Goal: Information Seeking & Learning: Learn about a topic

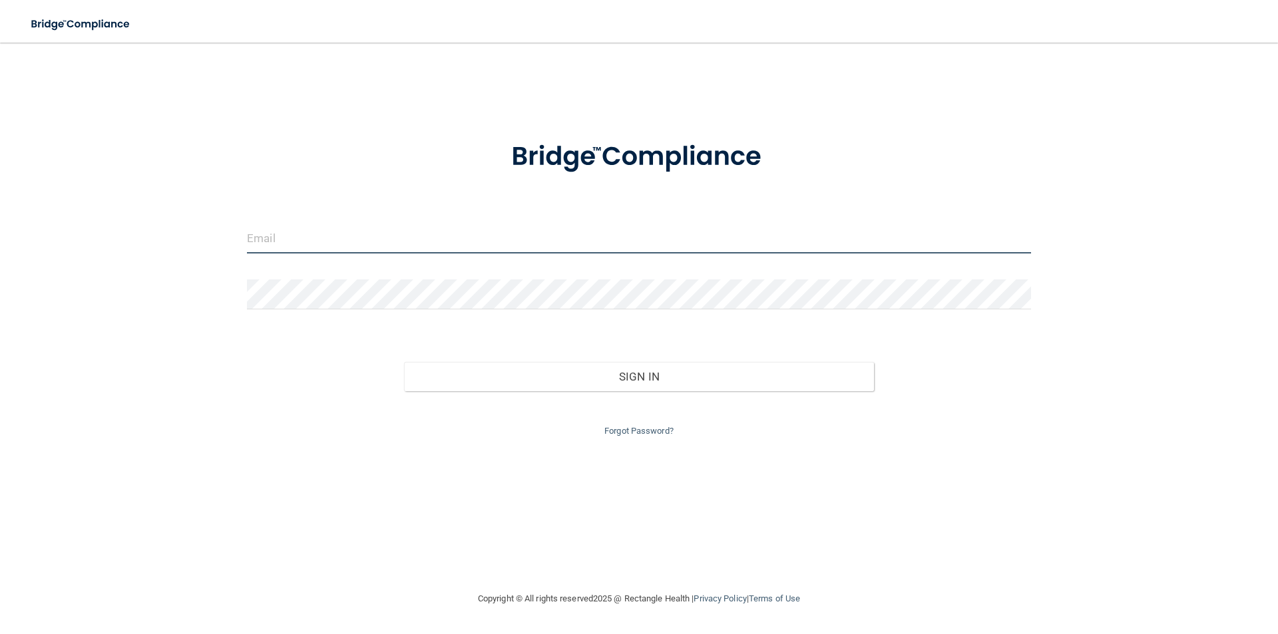
click at [262, 234] on input "email" at bounding box center [639, 239] width 784 height 30
type input "[EMAIL_ADDRESS][DOMAIN_NAME]"
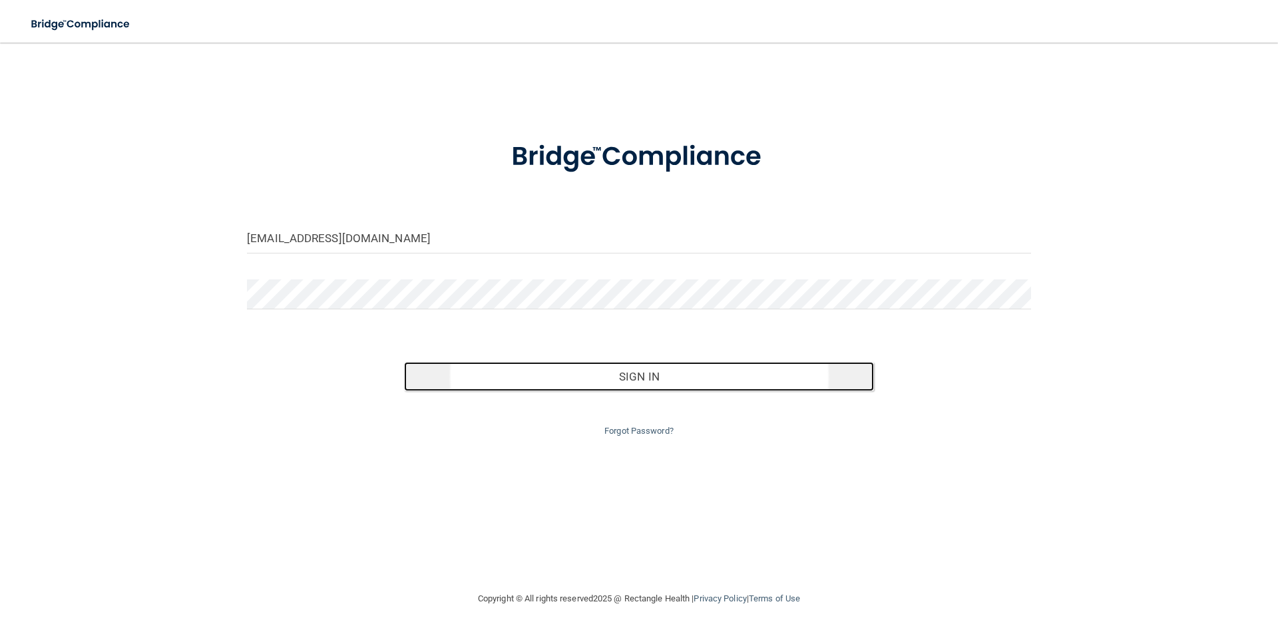
click at [584, 389] on button "Sign In" at bounding box center [639, 376] width 471 height 29
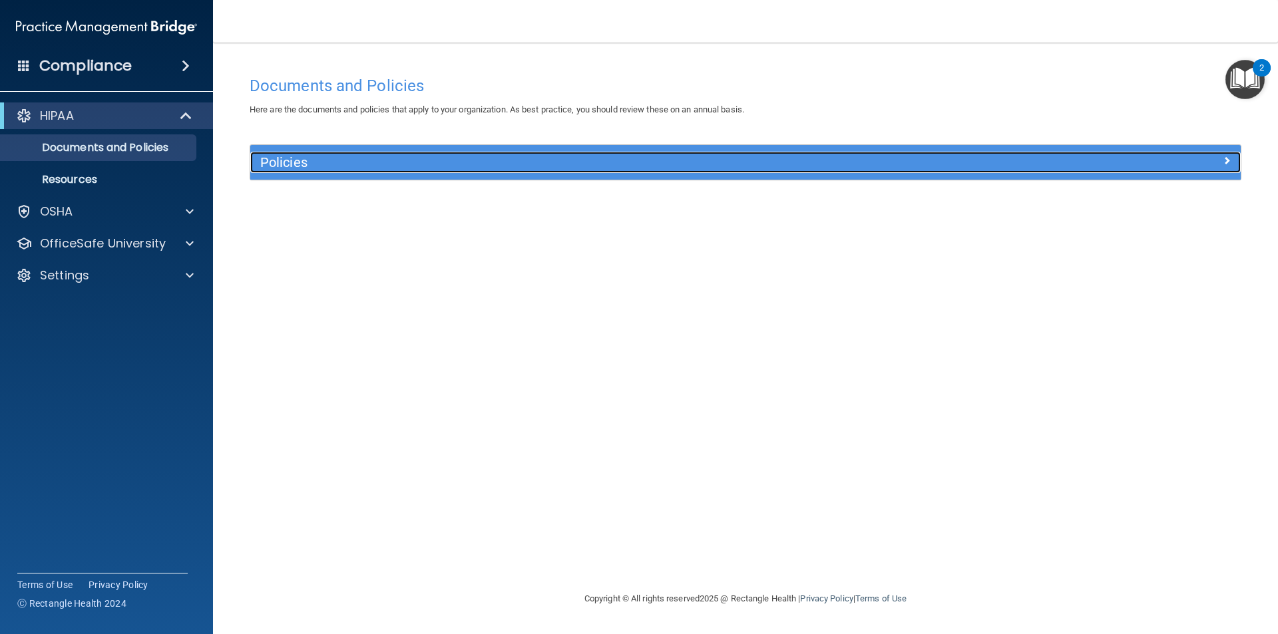
click at [315, 168] on h5 "Policies" at bounding box center [621, 162] width 723 height 15
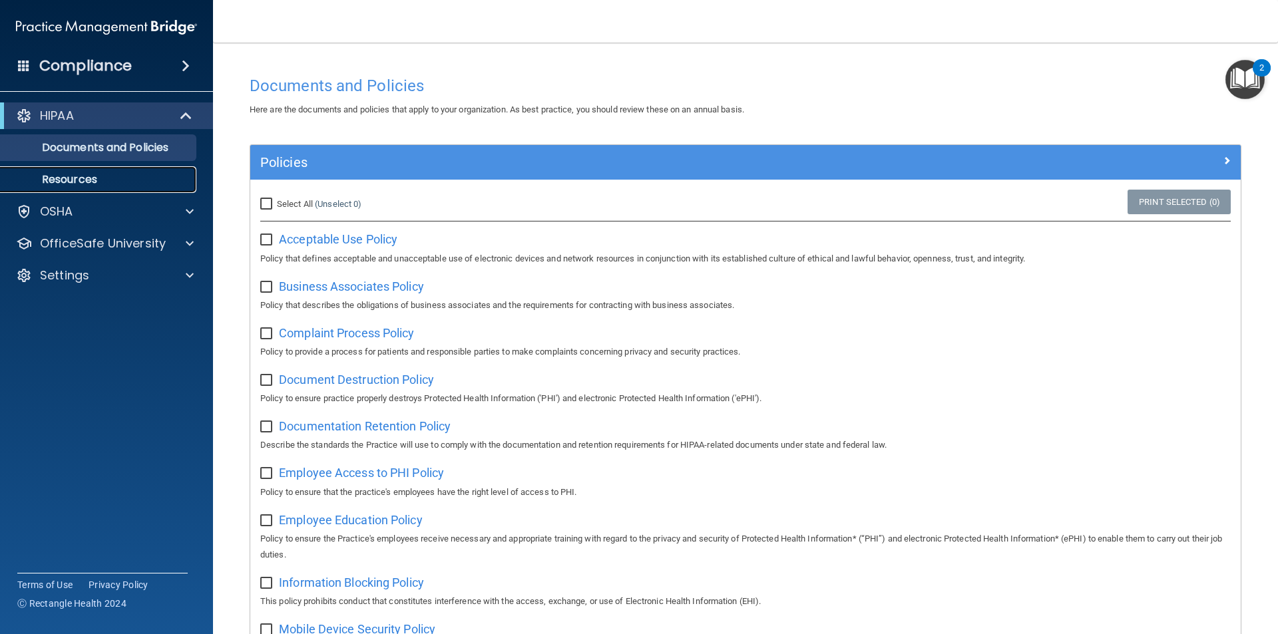
click at [141, 180] on p "Resources" at bounding box center [100, 179] width 182 height 13
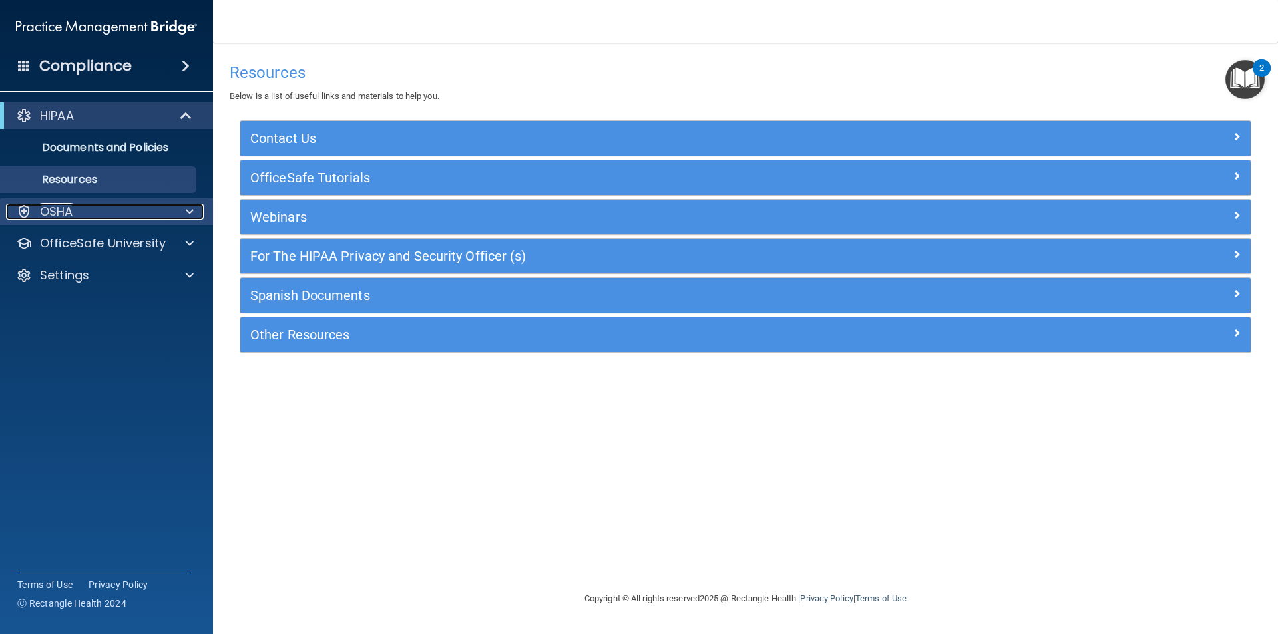
click at [76, 206] on div "OSHA" at bounding box center [88, 212] width 165 height 16
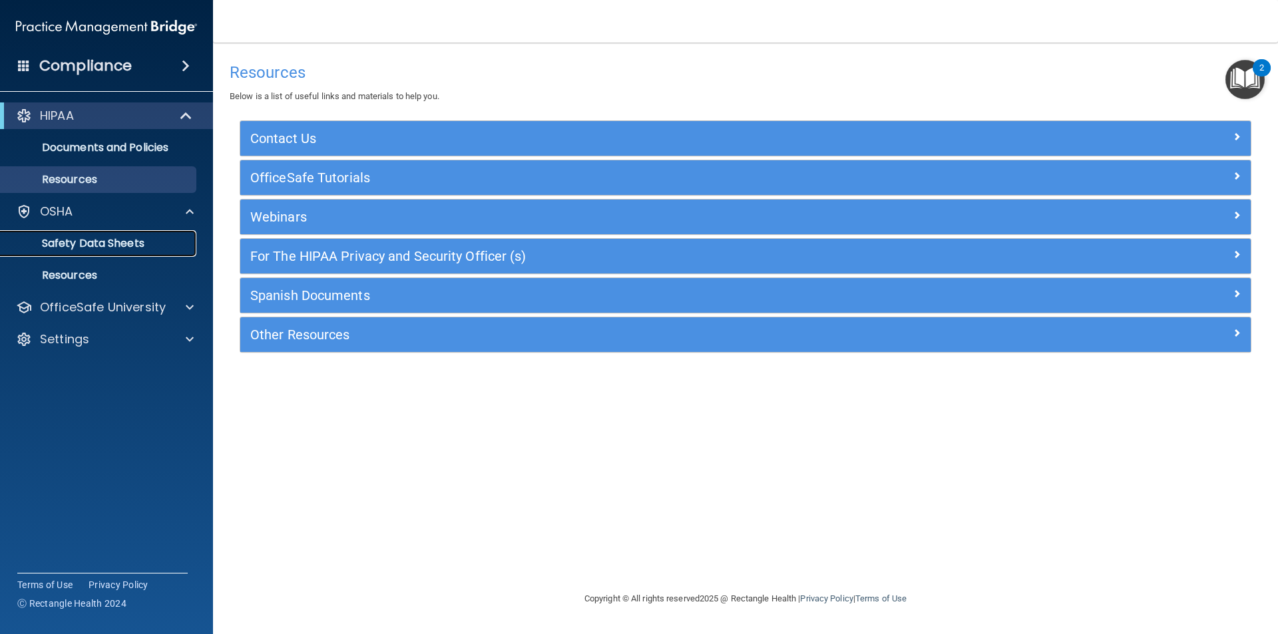
click at [148, 240] on p "Safety Data Sheets" at bounding box center [100, 243] width 182 height 13
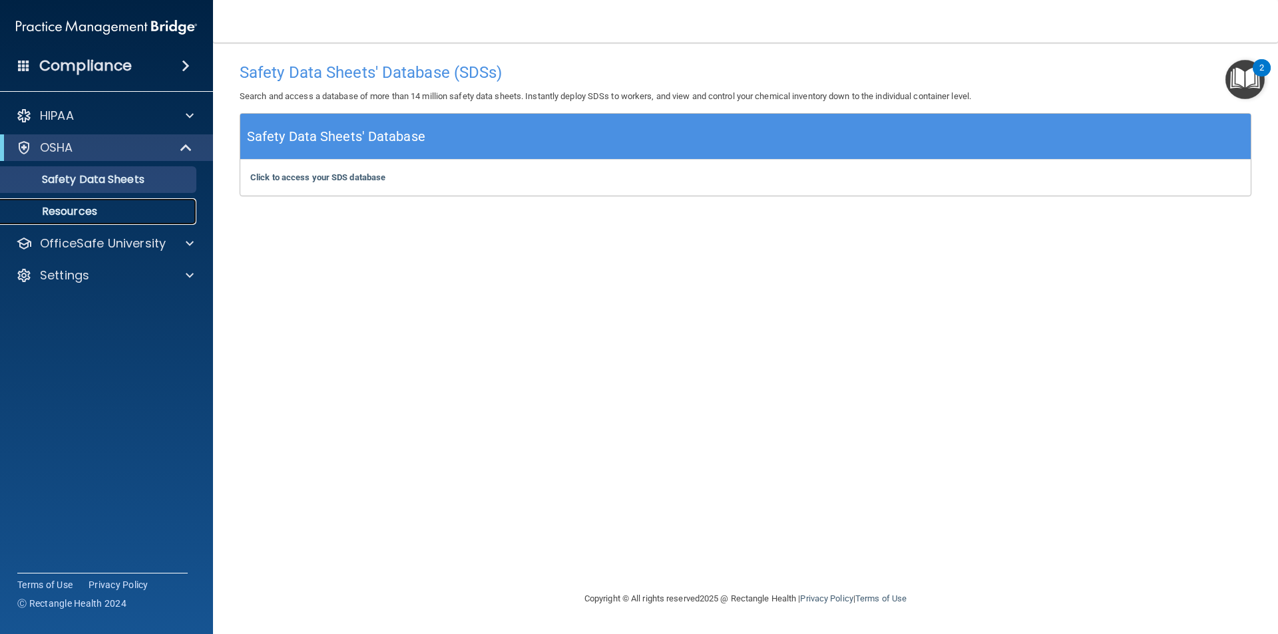
click at [154, 210] on p "Resources" at bounding box center [100, 211] width 182 height 13
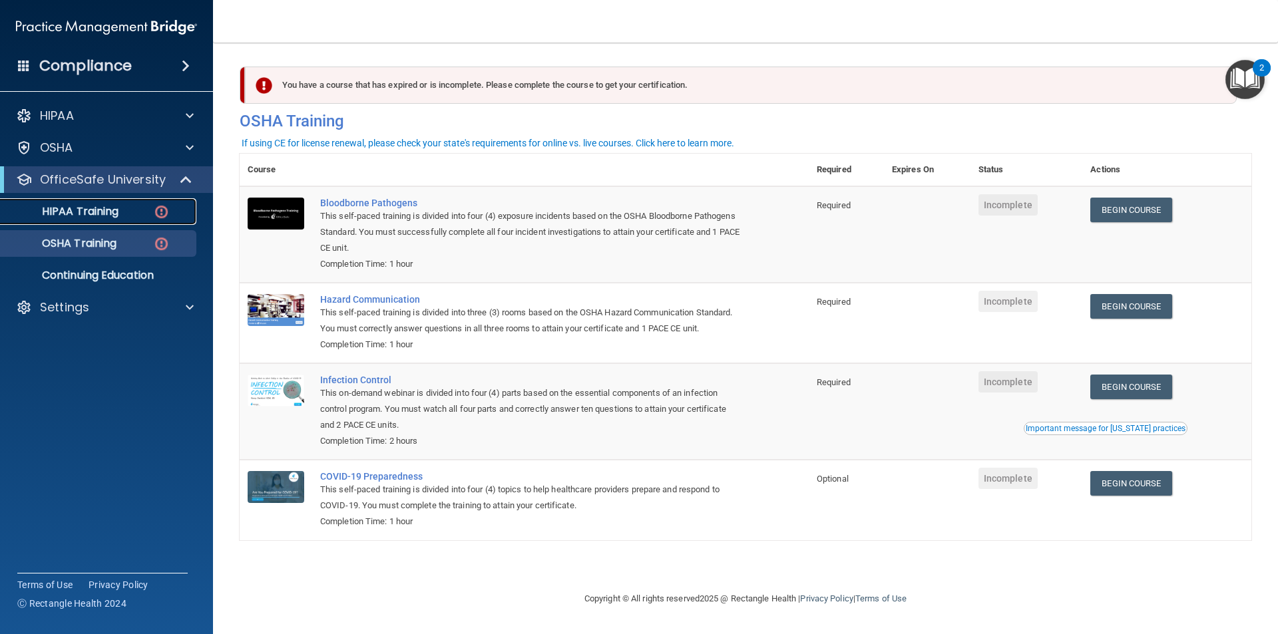
click at [65, 212] on p "HIPAA Training" at bounding box center [64, 211] width 110 height 13
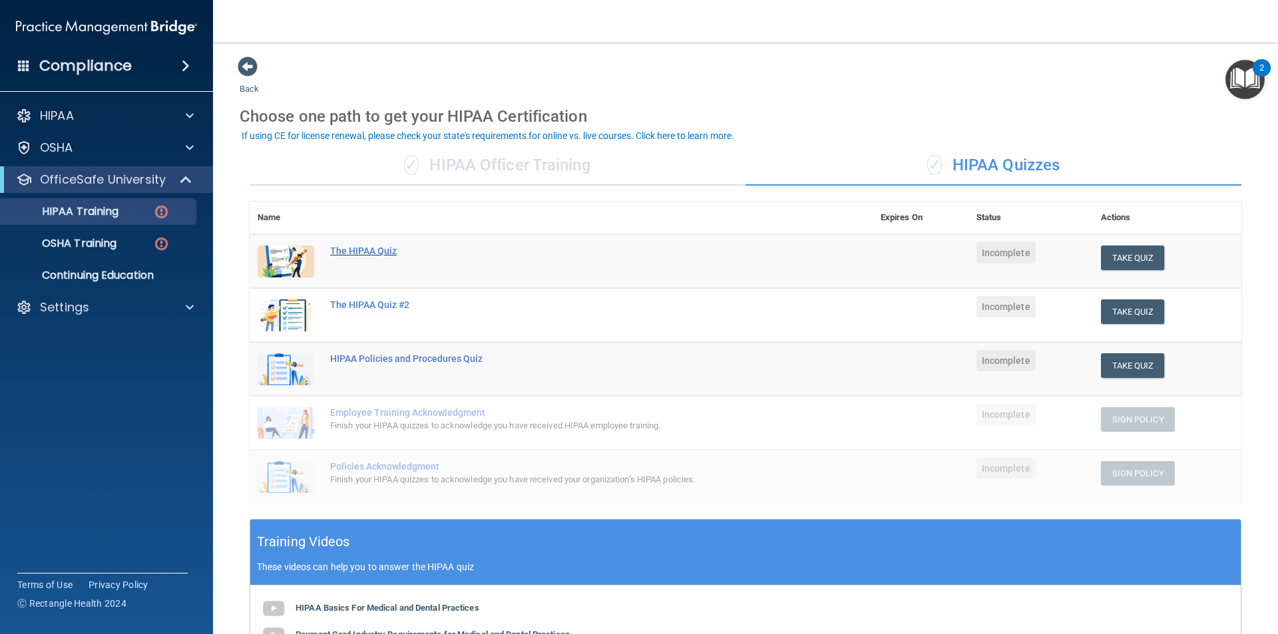
click at [348, 252] on div "The HIPAA Quiz" at bounding box center [568, 251] width 476 height 11
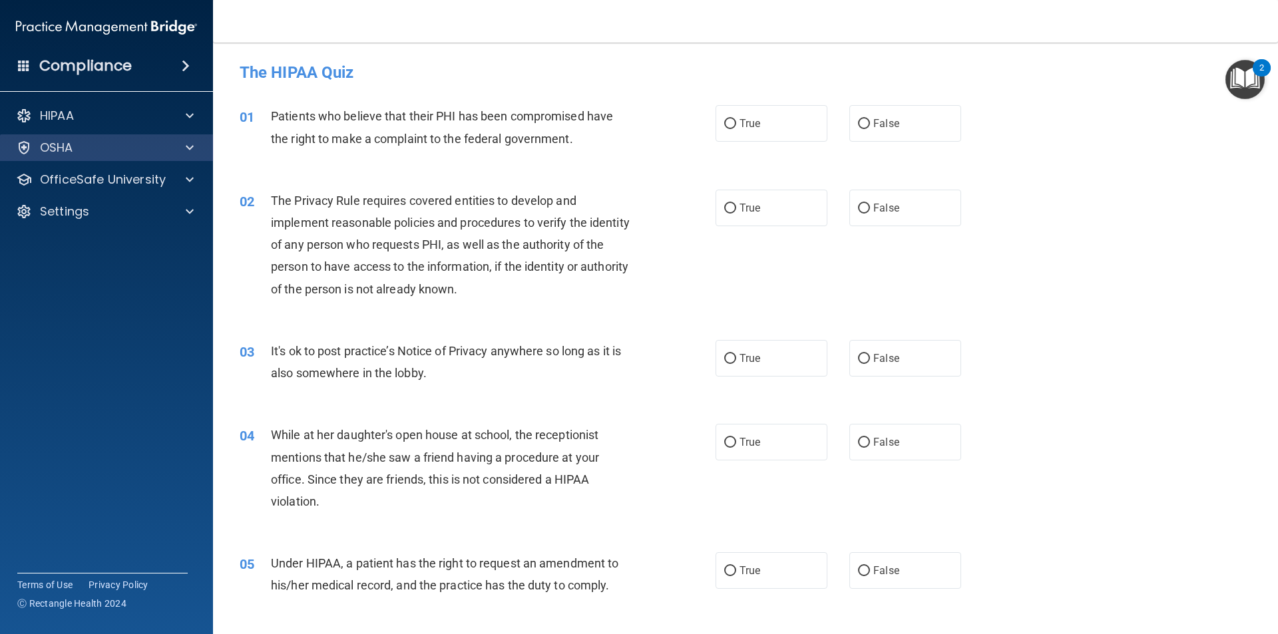
click at [128, 157] on div "OSHA" at bounding box center [107, 147] width 214 height 27
click at [79, 142] on div "OSHA" at bounding box center [88, 148] width 165 height 16
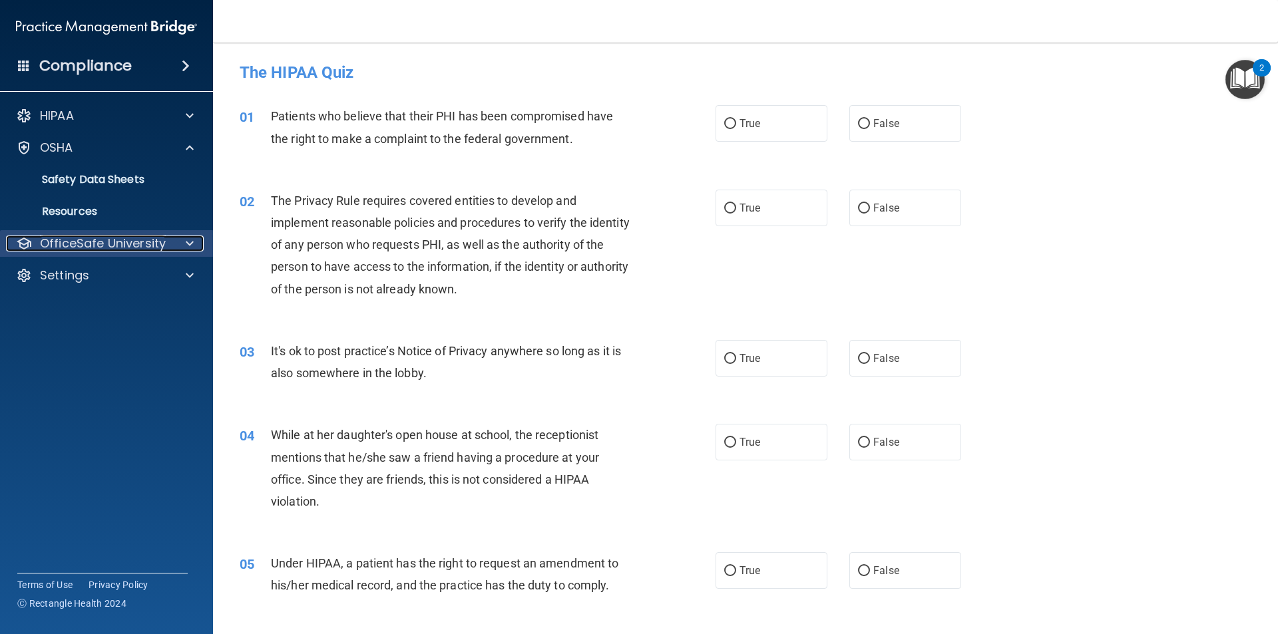
click at [113, 246] on p "OfficeSafe University" at bounding box center [103, 244] width 126 height 16
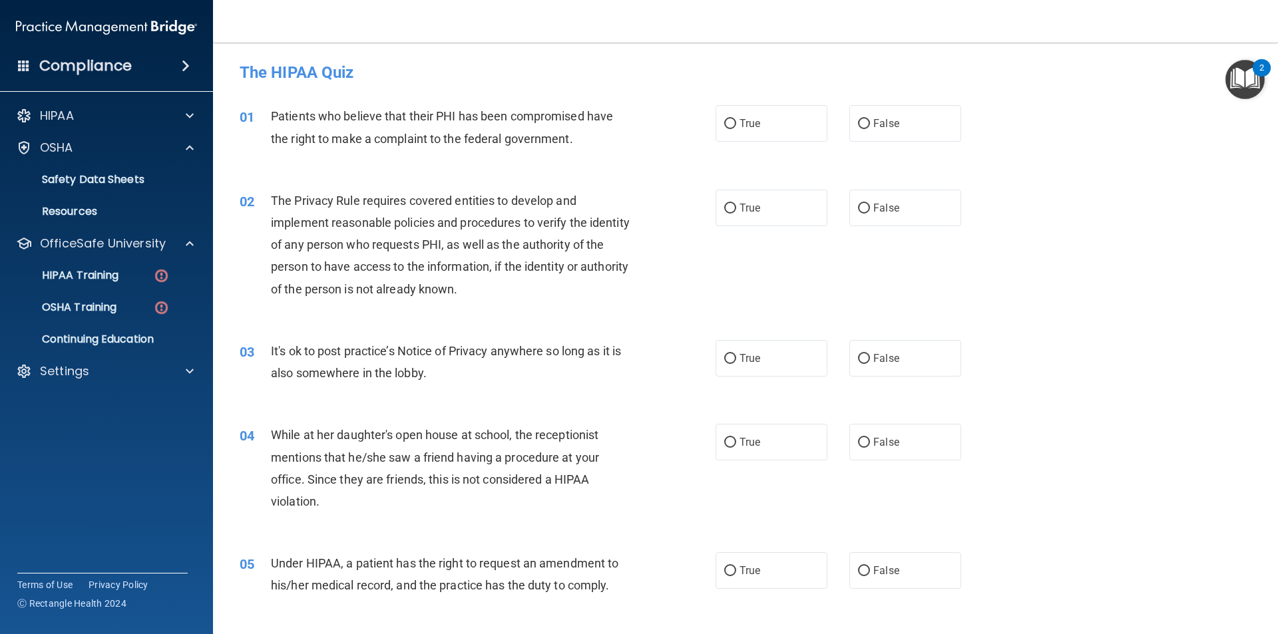
drag, startPoint x: 112, startPoint y: 258, endPoint x: 97, endPoint y: 268, distance: 18.3
click at [111, 258] on ul "HIPAA Training OSHA Training Continuing Education" at bounding box center [107, 305] width 241 height 96
click at [81, 315] on link "OSHA Training" at bounding box center [92, 307] width 210 height 27
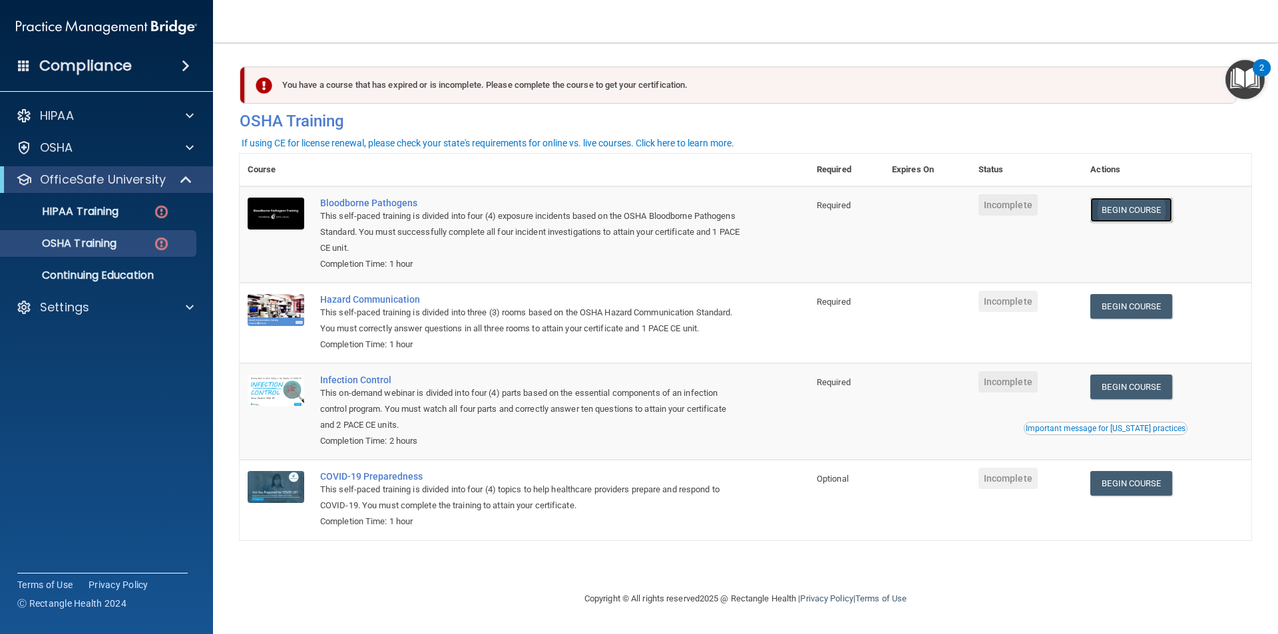
click at [1172, 205] on link "Begin Course" at bounding box center [1130, 210] width 81 height 25
click at [1123, 305] on link "Begin Course" at bounding box center [1130, 306] width 81 height 25
click at [69, 208] on p "HIPAA Training" at bounding box center [64, 211] width 110 height 13
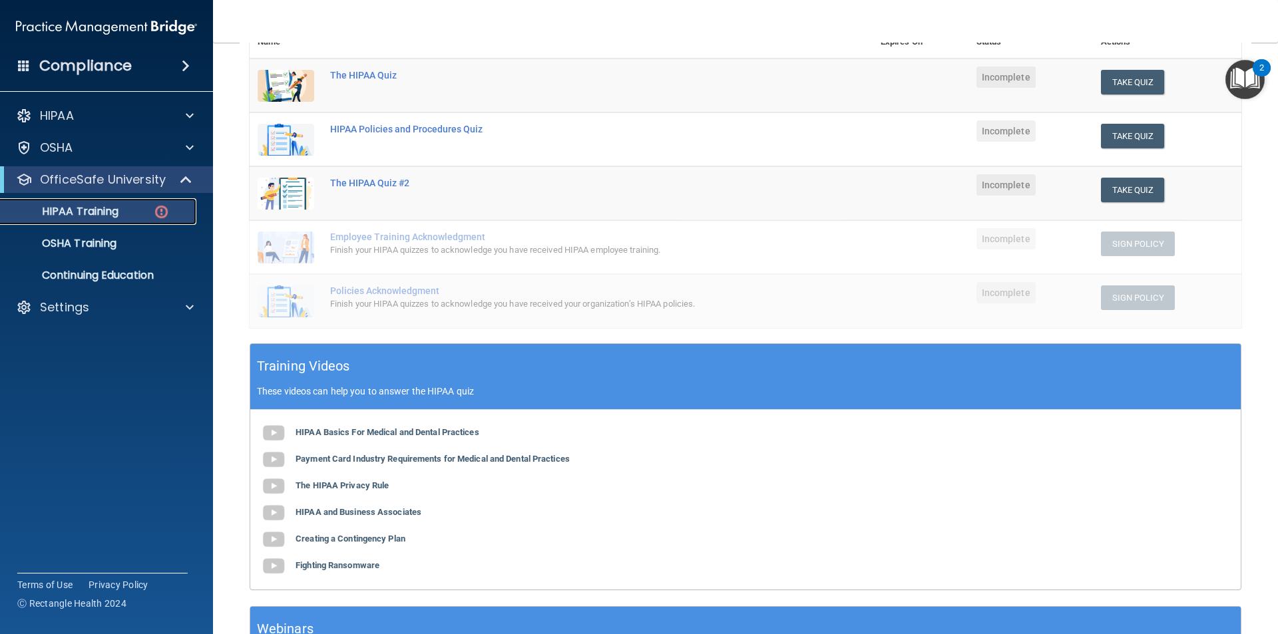
scroll to position [32, 0]
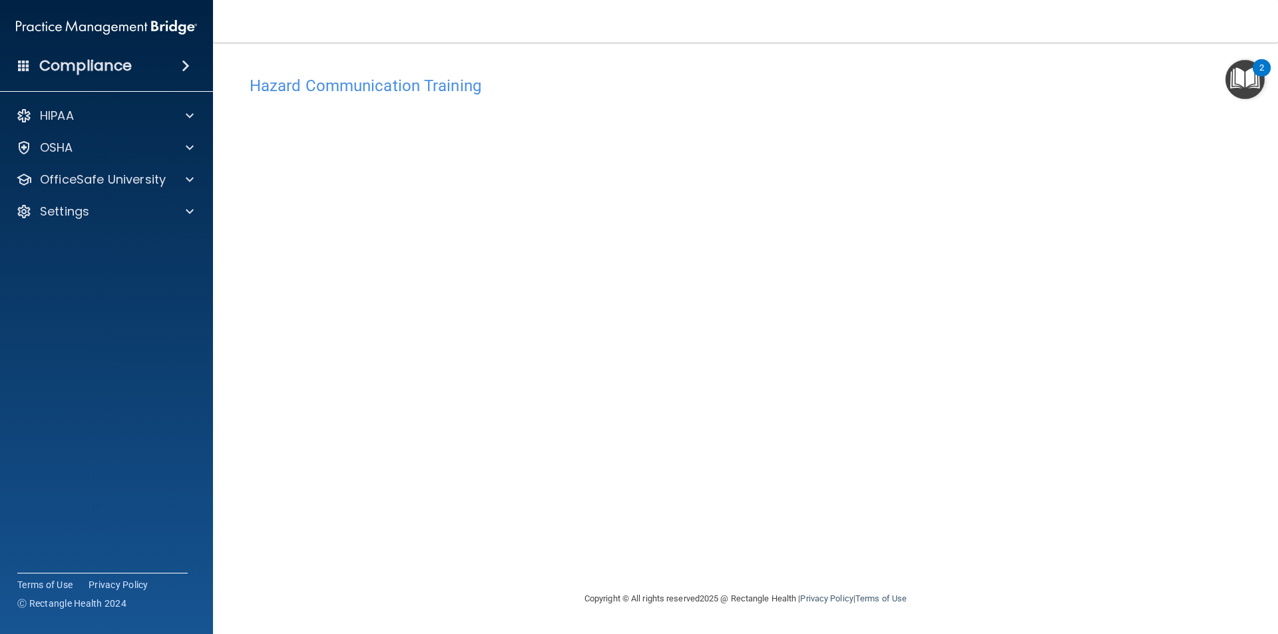
click at [241, 220] on div "Hazard Communication Training This course doesn’t expire until . Are you sure y…" at bounding box center [746, 330] width 1012 height 522
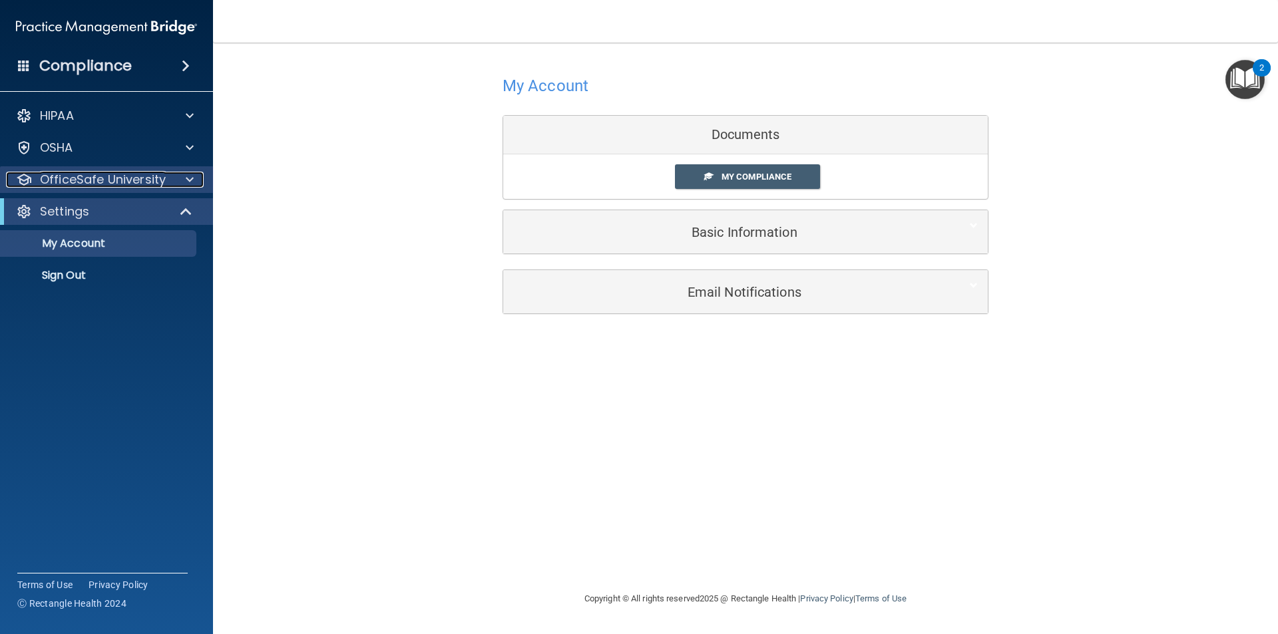
click at [171, 187] on div at bounding box center [187, 180] width 33 height 16
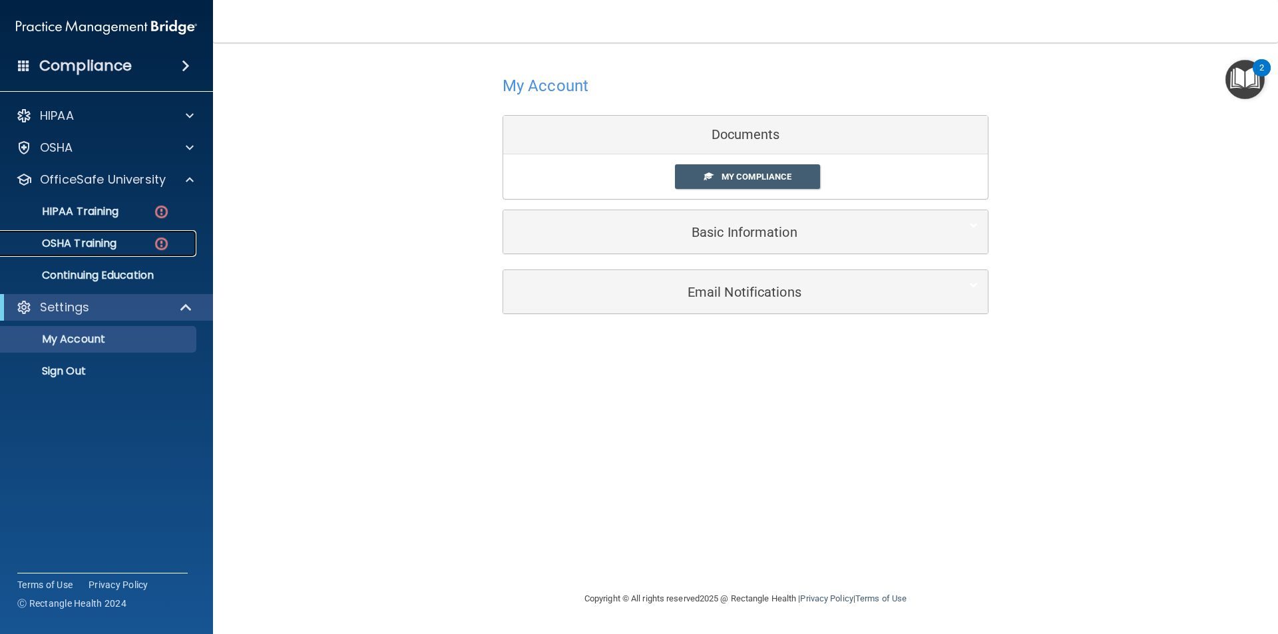
click at [110, 254] on link "OSHA Training" at bounding box center [92, 243] width 210 height 27
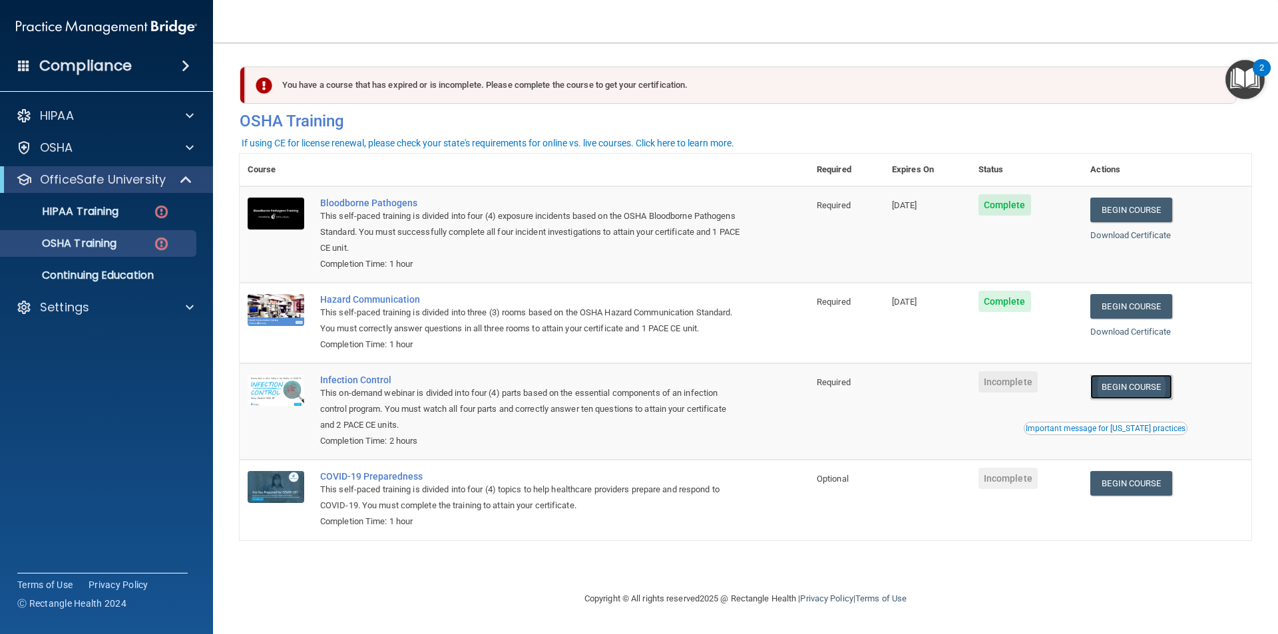
click at [1115, 383] on link "Begin Course" at bounding box center [1130, 387] width 81 height 25
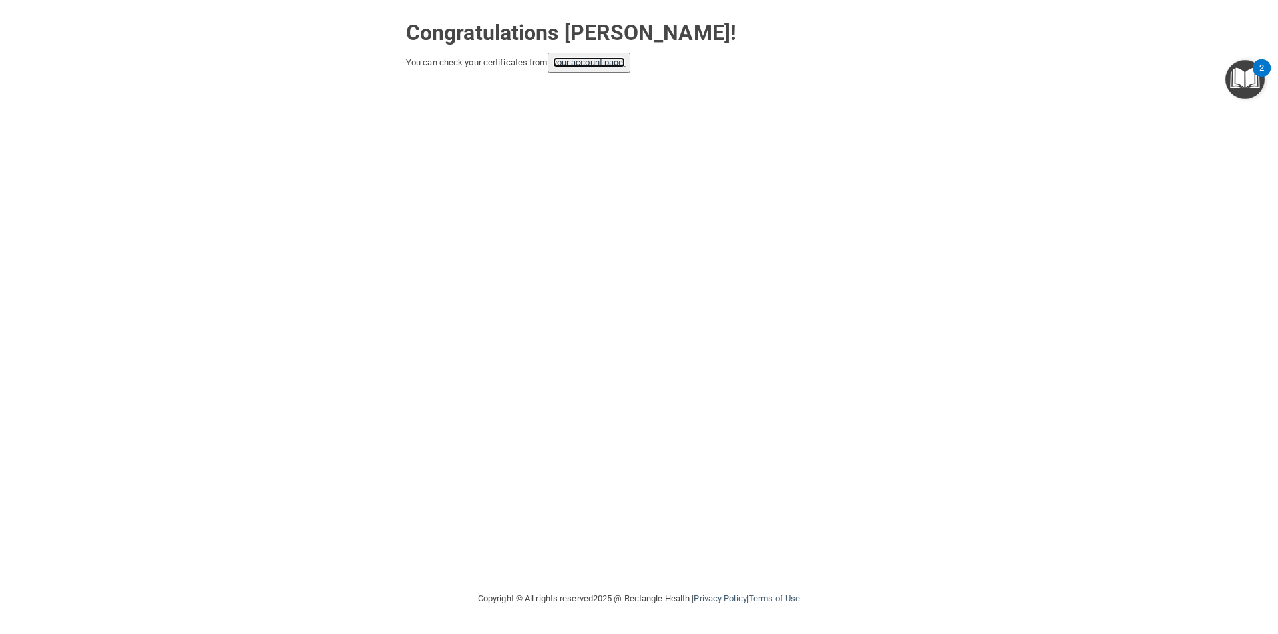
click at [570, 67] on link "your account page!" at bounding box center [589, 62] width 73 height 10
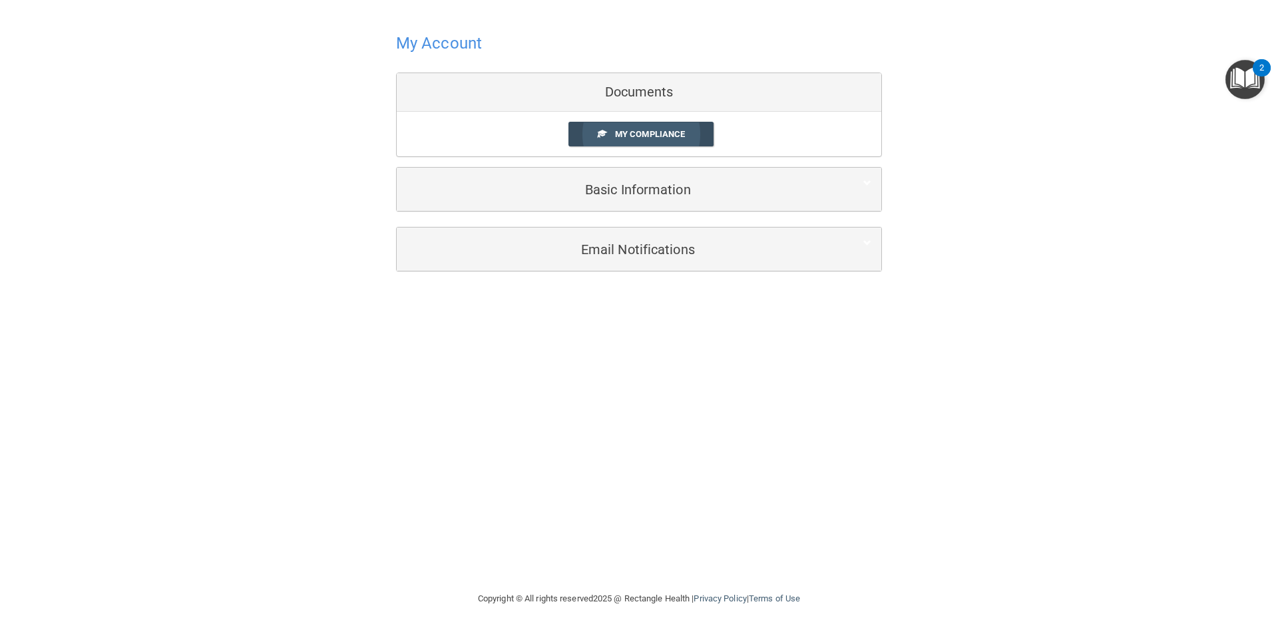
click at [610, 142] on link "My Compliance" at bounding box center [641, 134] width 146 height 25
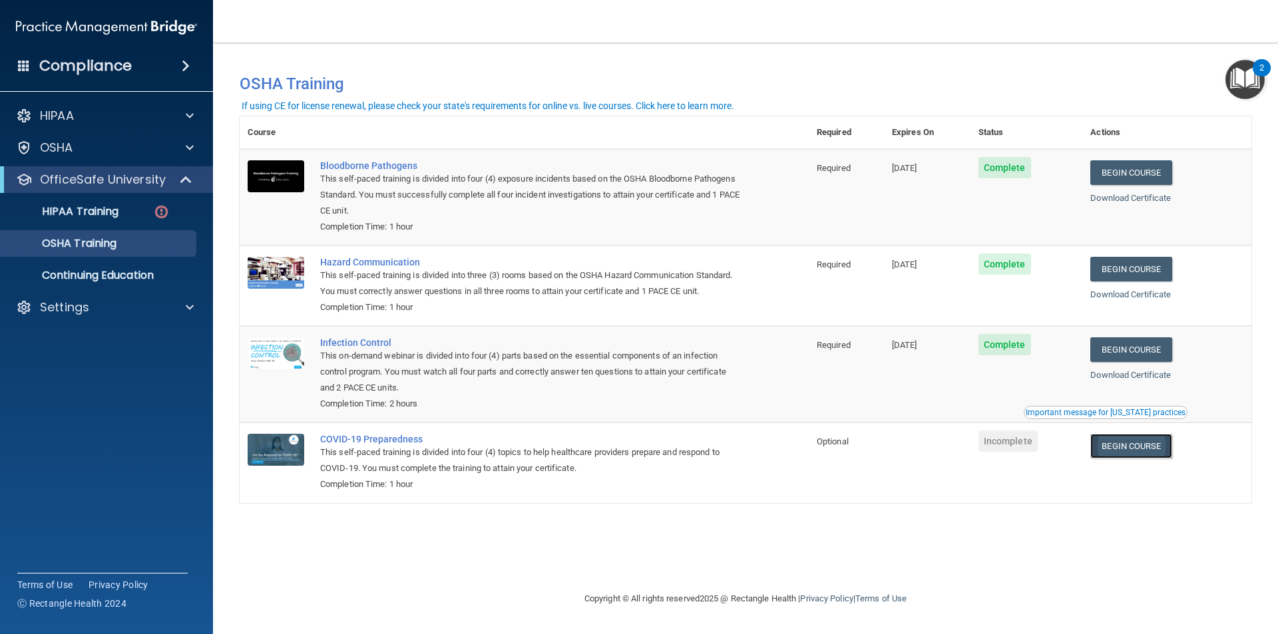
click at [1140, 451] on link "Begin Course" at bounding box center [1130, 446] width 81 height 25
click at [1126, 346] on link "Begin Course" at bounding box center [1130, 349] width 81 height 25
click at [1111, 445] on link "Begin Course" at bounding box center [1130, 446] width 81 height 25
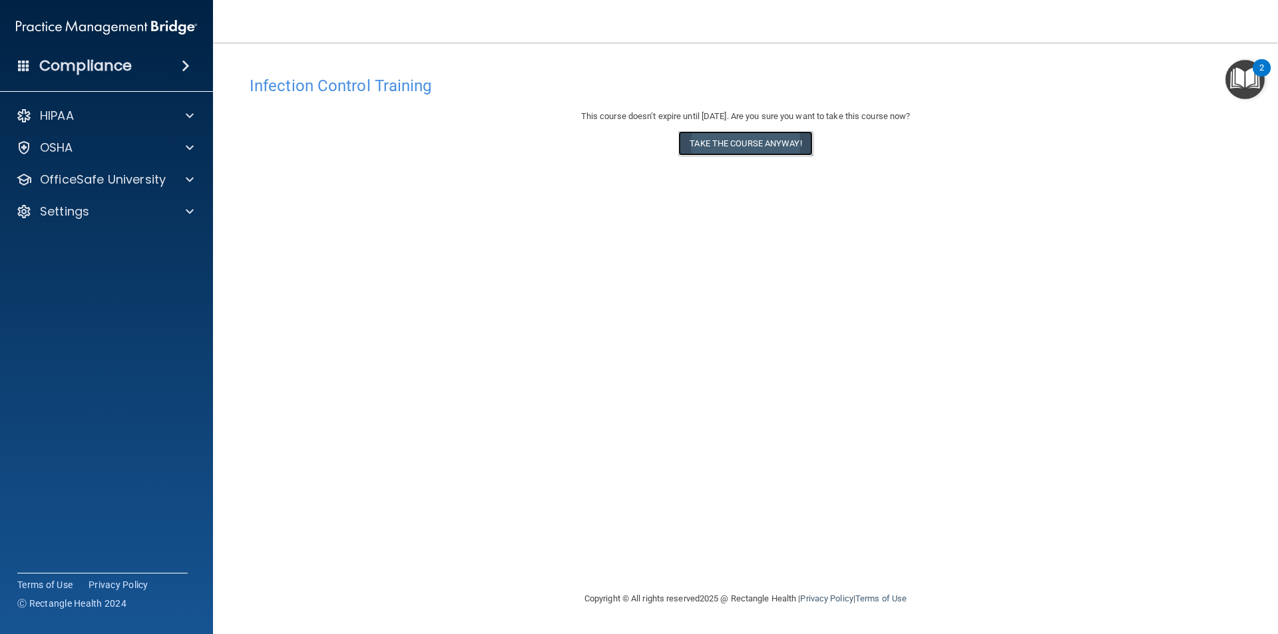
click at [719, 144] on button "Take the course anyway!" at bounding box center [745, 143] width 134 height 25
click at [887, 523] on div "COVID-19 Training This course doesn’t expire until . Are you sure you want to t…" at bounding box center [746, 330] width 1012 height 522
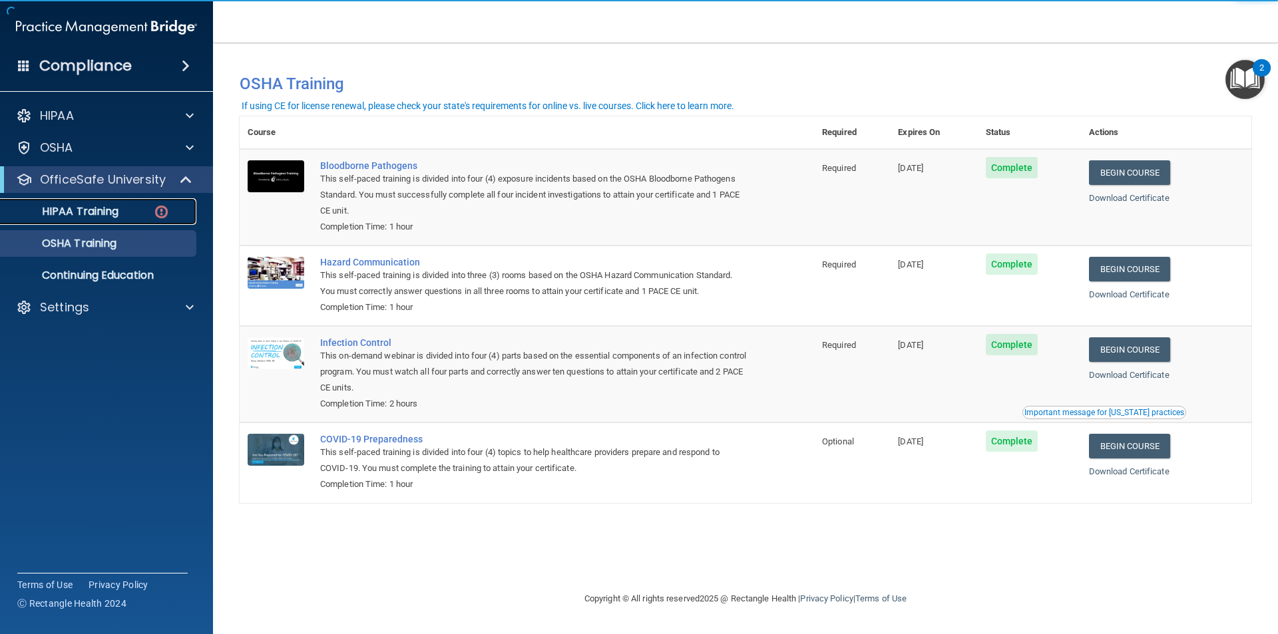
click at [146, 222] on link "HIPAA Training" at bounding box center [92, 211] width 210 height 27
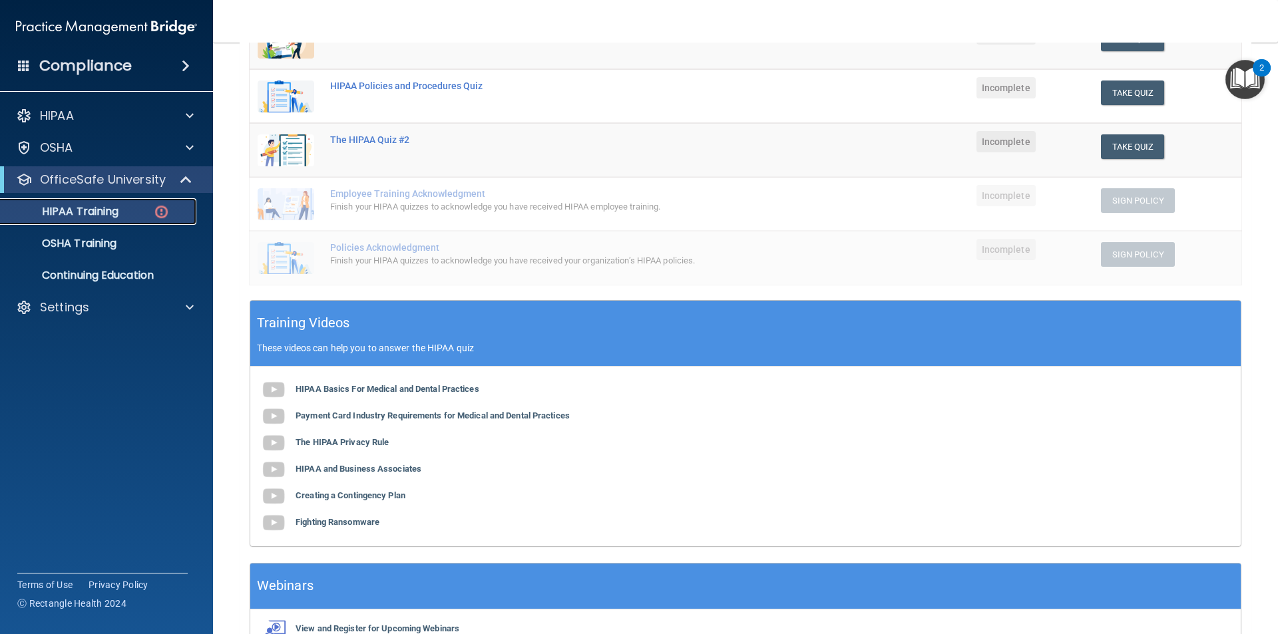
scroll to position [99, 0]
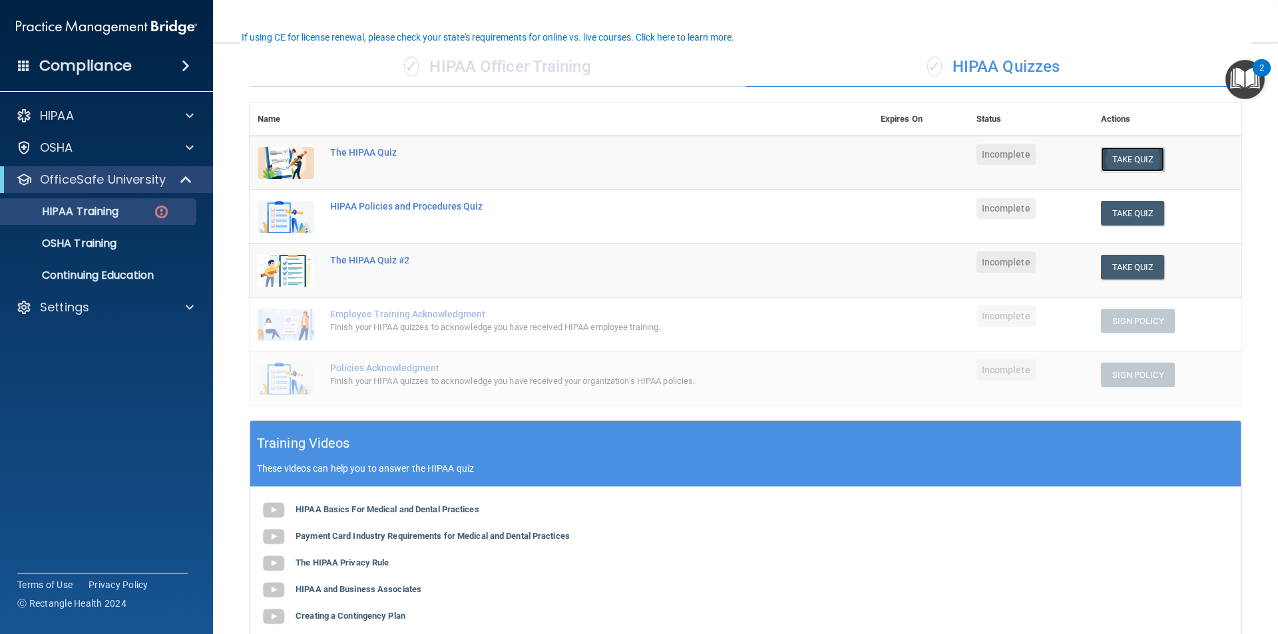
click at [1106, 165] on button "Take Quiz" at bounding box center [1133, 159] width 64 height 25
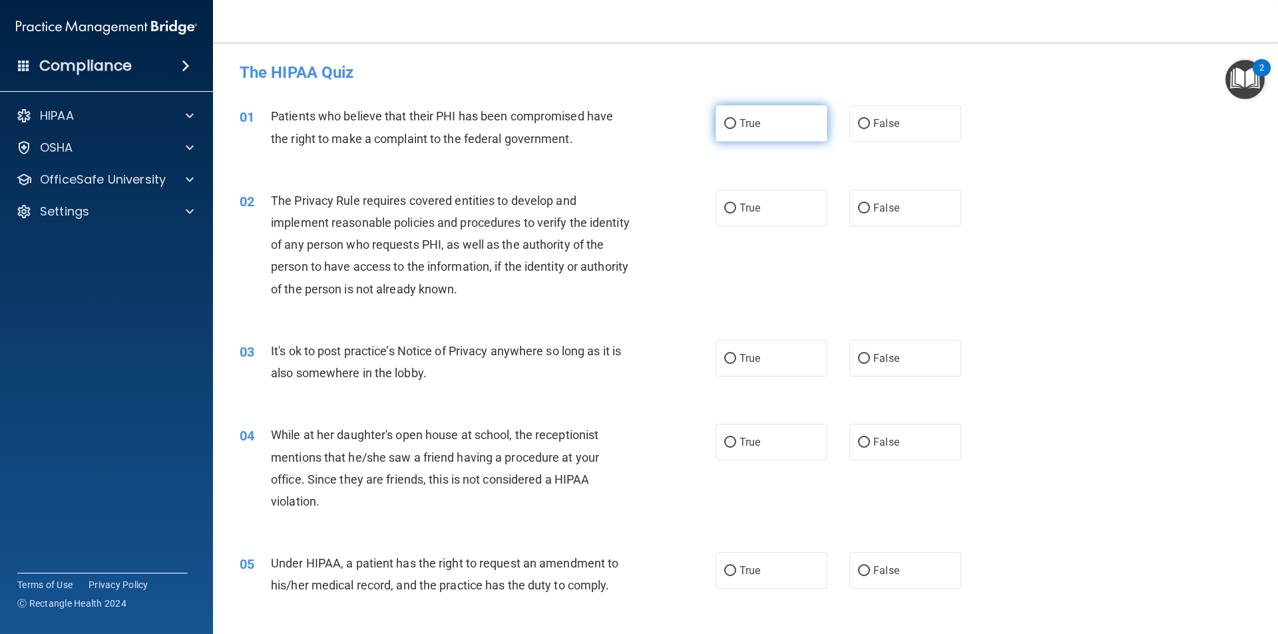
click at [736, 130] on label "True" at bounding box center [772, 123] width 112 height 37
click at [736, 129] on input "True" at bounding box center [730, 124] width 12 height 10
radio input "true"
click at [863, 126] on input "False" at bounding box center [864, 124] width 12 height 10
radio input "true"
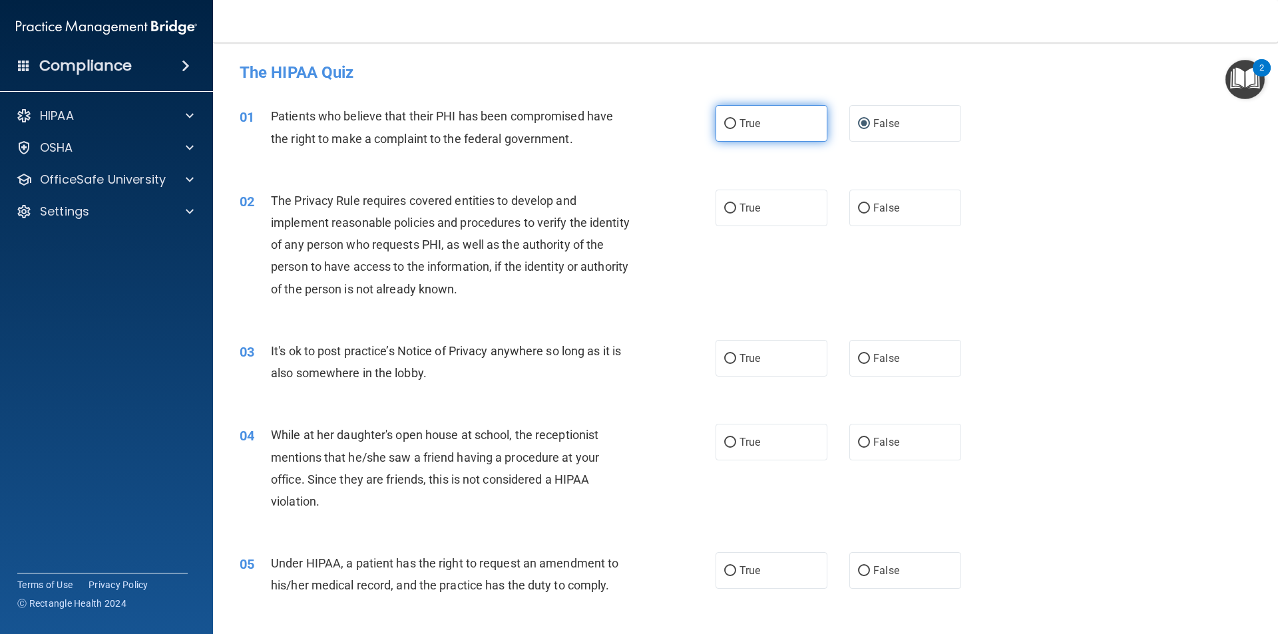
click at [753, 139] on label "True" at bounding box center [772, 123] width 112 height 37
click at [736, 129] on input "True" at bounding box center [730, 124] width 12 height 10
radio input "true"
radio input "false"
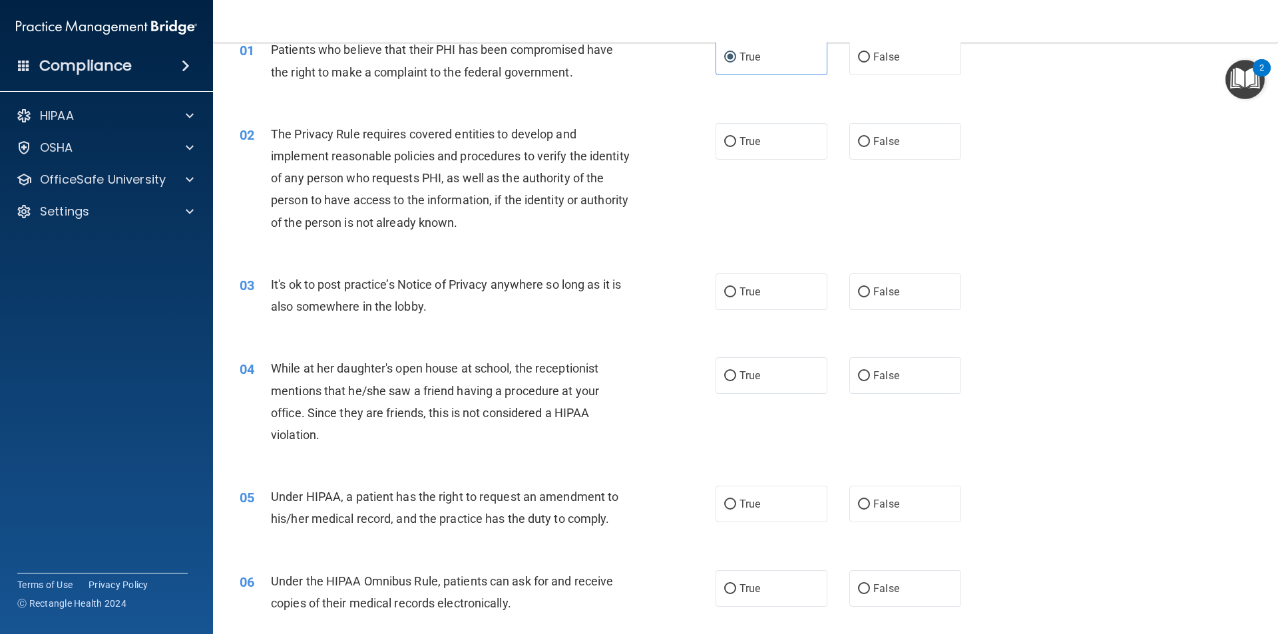
scroll to position [133, 0]
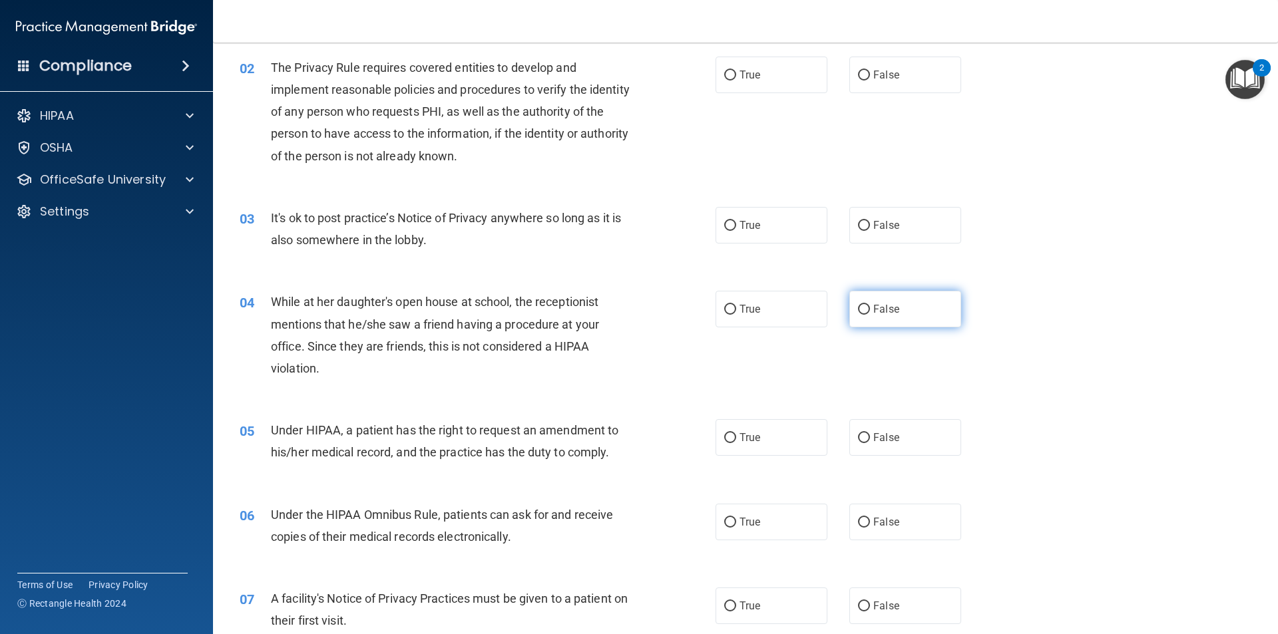
click at [906, 301] on label "False" at bounding box center [905, 309] width 112 height 37
click at [870, 305] on input "False" at bounding box center [864, 310] width 12 height 10
radio input "true"
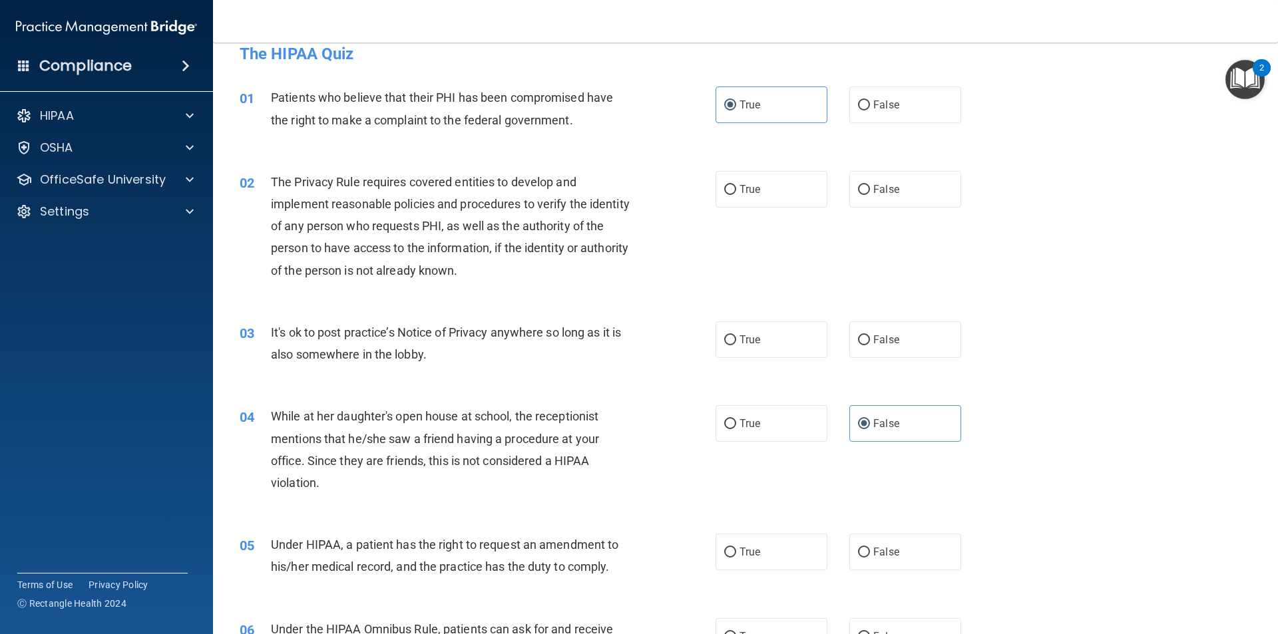
scroll to position [0, 0]
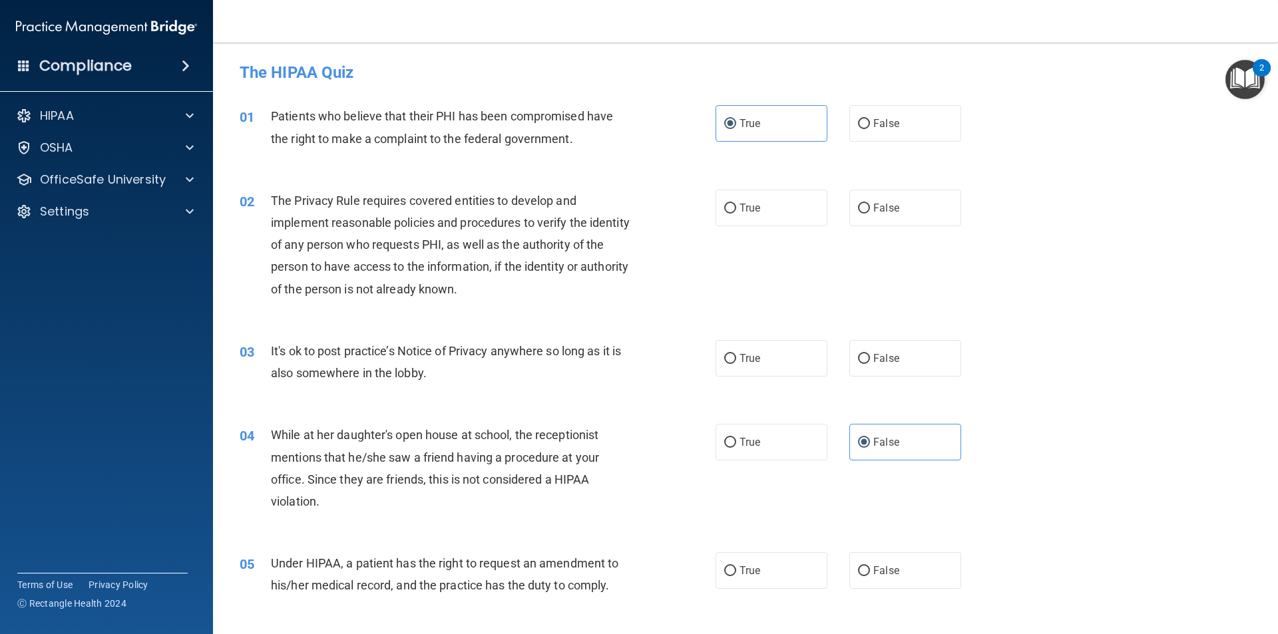
click at [718, 186] on div "02 The Privacy Rule requires covered entities to develop and implement reasonab…" at bounding box center [746, 248] width 1032 height 150
click at [730, 209] on input "True" at bounding box center [730, 209] width 12 height 10
radio input "true"
click at [858, 343] on label "False" at bounding box center [905, 358] width 112 height 37
click at [858, 354] on input "False" at bounding box center [864, 359] width 12 height 10
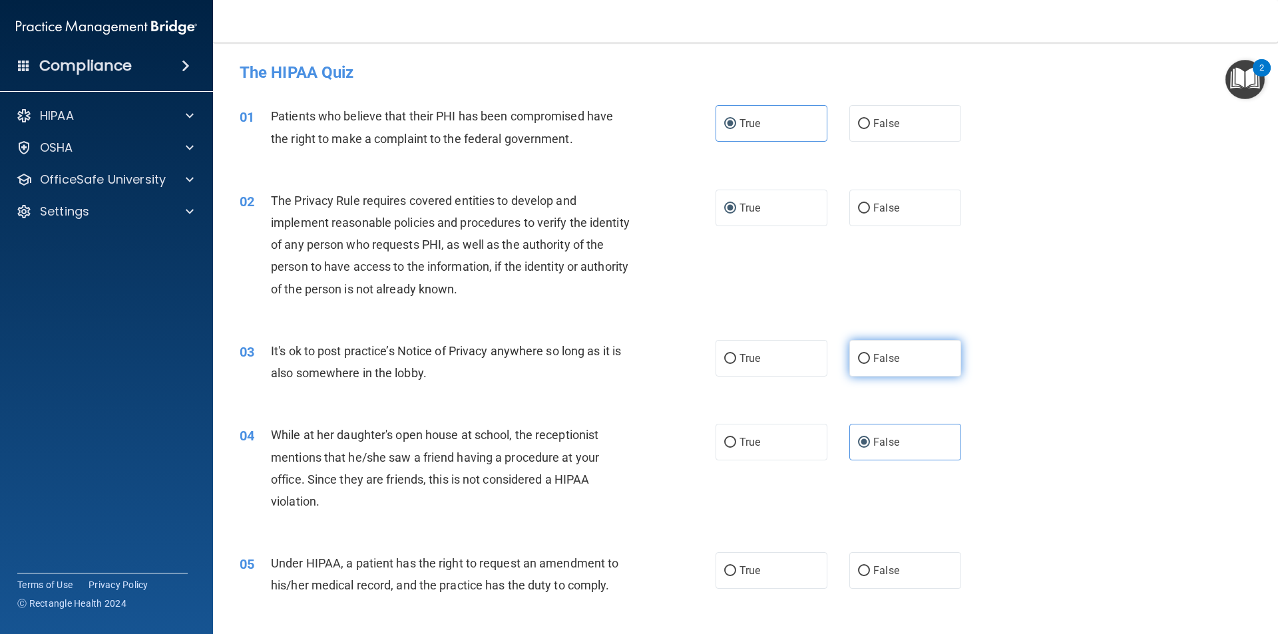
radio input "true"
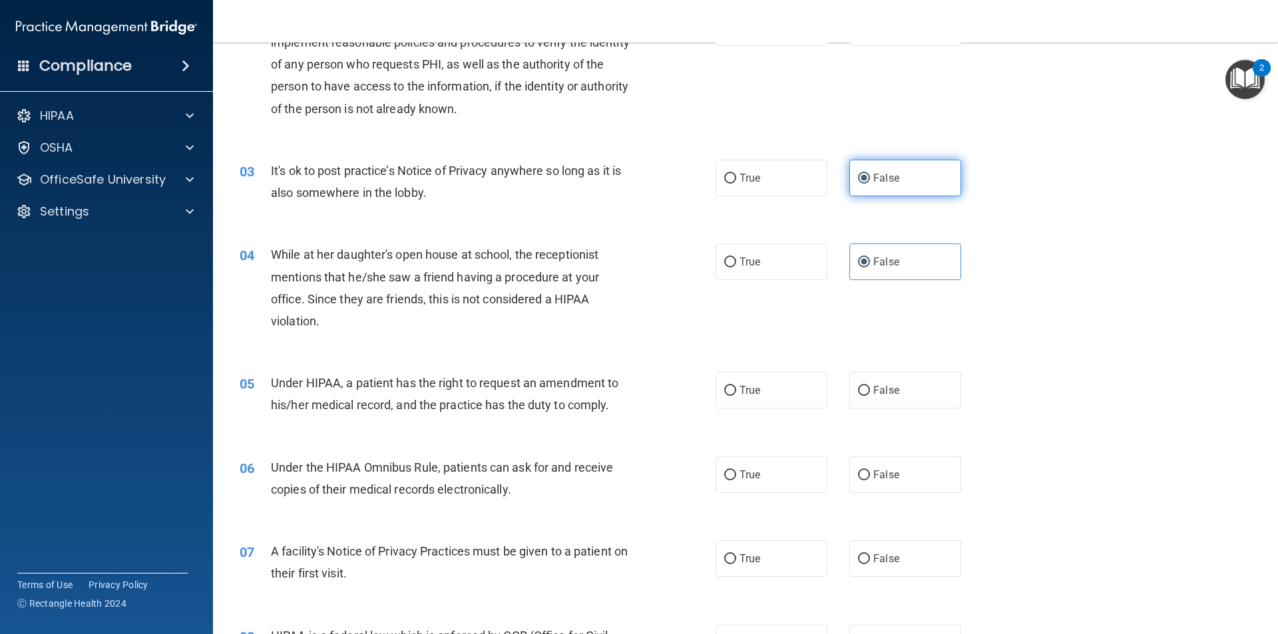
scroll to position [200, 0]
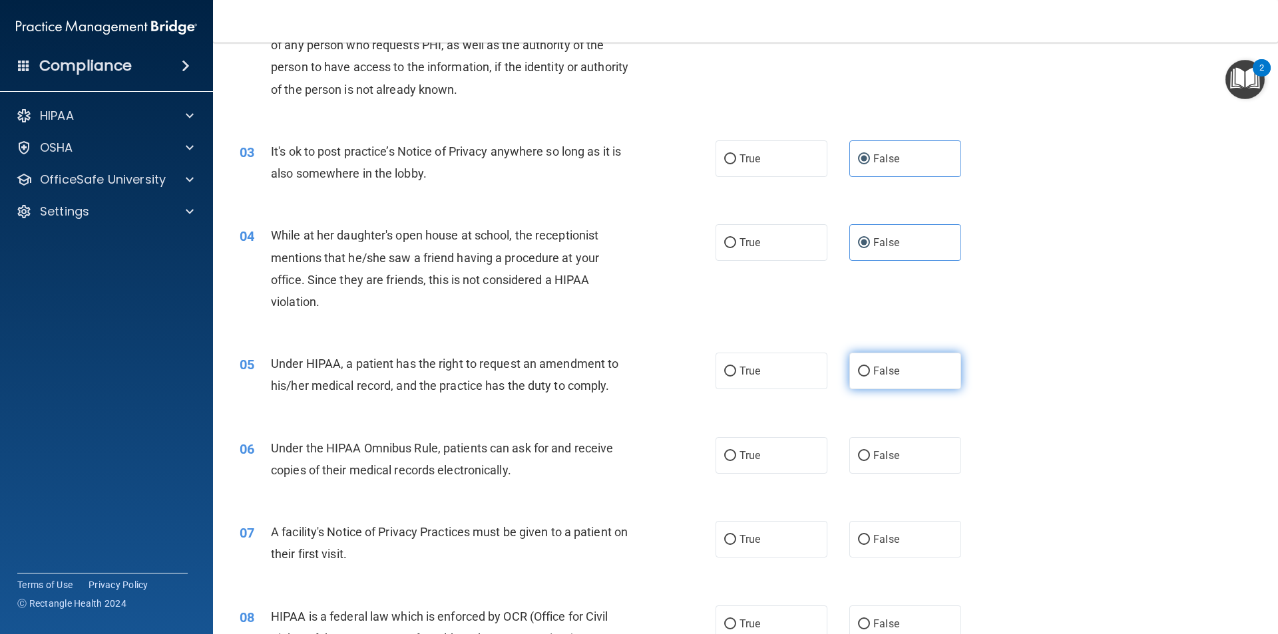
click at [885, 365] on span "False" at bounding box center [886, 371] width 26 height 13
click at [870, 367] on input "False" at bounding box center [864, 372] width 12 height 10
radio input "true"
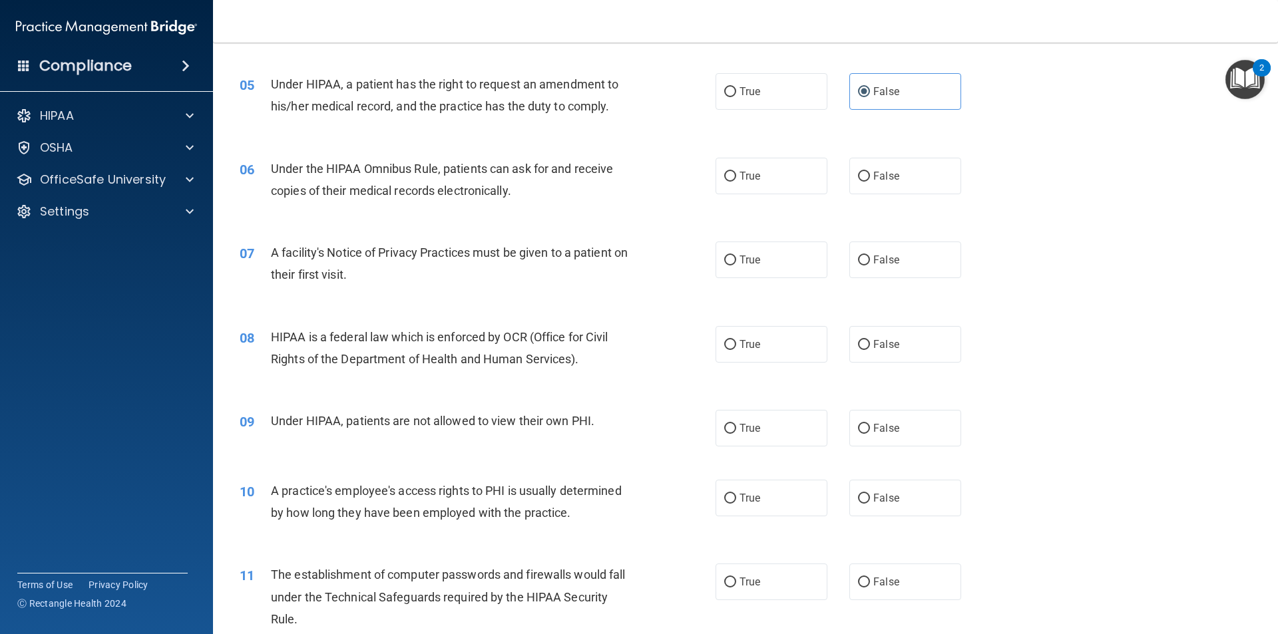
scroll to position [399, 0]
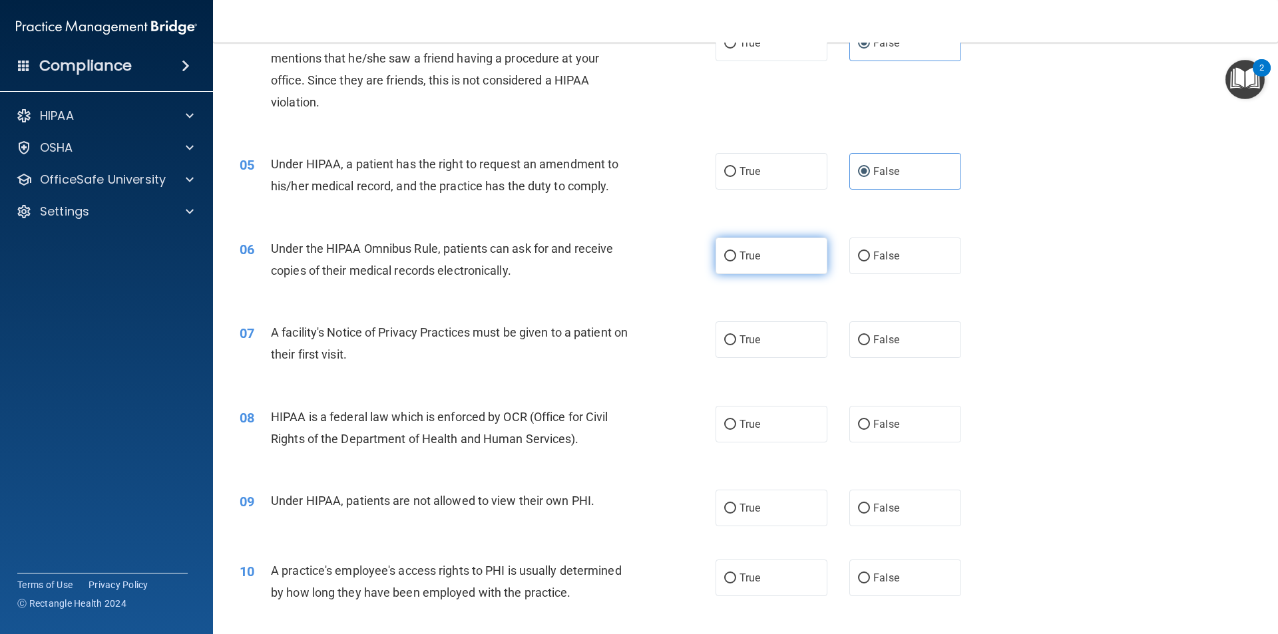
click at [740, 261] on span "True" at bounding box center [750, 256] width 21 height 13
click at [736, 261] on input "True" at bounding box center [730, 257] width 12 height 10
radio input "true"
click at [718, 343] on label "True" at bounding box center [772, 340] width 112 height 37
click at [724, 343] on input "True" at bounding box center [730, 340] width 12 height 10
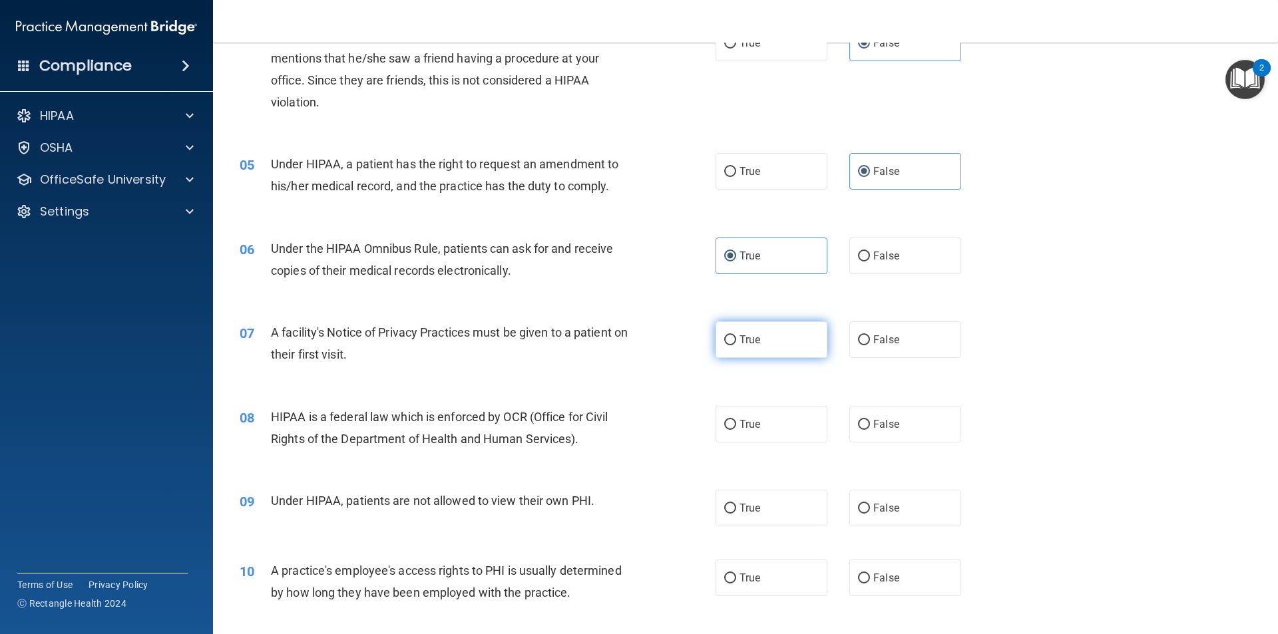
radio input "true"
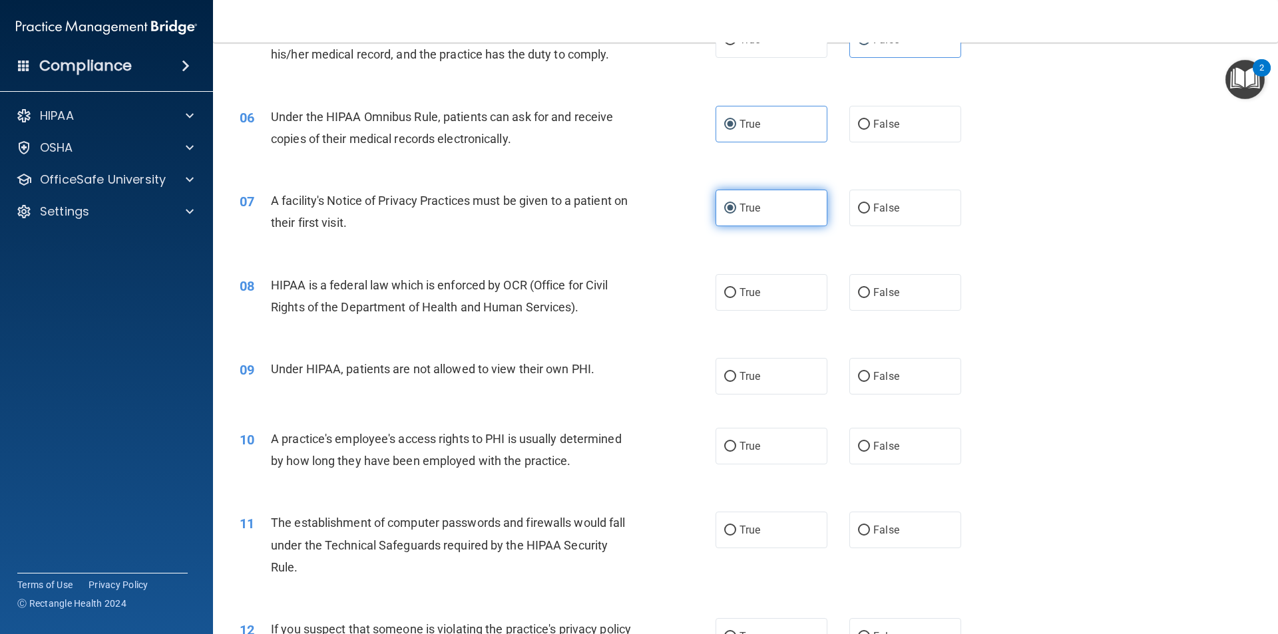
scroll to position [533, 0]
drag, startPoint x: 873, startPoint y: 276, endPoint x: 855, endPoint y: 332, distance: 58.5
click at [871, 280] on label "False" at bounding box center [905, 291] width 112 height 37
click at [870, 287] on input "False" at bounding box center [864, 292] width 12 height 10
radio input "true"
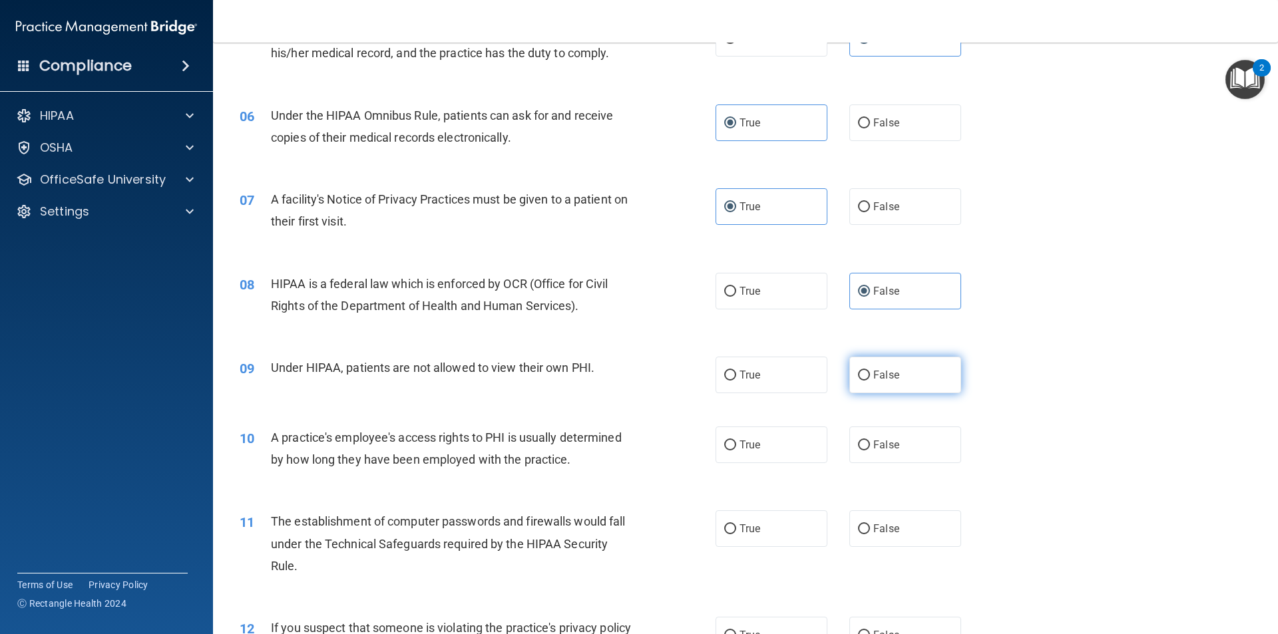
click at [865, 379] on label "False" at bounding box center [905, 375] width 112 height 37
click at [865, 379] on input "False" at bounding box center [864, 376] width 12 height 10
radio input "true"
drag, startPoint x: 736, startPoint y: 429, endPoint x: 744, endPoint y: 452, distance: 24.0
click at [736, 429] on label "True" at bounding box center [772, 445] width 112 height 37
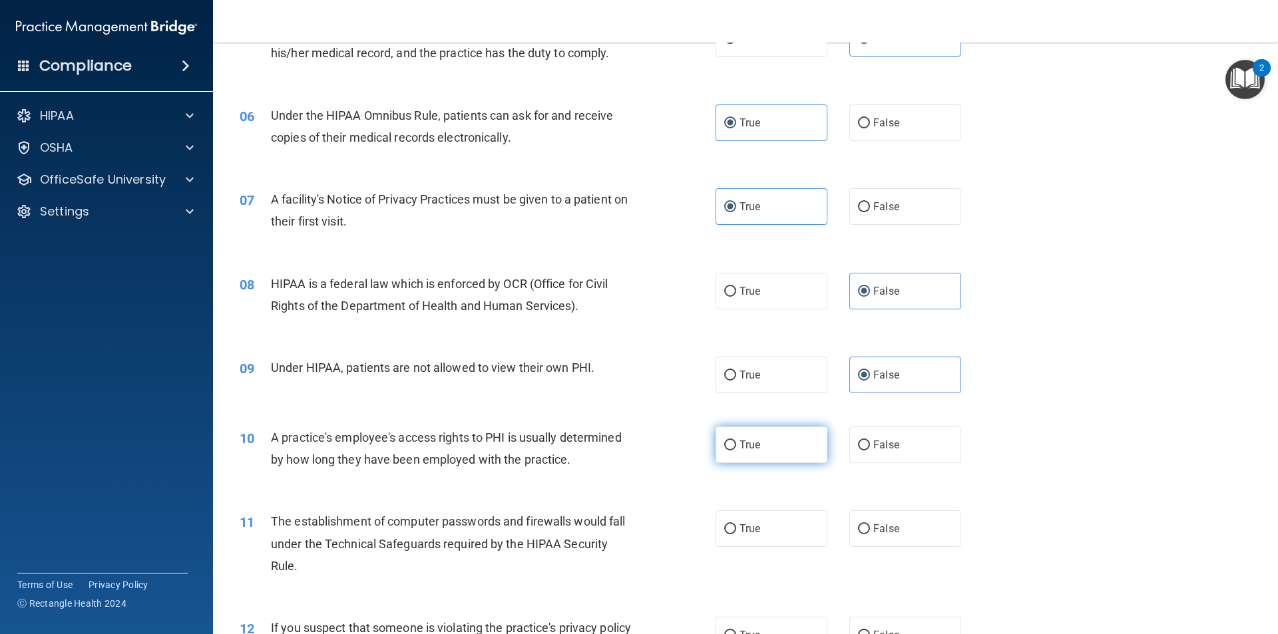
click at [736, 441] on input "True" at bounding box center [730, 446] width 12 height 10
radio input "true"
click at [746, 514] on label "True" at bounding box center [772, 529] width 112 height 37
click at [736, 525] on input "True" at bounding box center [730, 530] width 12 height 10
radio input "true"
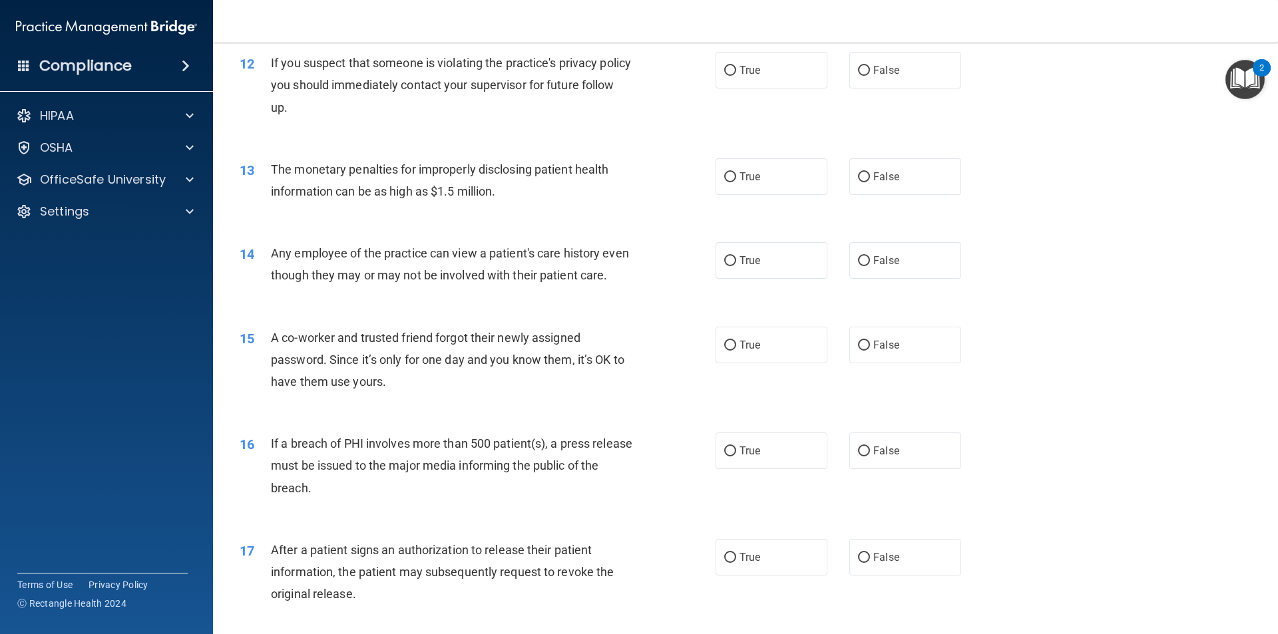
scroll to position [1065, 0]
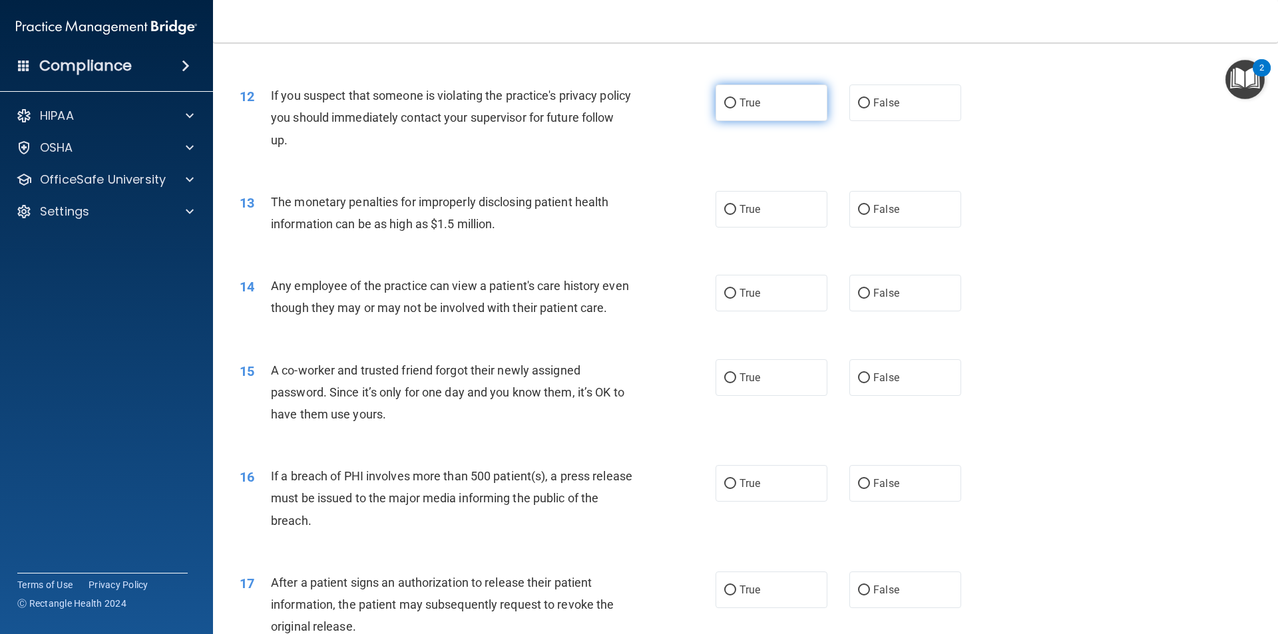
click at [748, 110] on label "True" at bounding box center [772, 103] width 112 height 37
click at [736, 108] on input "True" at bounding box center [730, 104] width 12 height 10
radio input "true"
click at [734, 196] on label "True" at bounding box center [772, 209] width 112 height 37
click at [734, 205] on input "True" at bounding box center [730, 210] width 12 height 10
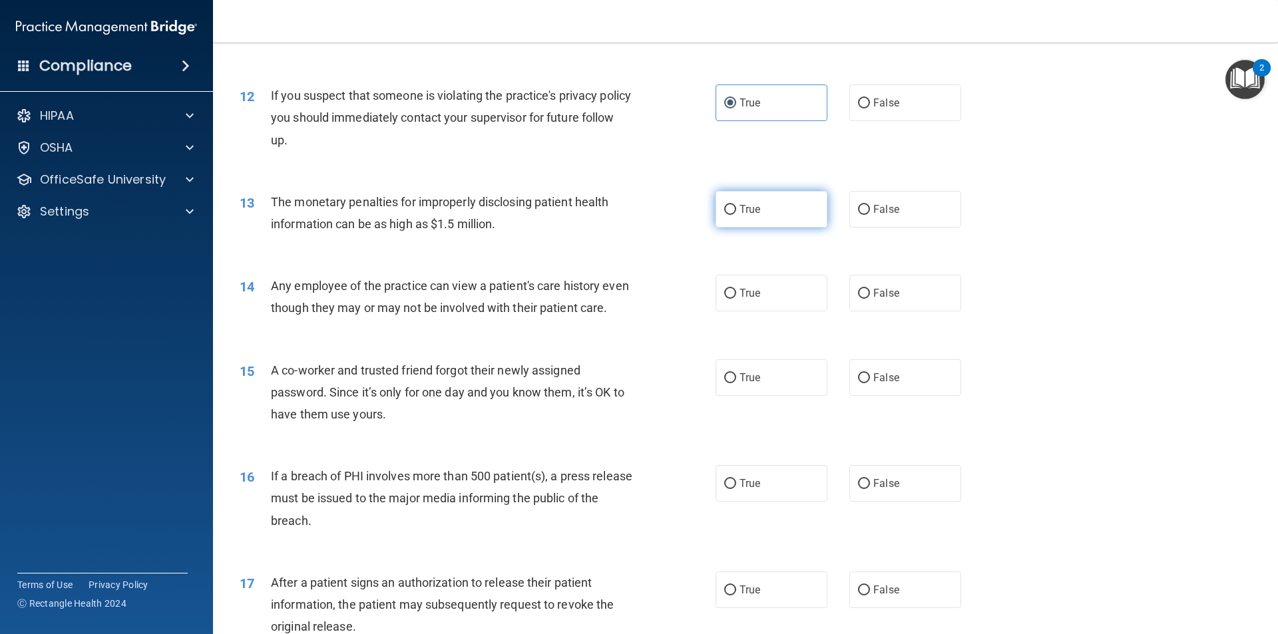
radio input "true"
click at [888, 295] on span "False" at bounding box center [886, 293] width 26 height 13
click at [870, 295] on input "False" at bounding box center [864, 294] width 12 height 10
radio input "true"
click at [887, 396] on label "False" at bounding box center [905, 377] width 112 height 37
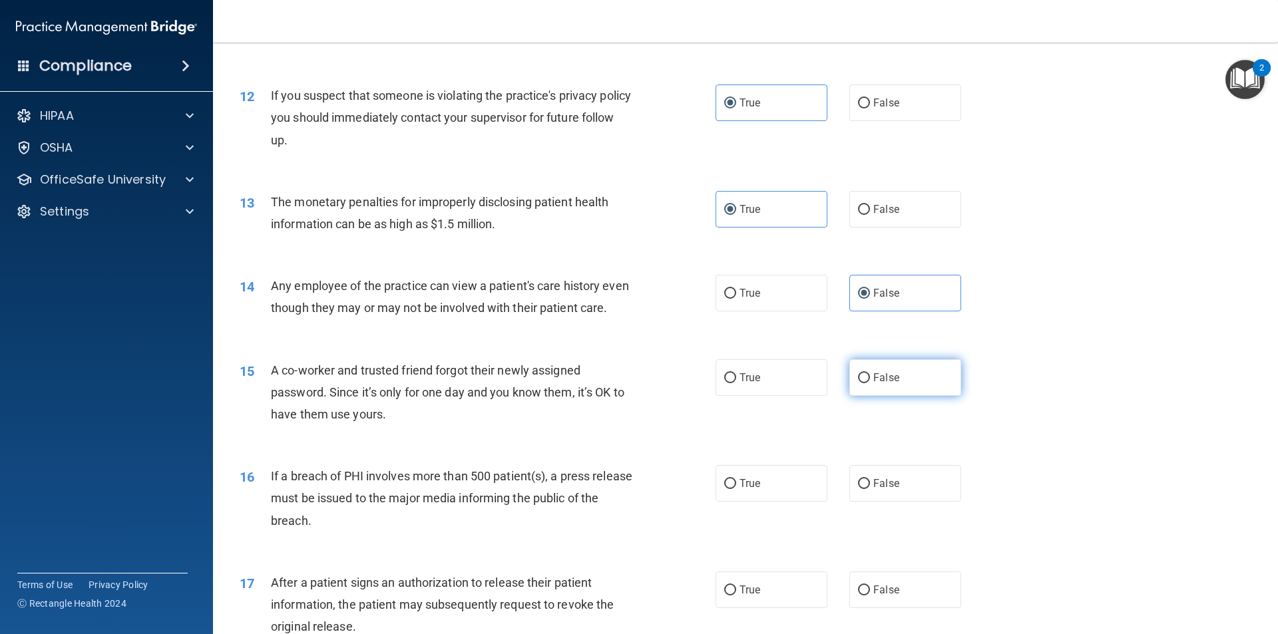
click at [870, 383] on input "False" at bounding box center [864, 378] width 12 height 10
radio input "true"
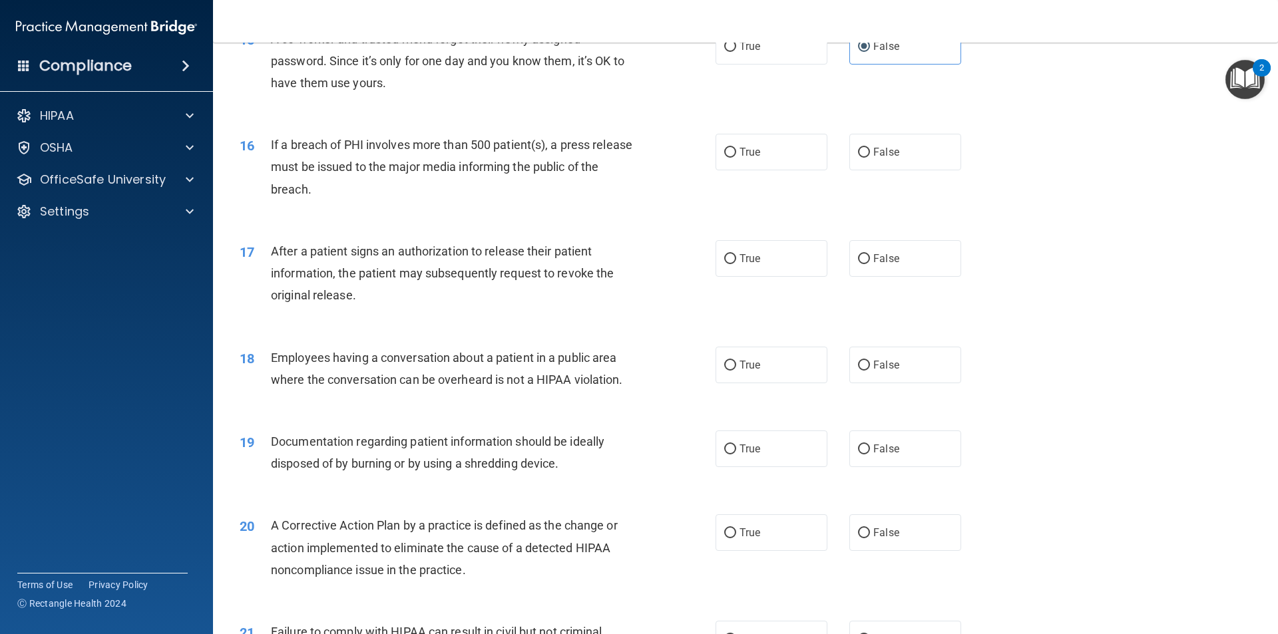
scroll to position [1398, 0]
click at [771, 169] on label "True" at bounding box center [772, 150] width 112 height 37
click at [736, 156] on input "True" at bounding box center [730, 151] width 12 height 10
radio input "true"
click at [751, 276] on label "True" at bounding box center [772, 257] width 112 height 37
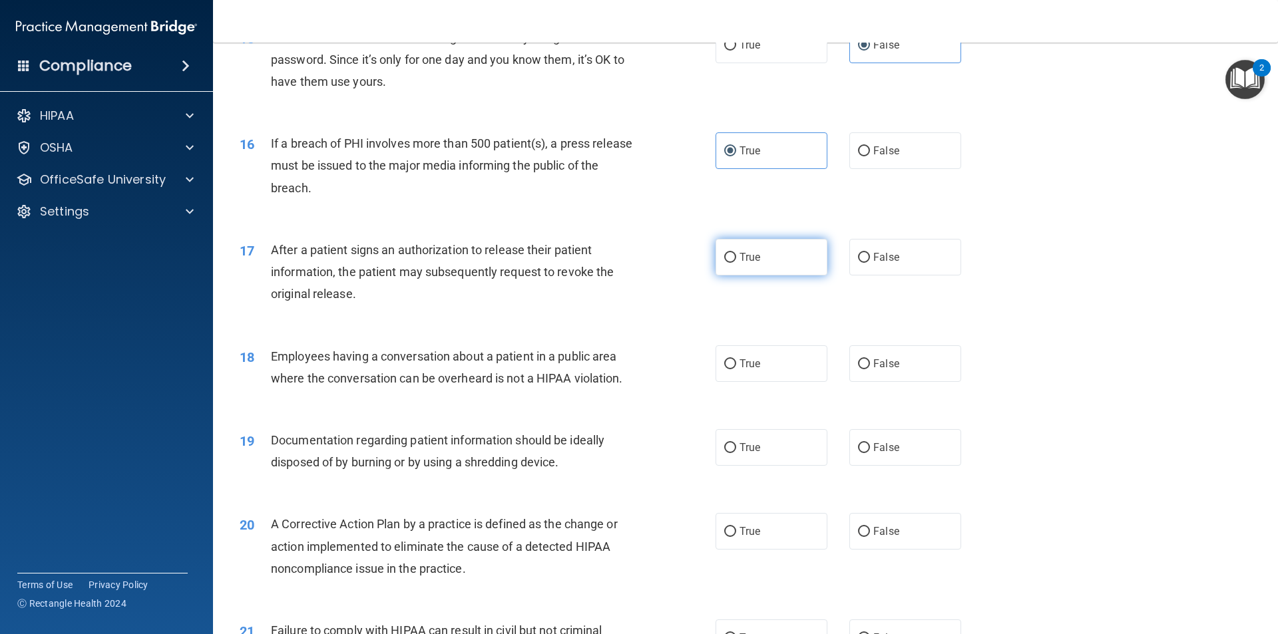
click at [736, 263] on input "True" at bounding box center [730, 258] width 12 height 10
radio input "true"
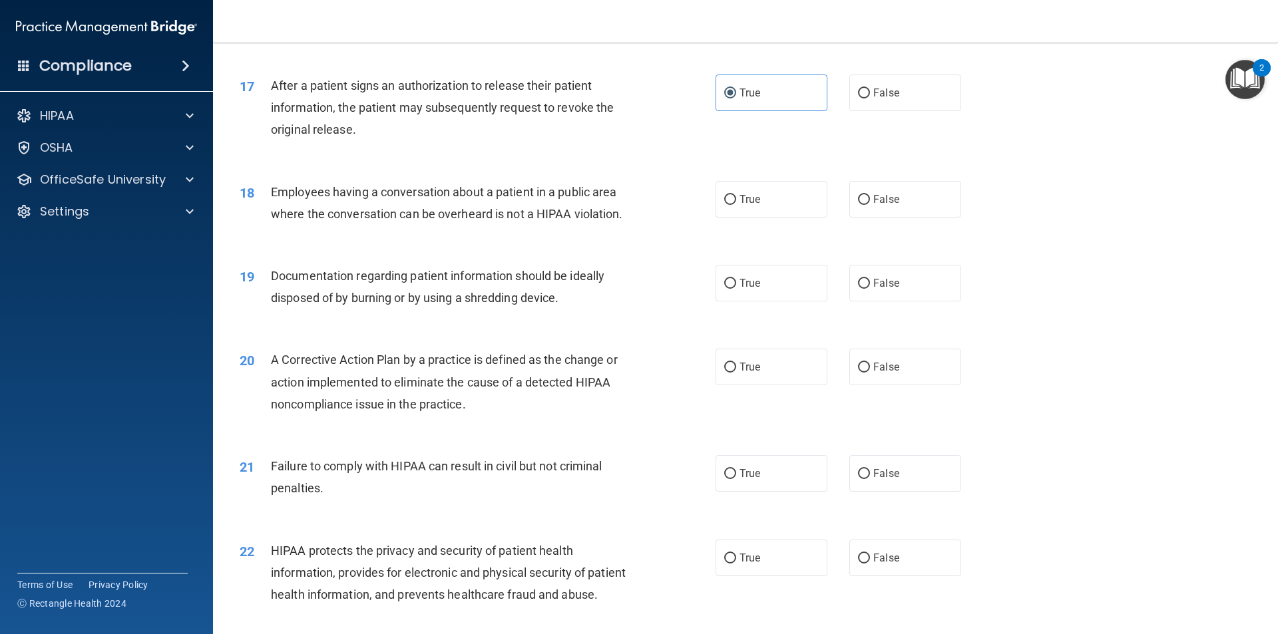
scroll to position [1531, 0]
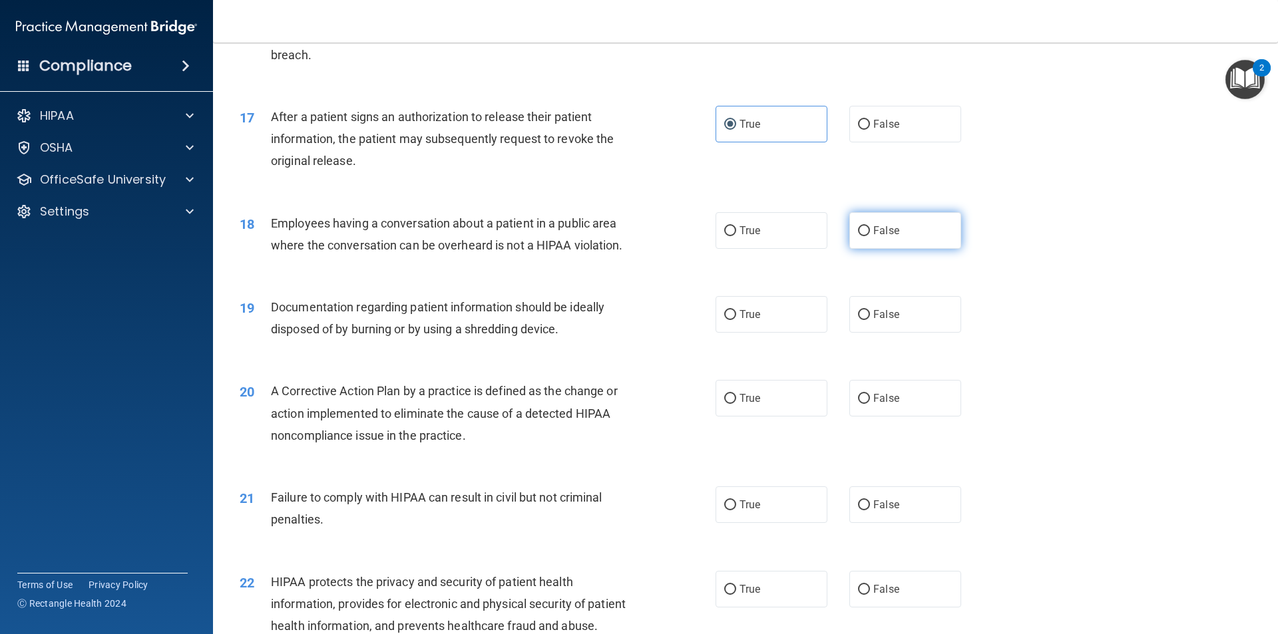
click at [895, 237] on label "False" at bounding box center [905, 230] width 112 height 37
click at [870, 236] on input "False" at bounding box center [864, 231] width 12 height 10
radio input "true"
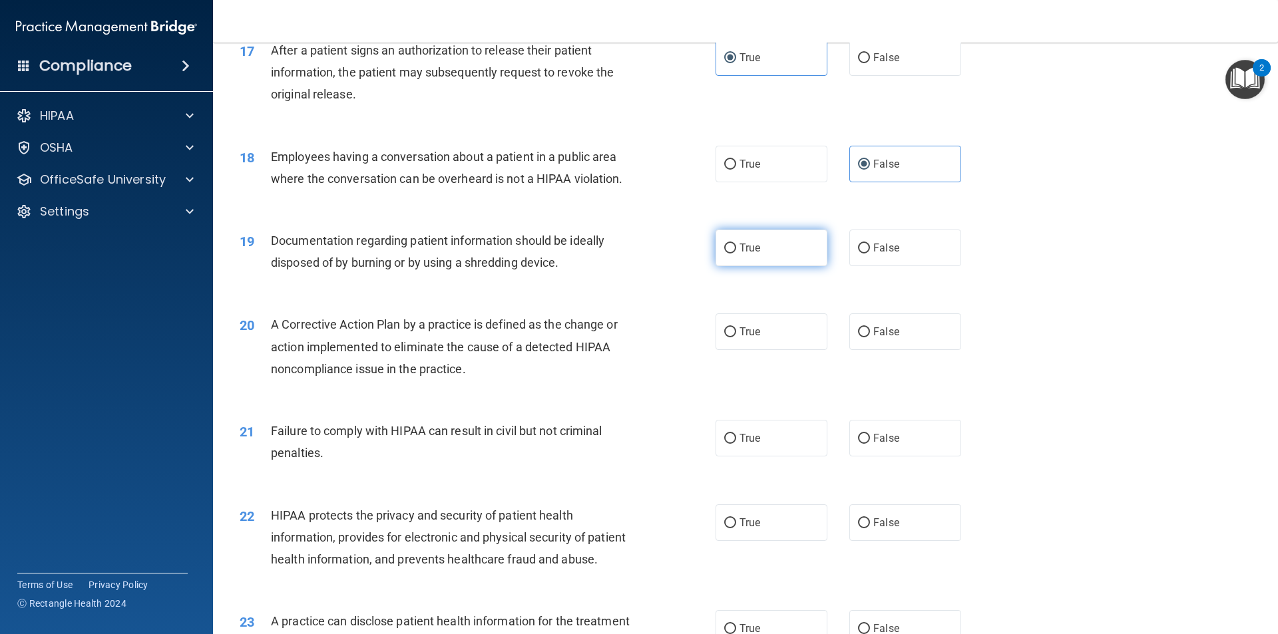
click at [754, 266] on label "True" at bounding box center [772, 248] width 112 height 37
click at [736, 254] on input "True" at bounding box center [730, 249] width 12 height 10
radio input "true"
click at [764, 345] on label "True" at bounding box center [772, 332] width 112 height 37
click at [736, 337] on input "True" at bounding box center [730, 332] width 12 height 10
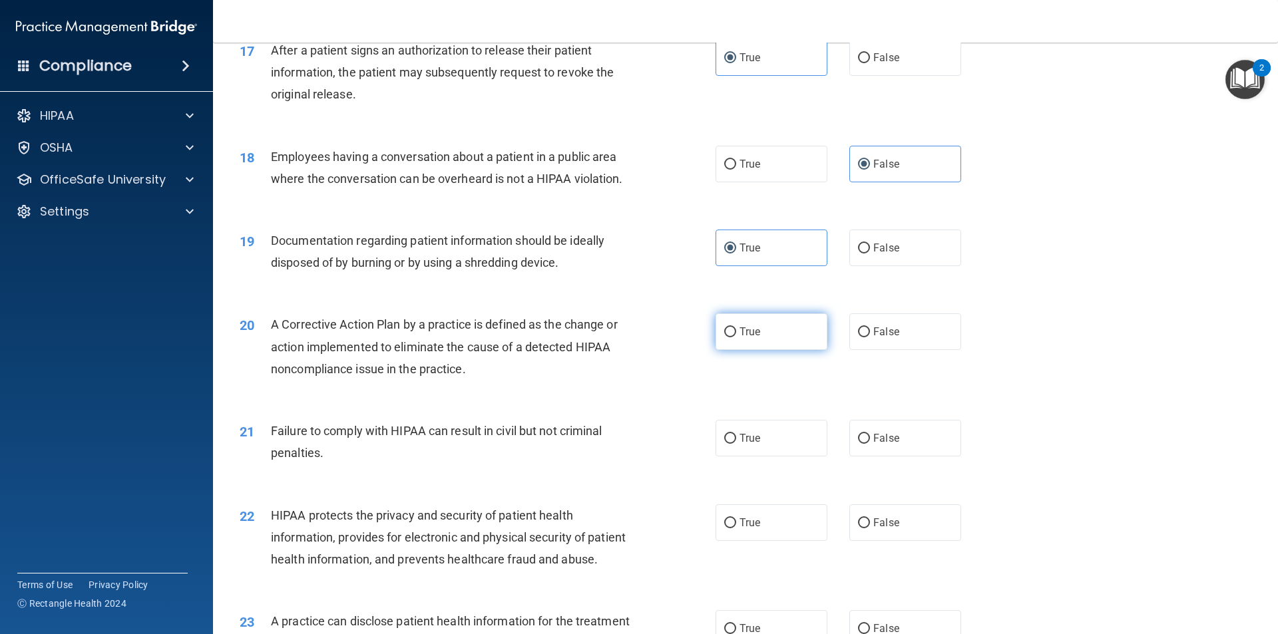
radio input "true"
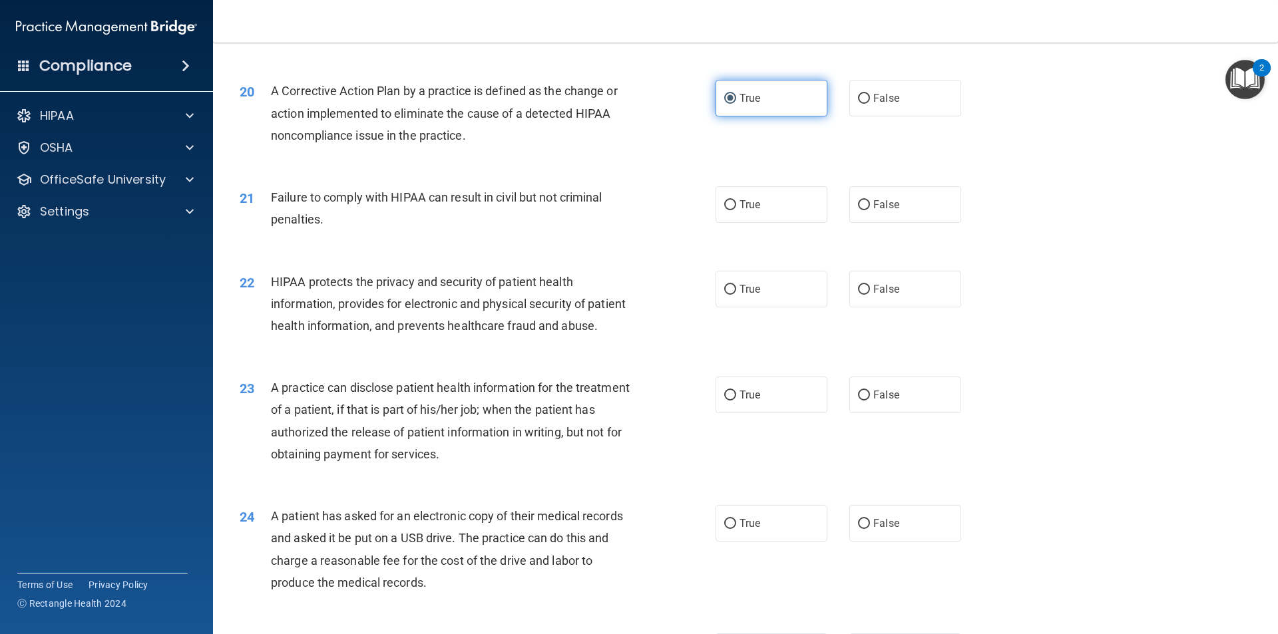
scroll to position [1864, 0]
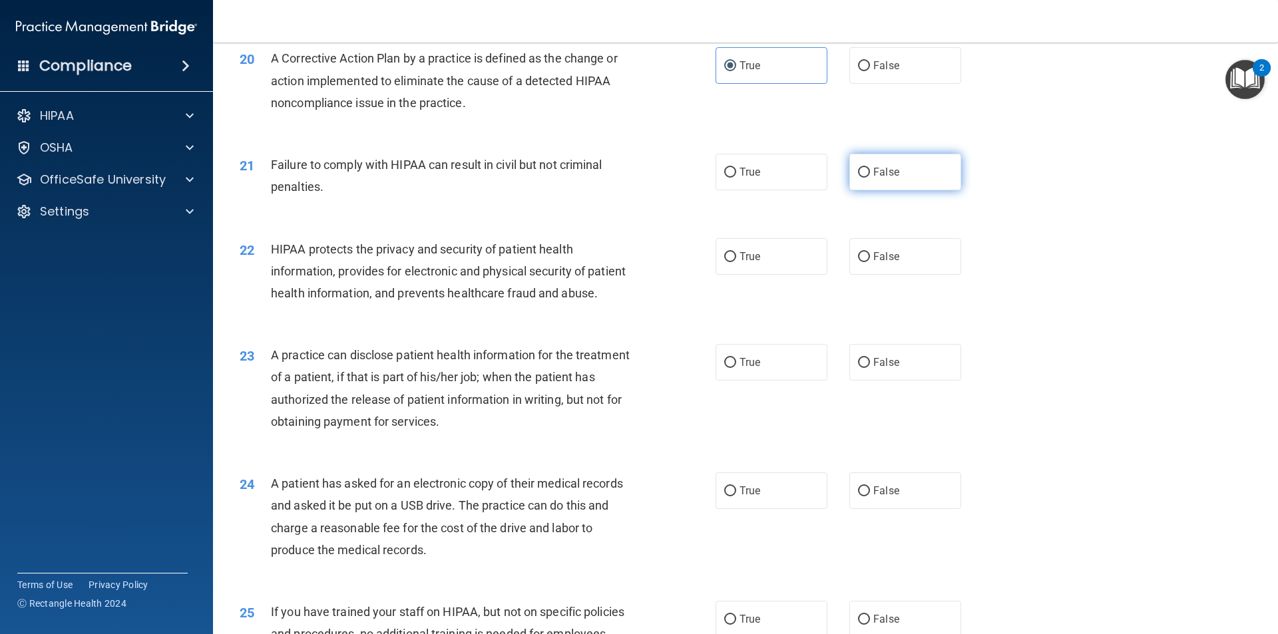
click at [899, 190] on label "False" at bounding box center [905, 172] width 112 height 37
click at [870, 178] on input "False" at bounding box center [864, 173] width 12 height 10
radio input "true"
click at [769, 267] on label "True" at bounding box center [772, 256] width 112 height 37
click at [736, 262] on input "True" at bounding box center [730, 257] width 12 height 10
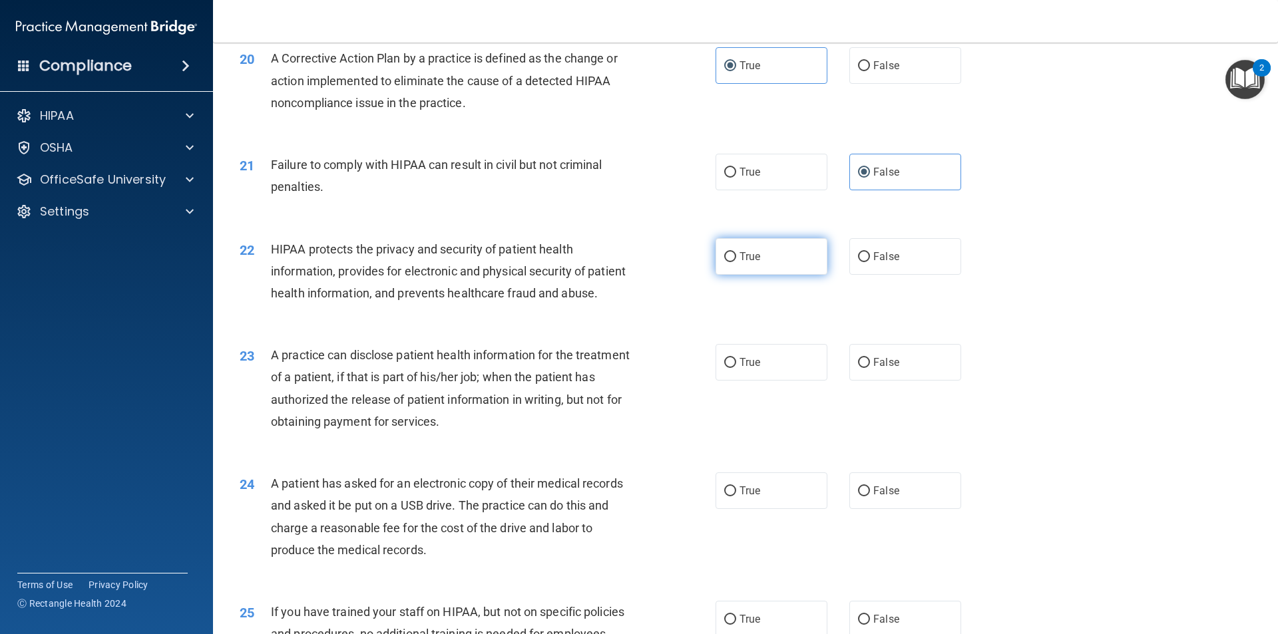
radio input "true"
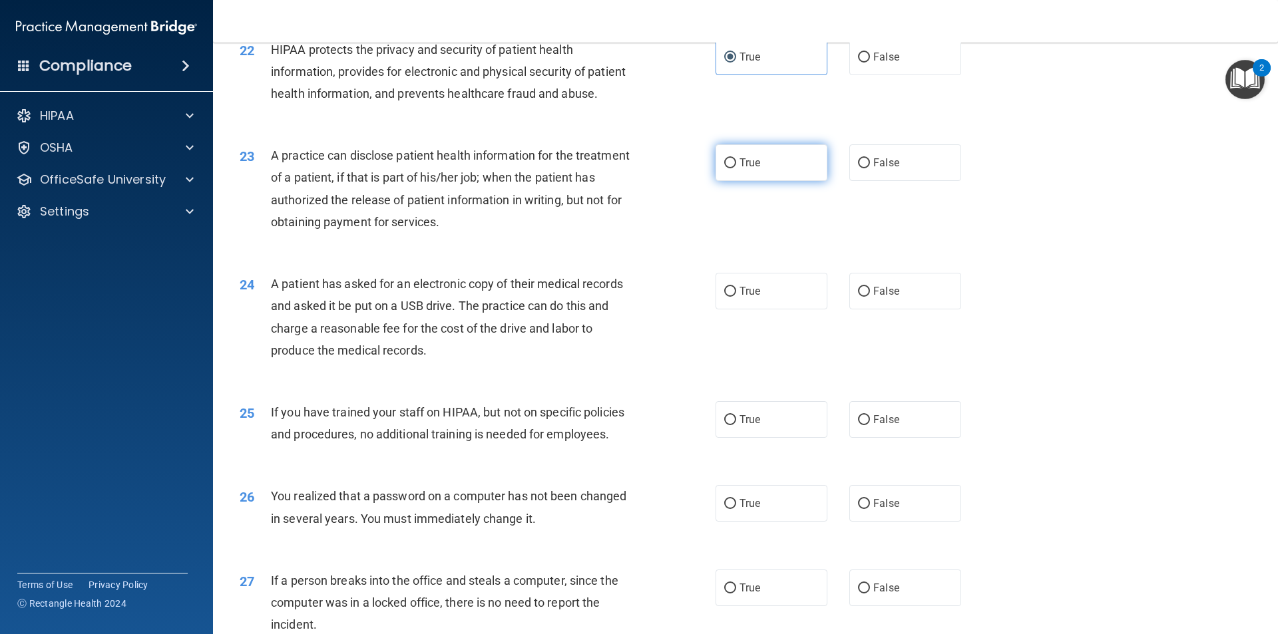
click at [775, 181] on label "True" at bounding box center [772, 162] width 112 height 37
click at [736, 168] on input "True" at bounding box center [730, 163] width 12 height 10
radio input "true"
click at [748, 310] on label "True" at bounding box center [772, 291] width 112 height 37
click at [736, 297] on input "True" at bounding box center [730, 292] width 12 height 10
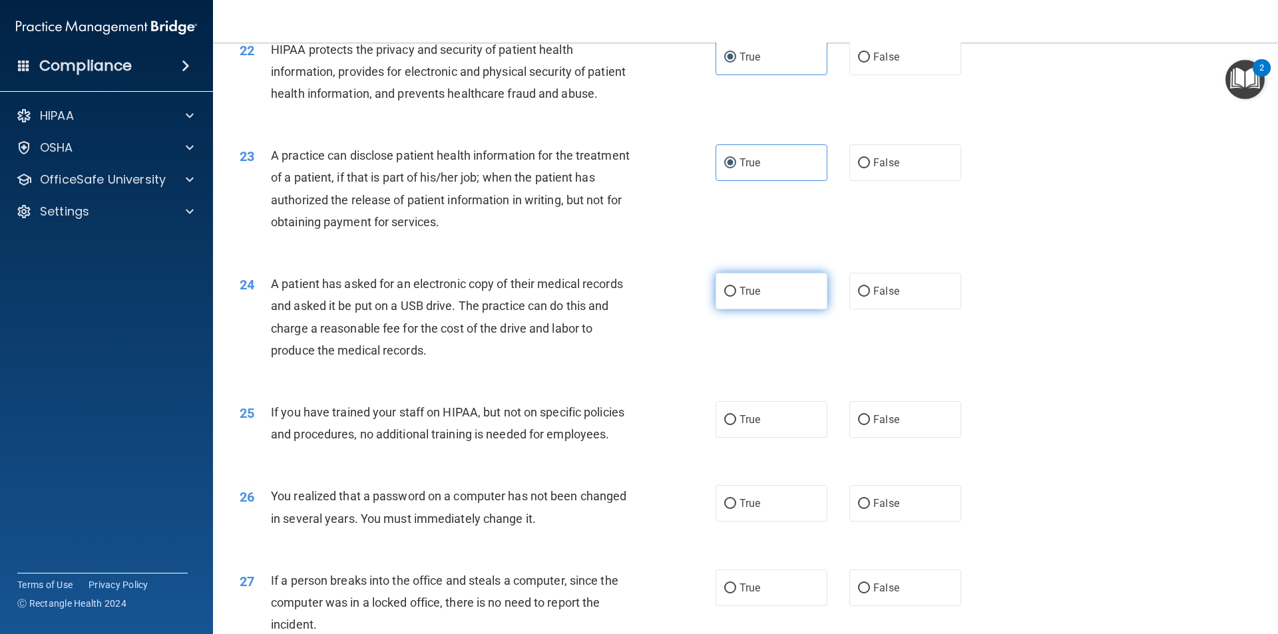
radio input "true"
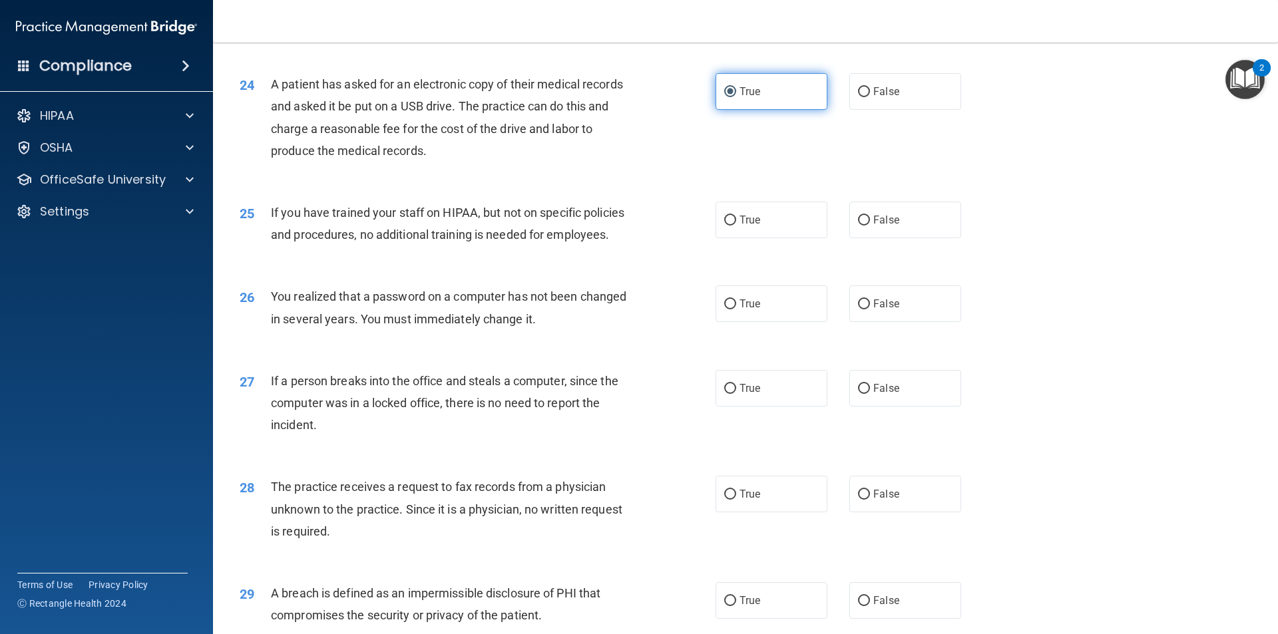
scroll to position [2330, 0]
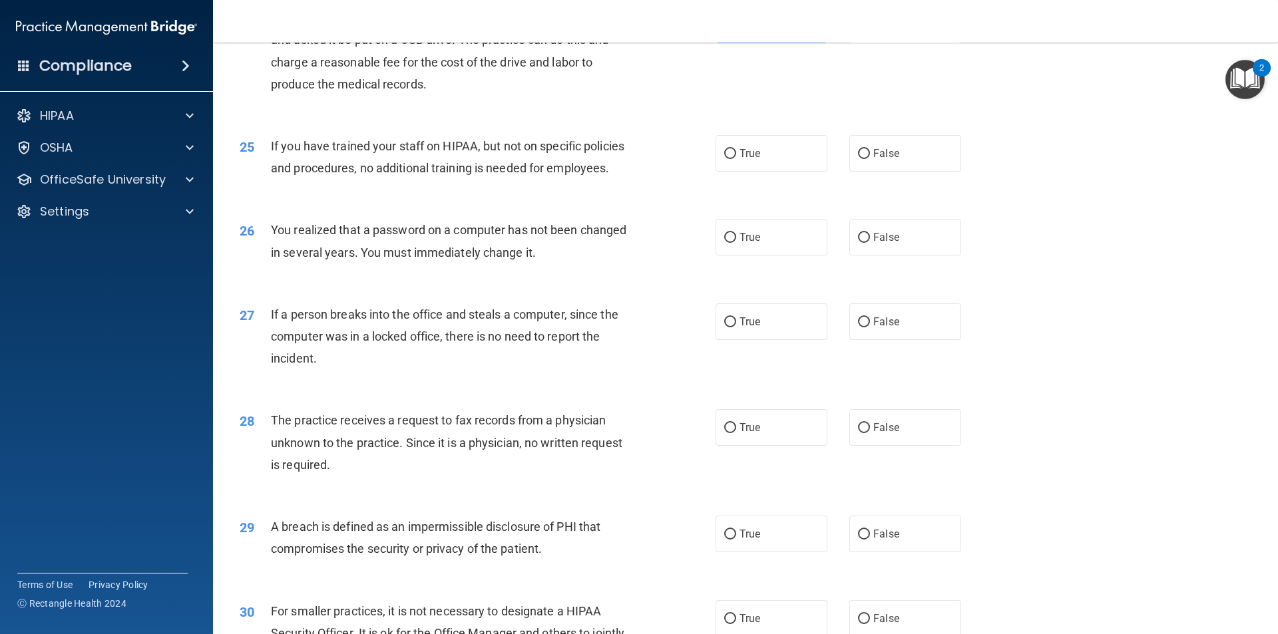
click at [879, 202] on div "25 If you have trained your staff on HIPAA, but not on specific policies and pr…" at bounding box center [746, 160] width 1032 height 84
click at [881, 172] on label "False" at bounding box center [905, 153] width 112 height 37
click at [870, 159] on input "False" at bounding box center [864, 154] width 12 height 10
radio input "true"
click at [735, 256] on label "True" at bounding box center [772, 237] width 112 height 37
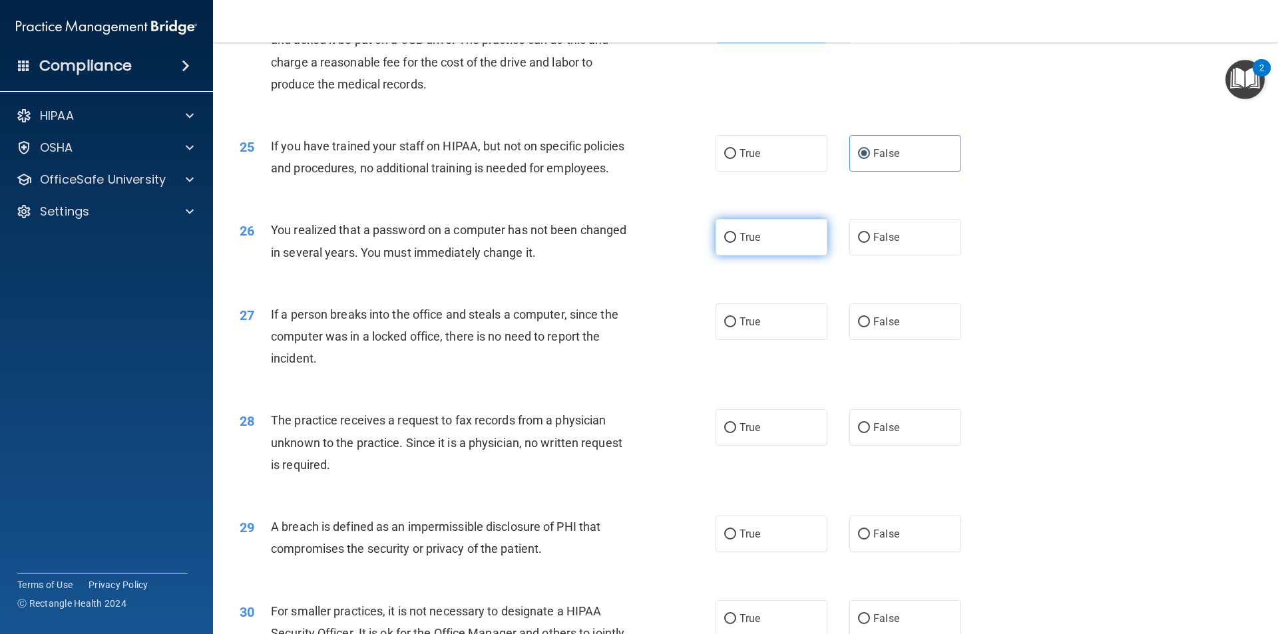
click at [735, 243] on input "True" at bounding box center [730, 238] width 12 height 10
radio input "true"
click at [849, 340] on label "False" at bounding box center [905, 322] width 112 height 37
click at [858, 327] on input "False" at bounding box center [864, 323] width 12 height 10
radio input "true"
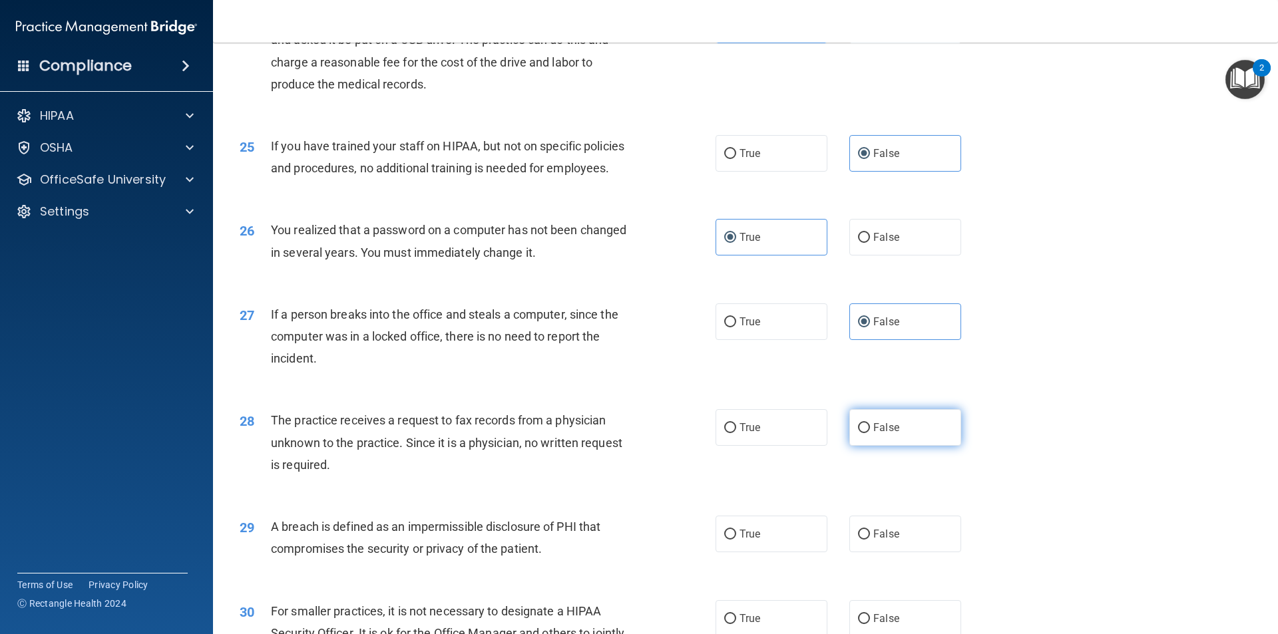
drag, startPoint x: 882, startPoint y: 467, endPoint x: 867, endPoint y: 479, distance: 18.5
click at [873, 434] on span "False" at bounding box center [886, 427] width 26 height 13
click at [769, 552] on label "True" at bounding box center [772, 534] width 112 height 37
click at [736, 540] on input "True" at bounding box center [730, 535] width 12 height 10
radio input "true"
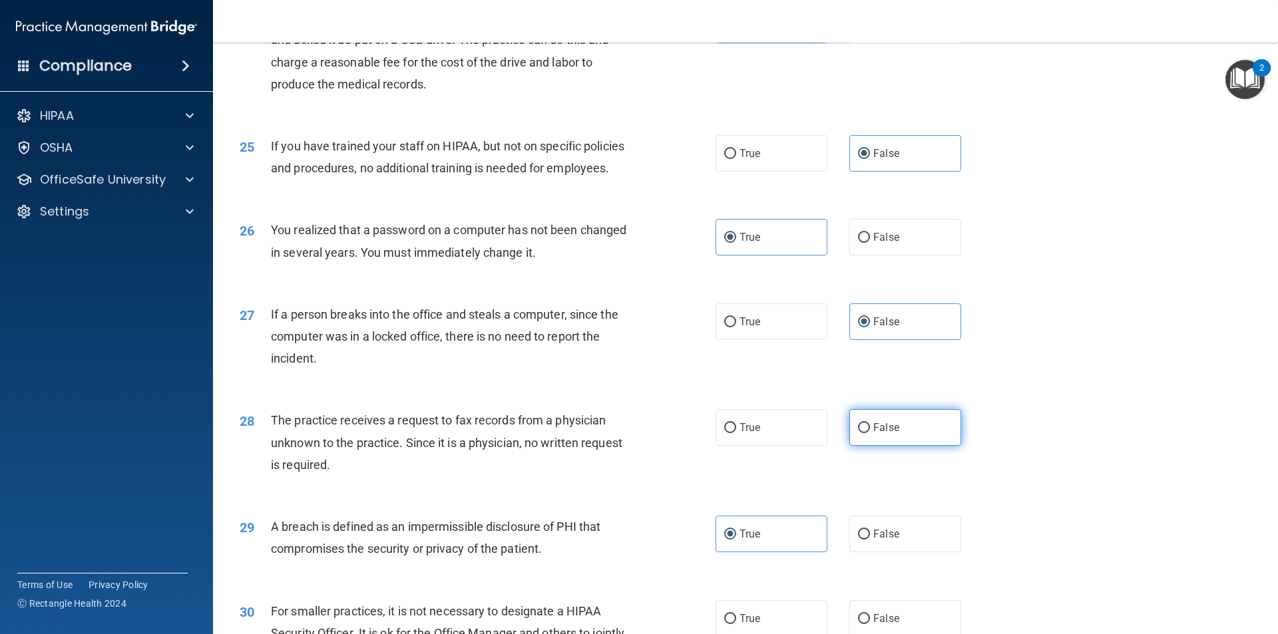
click at [859, 446] on label "False" at bounding box center [905, 427] width 112 height 37
click at [859, 433] on input "False" at bounding box center [864, 428] width 12 height 10
radio input "true"
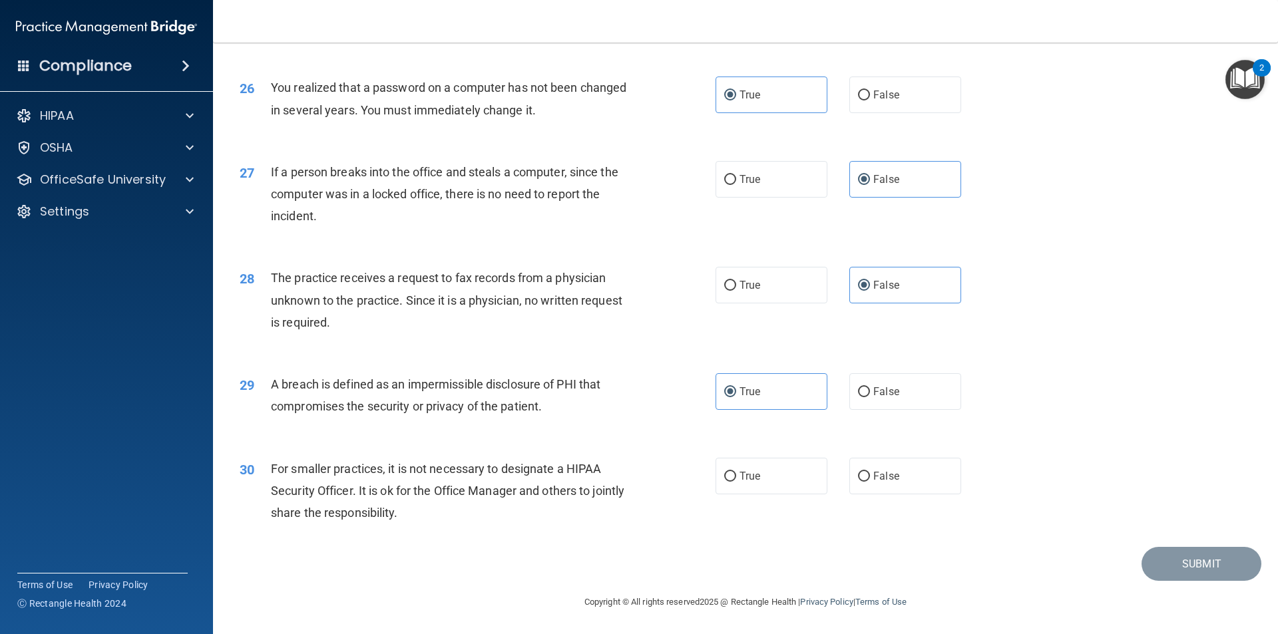
scroll to position [2516, 0]
click at [858, 476] on input "False" at bounding box center [864, 477] width 12 height 10
radio input "true"
click at [1153, 548] on button "Submit" at bounding box center [1202, 564] width 120 height 34
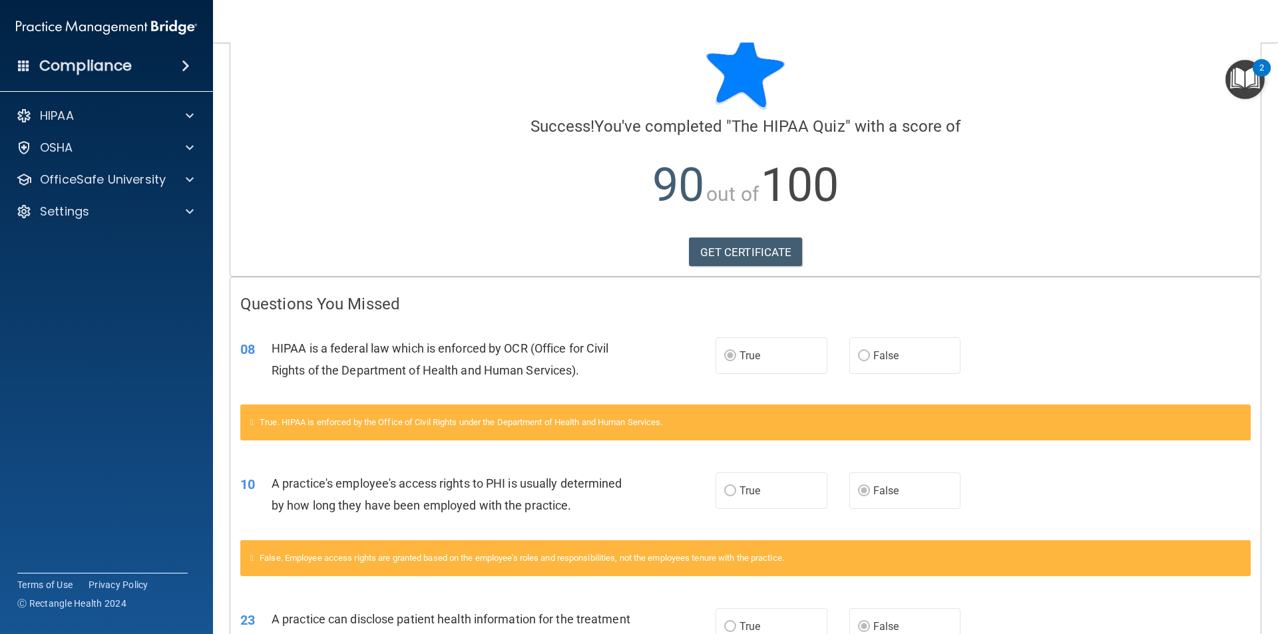
scroll to position [67, 0]
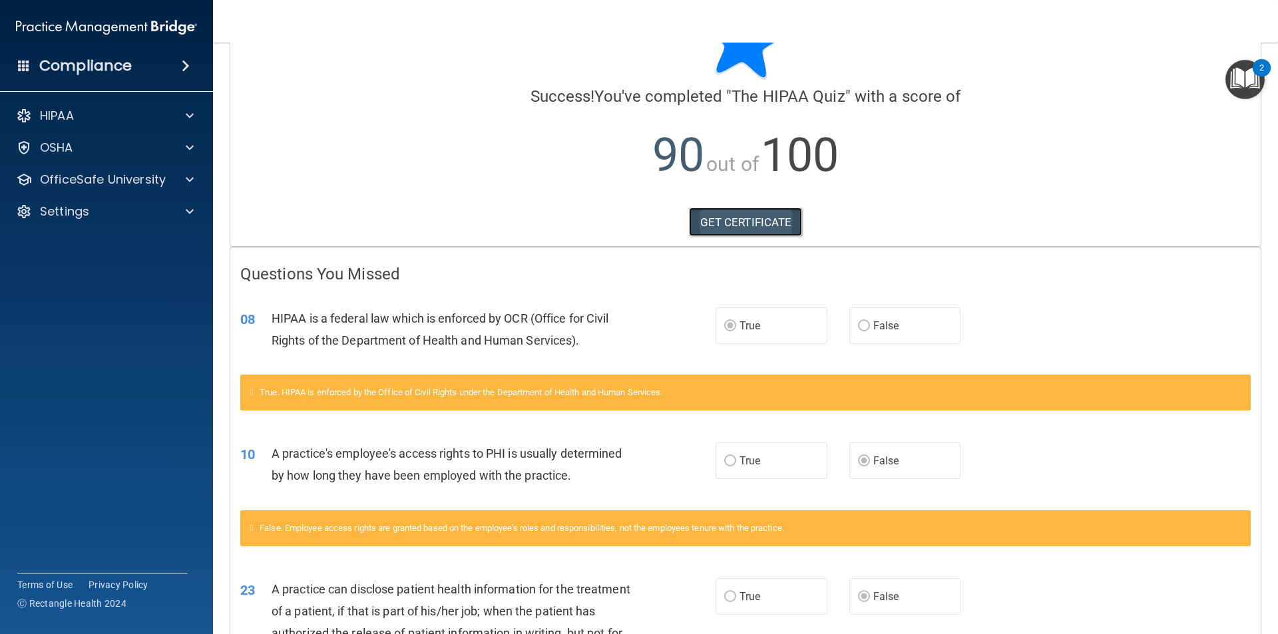
click at [744, 210] on link "GET CERTIFICATE" at bounding box center [746, 222] width 114 height 29
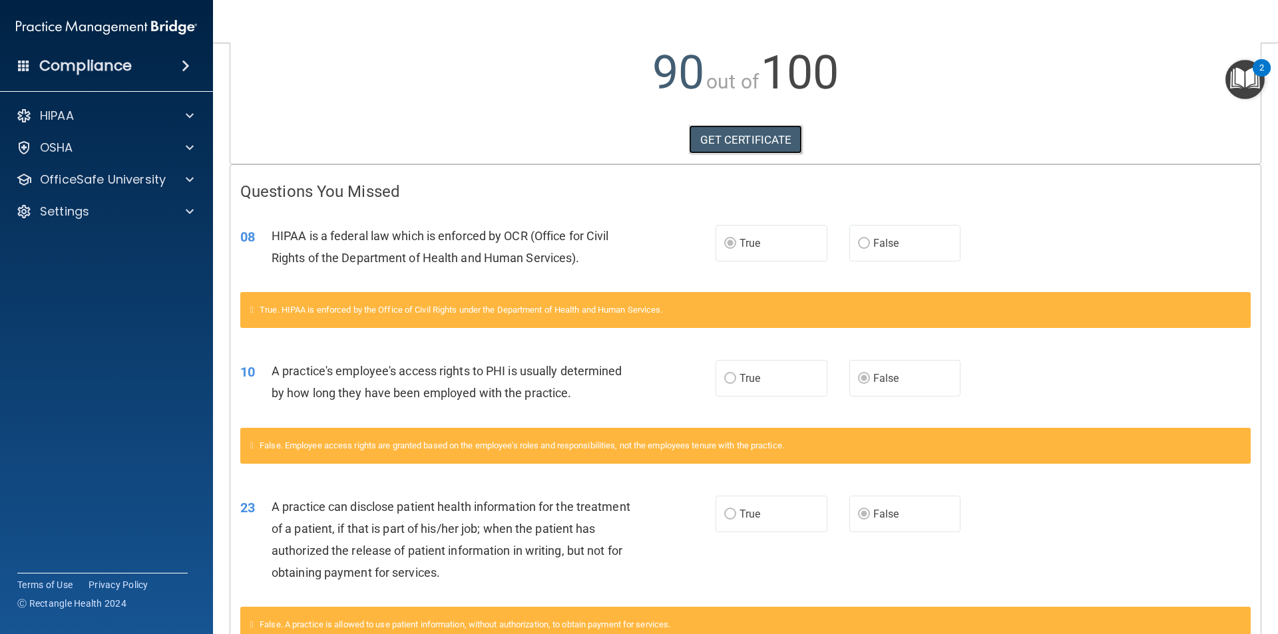
scroll to position [237, 0]
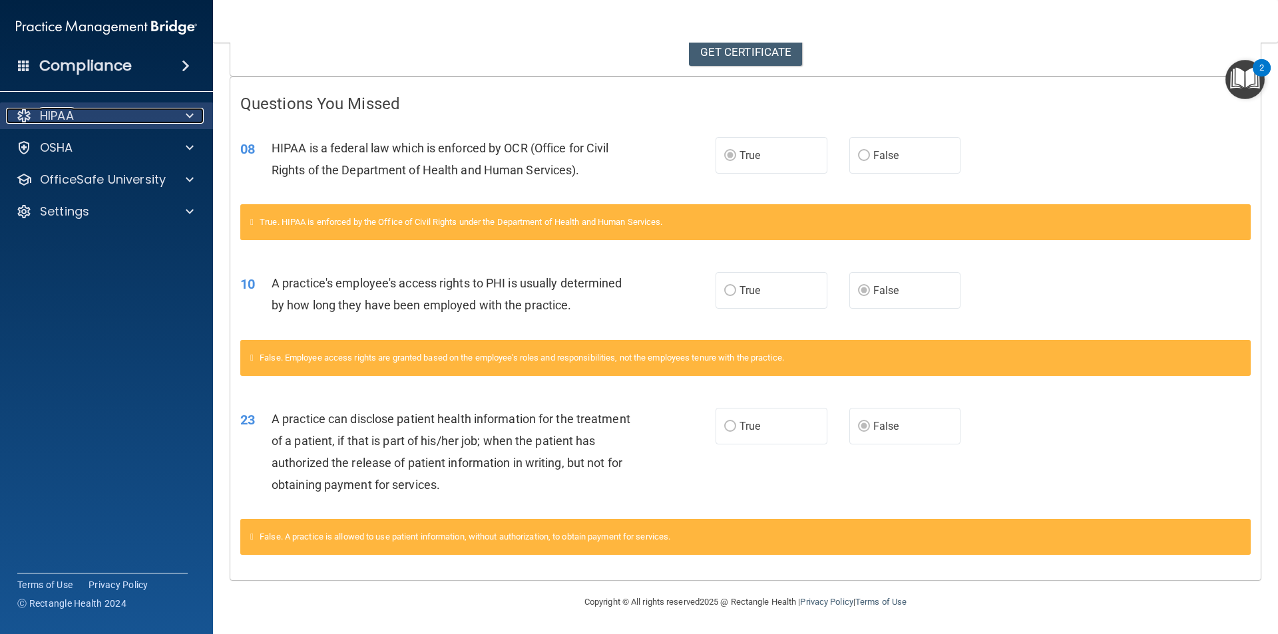
click at [90, 112] on div "HIPAA" at bounding box center [88, 116] width 165 height 16
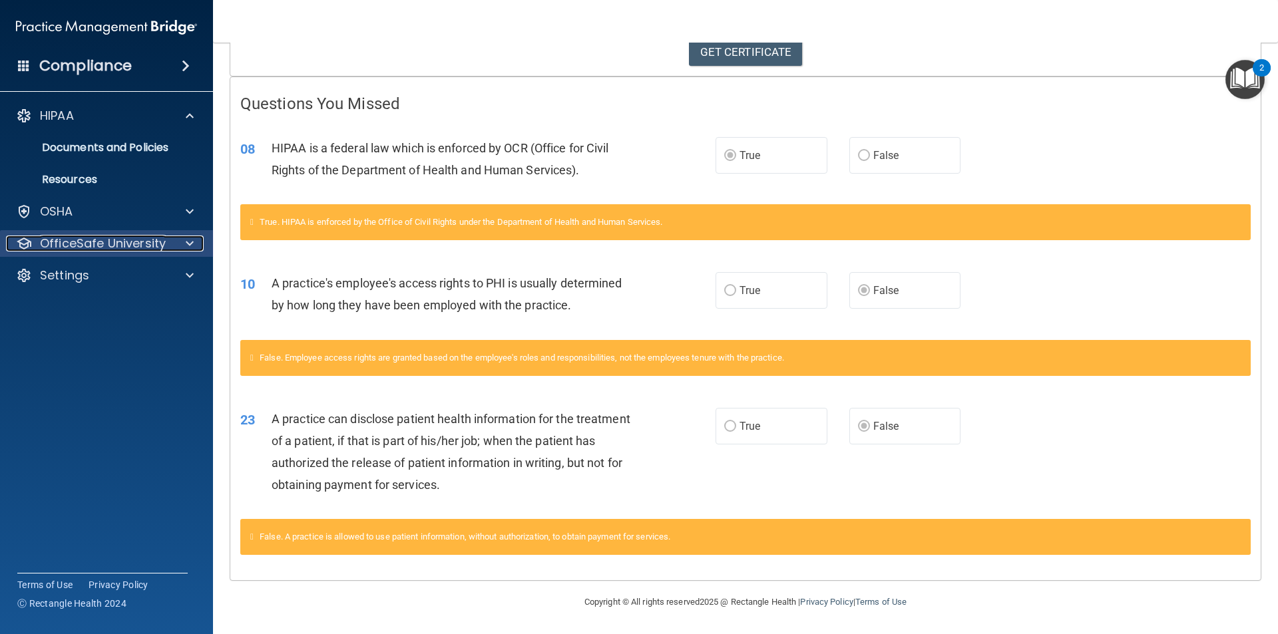
click at [67, 238] on p "OfficeSafe University" at bounding box center [103, 244] width 126 height 16
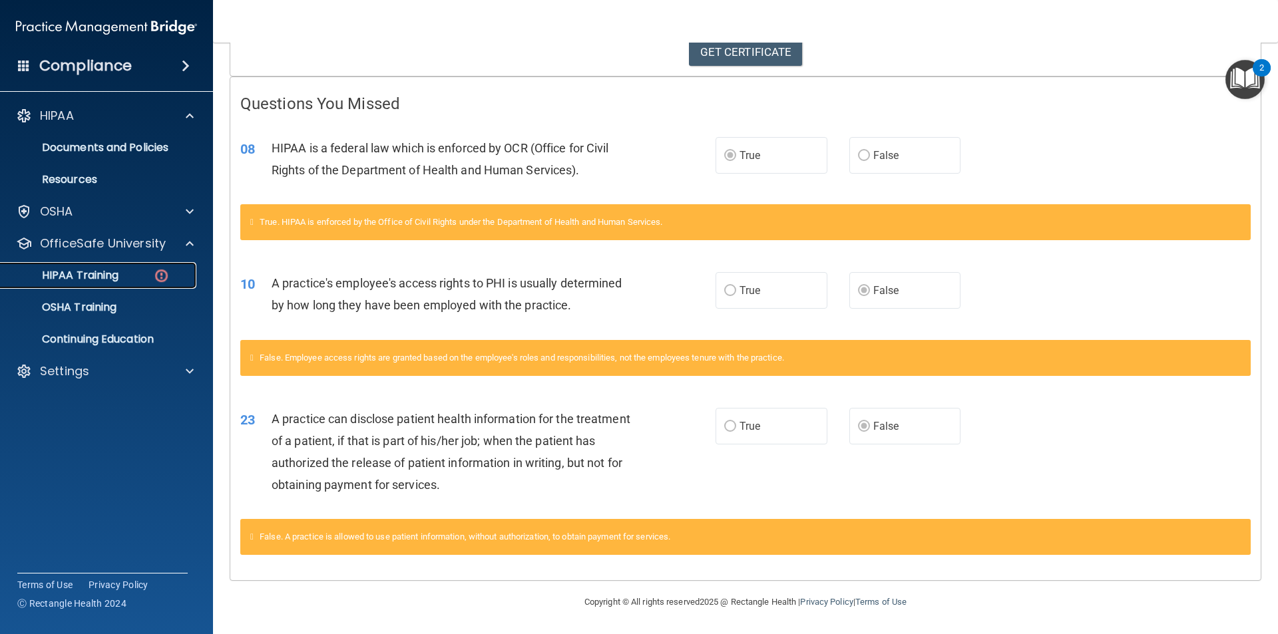
click at [58, 280] on p "HIPAA Training" at bounding box center [64, 275] width 110 height 13
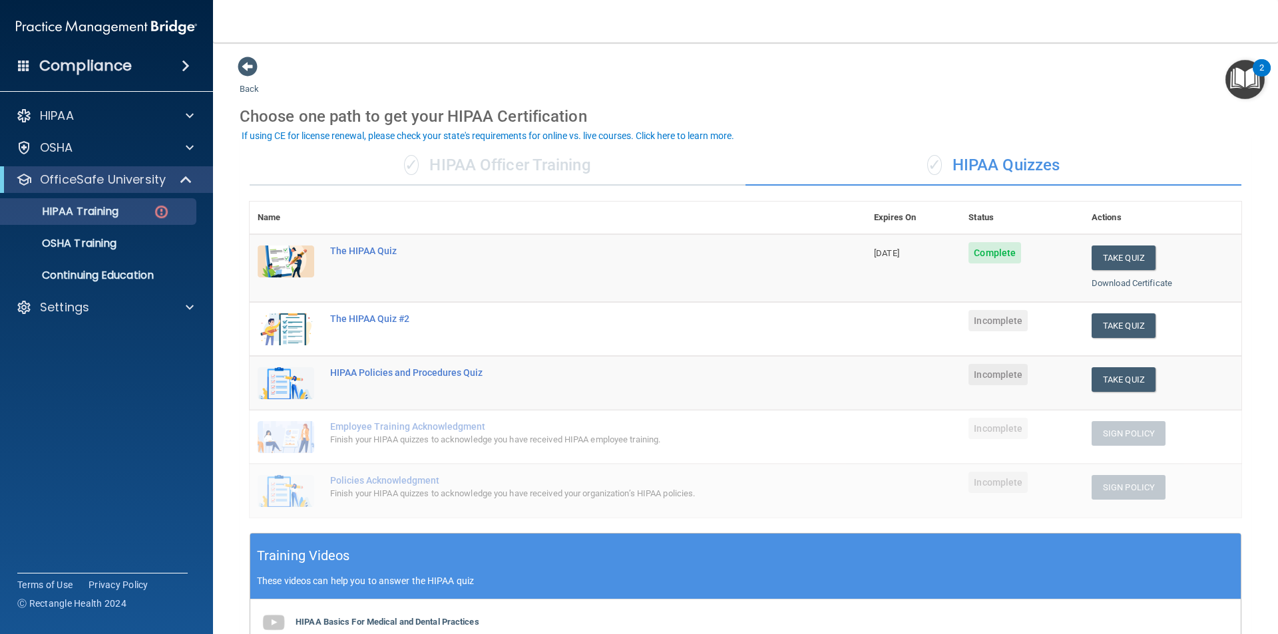
click at [391, 307] on td "The HIPAA Quiz #2" at bounding box center [594, 329] width 544 height 54
click at [391, 319] on div "The HIPAA Quiz #2" at bounding box center [564, 319] width 469 height 11
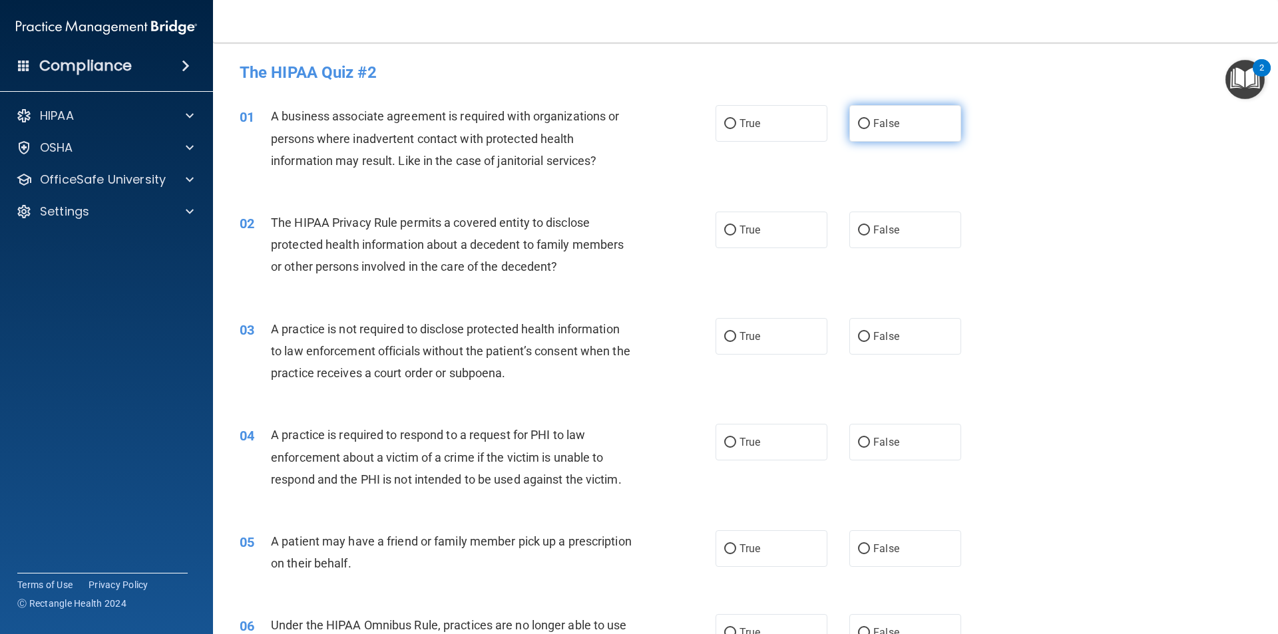
click at [879, 135] on label "False" at bounding box center [905, 123] width 112 height 37
click at [870, 129] on input "False" at bounding box center [864, 124] width 12 height 10
radio input "true"
click at [750, 262] on div "02 The HIPAA Privacy Rule permits a covered entity to disclose protected health…" at bounding box center [746, 248] width 1032 height 107
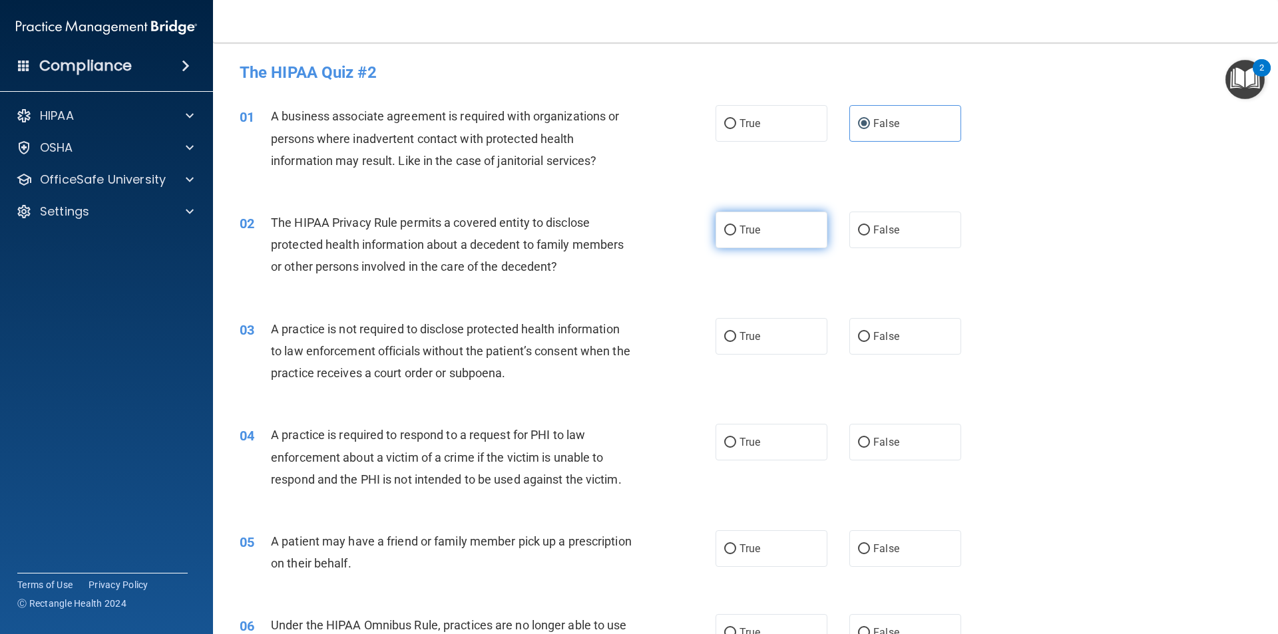
click at [744, 243] on label "True" at bounding box center [772, 230] width 112 height 37
click at [736, 236] on input "True" at bounding box center [730, 231] width 12 height 10
radio input "true"
click at [740, 333] on span "True" at bounding box center [750, 336] width 21 height 13
click at [736, 333] on input "True" at bounding box center [730, 337] width 12 height 10
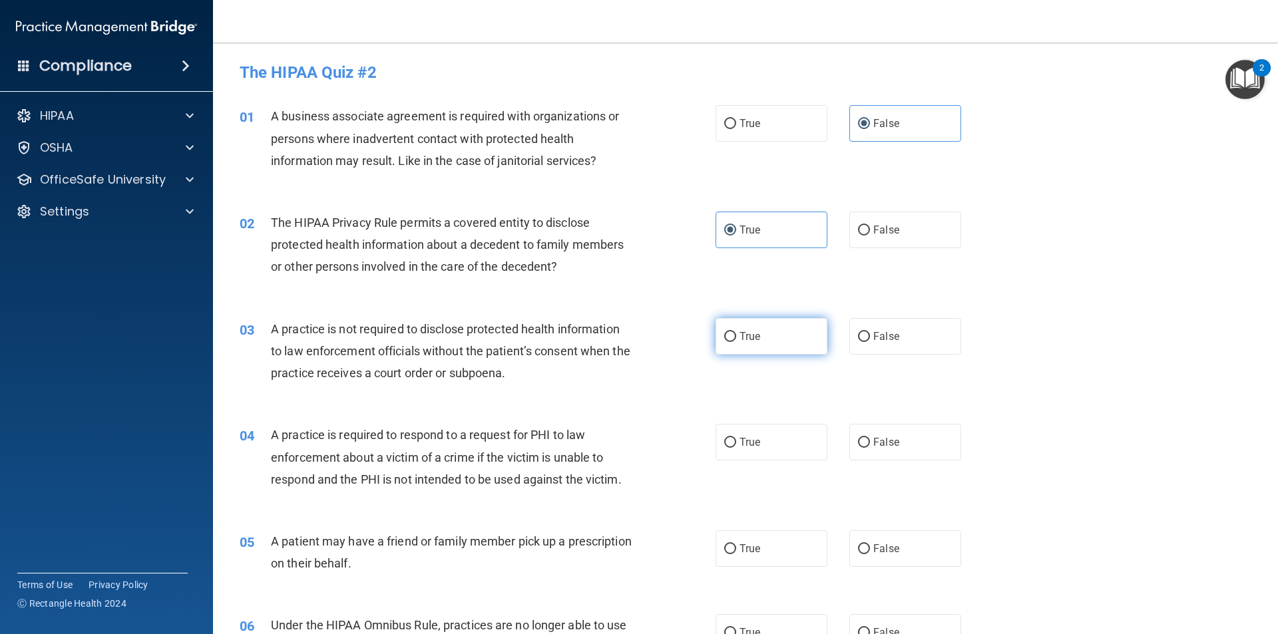
radio input "true"
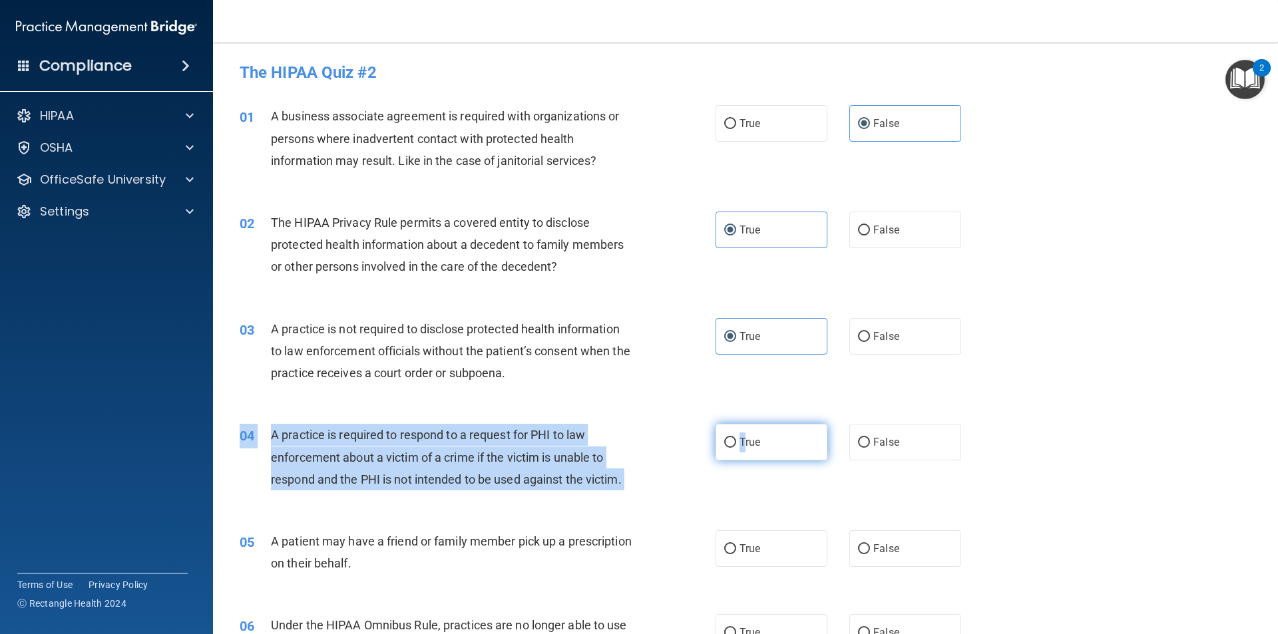
drag, startPoint x: 740, startPoint y: 416, endPoint x: 740, endPoint y: 429, distance: 12.6
click at [740, 429] on div "04 A practice is required to respond to a request for PHI to law enforcement ab…" at bounding box center [746, 460] width 1032 height 107
click at [739, 430] on label "True" at bounding box center [772, 442] width 112 height 37
click at [736, 438] on input "True" at bounding box center [730, 443] width 12 height 10
radio input "true"
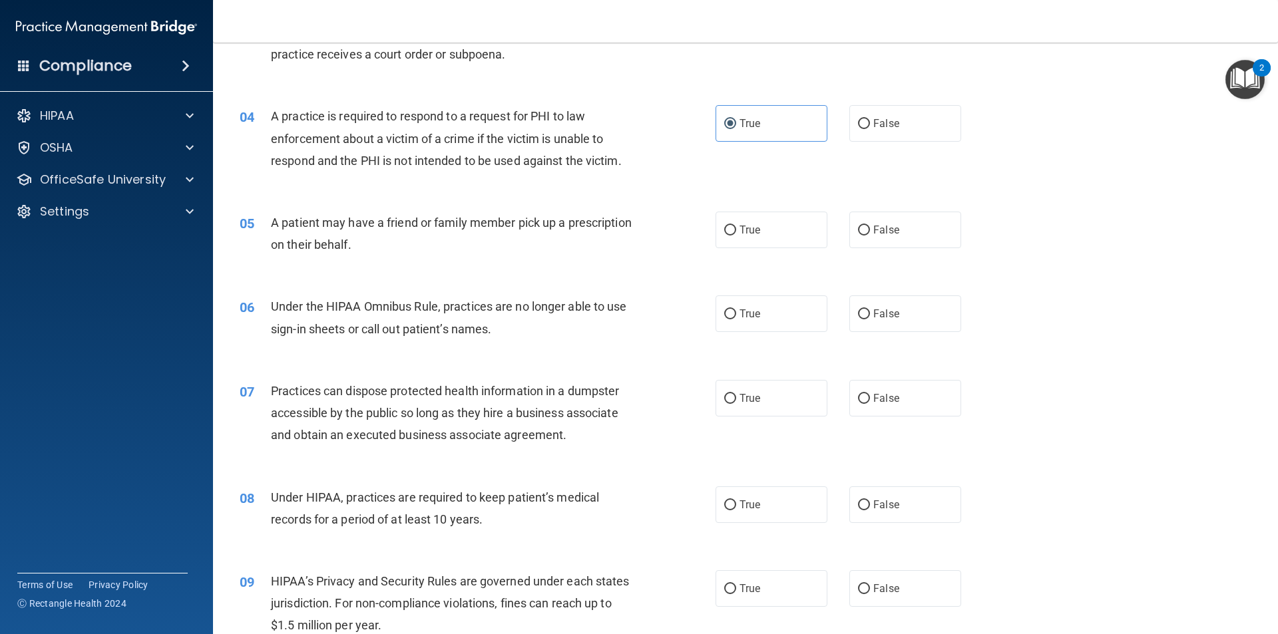
scroll to position [333, 0]
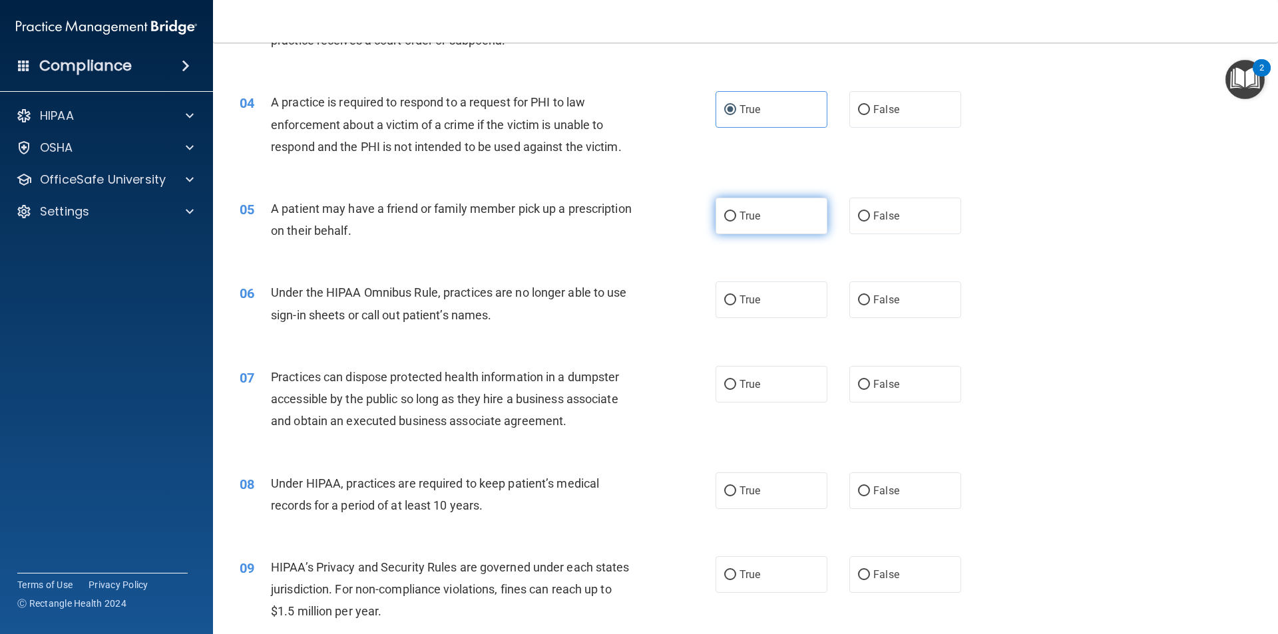
click at [726, 213] on input "True" at bounding box center [730, 217] width 12 height 10
radio input "true"
click at [860, 289] on label "False" at bounding box center [905, 300] width 112 height 37
click at [860, 296] on input "False" at bounding box center [864, 301] width 12 height 10
radio input "true"
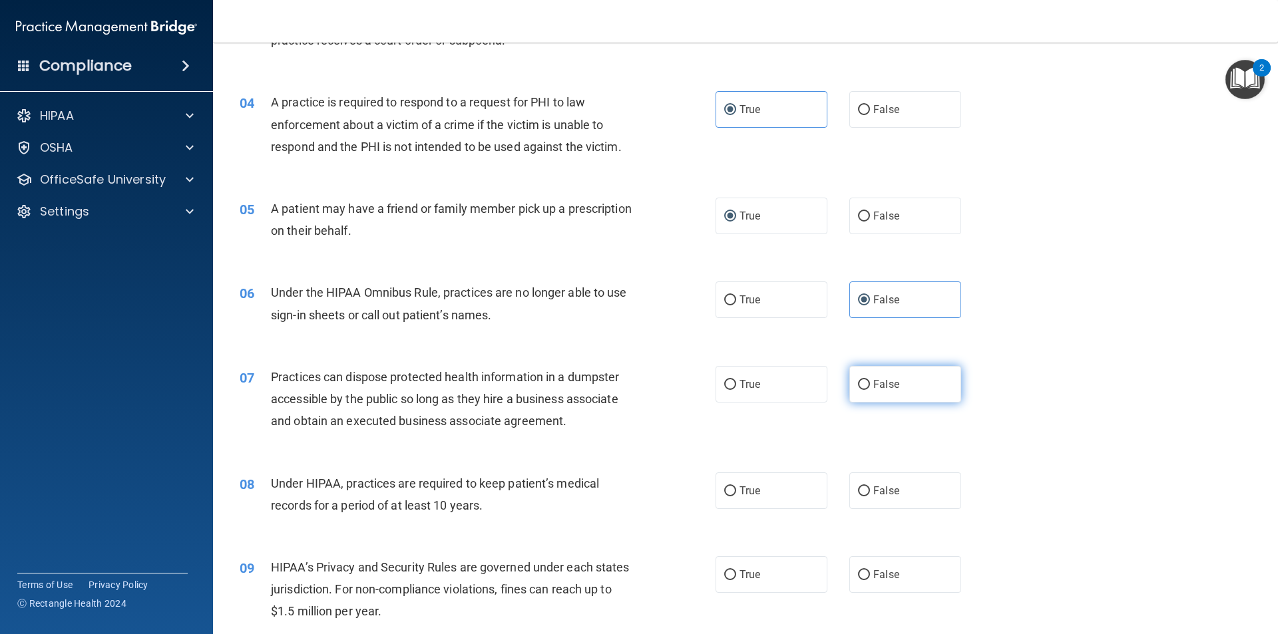
click at [858, 380] on input "False" at bounding box center [864, 385] width 12 height 10
radio input "true"
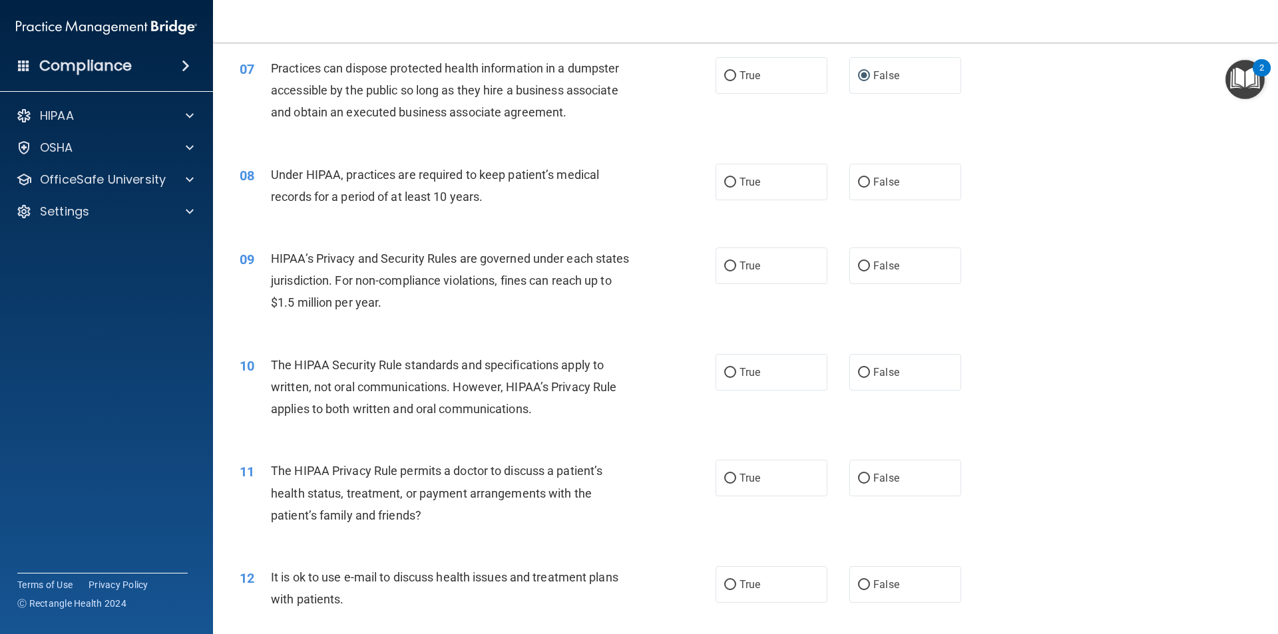
scroll to position [666, 0]
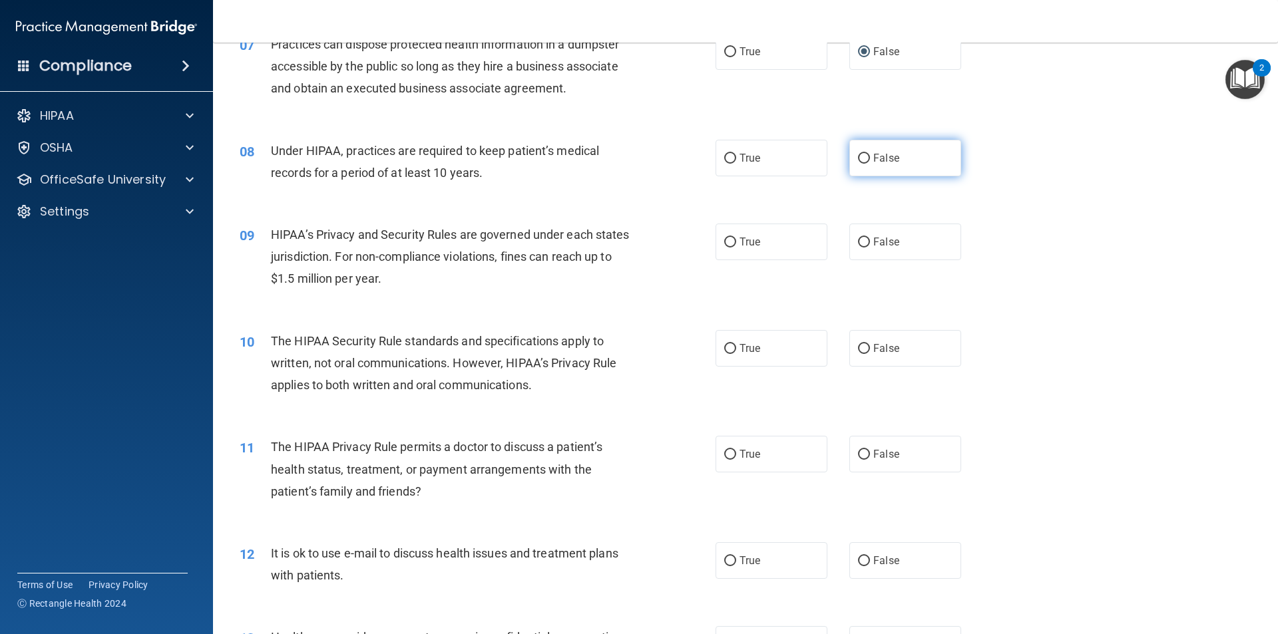
click at [872, 146] on label "False" at bounding box center [905, 158] width 112 height 37
click at [870, 154] on input "False" at bounding box center [864, 159] width 12 height 10
radio input "true"
drag, startPoint x: 779, startPoint y: 257, endPoint x: 732, endPoint y: 305, distance: 66.8
click at [779, 258] on label "True" at bounding box center [772, 242] width 112 height 37
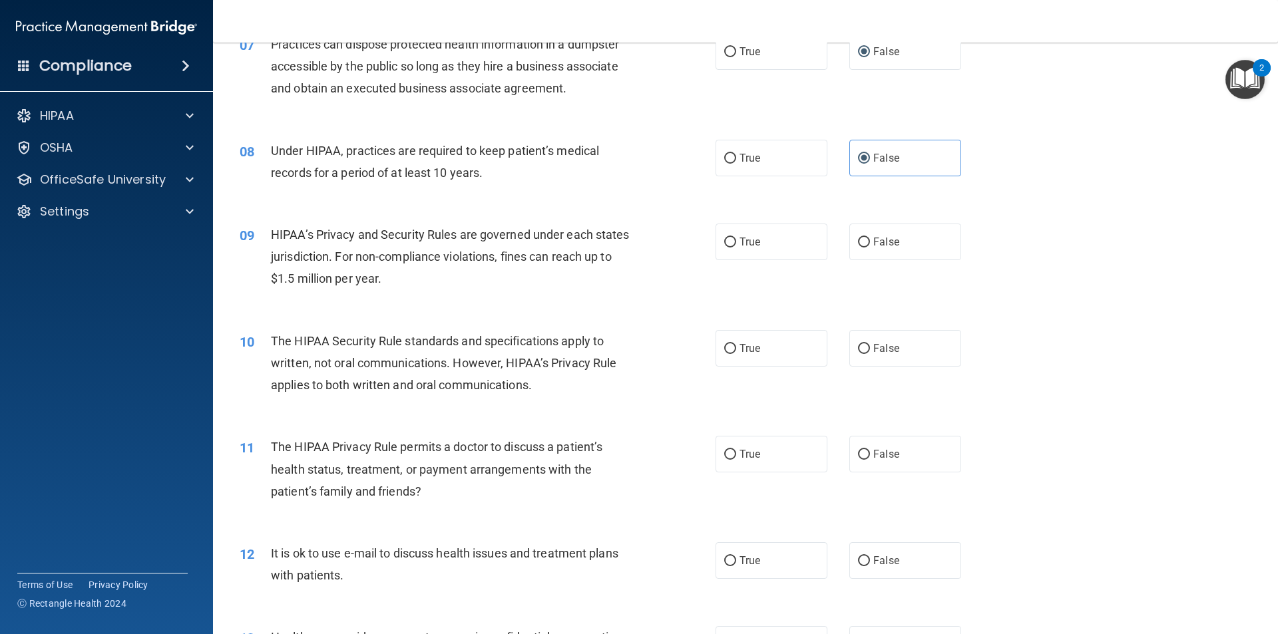
click at [736, 248] on input "True" at bounding box center [730, 243] width 12 height 10
radio input "true"
click at [740, 347] on span "True" at bounding box center [750, 348] width 21 height 13
click at [736, 347] on input "True" at bounding box center [730, 349] width 12 height 10
radio input "true"
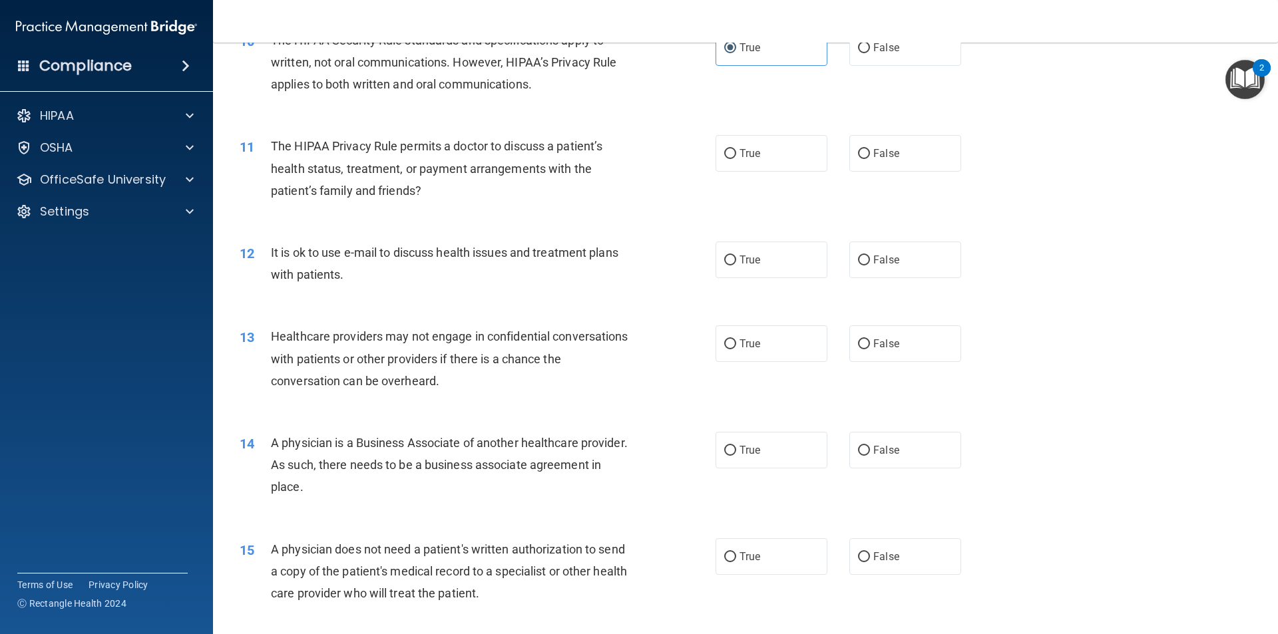
scroll to position [998, 0]
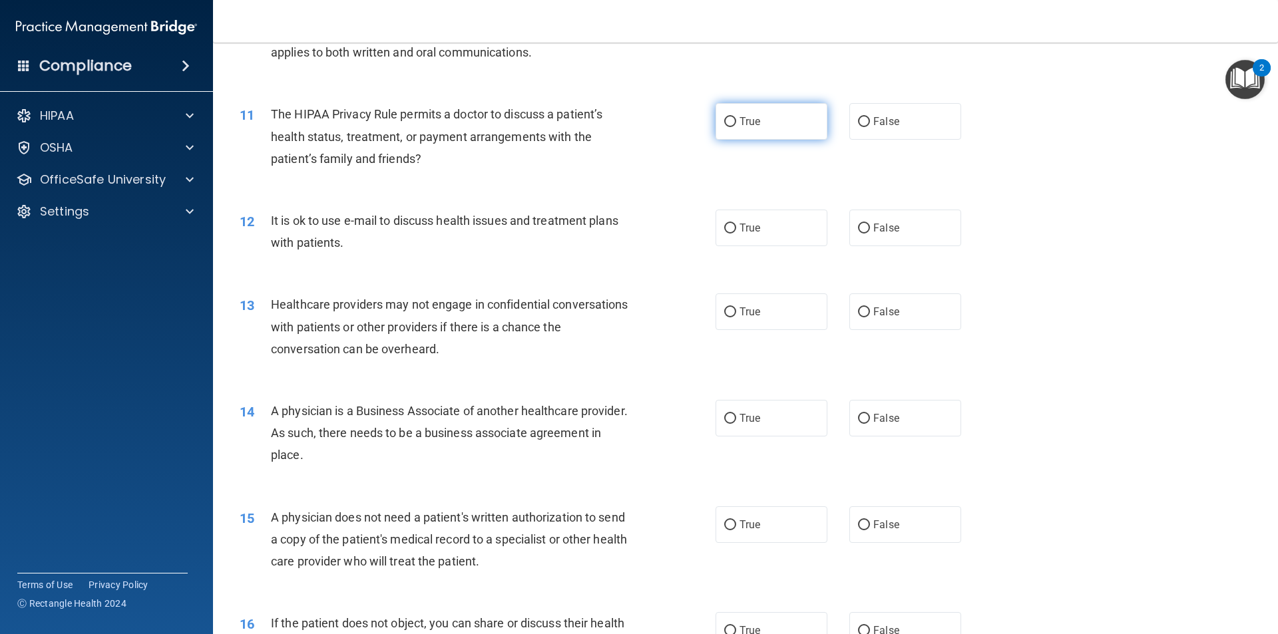
click at [767, 132] on label "True" at bounding box center [772, 121] width 112 height 37
click at [736, 127] on input "True" at bounding box center [730, 122] width 12 height 10
radio input "true"
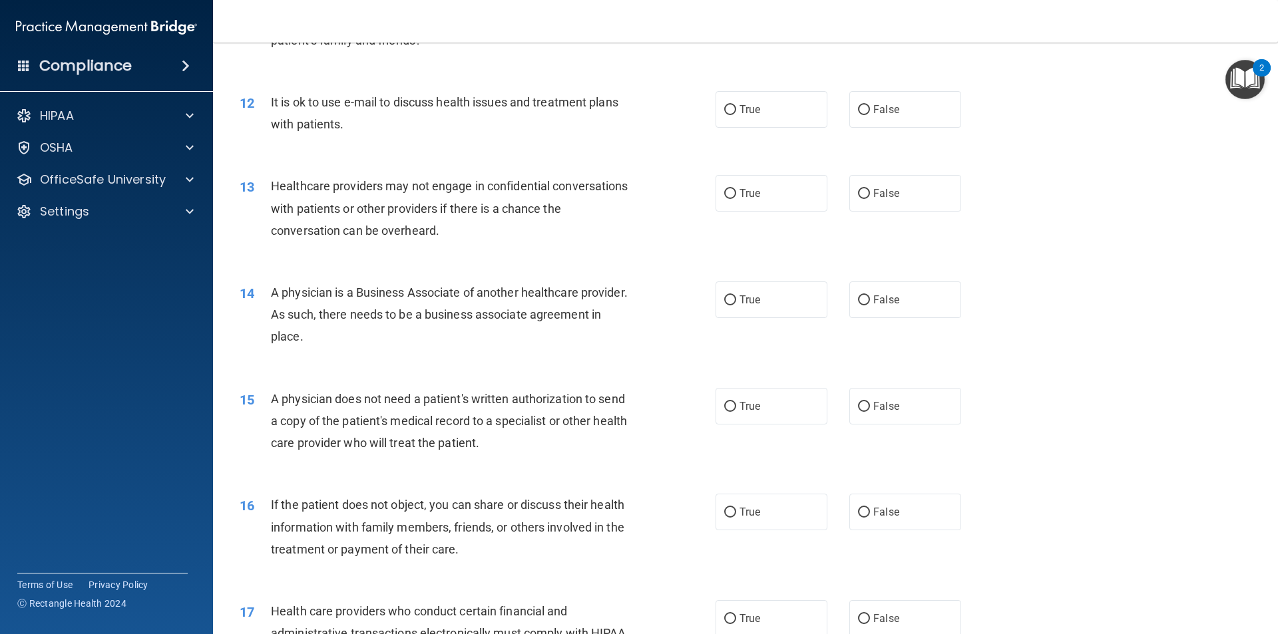
scroll to position [1132, 0]
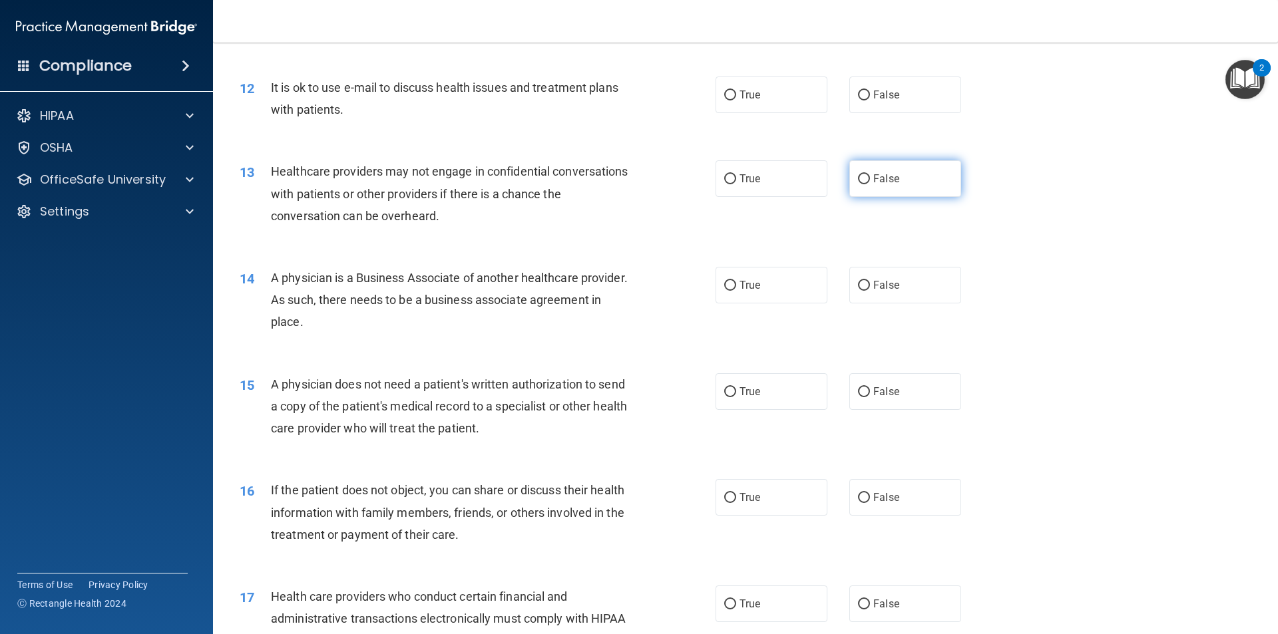
click at [862, 179] on input "False" at bounding box center [864, 179] width 12 height 10
radio input "true"
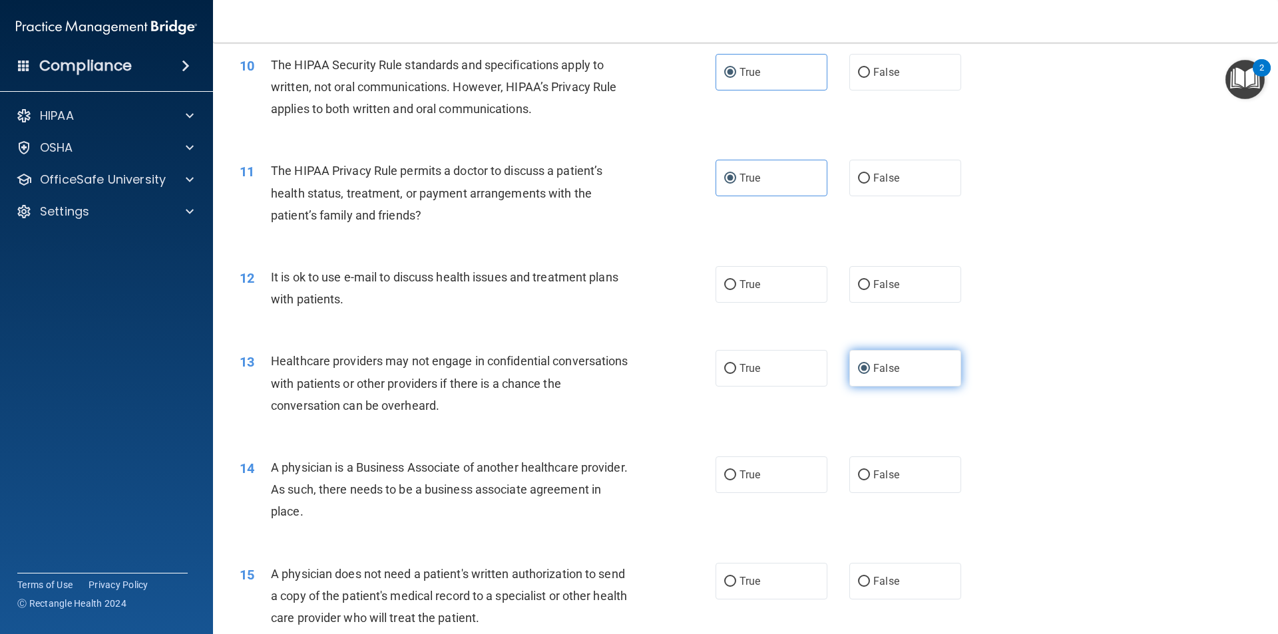
scroll to position [932, 0]
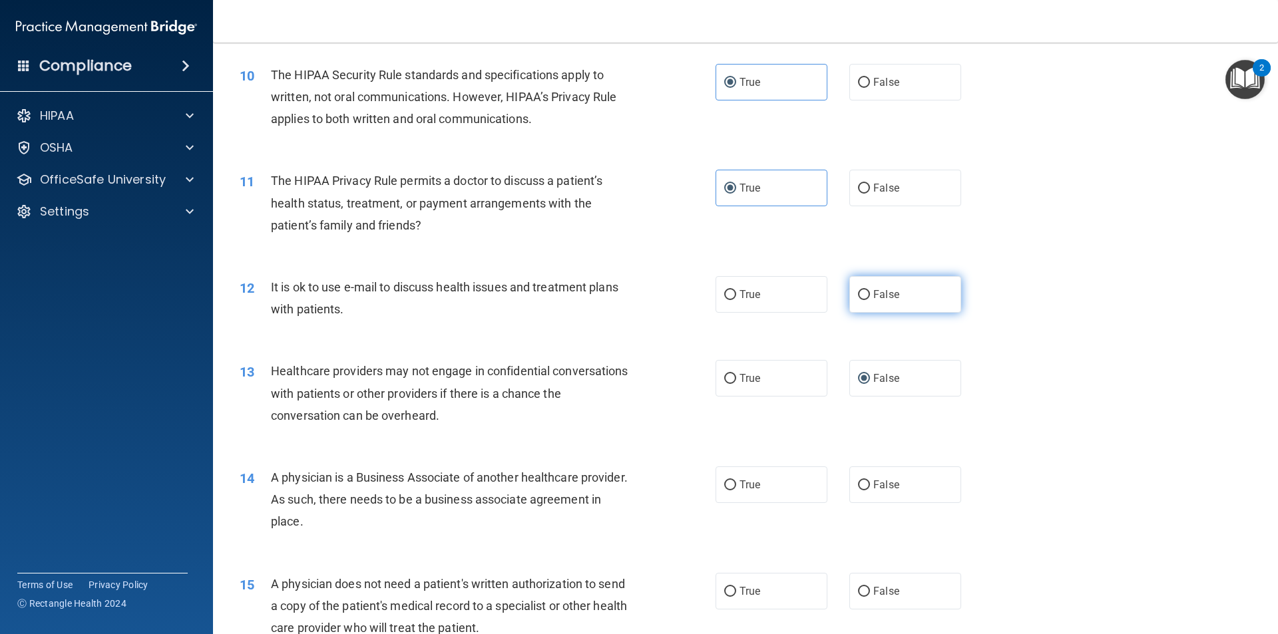
click at [858, 292] on input "False" at bounding box center [864, 295] width 12 height 10
radio input "true"
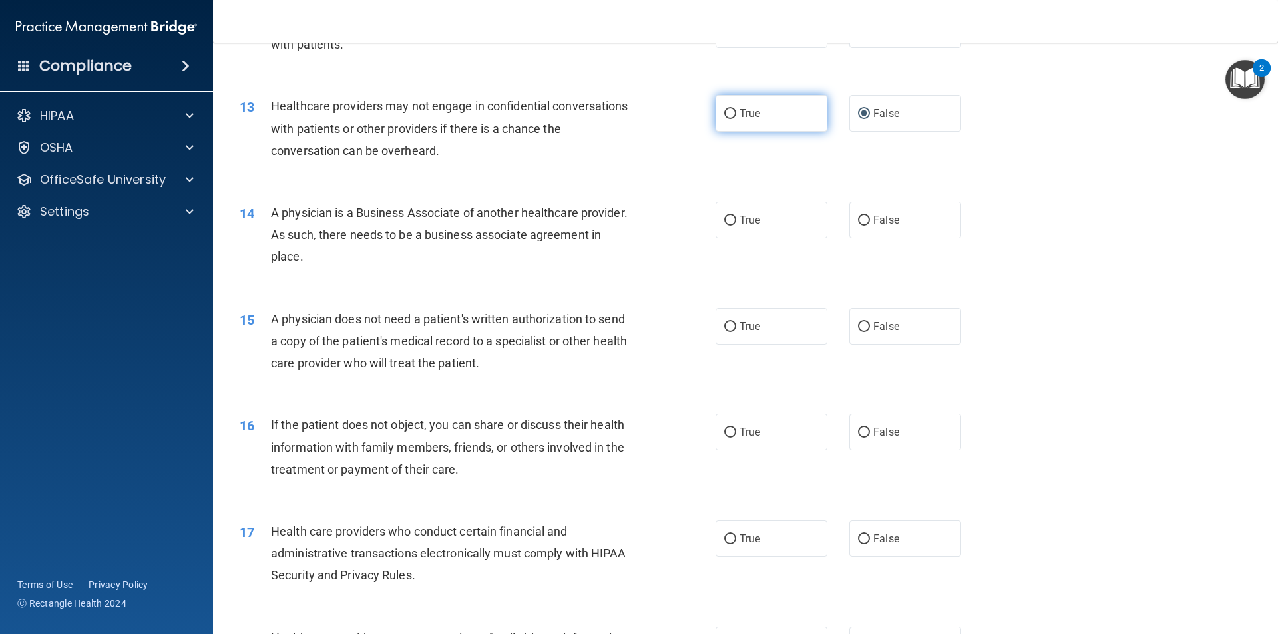
scroll to position [1198, 0]
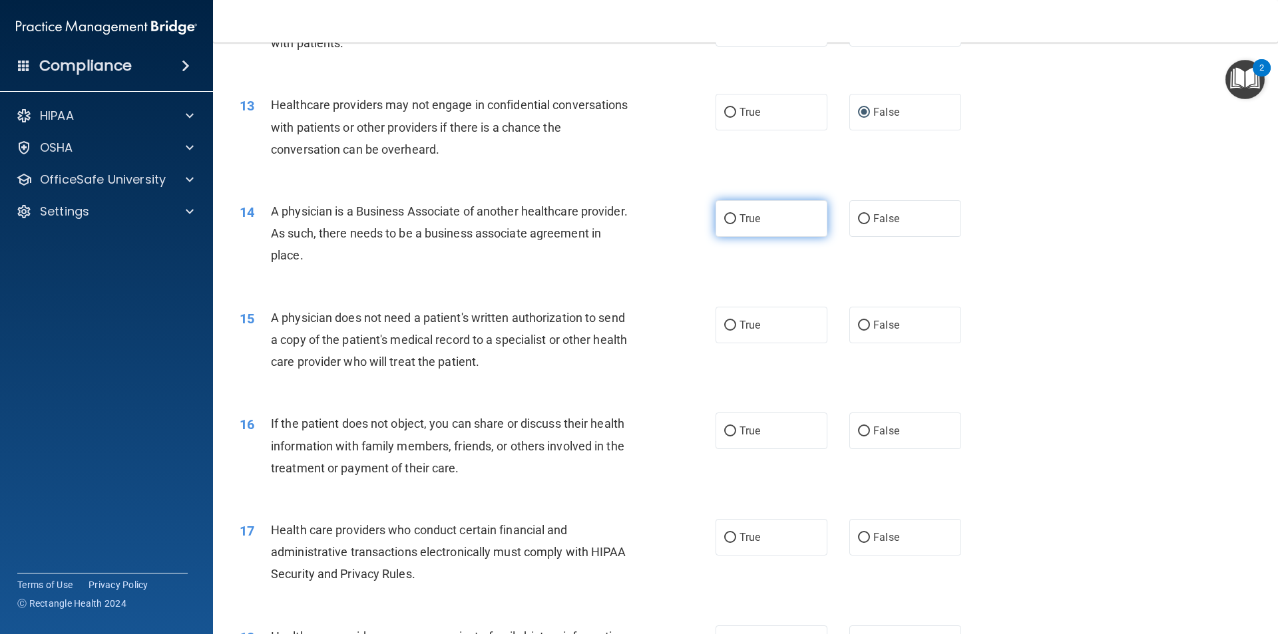
drag, startPoint x: 777, startPoint y: 218, endPoint x: 765, endPoint y: 231, distance: 17.4
click at [773, 223] on label "True" at bounding box center [772, 218] width 112 height 37
click at [736, 223] on input "True" at bounding box center [730, 219] width 12 height 10
radio input "true"
drag, startPoint x: 778, startPoint y: 373, endPoint x: 761, endPoint y: 356, distance: 24.5
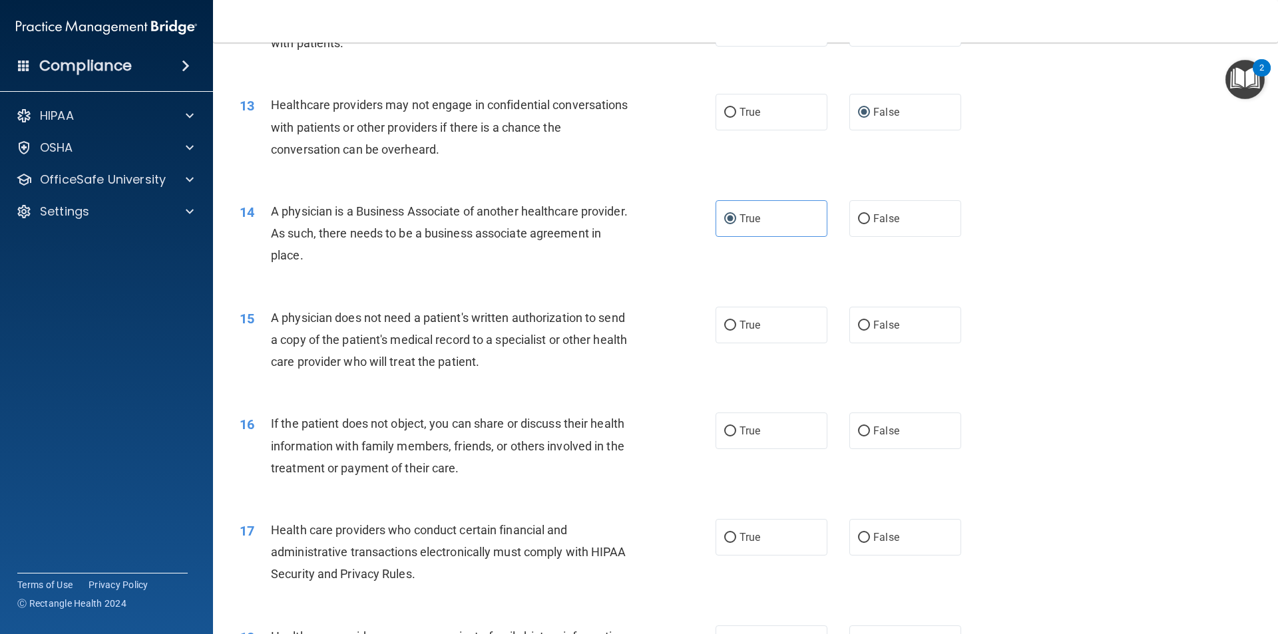
click at [761, 356] on div "15 A physician does not need a patient's written authorization to send a copy o…" at bounding box center [746, 343] width 1032 height 107
click at [754, 344] on div "15 A physician does not need a patient's written authorization to send a copy o…" at bounding box center [746, 343] width 1032 height 107
click at [763, 323] on label "True" at bounding box center [772, 325] width 112 height 37
click at [736, 323] on input "True" at bounding box center [730, 326] width 12 height 10
radio input "true"
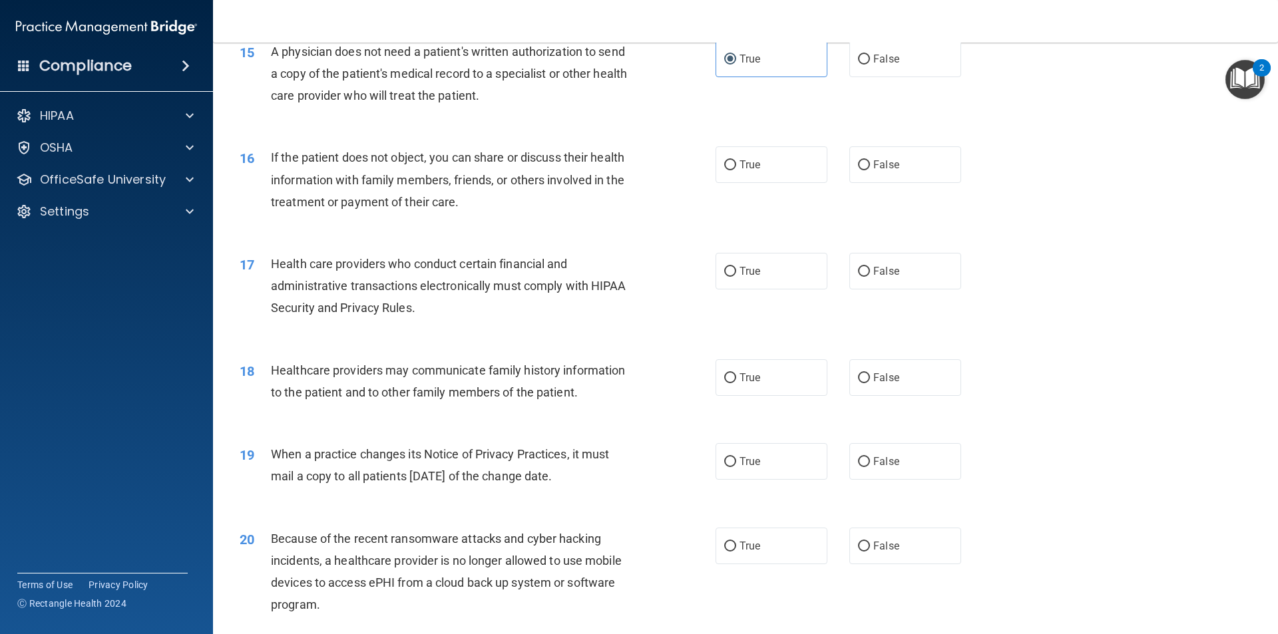
scroll to position [1531, 0]
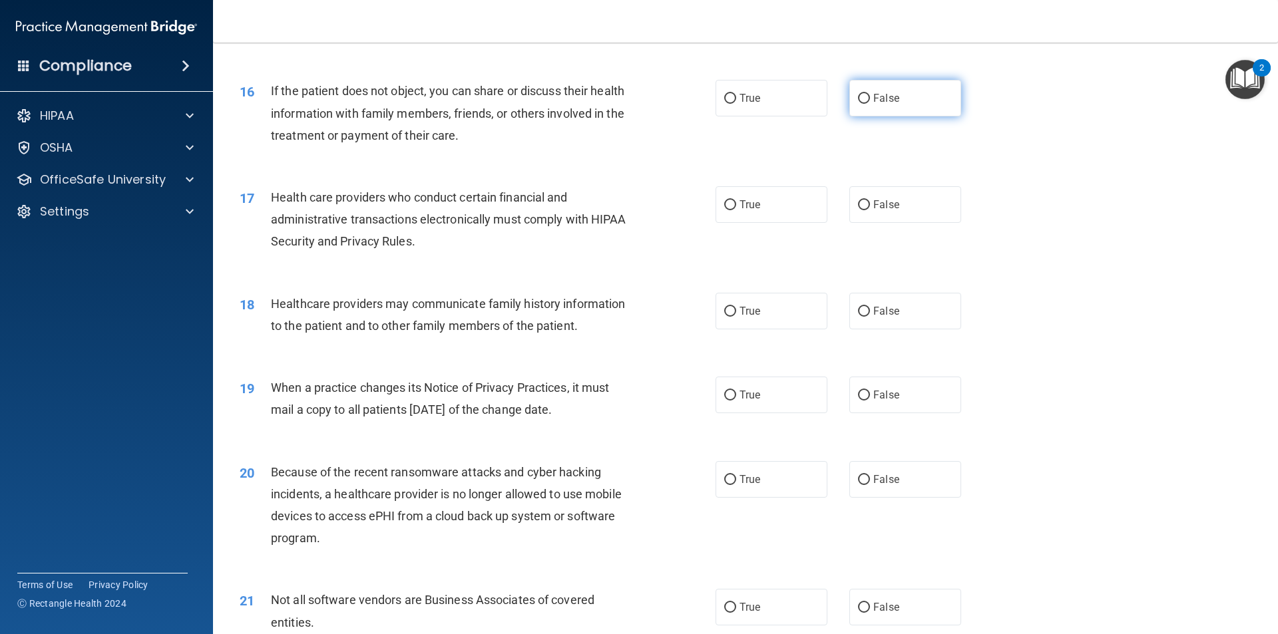
click at [849, 109] on label "False" at bounding box center [905, 98] width 112 height 37
click at [858, 104] on input "False" at bounding box center [864, 99] width 12 height 10
radio input "true"
click at [797, 107] on label "True" at bounding box center [772, 98] width 112 height 37
click at [736, 104] on input "True" at bounding box center [730, 99] width 12 height 10
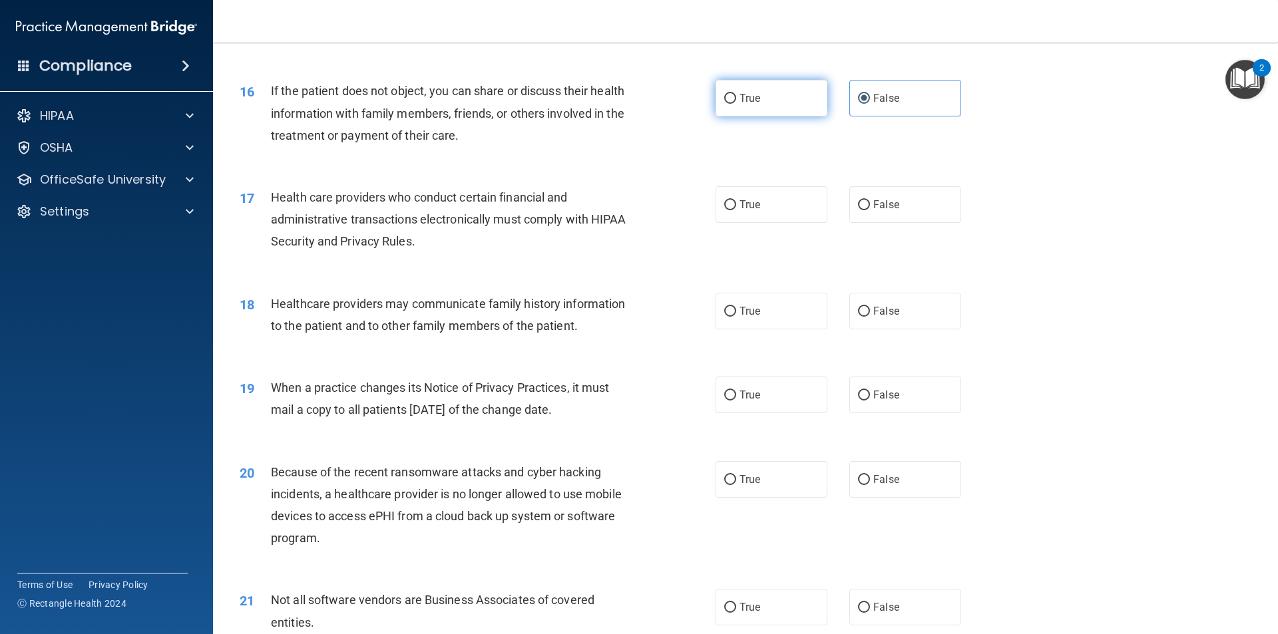
radio input "true"
radio input "false"
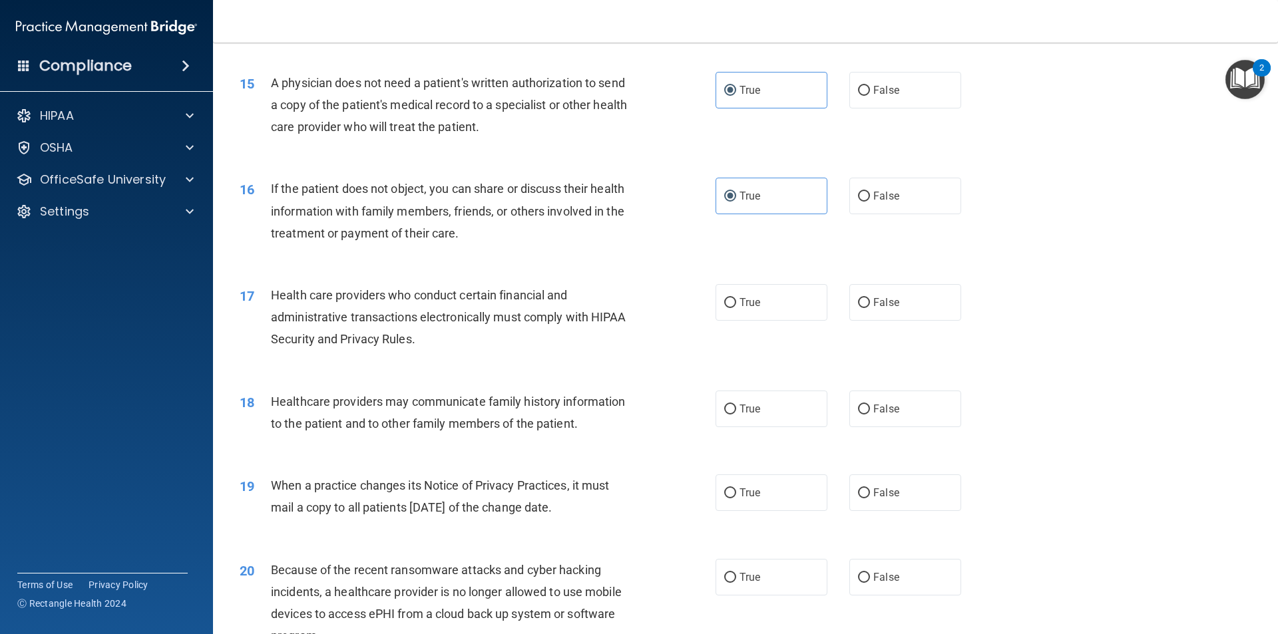
scroll to position [1466, 0]
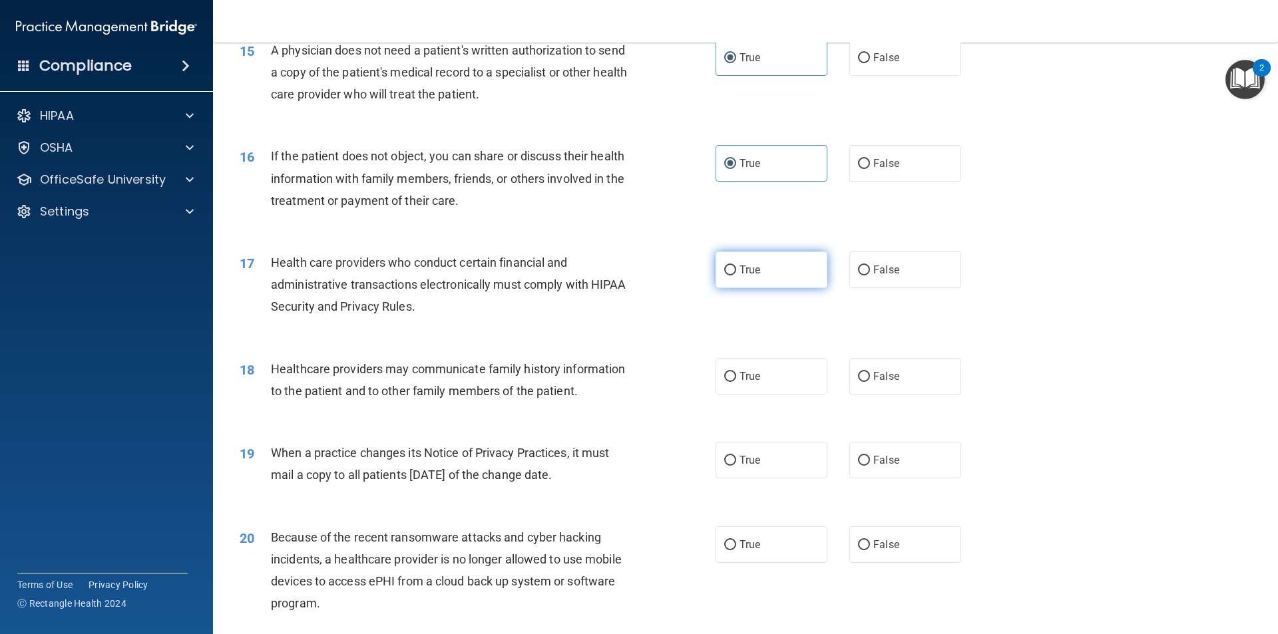
click at [763, 264] on label "True" at bounding box center [772, 270] width 112 height 37
click at [736, 266] on input "True" at bounding box center [730, 271] width 12 height 10
radio input "true"
drag, startPoint x: 718, startPoint y: 389, endPoint x: 724, endPoint y: 385, distance: 7.1
click at [719, 389] on label "True" at bounding box center [772, 376] width 112 height 37
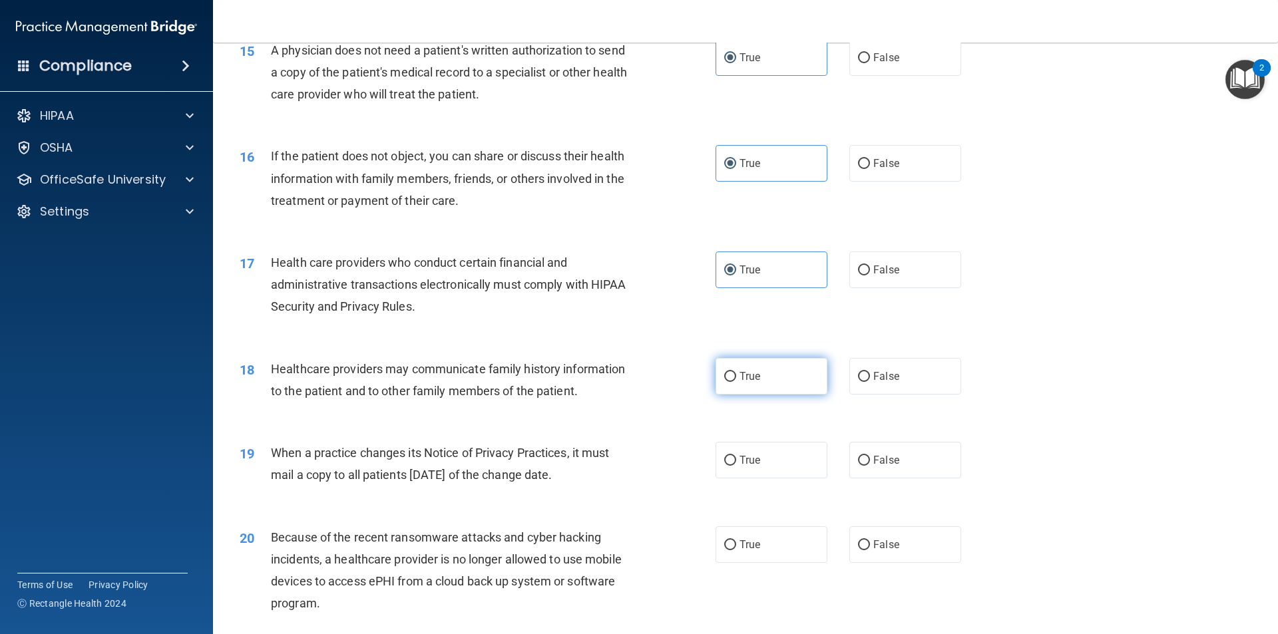
click at [724, 382] on input "True" at bounding box center [730, 377] width 12 height 10
radio input "true"
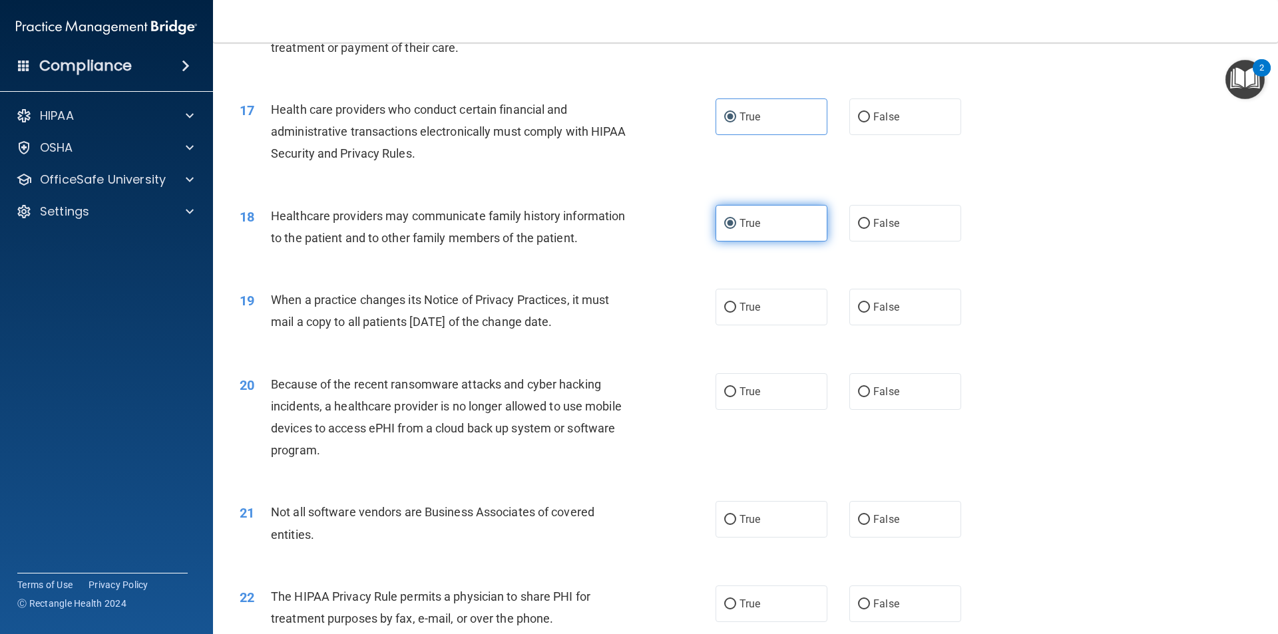
scroll to position [1665, 0]
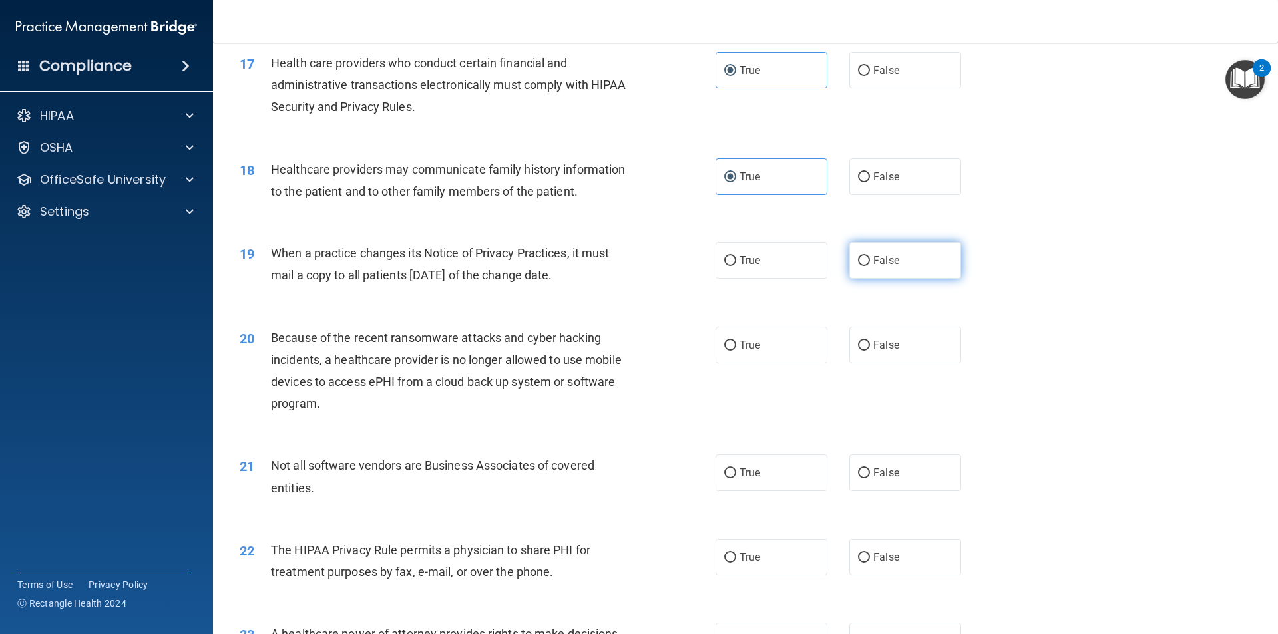
click at [849, 262] on label "False" at bounding box center [905, 260] width 112 height 37
click at [858, 262] on input "False" at bounding box center [864, 261] width 12 height 10
radio input "true"
click at [853, 338] on label "False" at bounding box center [905, 345] width 112 height 37
click at [858, 341] on input "False" at bounding box center [864, 346] width 12 height 10
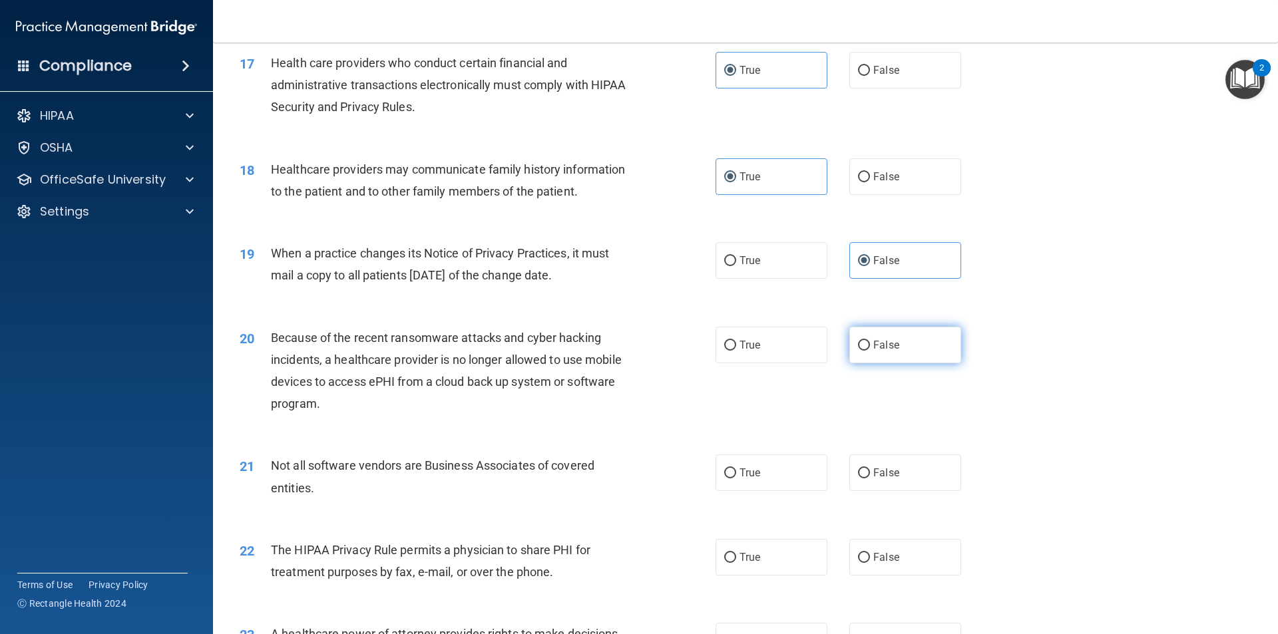
radio input "true"
drag, startPoint x: 702, startPoint y: 459, endPoint x: 714, endPoint y: 468, distance: 15.2
click at [708, 463] on div "21 Not all software vendors are Business Associates of covered entities." at bounding box center [478, 480] width 516 height 51
click at [717, 471] on label "True" at bounding box center [772, 473] width 112 height 37
click at [724, 471] on input "True" at bounding box center [730, 474] width 12 height 10
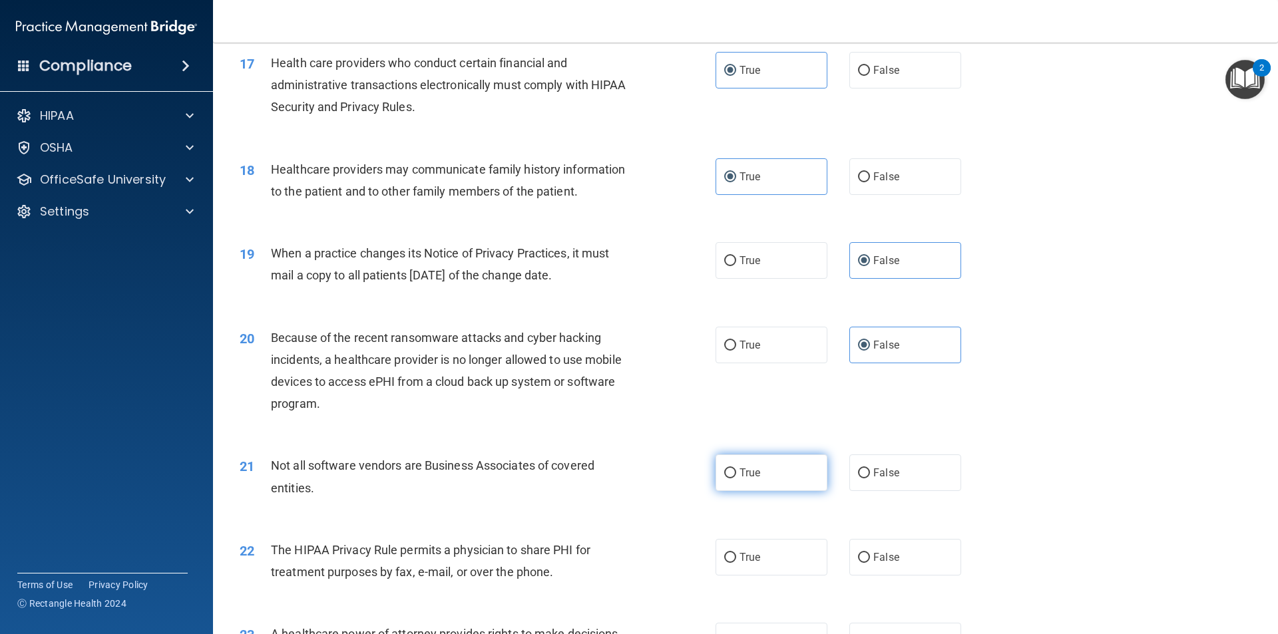
radio input "true"
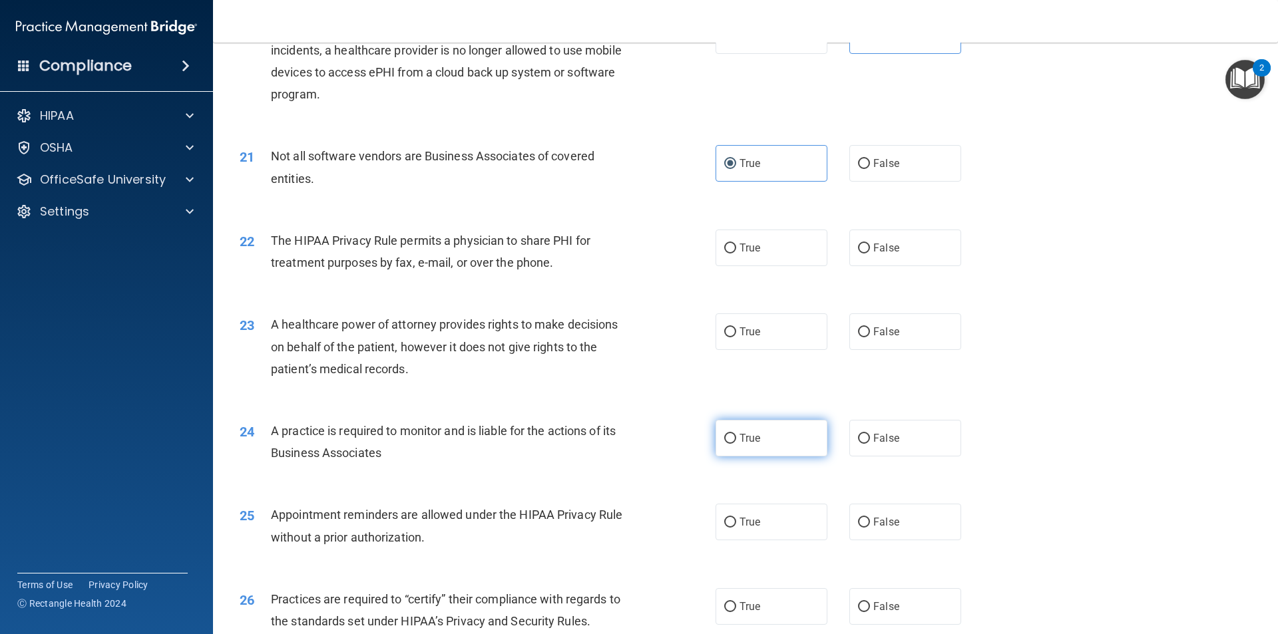
scroll to position [1998, 0]
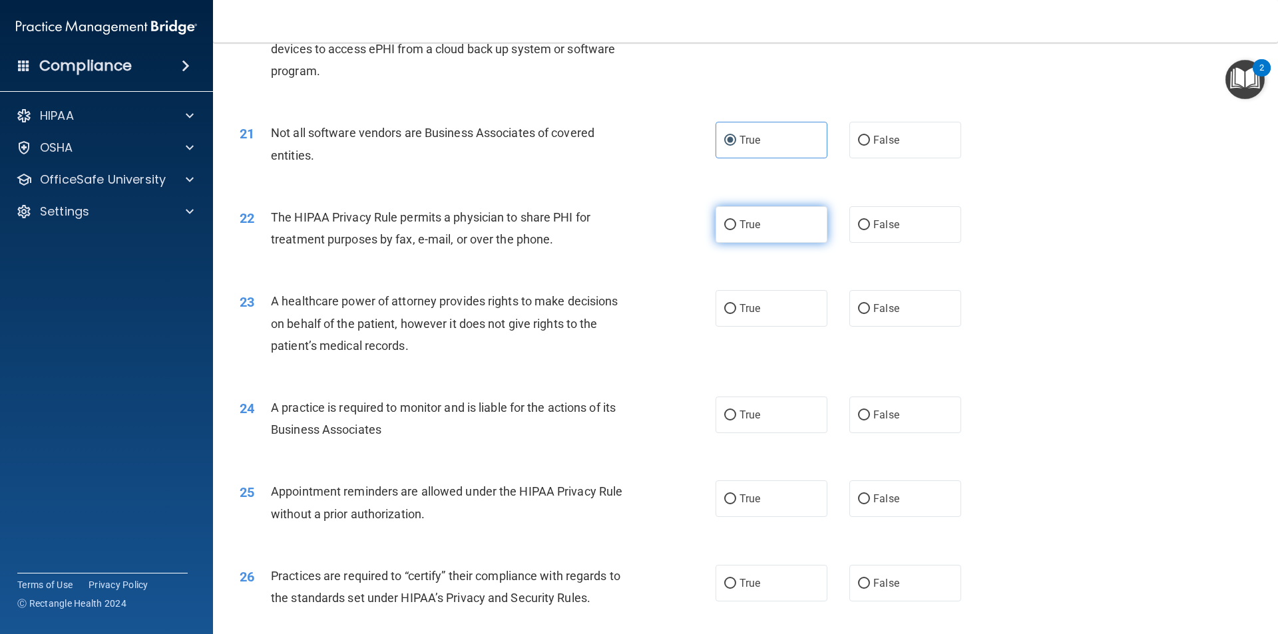
click at [716, 220] on label "True" at bounding box center [772, 224] width 112 height 37
click at [724, 220] on input "True" at bounding box center [730, 225] width 12 height 10
radio input "true"
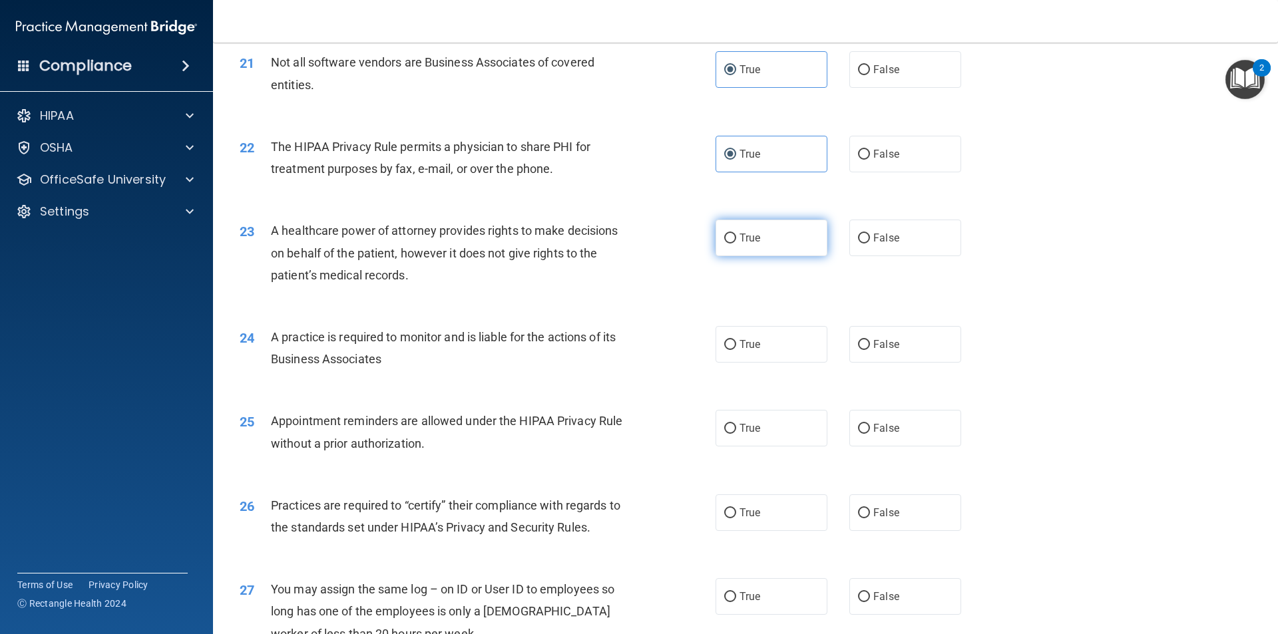
scroll to position [2131, 0]
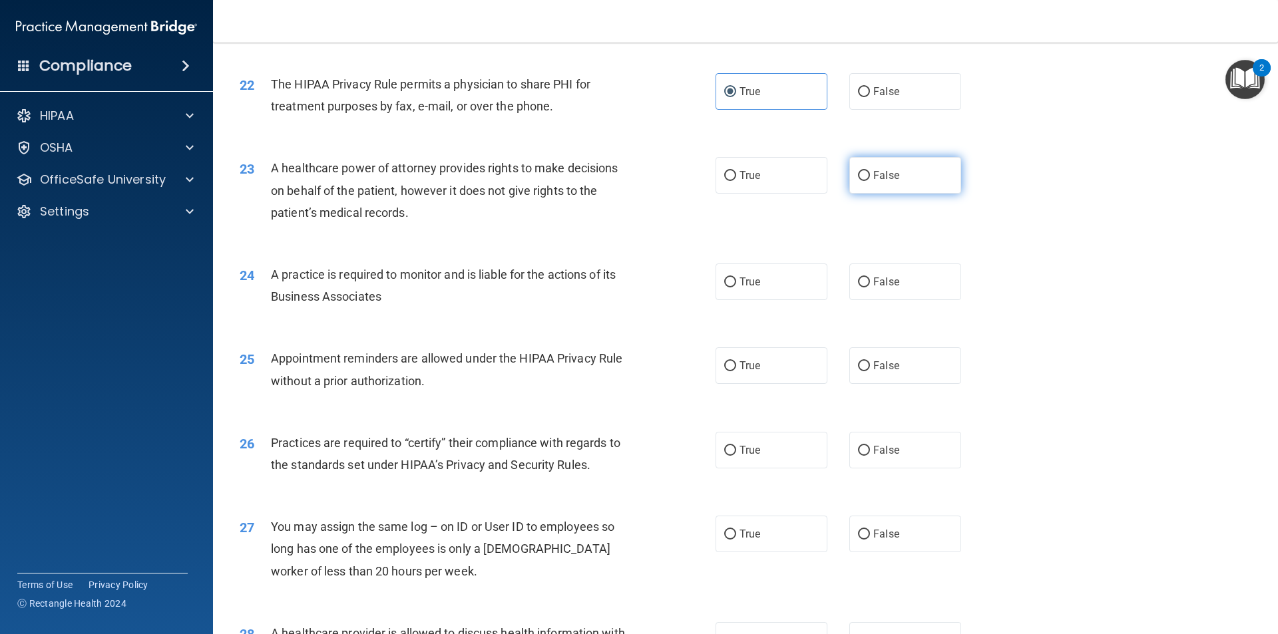
click at [858, 175] on input "False" at bounding box center [864, 176] width 12 height 10
radio input "true"
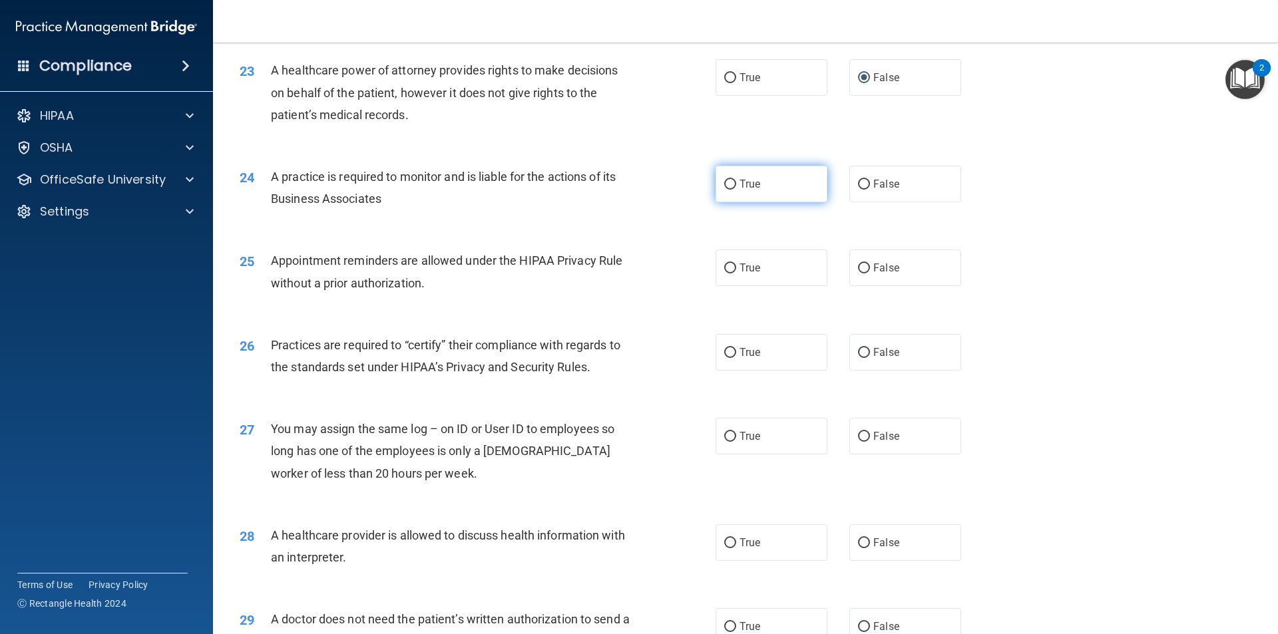
scroll to position [2265, 0]
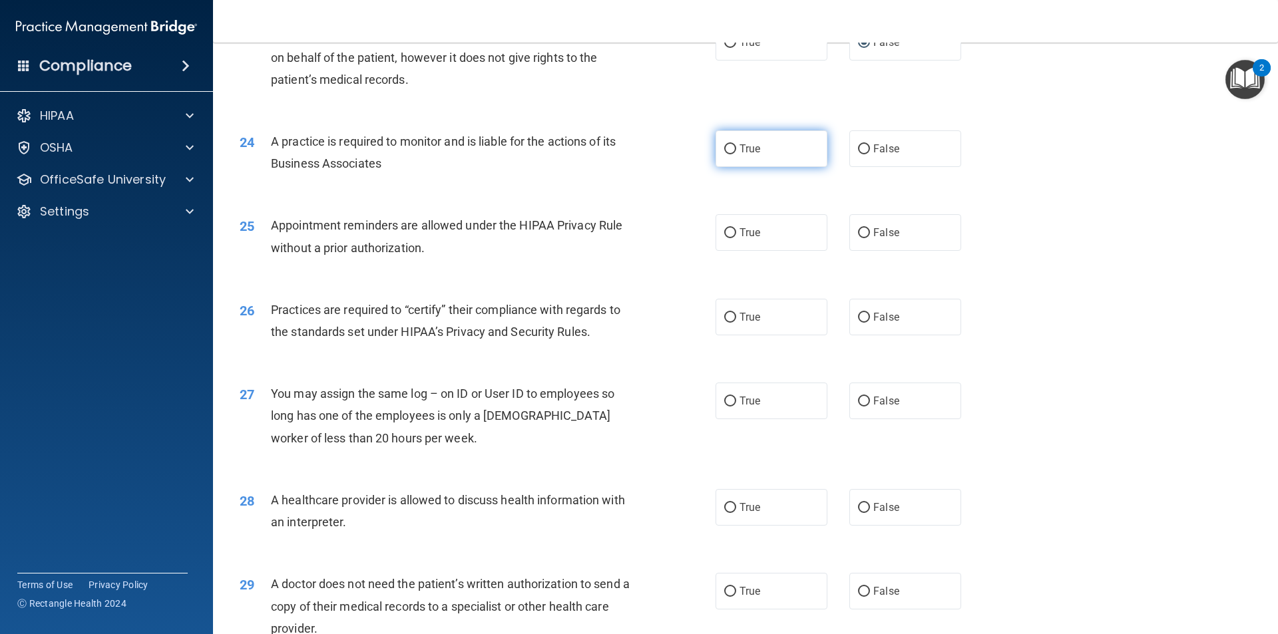
click at [768, 138] on label "True" at bounding box center [772, 148] width 112 height 37
click at [736, 144] on input "True" at bounding box center [730, 149] width 12 height 10
radio input "true"
click at [744, 231] on span "True" at bounding box center [750, 232] width 21 height 13
click at [736, 231] on input "True" at bounding box center [730, 233] width 12 height 10
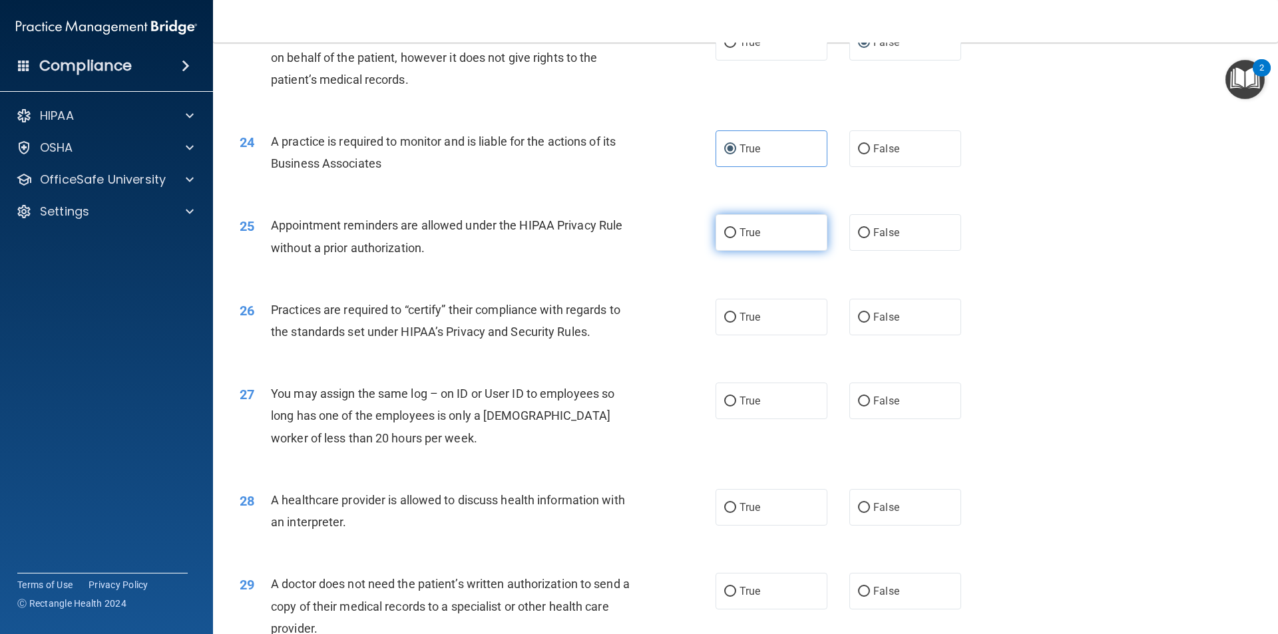
radio input "true"
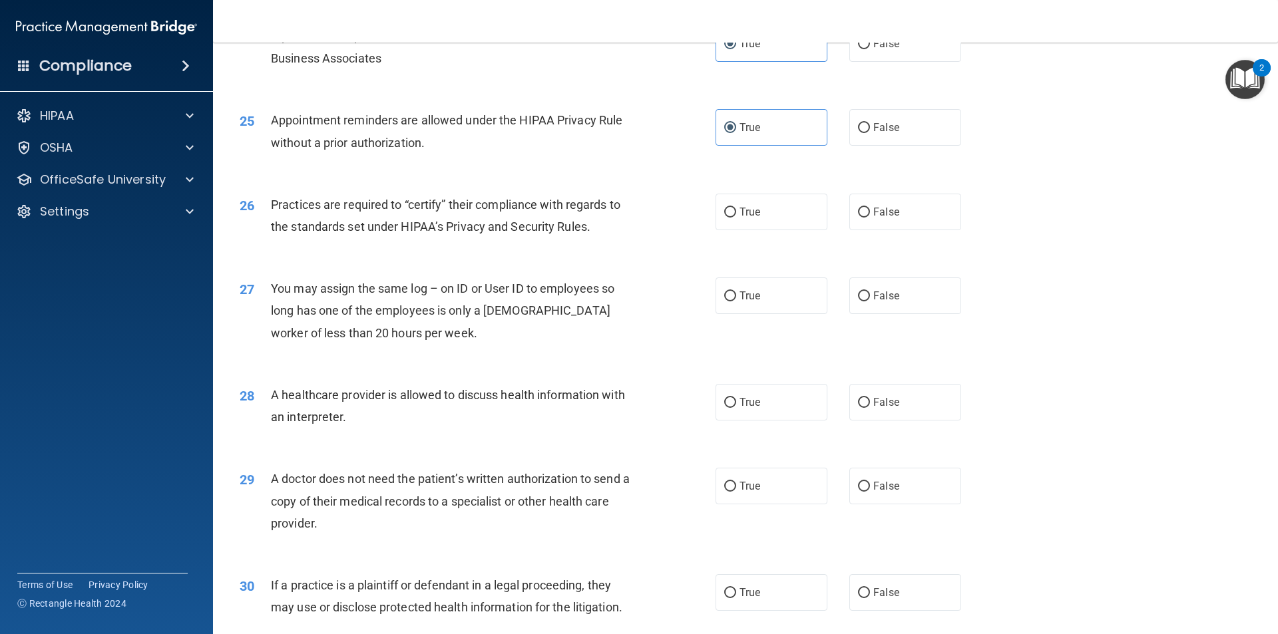
scroll to position [2398, 0]
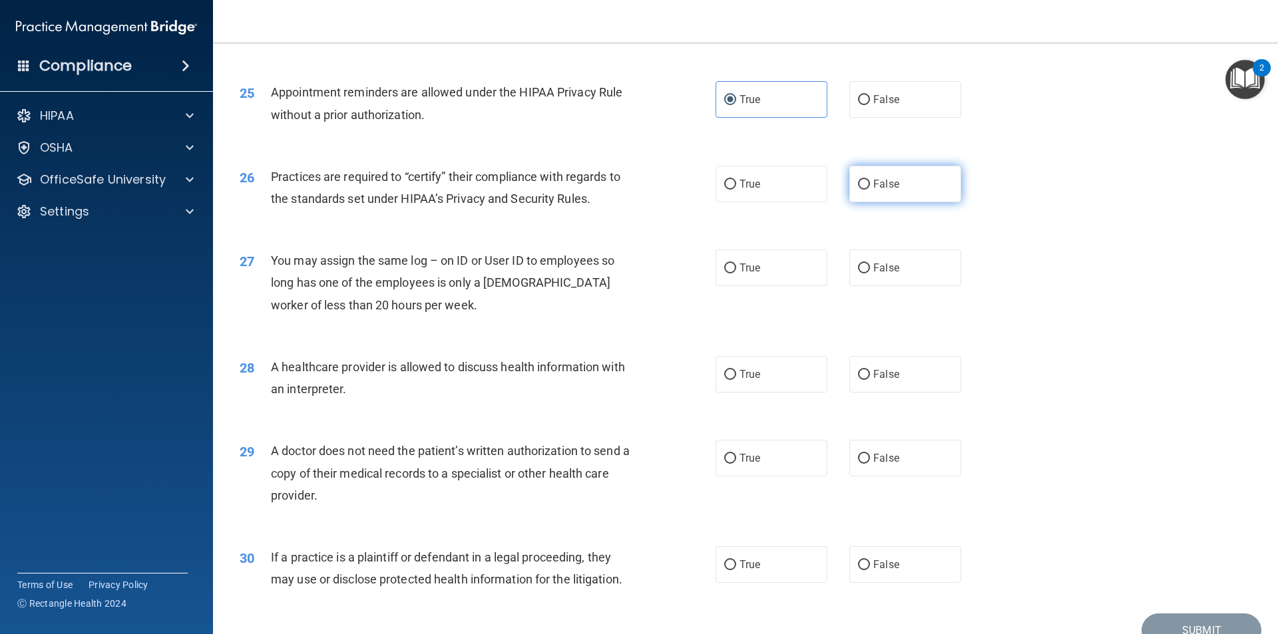
click at [858, 186] on input "False" at bounding box center [864, 185] width 12 height 10
radio input "true"
click at [863, 253] on label "False" at bounding box center [905, 268] width 112 height 37
click at [863, 264] on input "False" at bounding box center [864, 269] width 12 height 10
radio input "true"
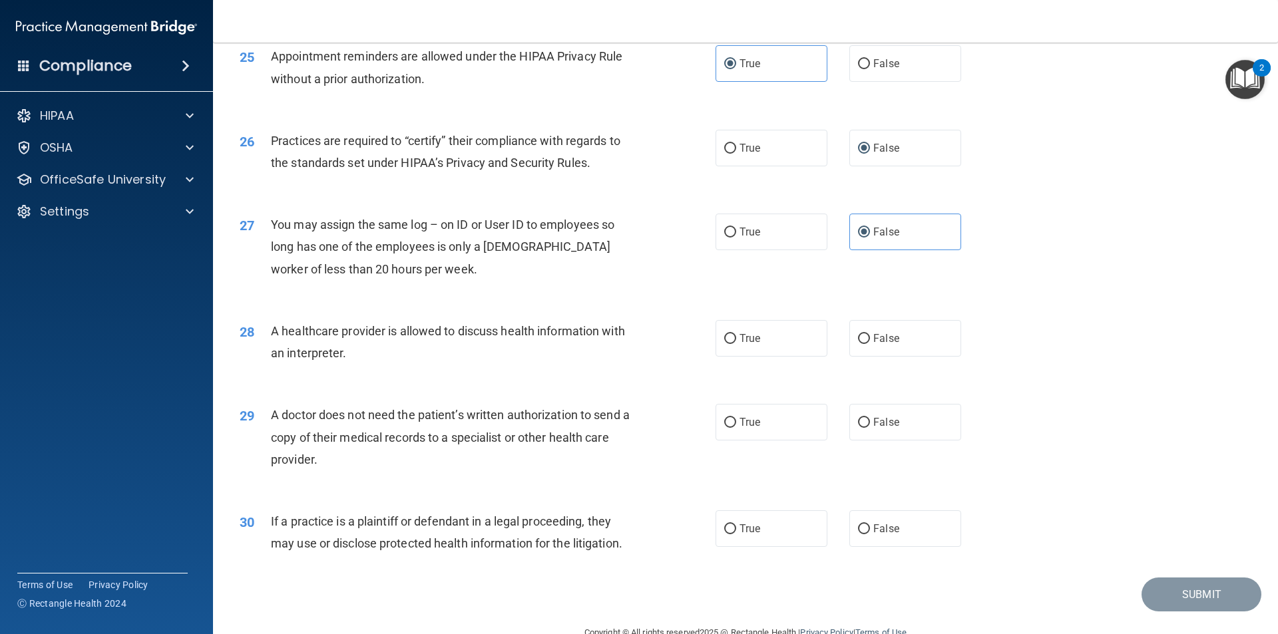
scroll to position [2464, 0]
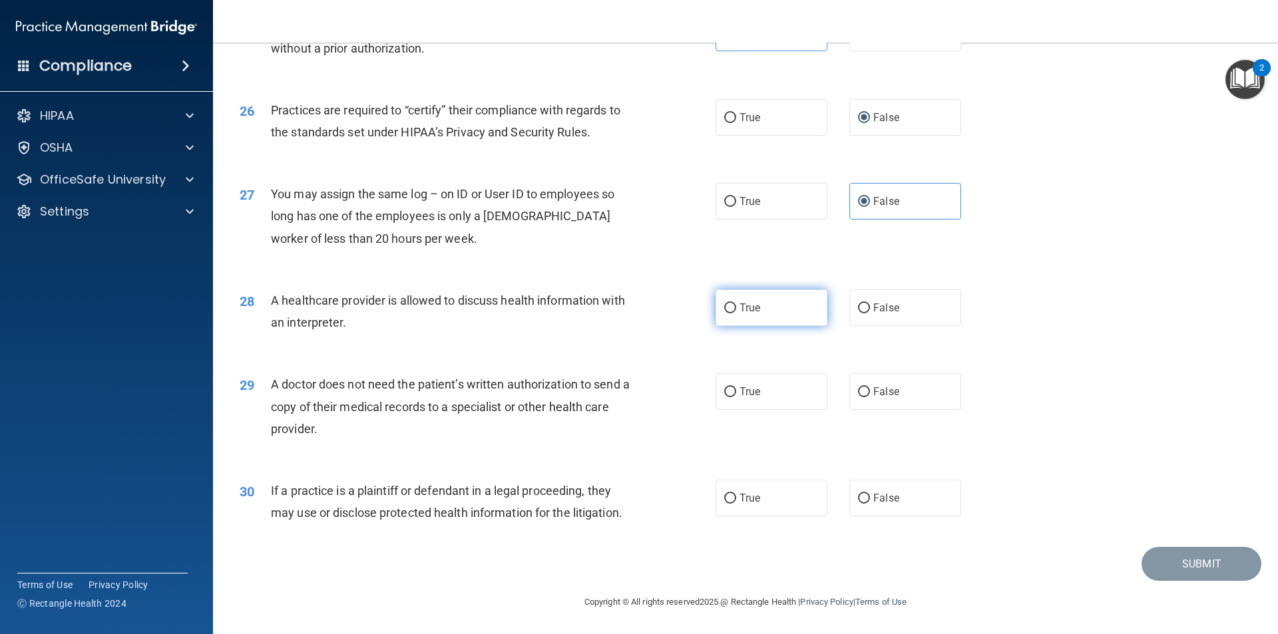
drag, startPoint x: 787, startPoint y: 291, endPoint x: 784, endPoint y: 298, distance: 8.0
click at [787, 292] on label "True" at bounding box center [772, 308] width 112 height 37
click at [736, 304] on input "True" at bounding box center [730, 309] width 12 height 10
radio input "true"
click at [794, 402] on label "True" at bounding box center [772, 391] width 112 height 37
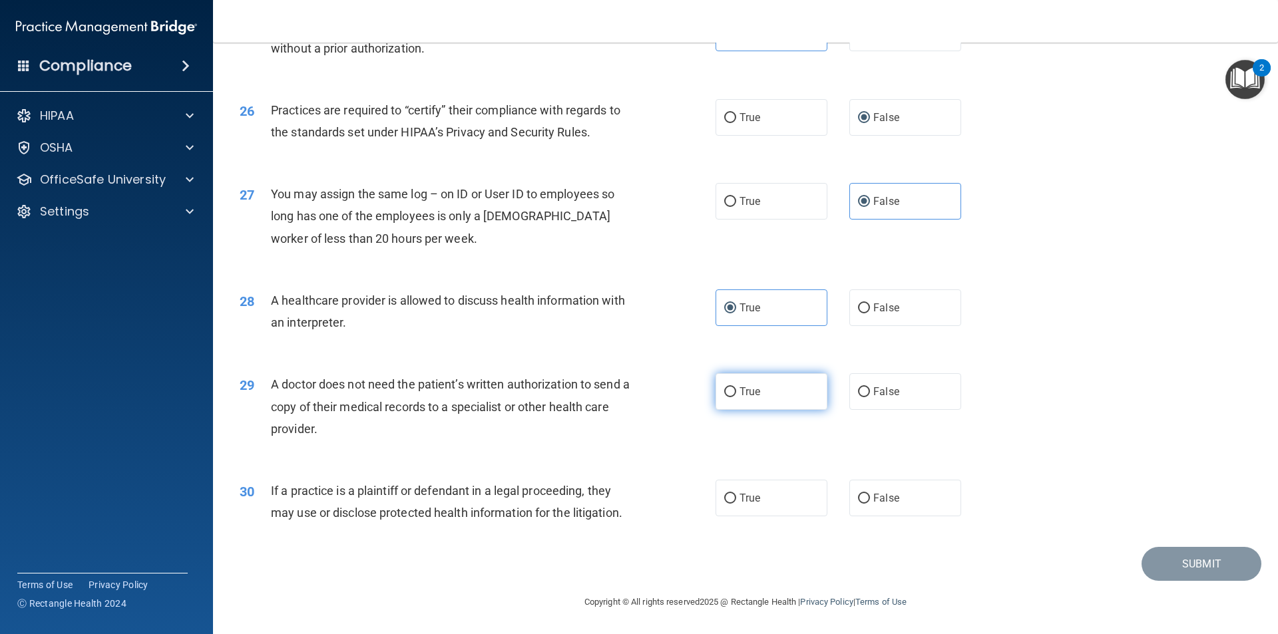
click at [736, 397] on input "True" at bounding box center [730, 392] width 12 height 10
radio input "true"
click at [765, 491] on label "True" at bounding box center [772, 498] width 112 height 37
click at [736, 494] on input "True" at bounding box center [730, 499] width 12 height 10
radio input "true"
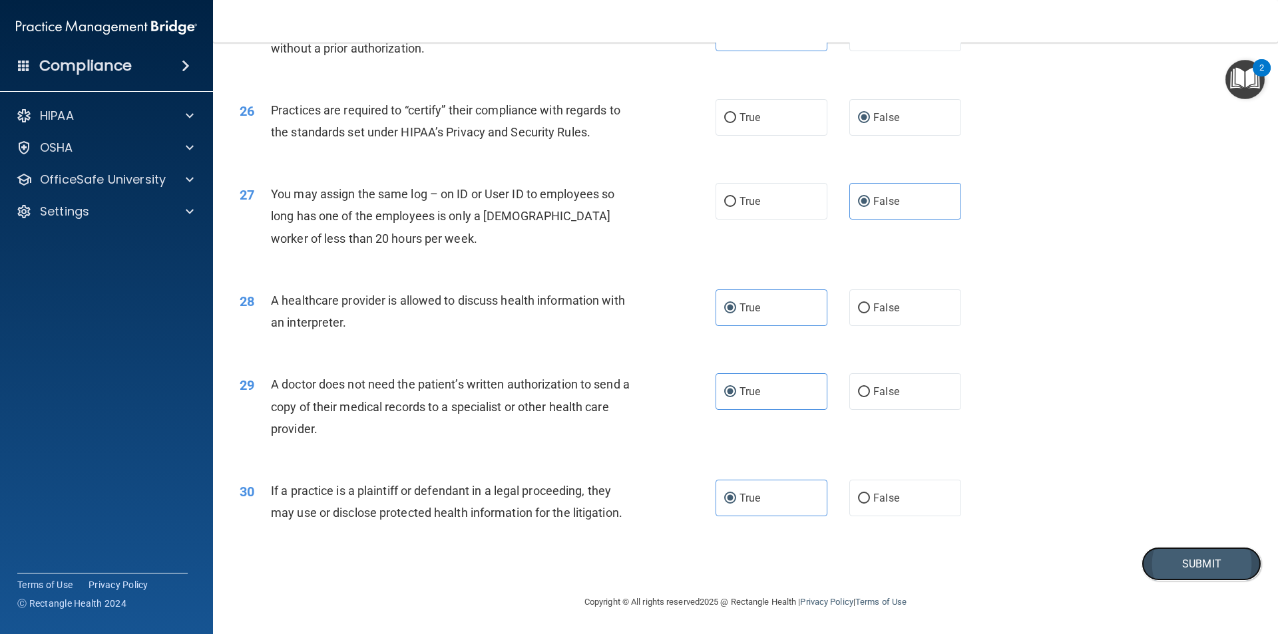
click at [1162, 570] on button "Submit" at bounding box center [1202, 564] width 120 height 34
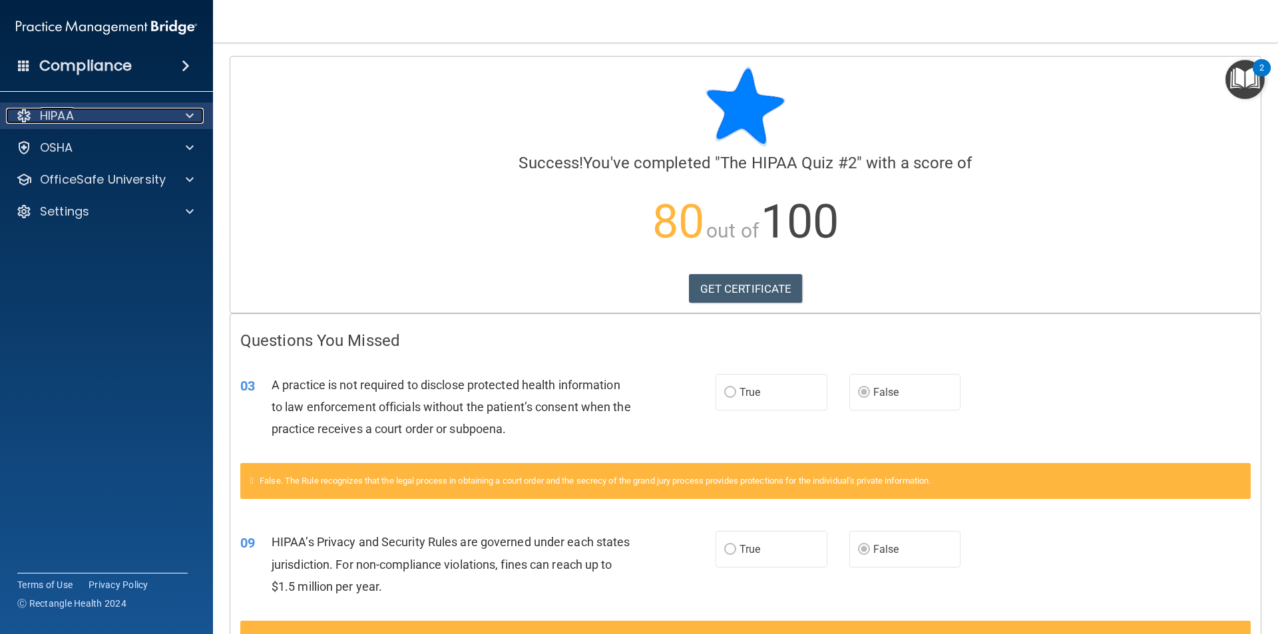
click at [73, 116] on p "HIPAA" at bounding box center [57, 116] width 34 height 16
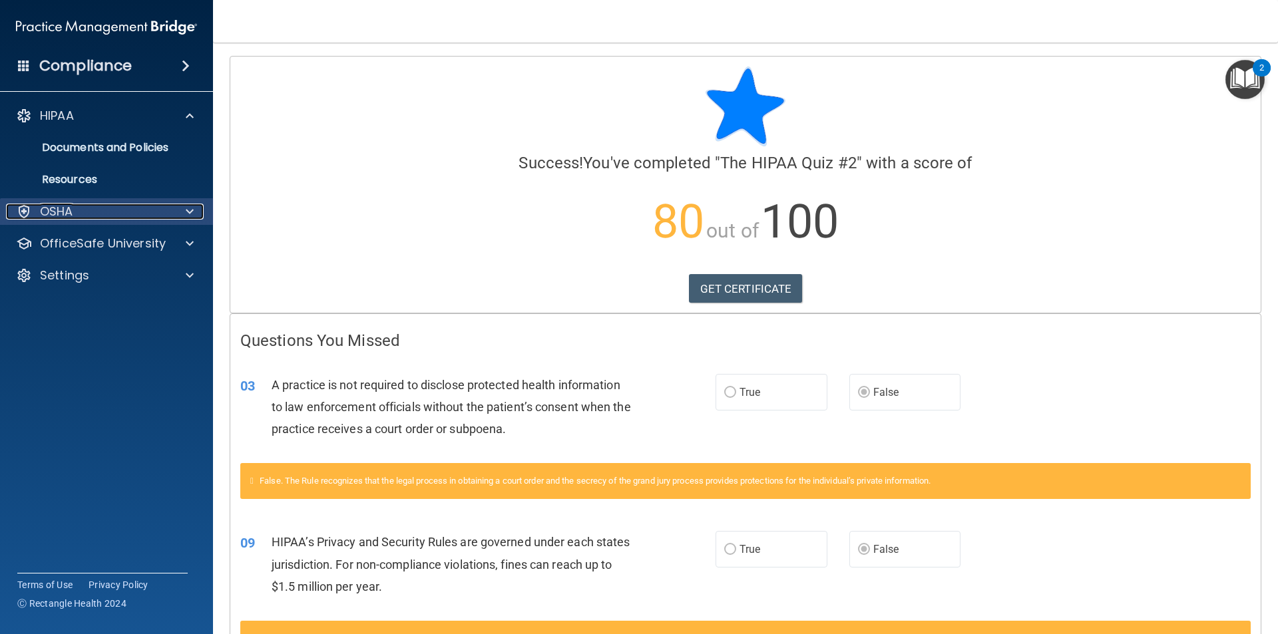
click at [69, 214] on p "OSHA" at bounding box center [56, 212] width 33 height 16
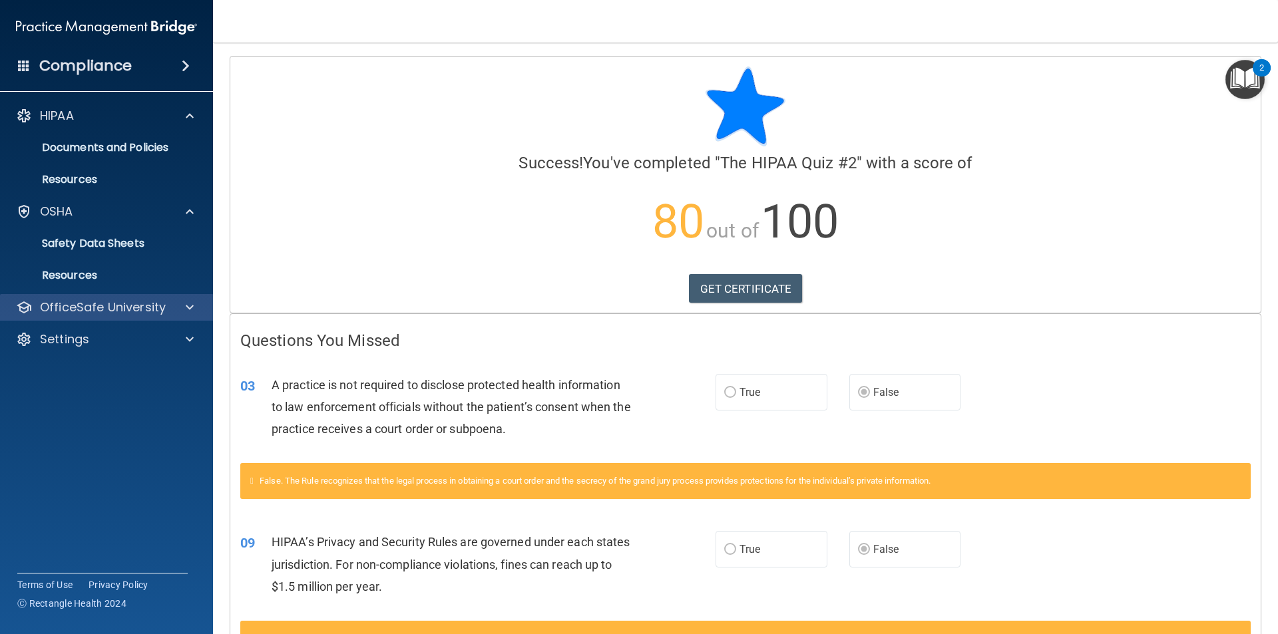
click at [98, 296] on div "OfficeSafe University" at bounding box center [107, 307] width 214 height 27
click at [149, 310] on p "OfficeSafe University" at bounding box center [103, 308] width 126 height 16
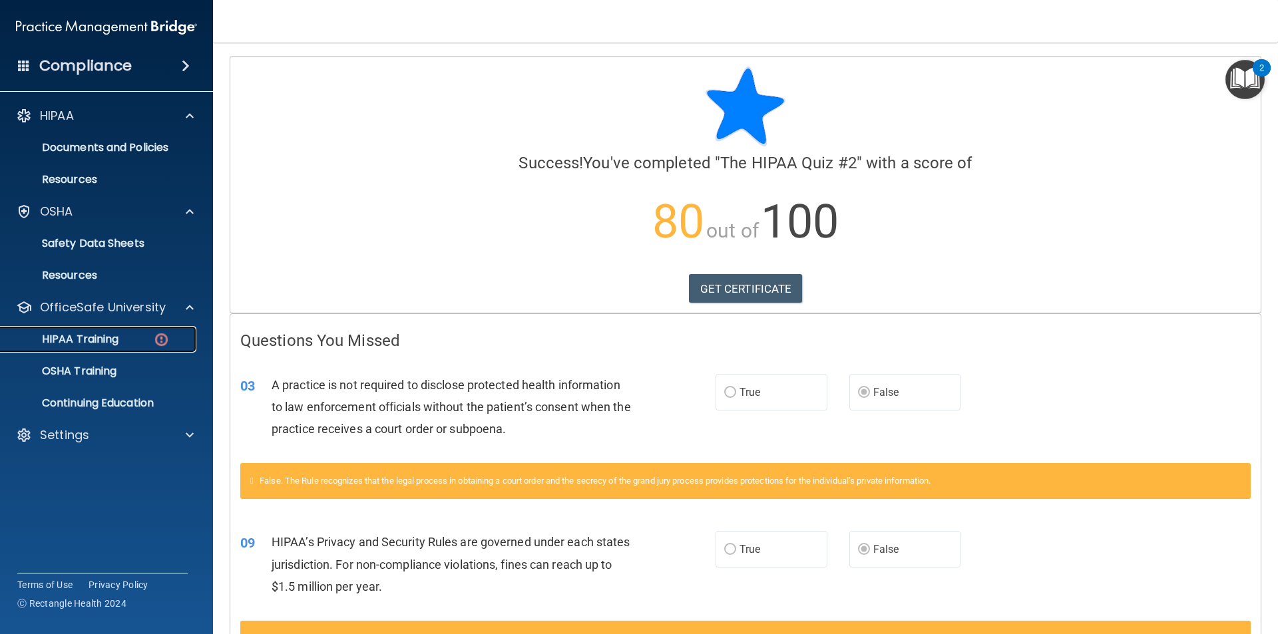
click at [107, 351] on link "HIPAA Training" at bounding box center [92, 339] width 210 height 27
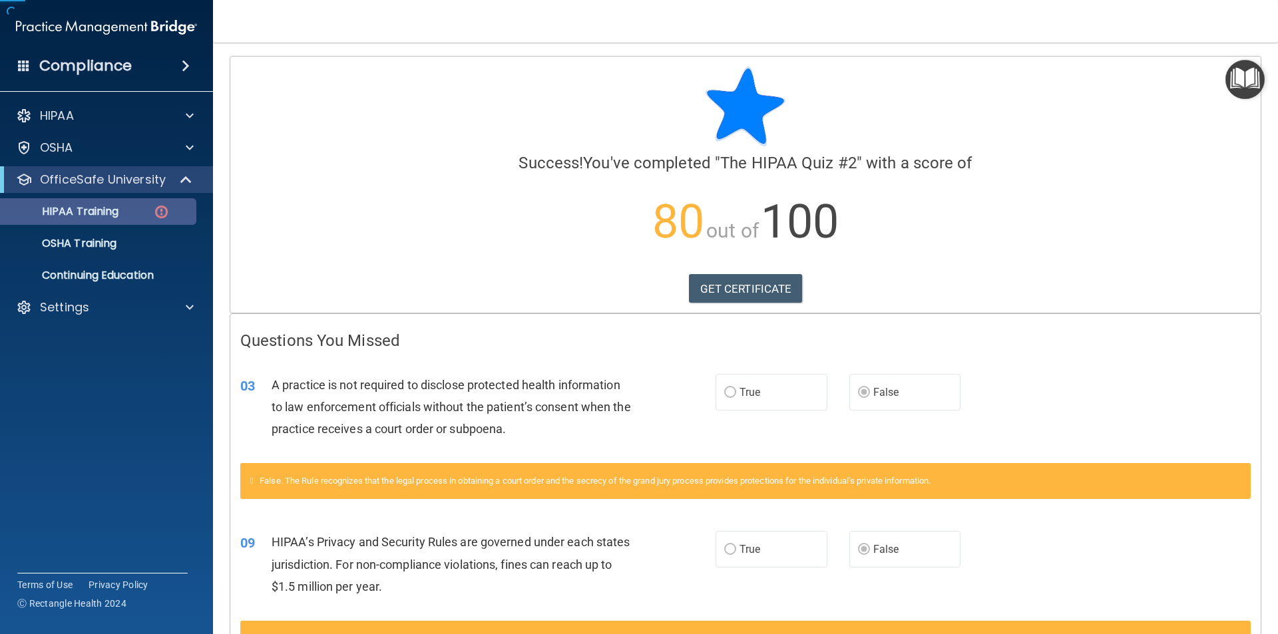
click at [107, 351] on accordion "HIPAA Documents and Policies Report an Incident Business Associates Emergency P…" at bounding box center [107, 279] width 214 height 365
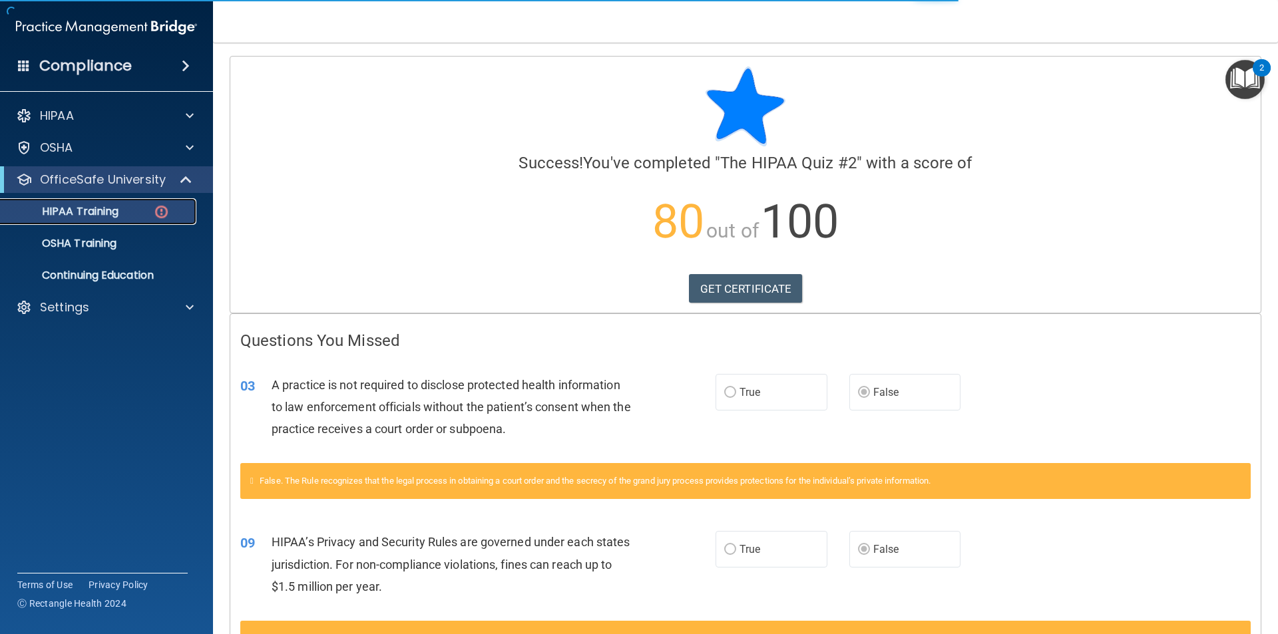
click at [75, 213] on p "HIPAA Training" at bounding box center [64, 211] width 110 height 13
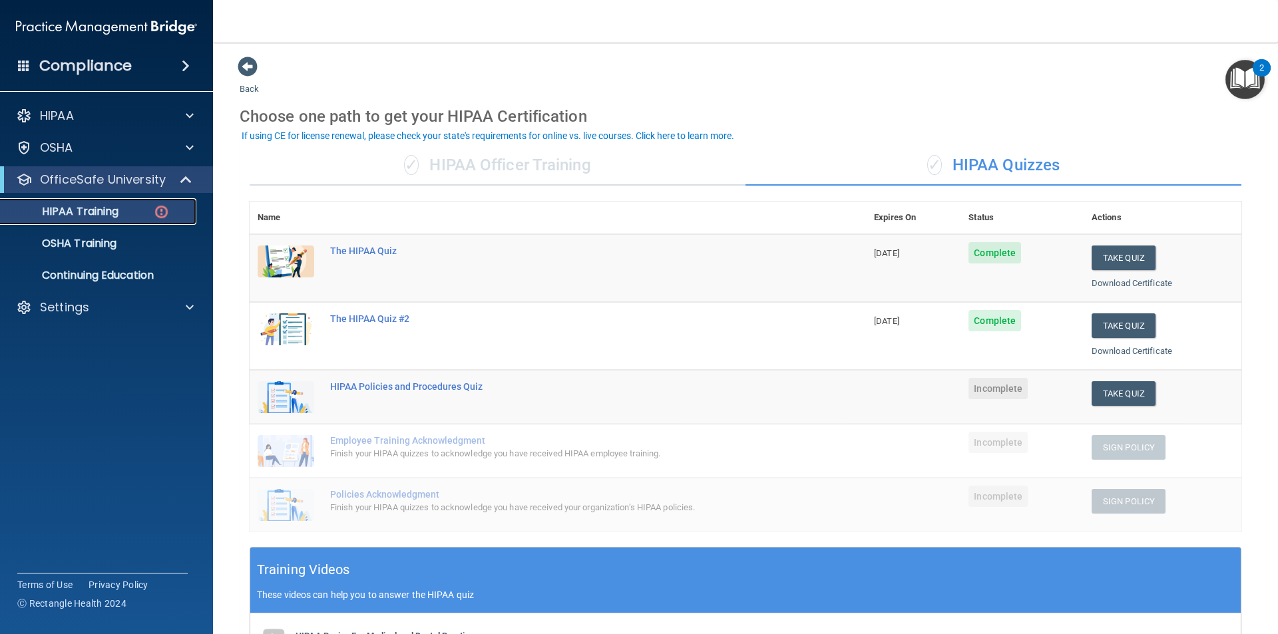
scroll to position [67, 0]
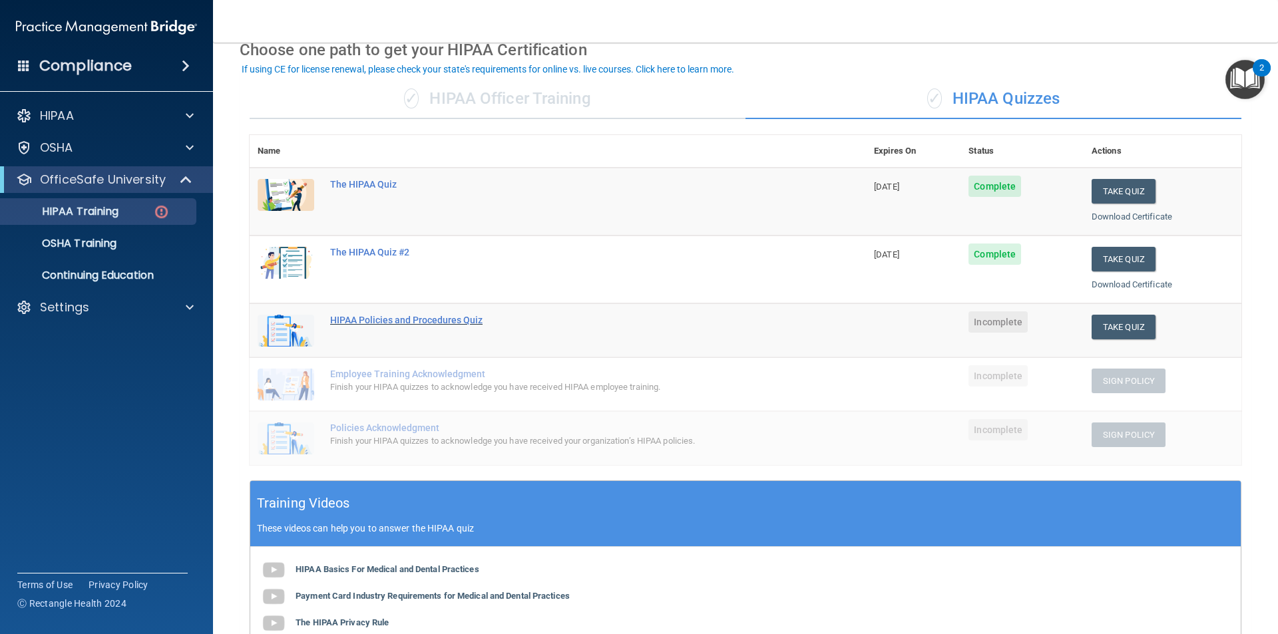
click at [482, 318] on div "HIPAA Policies and Procedures Quiz" at bounding box center [564, 320] width 469 height 11
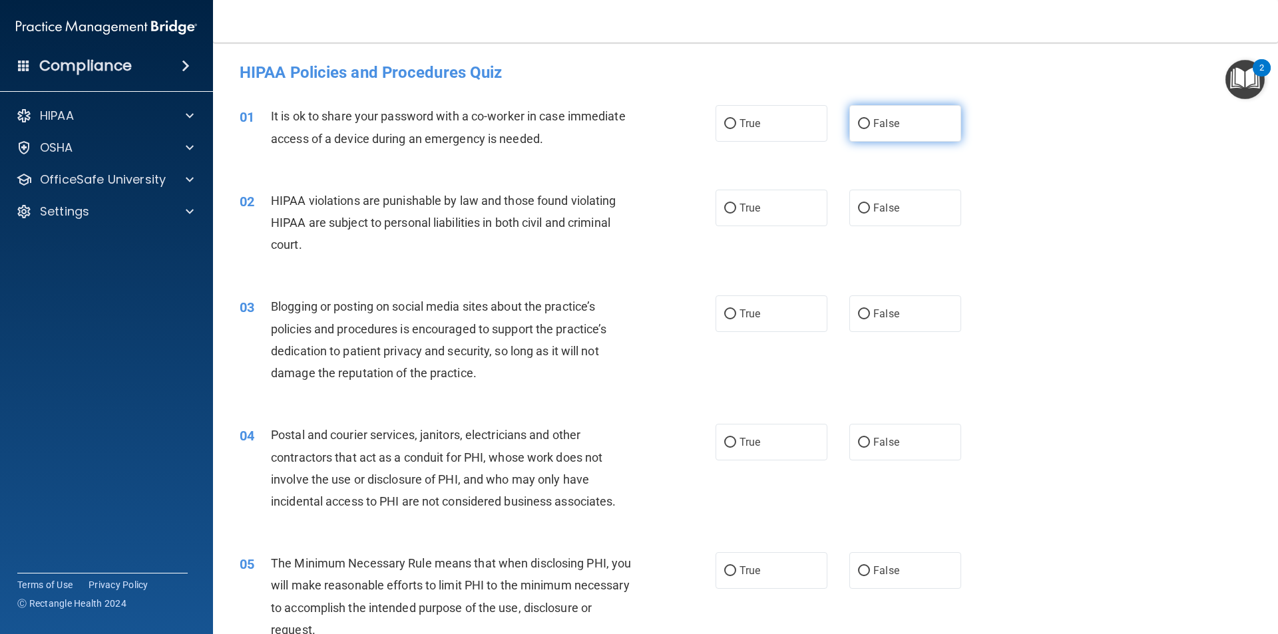
click at [906, 127] on label "False" at bounding box center [905, 123] width 112 height 37
click at [870, 127] on input "False" at bounding box center [864, 124] width 12 height 10
radio input "true"
click at [759, 196] on label "True" at bounding box center [772, 208] width 112 height 37
click at [736, 204] on input "True" at bounding box center [730, 209] width 12 height 10
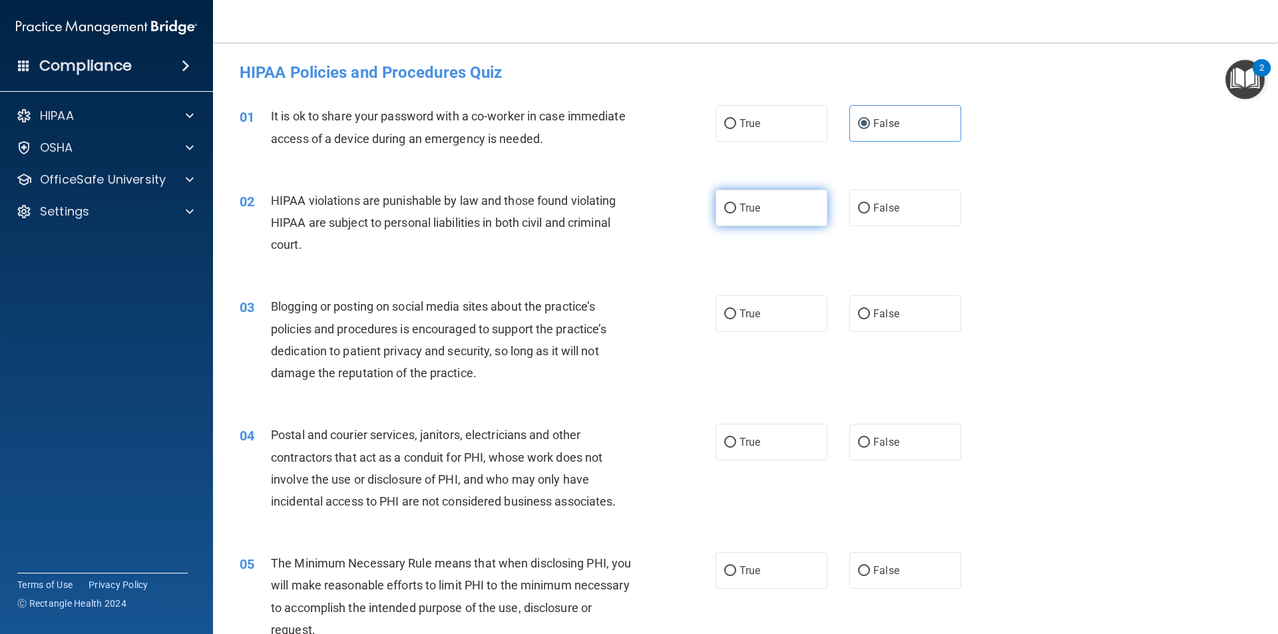
radio input "true"
drag, startPoint x: 897, startPoint y: 300, endPoint x: 863, endPoint y: 325, distance: 42.3
click at [889, 304] on label "False" at bounding box center [905, 314] width 112 height 37
click at [865, 295] on div "03 Blogging or posting on social media sites about the practice’s policies and …" at bounding box center [746, 343] width 1032 height 128
click at [854, 324] on label "False" at bounding box center [905, 314] width 112 height 37
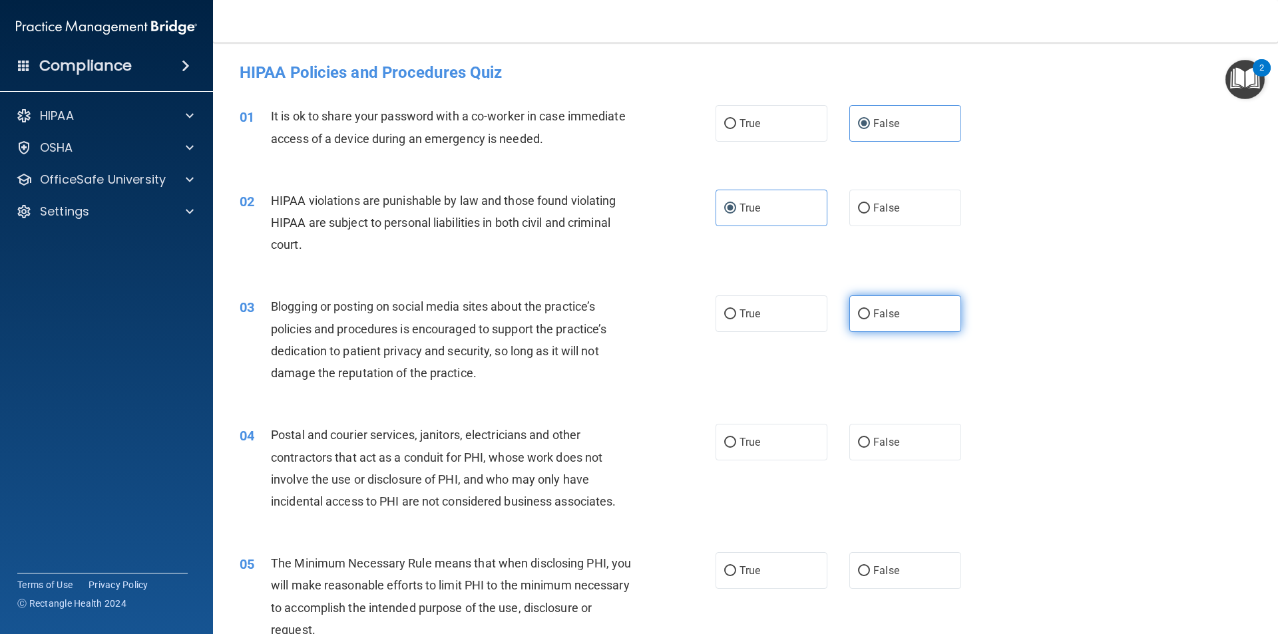
click at [858, 320] on input "False" at bounding box center [864, 315] width 12 height 10
radio input "true"
click at [741, 437] on span "True" at bounding box center [750, 442] width 21 height 13
click at [736, 438] on input "True" at bounding box center [730, 443] width 12 height 10
radio input "true"
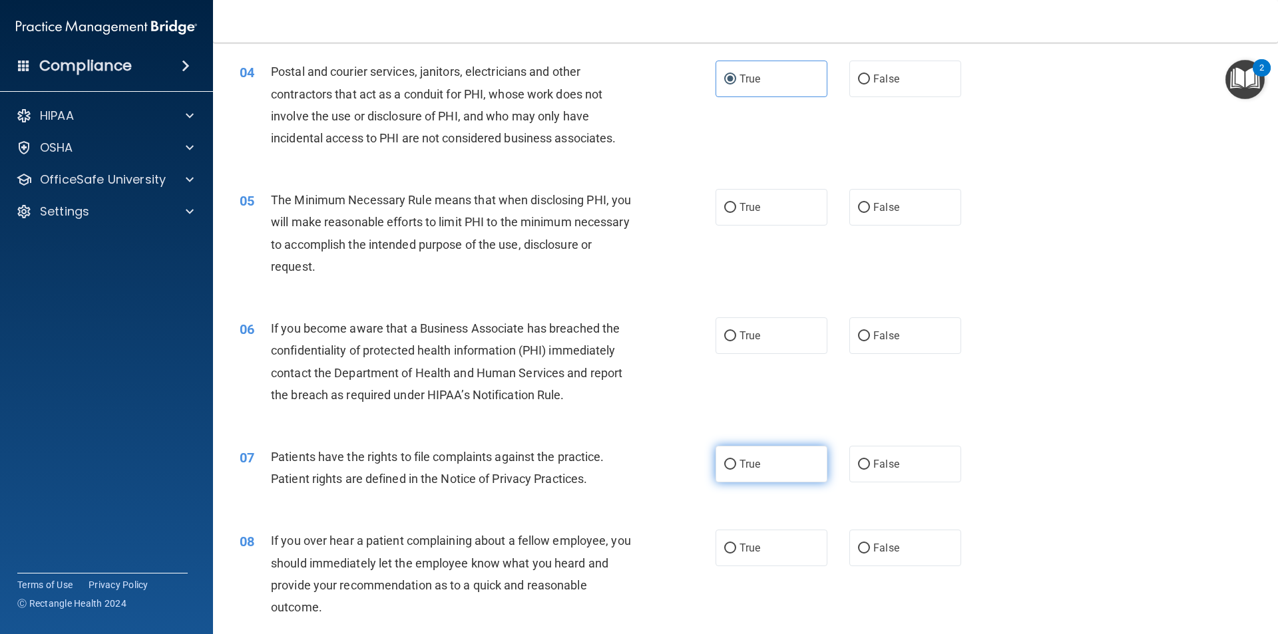
scroll to position [399, 0]
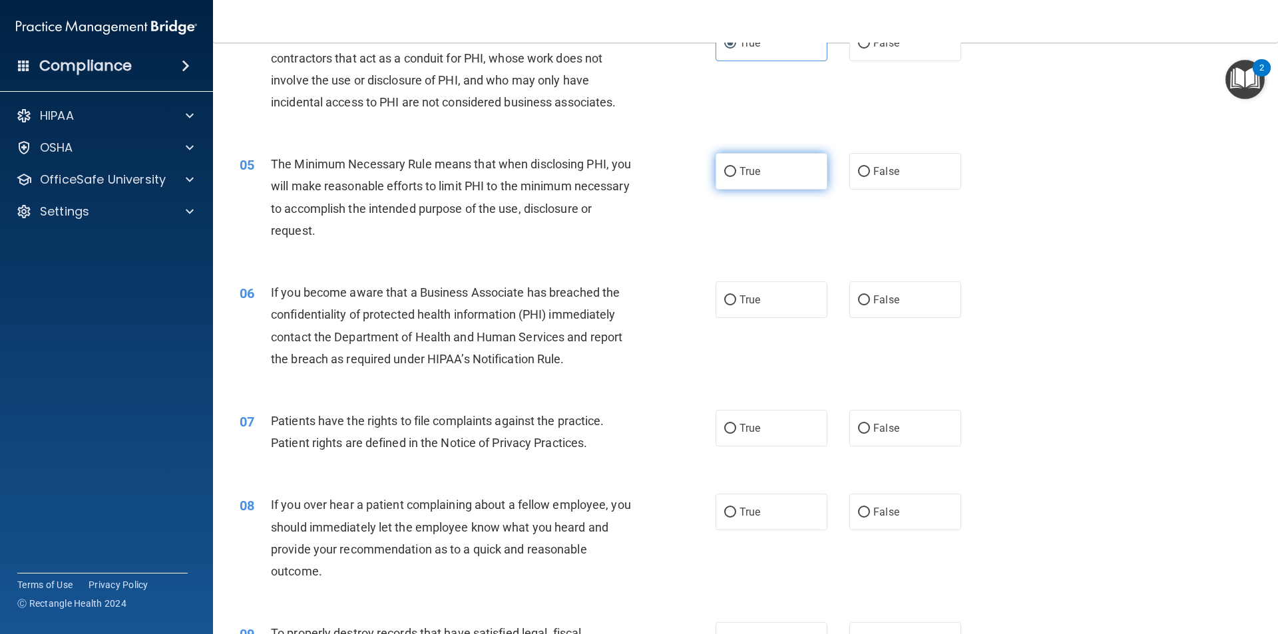
click at [728, 180] on label "True" at bounding box center [772, 171] width 112 height 37
click at [728, 177] on input "True" at bounding box center [730, 172] width 12 height 10
radio input "true"
click at [722, 314] on label "True" at bounding box center [772, 300] width 112 height 37
click at [724, 306] on input "True" at bounding box center [730, 301] width 12 height 10
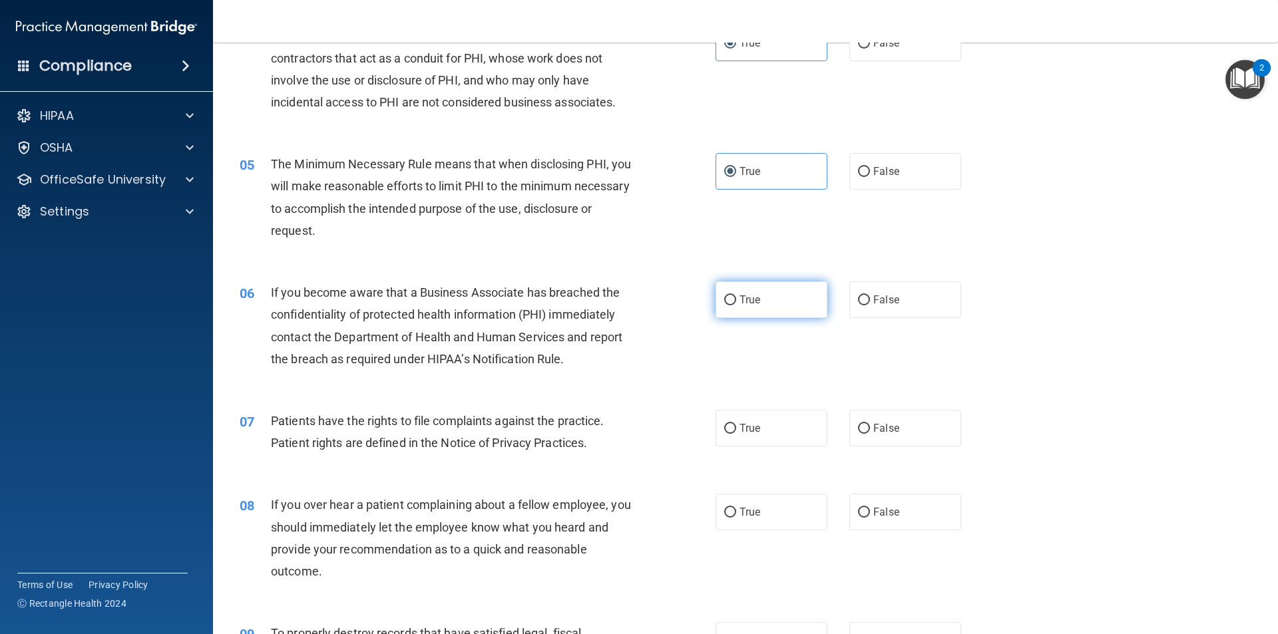
radio input "true"
click at [740, 423] on span "True" at bounding box center [750, 428] width 21 height 13
click at [735, 424] on input "True" at bounding box center [730, 429] width 12 height 10
radio input "true"
click at [726, 508] on input "True" at bounding box center [730, 513] width 12 height 10
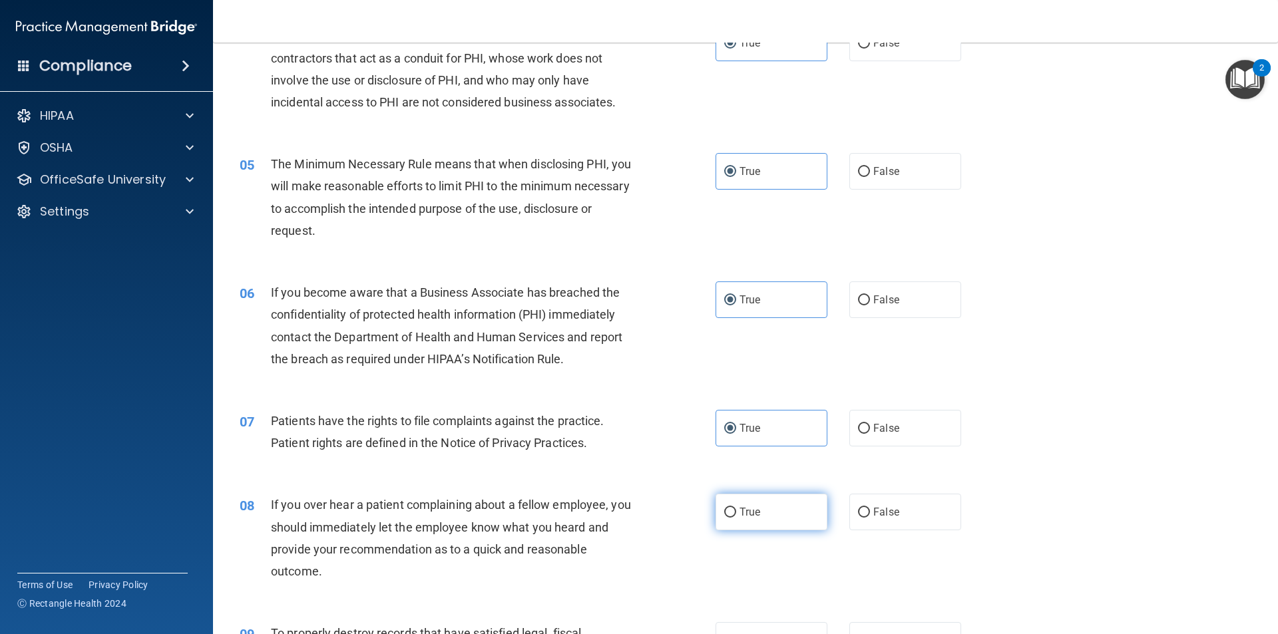
radio input "true"
click at [859, 515] on input "False" at bounding box center [864, 513] width 12 height 10
radio input "true"
radio input "false"
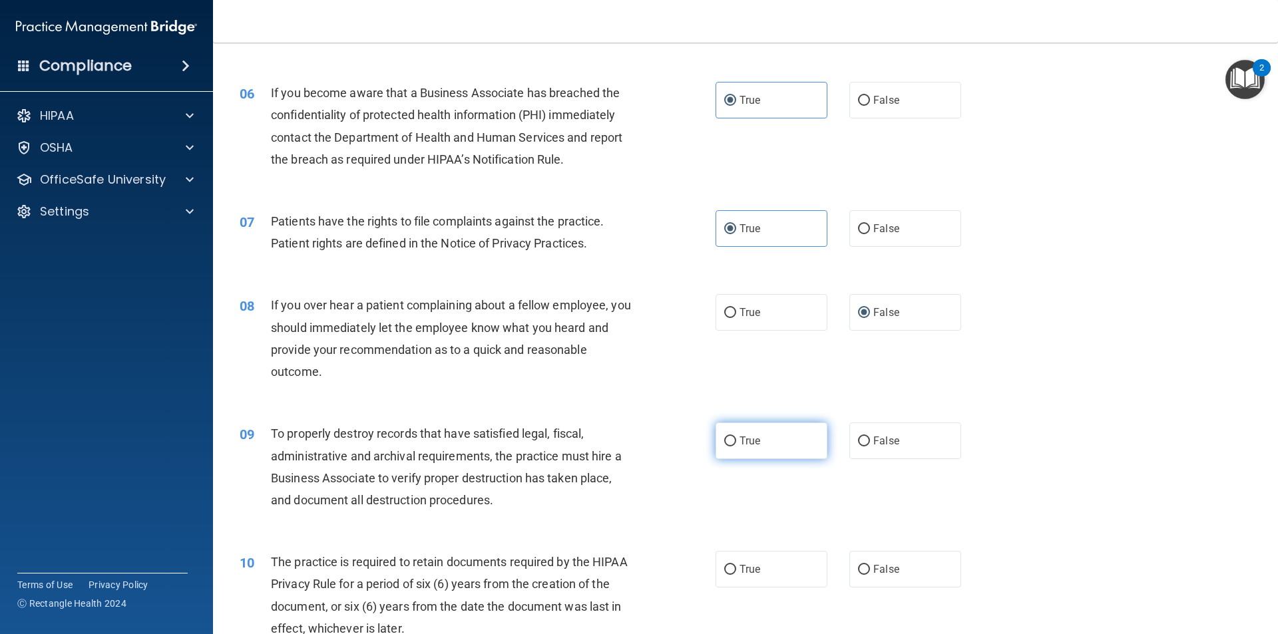
scroll to position [666, 0]
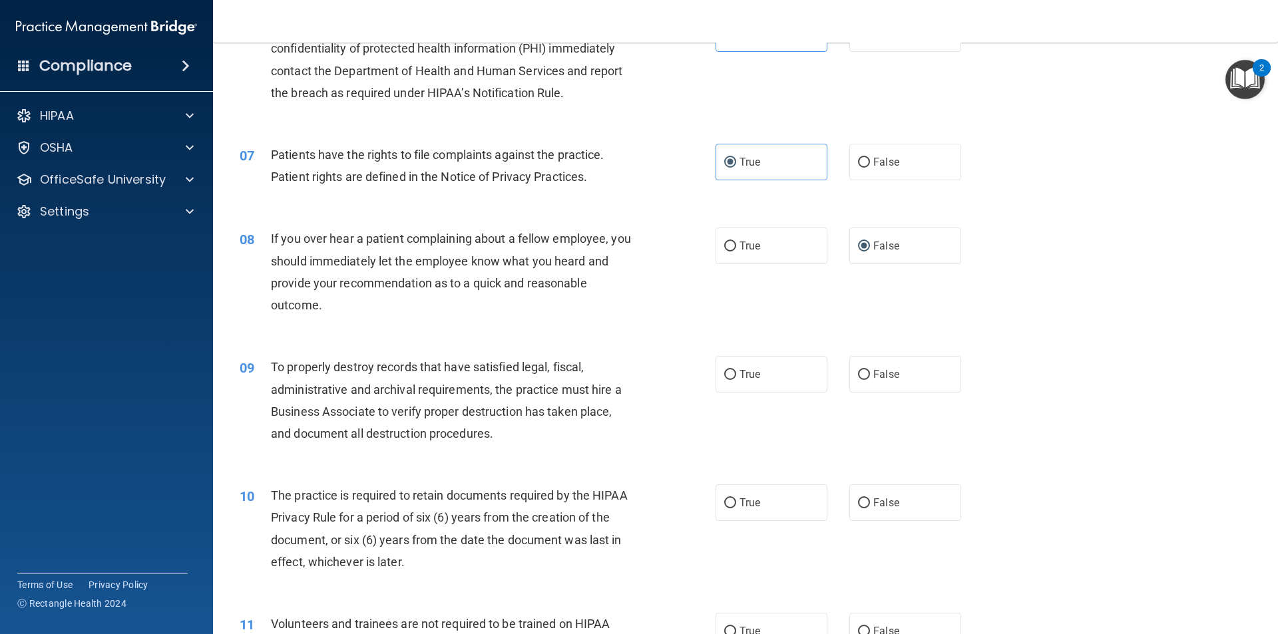
click at [739, 393] on div "09 To properly destroy records that have satisfied legal, fiscal, administrativ…" at bounding box center [746, 403] width 1032 height 128
click at [730, 379] on input "True" at bounding box center [730, 375] width 12 height 10
radio input "true"
click at [716, 499] on label "True" at bounding box center [772, 503] width 112 height 37
click at [724, 499] on input "True" at bounding box center [730, 504] width 12 height 10
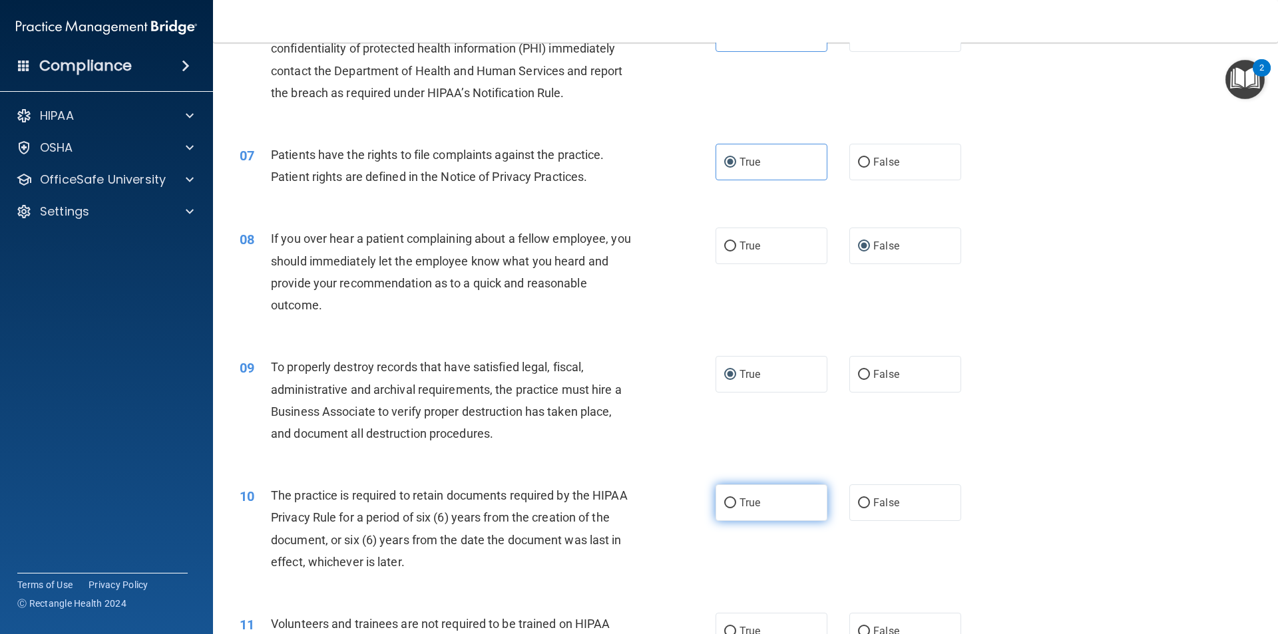
radio input "true"
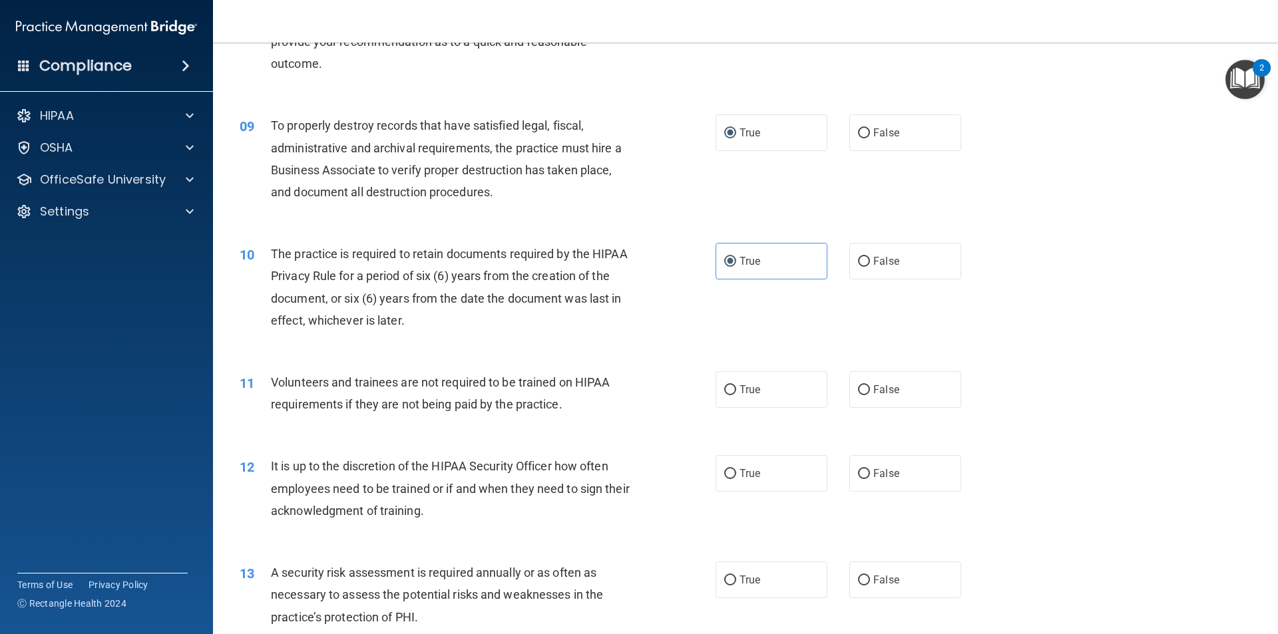
scroll to position [1065, 0]
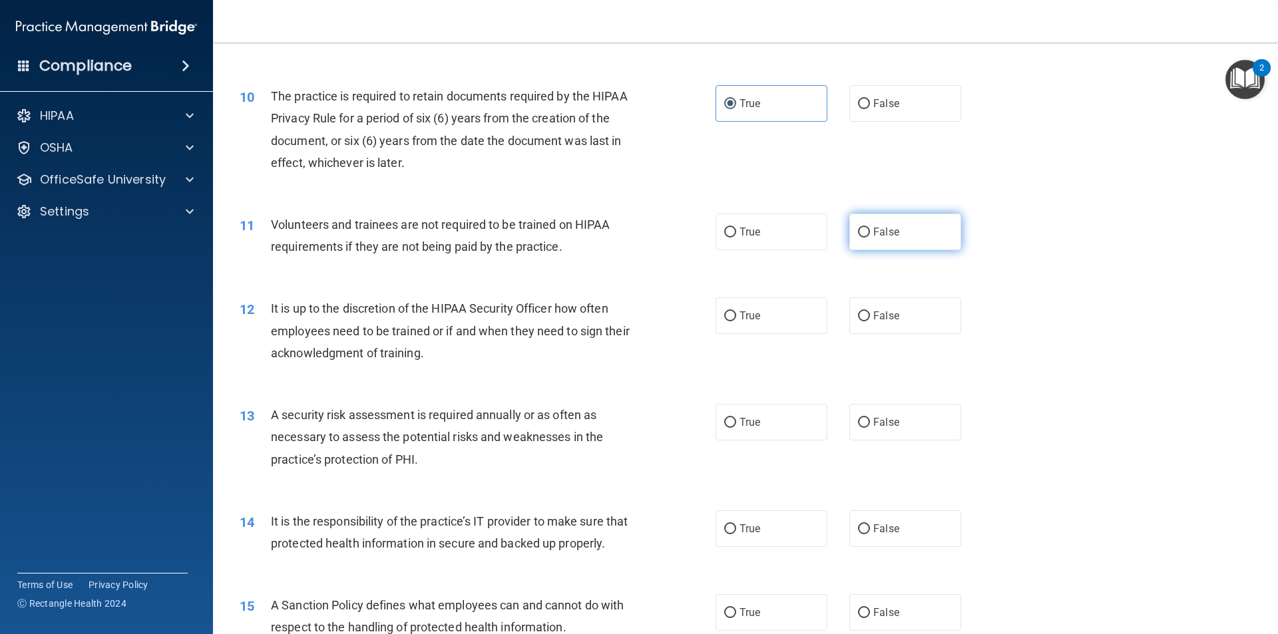
click at [868, 239] on label "False" at bounding box center [905, 232] width 112 height 37
click at [868, 238] on input "False" at bounding box center [864, 233] width 12 height 10
radio input "true"
click at [858, 314] on input "False" at bounding box center [864, 317] width 12 height 10
radio input "true"
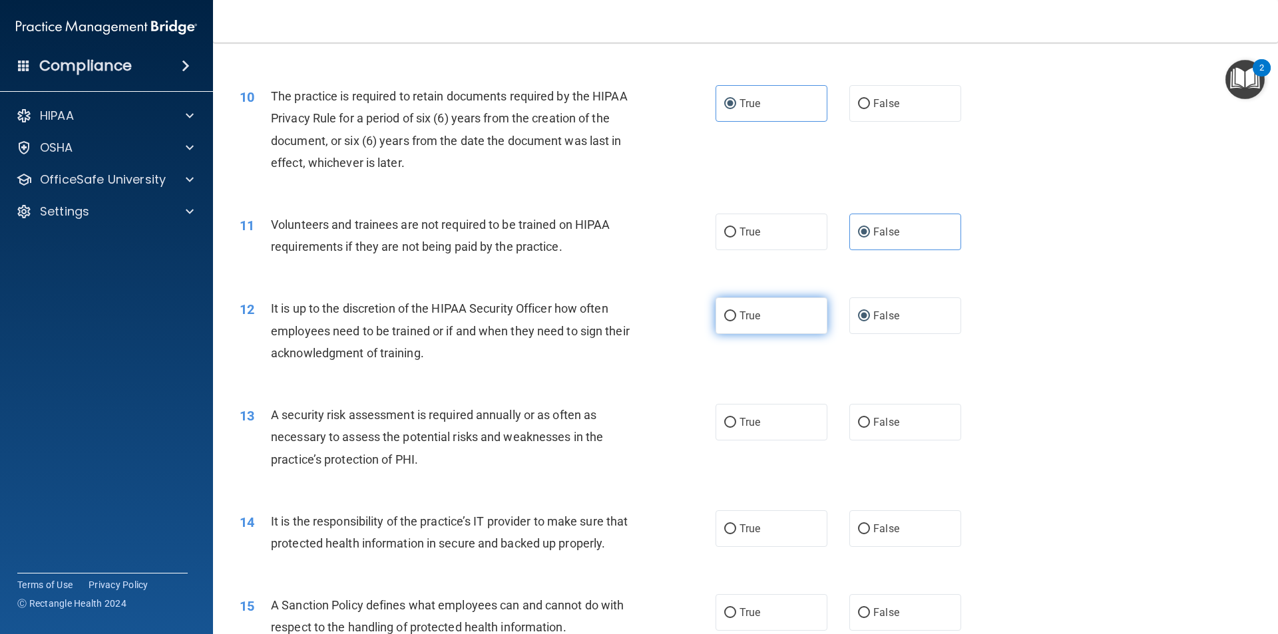
click at [734, 313] on label "True" at bounding box center [772, 316] width 112 height 37
click at [734, 313] on input "True" at bounding box center [730, 317] width 12 height 10
radio input "true"
radio input "false"
click at [734, 432] on label "True" at bounding box center [772, 422] width 112 height 37
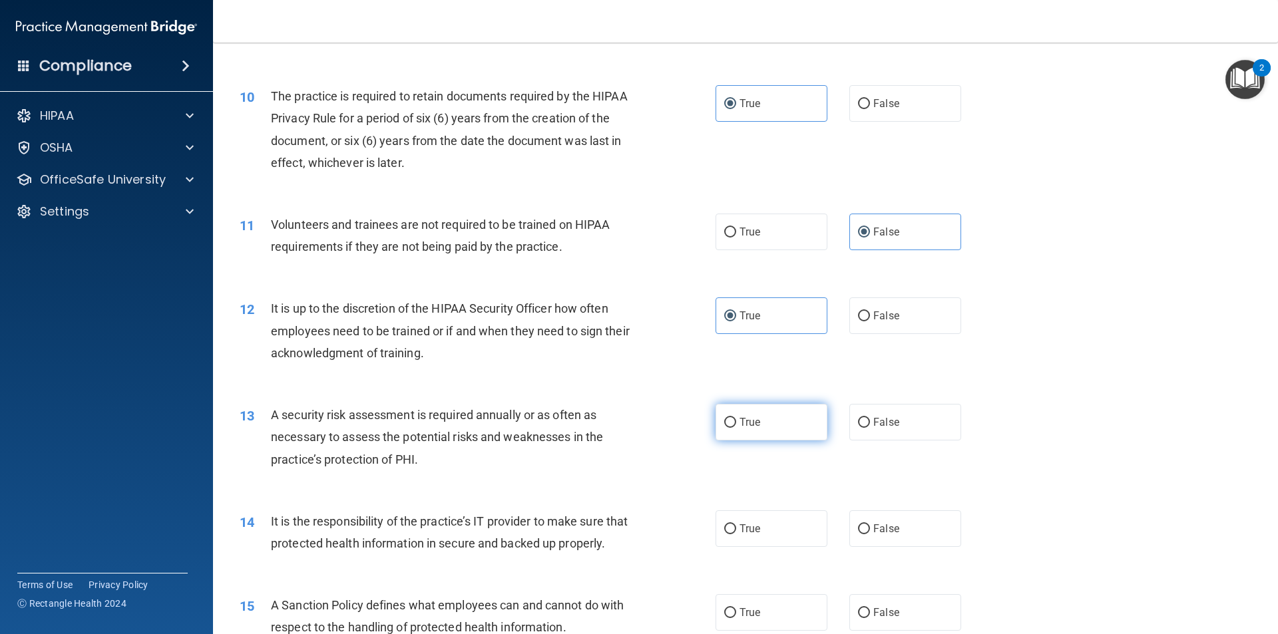
click at [734, 428] on input "True" at bounding box center [730, 423] width 12 height 10
radio input "true"
click at [740, 513] on label "True" at bounding box center [772, 529] width 112 height 37
click at [736, 525] on input "True" at bounding box center [730, 530] width 12 height 10
radio input "true"
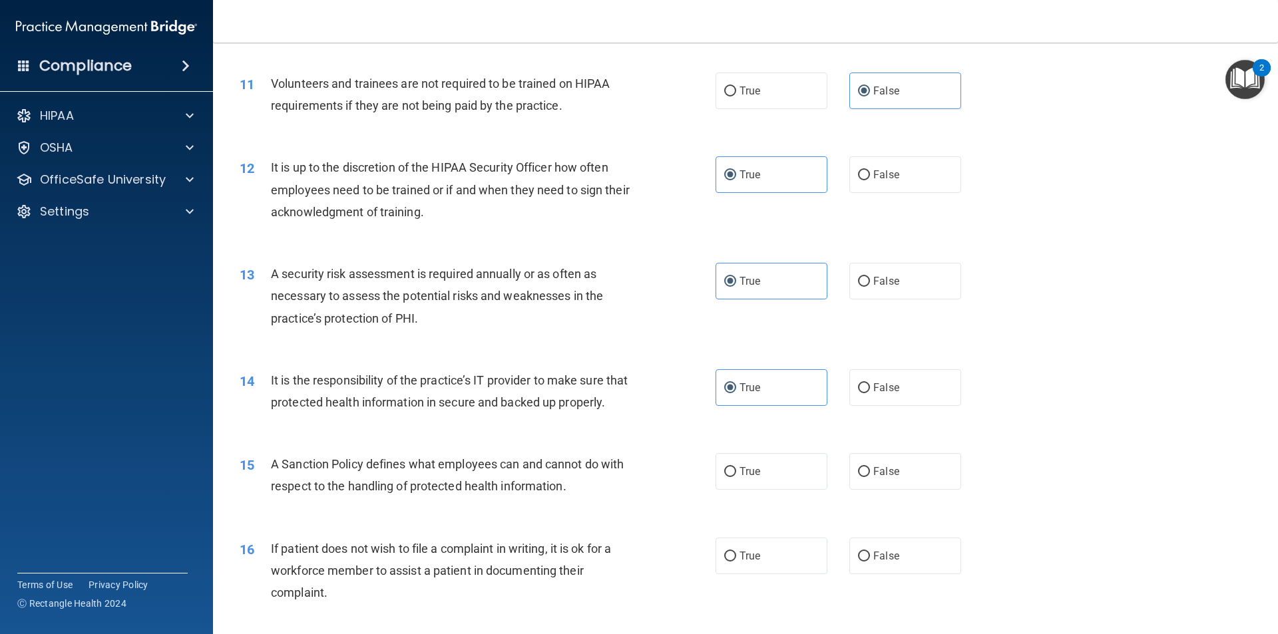
scroll to position [1265, 0]
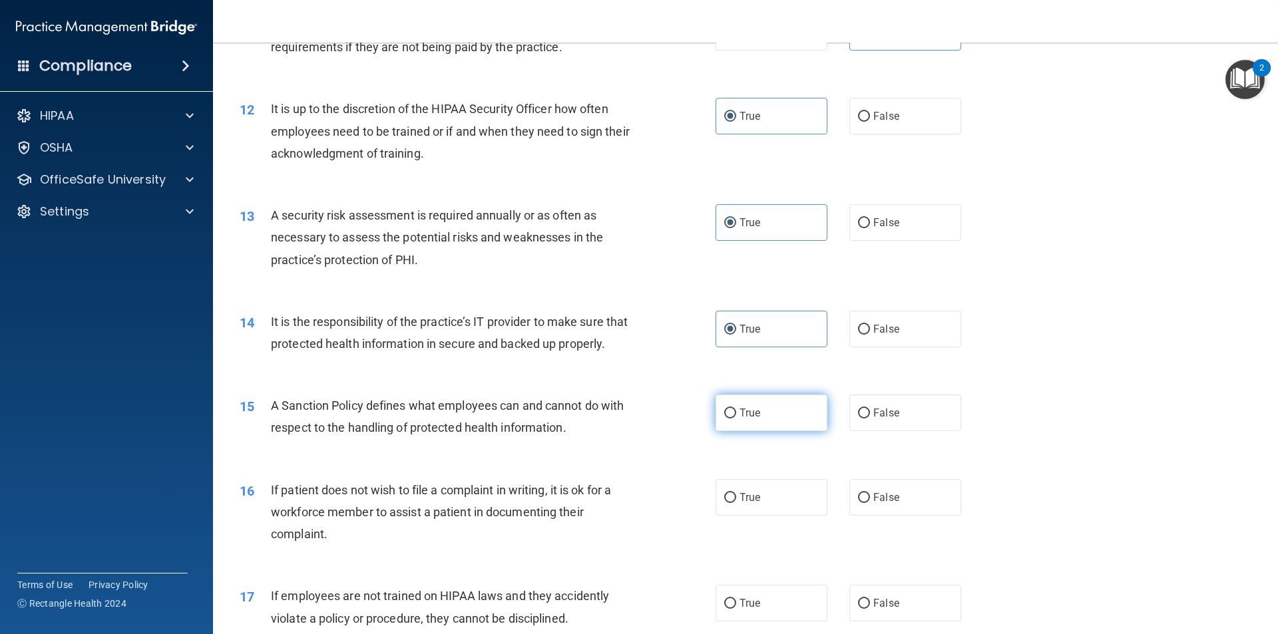
click at [724, 419] on input "True" at bounding box center [730, 414] width 12 height 10
radio input "true"
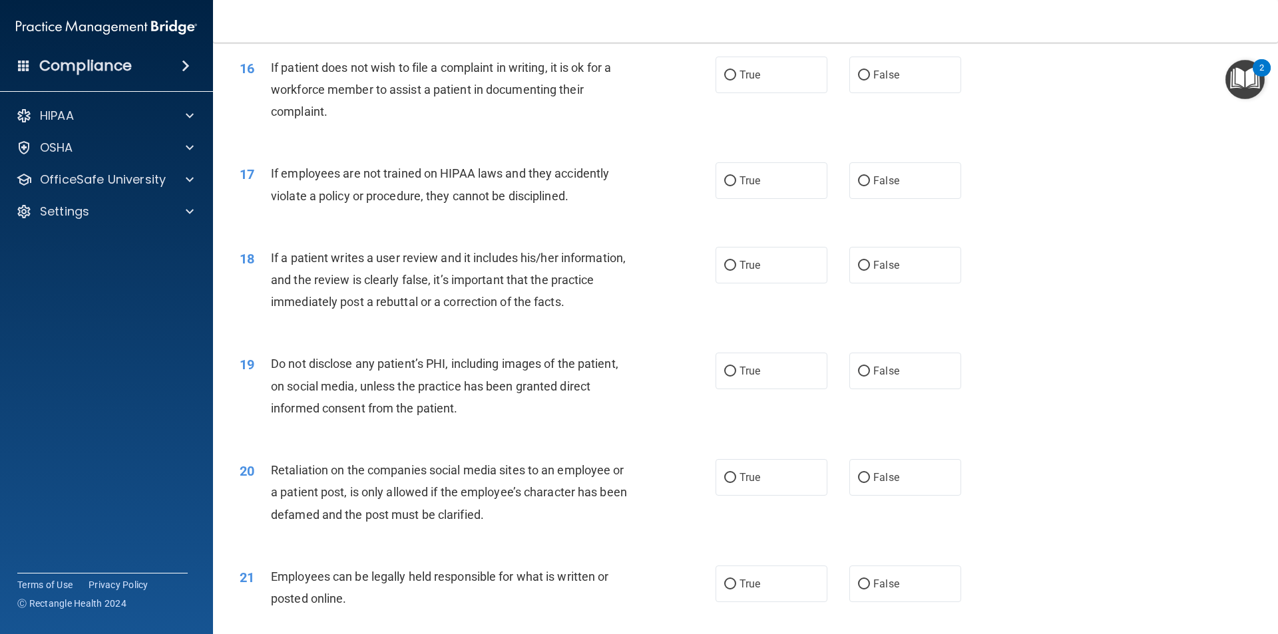
scroll to position [1664, 0]
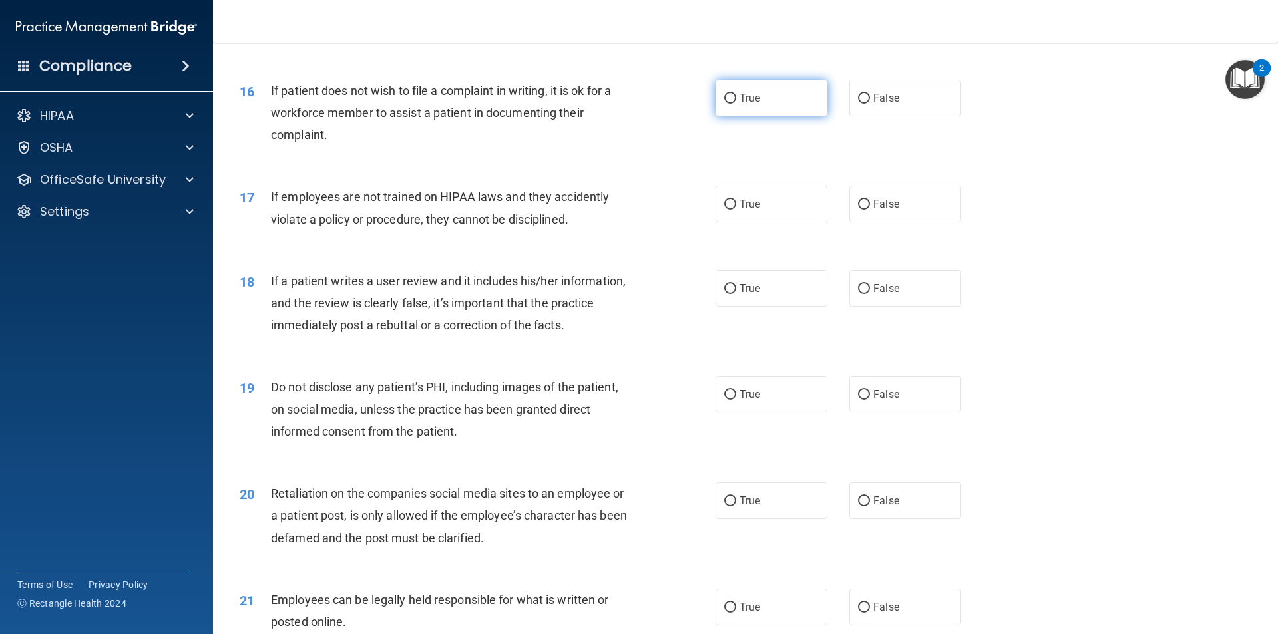
click at [716, 116] on label "True" at bounding box center [772, 98] width 112 height 37
click at [724, 104] on input "True" at bounding box center [730, 99] width 12 height 10
radio input "true"
click at [873, 210] on span "False" at bounding box center [886, 204] width 26 height 13
click at [870, 210] on input "False" at bounding box center [864, 205] width 12 height 10
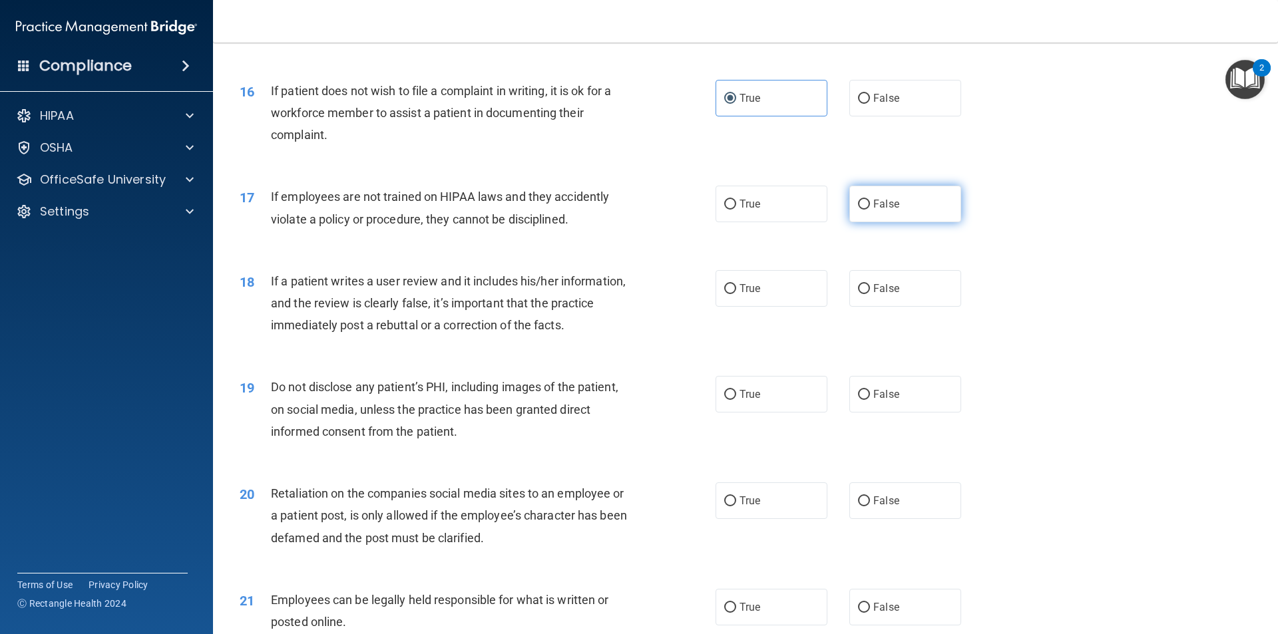
radio input "true"
click at [875, 307] on label "False" at bounding box center [905, 288] width 112 height 37
click at [870, 294] on input "False" at bounding box center [864, 289] width 12 height 10
radio input "true"
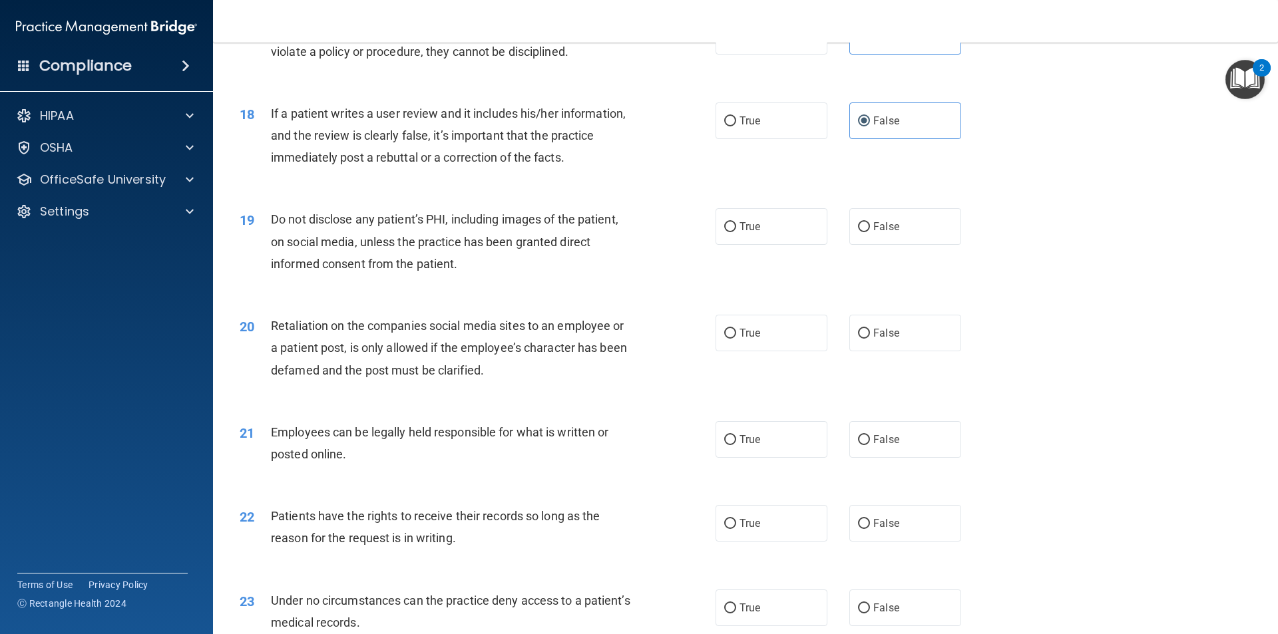
scroll to position [1864, 0]
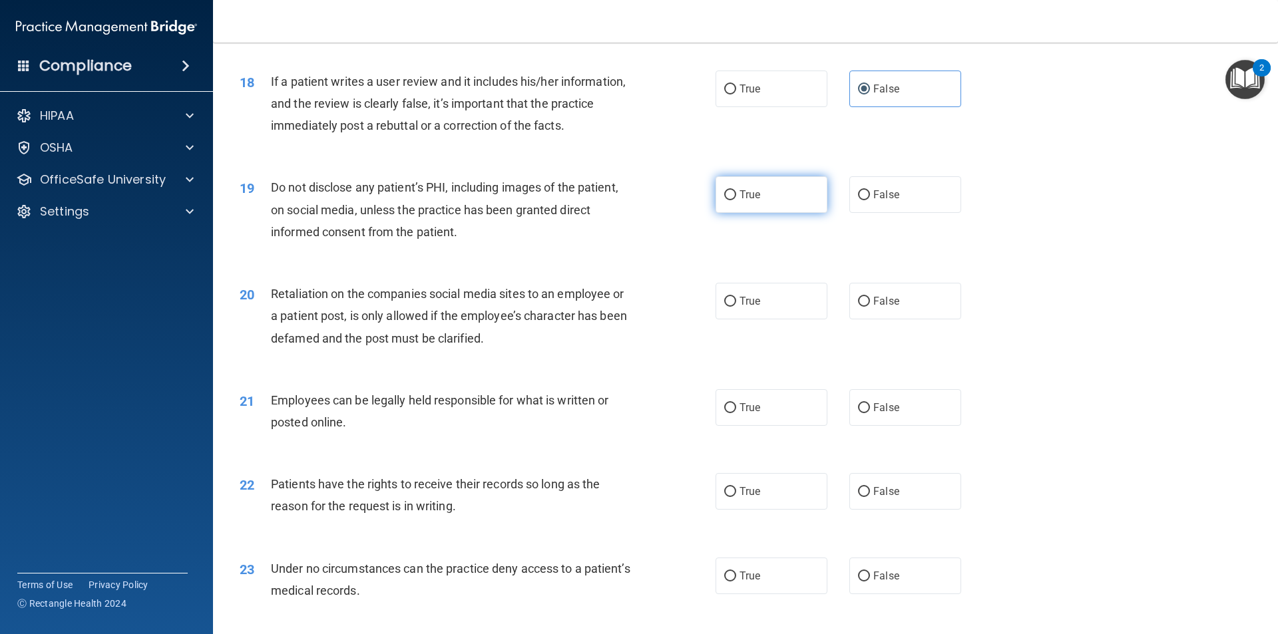
click at [738, 206] on label "True" at bounding box center [772, 194] width 112 height 37
click at [736, 200] on input "True" at bounding box center [730, 195] width 12 height 10
radio input "true"
click at [866, 319] on label "False" at bounding box center [905, 301] width 112 height 37
click at [866, 307] on input "False" at bounding box center [864, 302] width 12 height 10
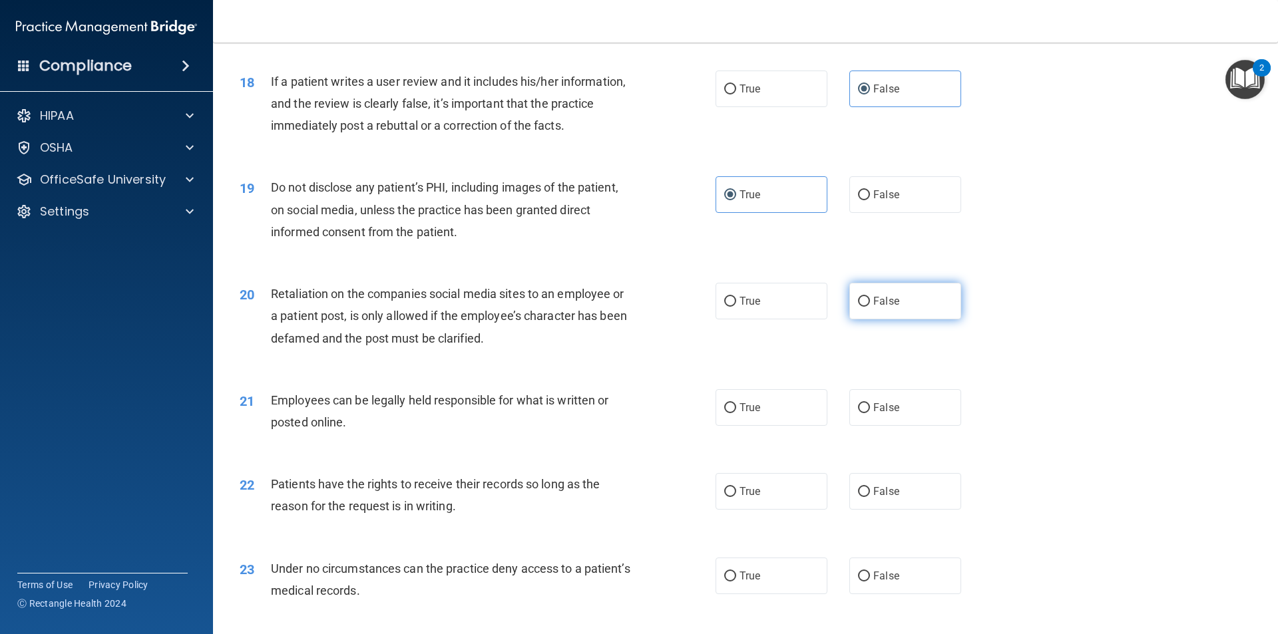
radio input "true"
click at [736, 426] on label "True" at bounding box center [772, 407] width 112 height 37
click at [736, 413] on input "True" at bounding box center [730, 408] width 12 height 10
radio input "true"
click at [718, 510] on label "True" at bounding box center [772, 491] width 112 height 37
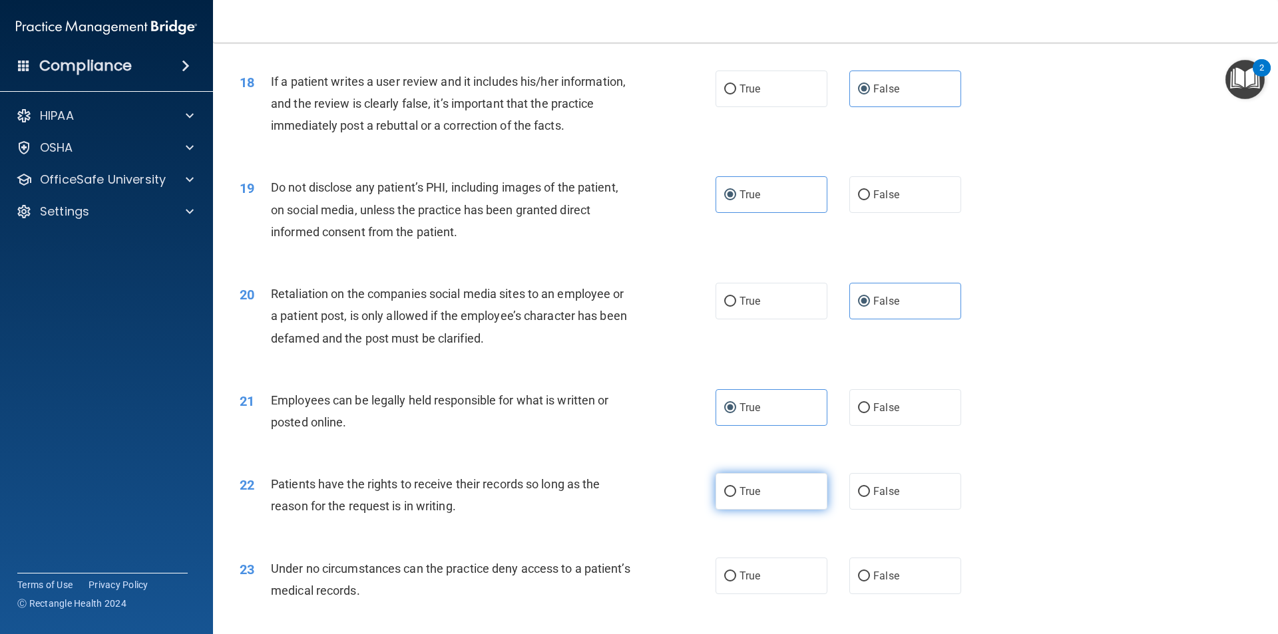
click at [724, 497] on input "True" at bounding box center [730, 492] width 12 height 10
radio input "true"
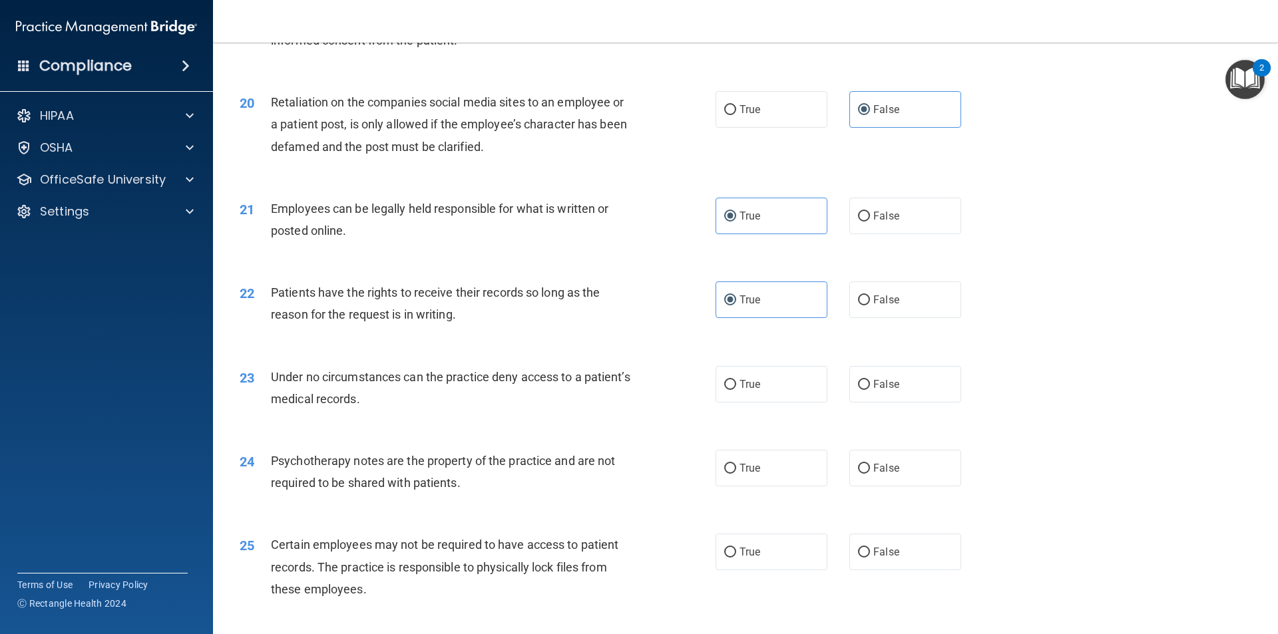
scroll to position [2063, 0]
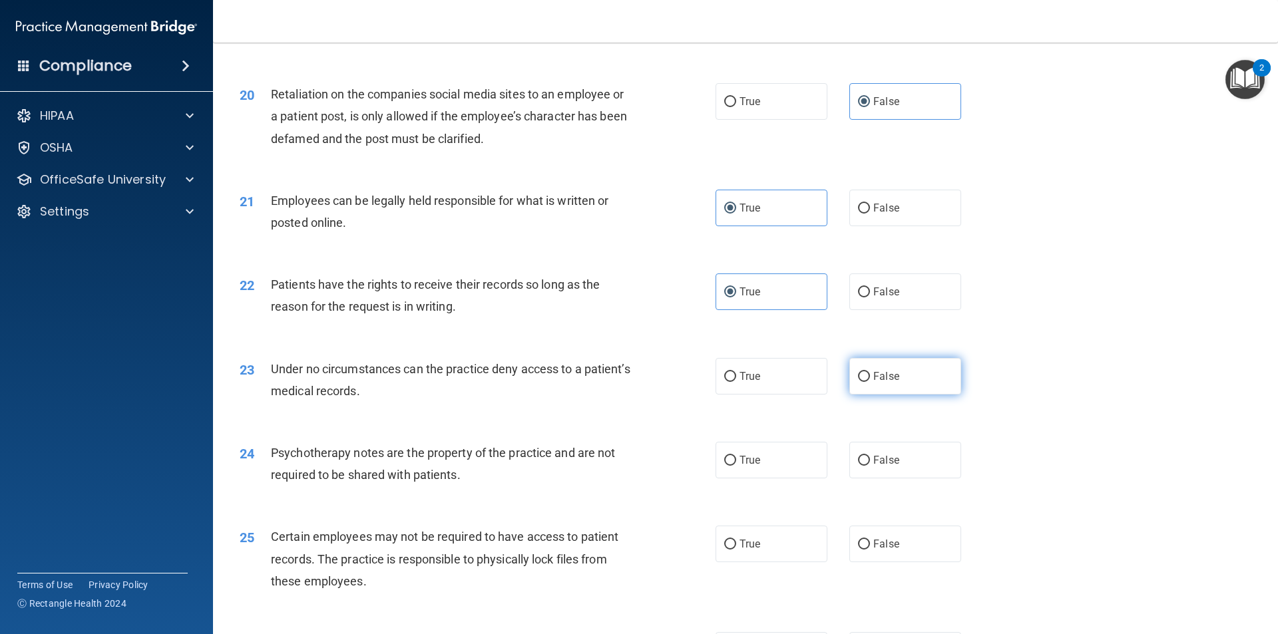
click at [849, 395] on label "False" at bounding box center [905, 376] width 112 height 37
click at [858, 382] on input "False" at bounding box center [864, 377] width 12 height 10
radio input "true"
click at [740, 467] on span "True" at bounding box center [750, 460] width 21 height 13
click at [736, 466] on input "True" at bounding box center [730, 461] width 12 height 10
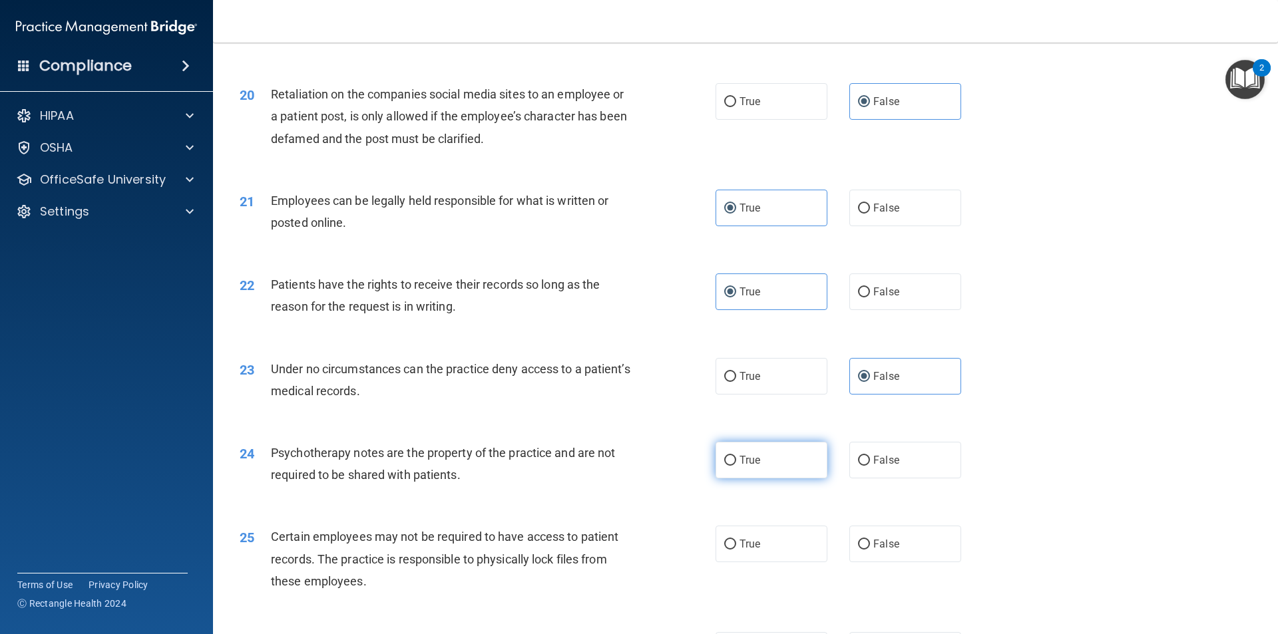
radio input "true"
click at [728, 552] on label "True" at bounding box center [772, 544] width 112 height 37
click at [728, 550] on input "True" at bounding box center [730, 545] width 12 height 10
radio input "true"
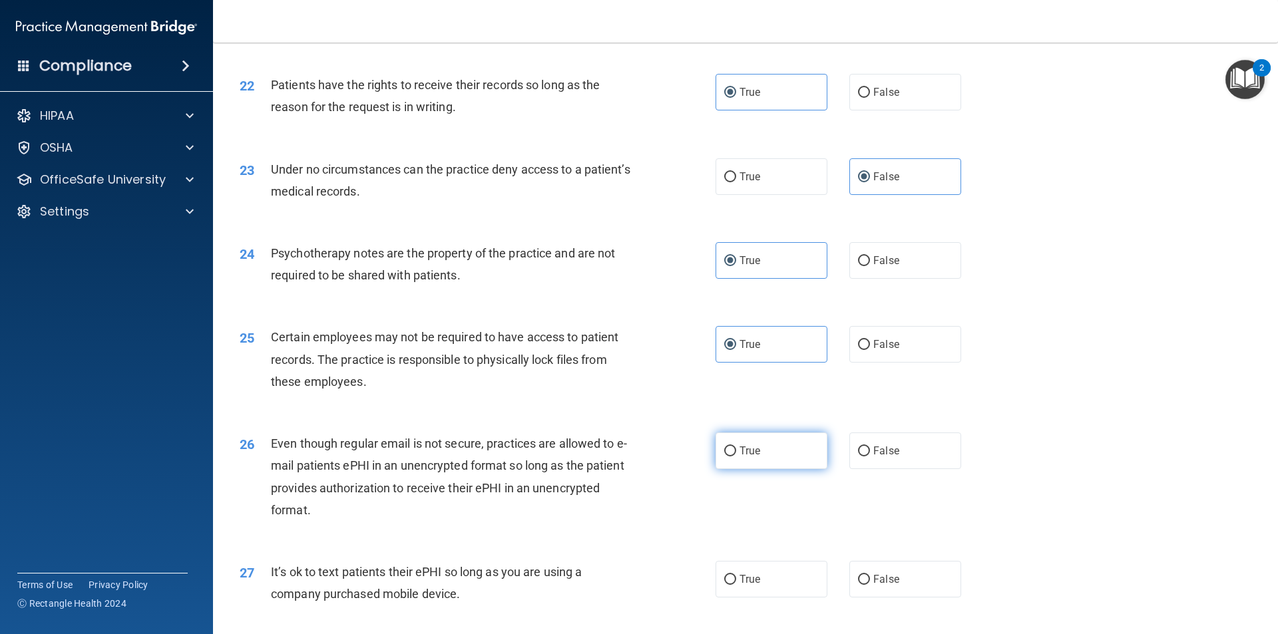
click at [718, 469] on label "True" at bounding box center [772, 451] width 112 height 37
click at [724, 457] on input "True" at bounding box center [730, 452] width 12 height 10
radio input "true"
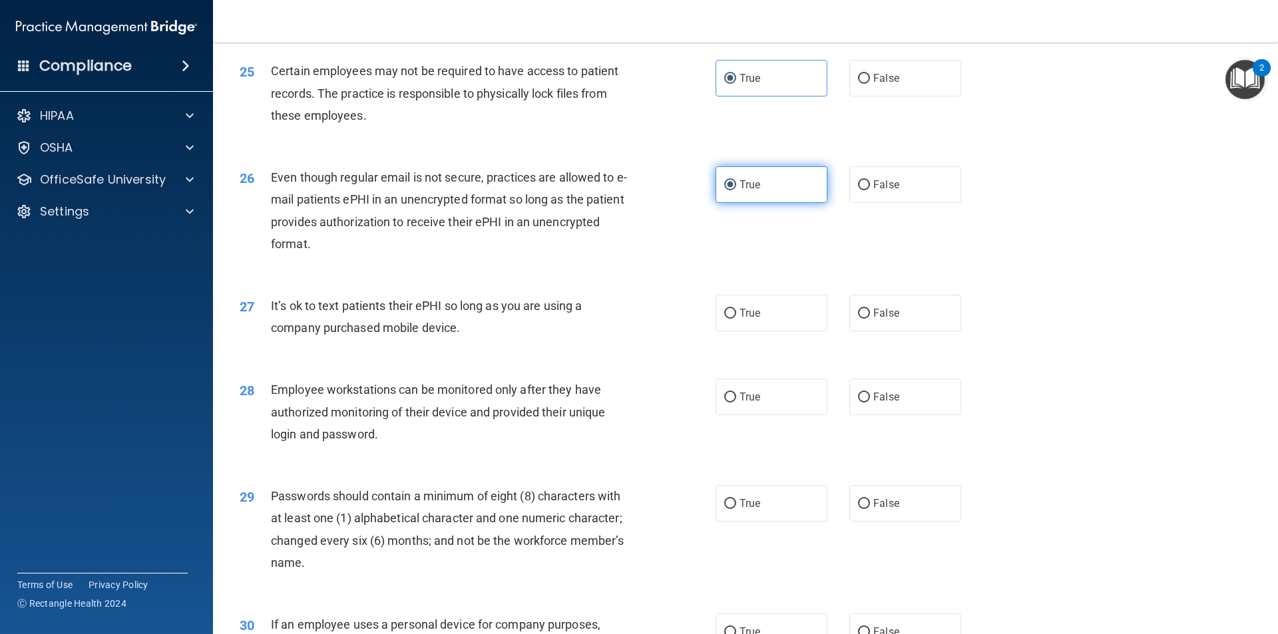
scroll to position [2663, 0]
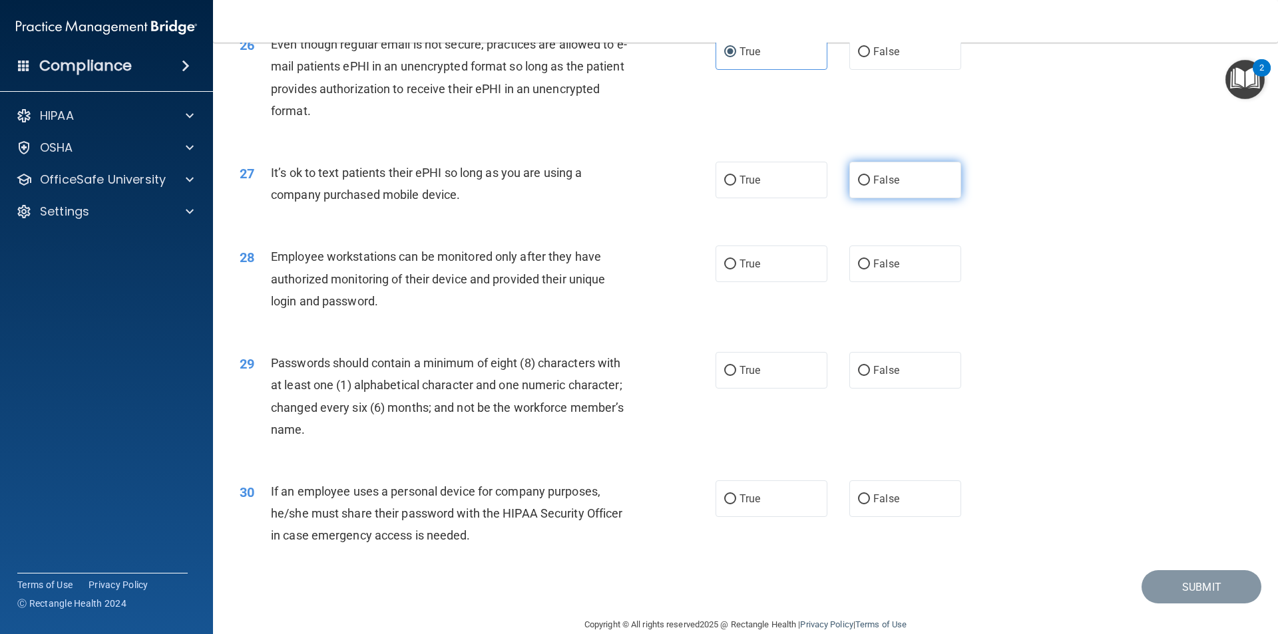
click at [849, 189] on label "False" at bounding box center [905, 180] width 112 height 37
click at [858, 186] on input "False" at bounding box center [864, 181] width 12 height 10
radio input "true"
click at [858, 270] on input "False" at bounding box center [864, 265] width 12 height 10
radio input "true"
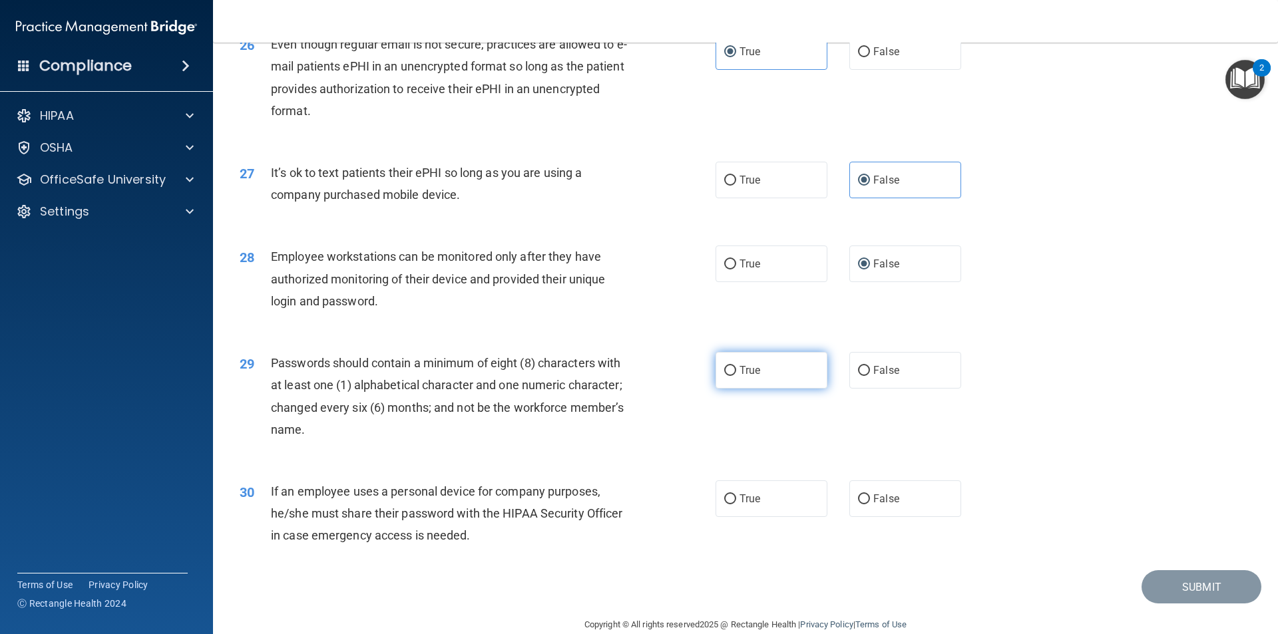
click at [748, 389] on label "True" at bounding box center [772, 370] width 112 height 37
click at [736, 376] on input "True" at bounding box center [730, 371] width 12 height 10
radio input "true"
click at [863, 517] on label "False" at bounding box center [905, 499] width 112 height 37
click at [863, 505] on input "False" at bounding box center [864, 500] width 12 height 10
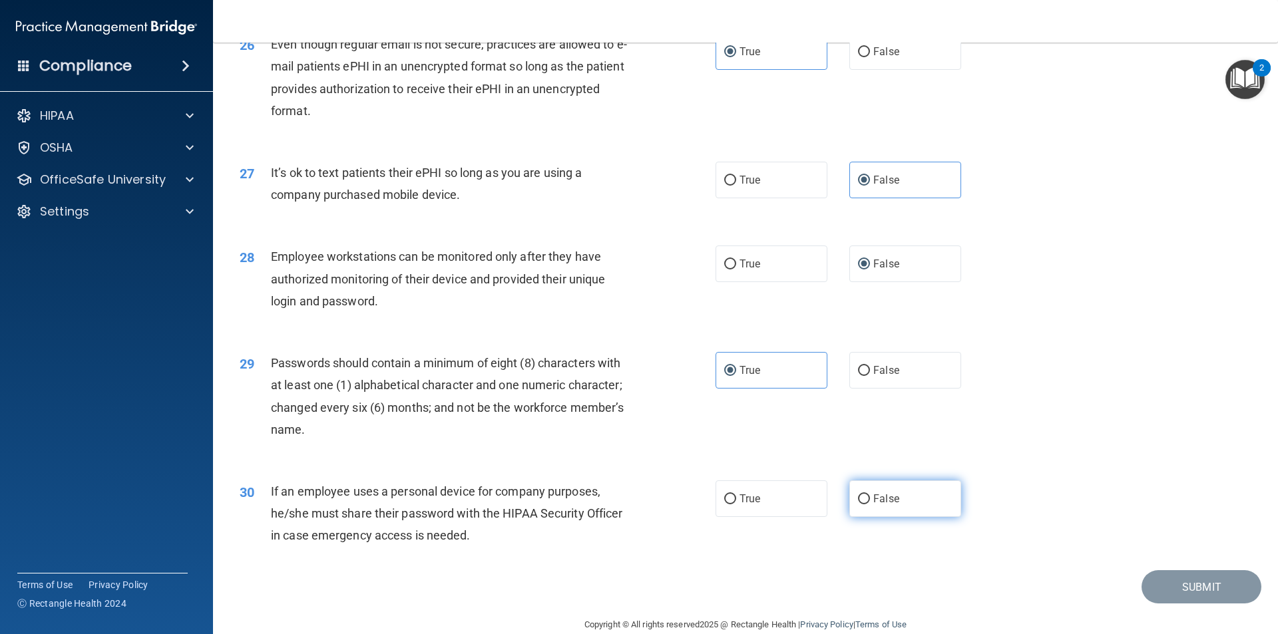
radio input "true"
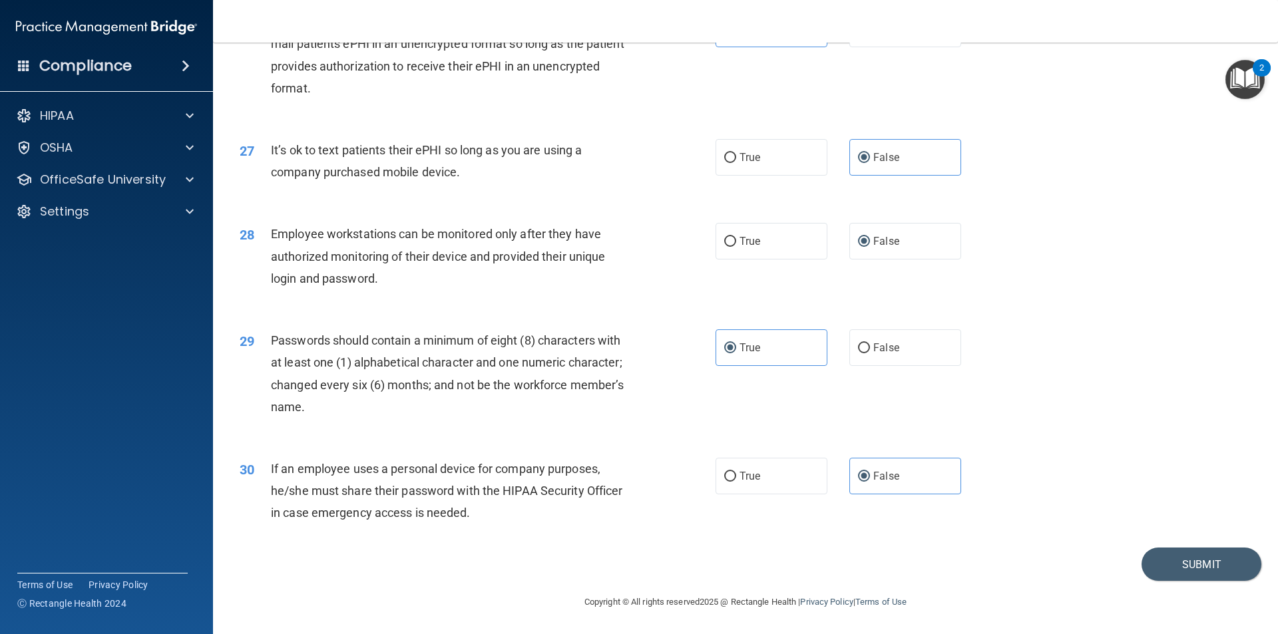
scroll to position [2707, 0]
click at [1177, 546] on div "30 If an employee uses a personal device for company purposes, he/she must shar…" at bounding box center [746, 494] width 1032 height 107
click at [1177, 558] on button "Submit" at bounding box center [1202, 565] width 120 height 34
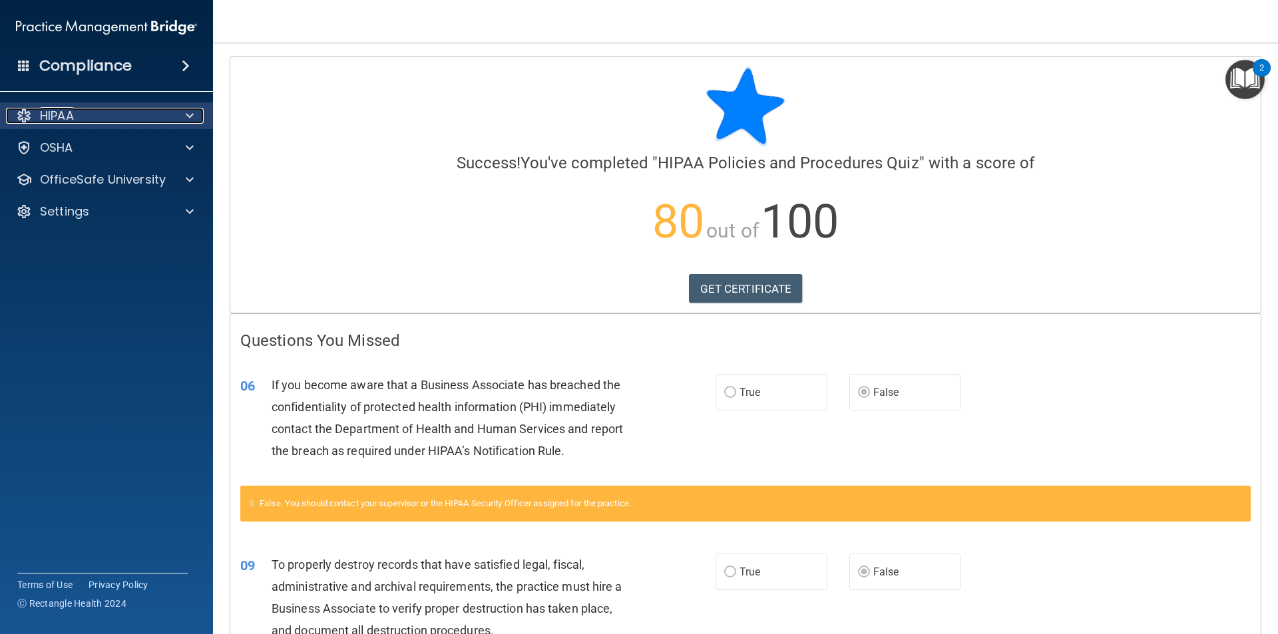
click at [116, 120] on div "HIPAA" at bounding box center [88, 116] width 165 height 16
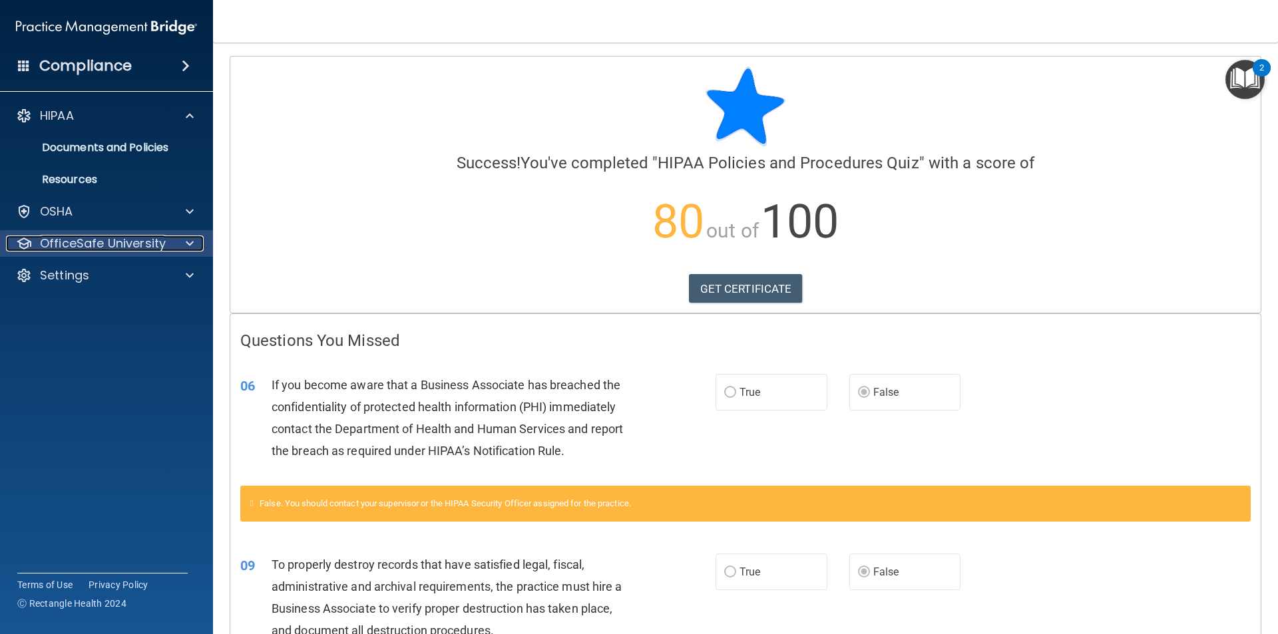
click at [91, 242] on p "OfficeSafe University" at bounding box center [103, 244] width 126 height 16
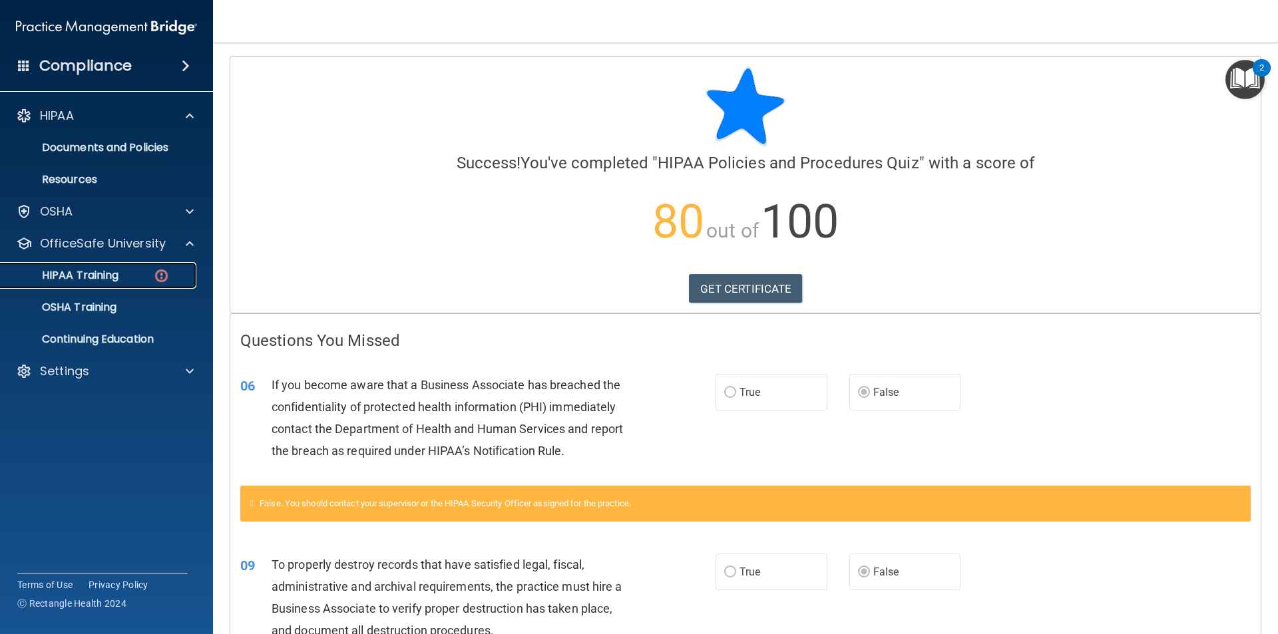
click at [77, 276] on p "HIPAA Training" at bounding box center [64, 275] width 110 height 13
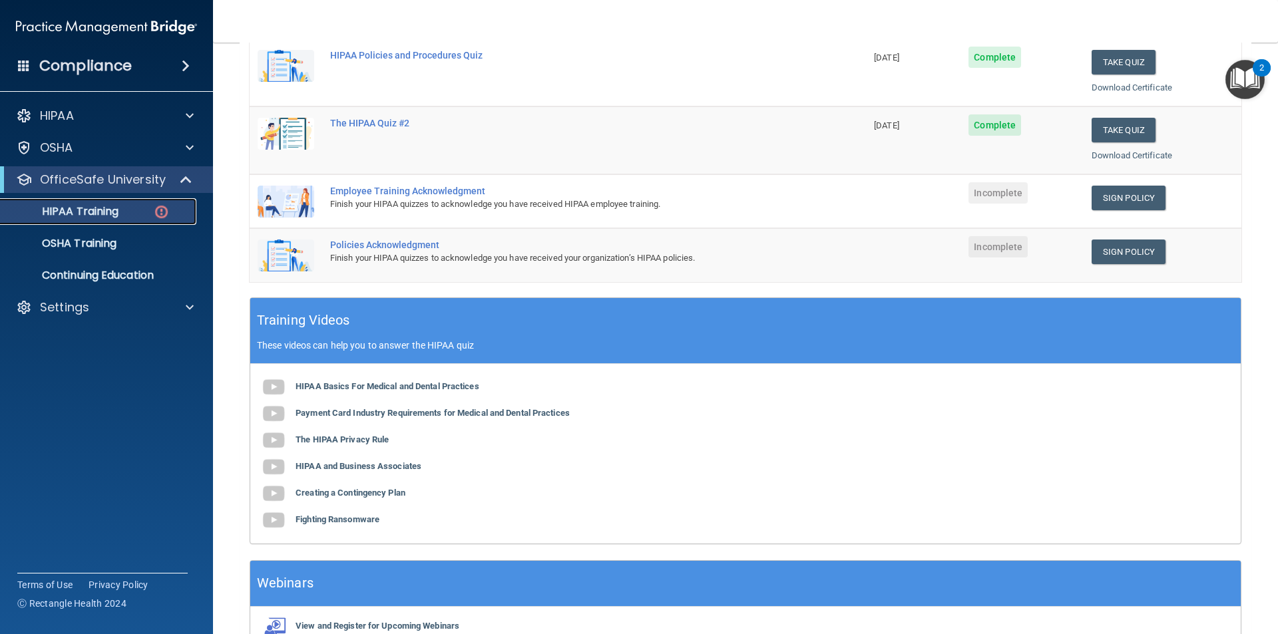
scroll to position [266, 0]
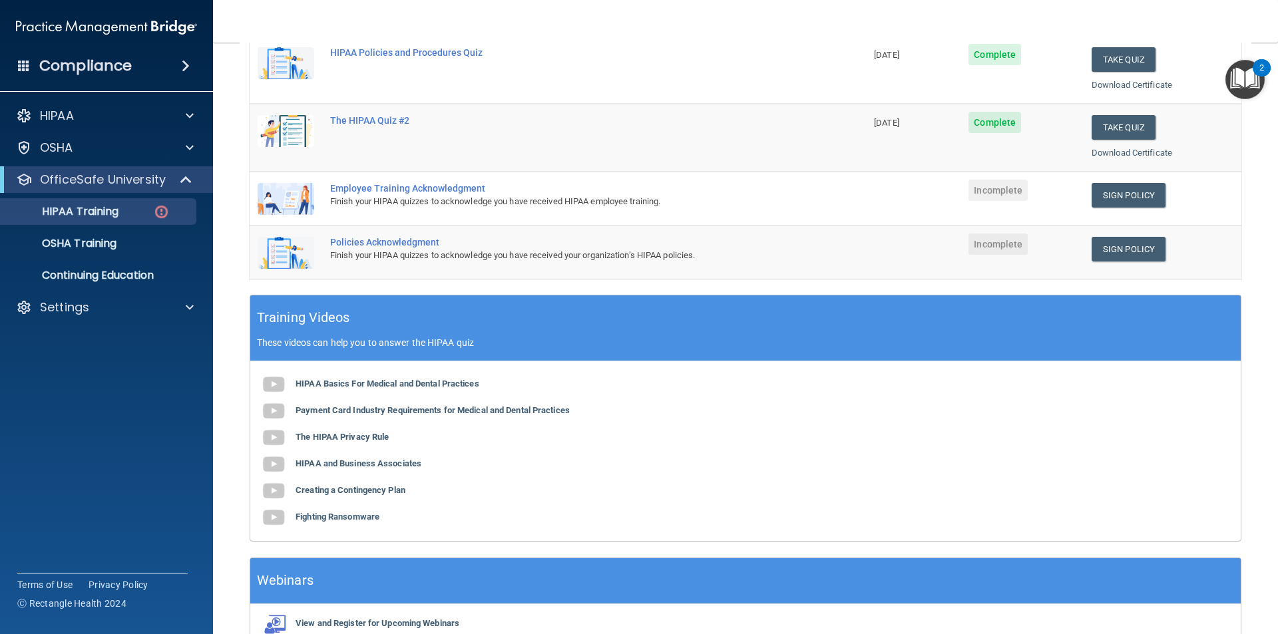
click at [443, 196] on div "Finish your HIPAA quizzes to acknowledge you have received HIPAA employee train…" at bounding box center [564, 202] width 469 height 16
click at [447, 189] on div "Employee Training Acknowledgment" at bounding box center [564, 188] width 469 height 11
click at [449, 188] on div "Employee Training Acknowledgment" at bounding box center [564, 188] width 469 height 11
click at [1089, 179] on td "Sign Policy Sign Policy Download Policy" at bounding box center [1163, 199] width 158 height 54
click at [1098, 194] on link "Sign Policy" at bounding box center [1129, 195] width 74 height 25
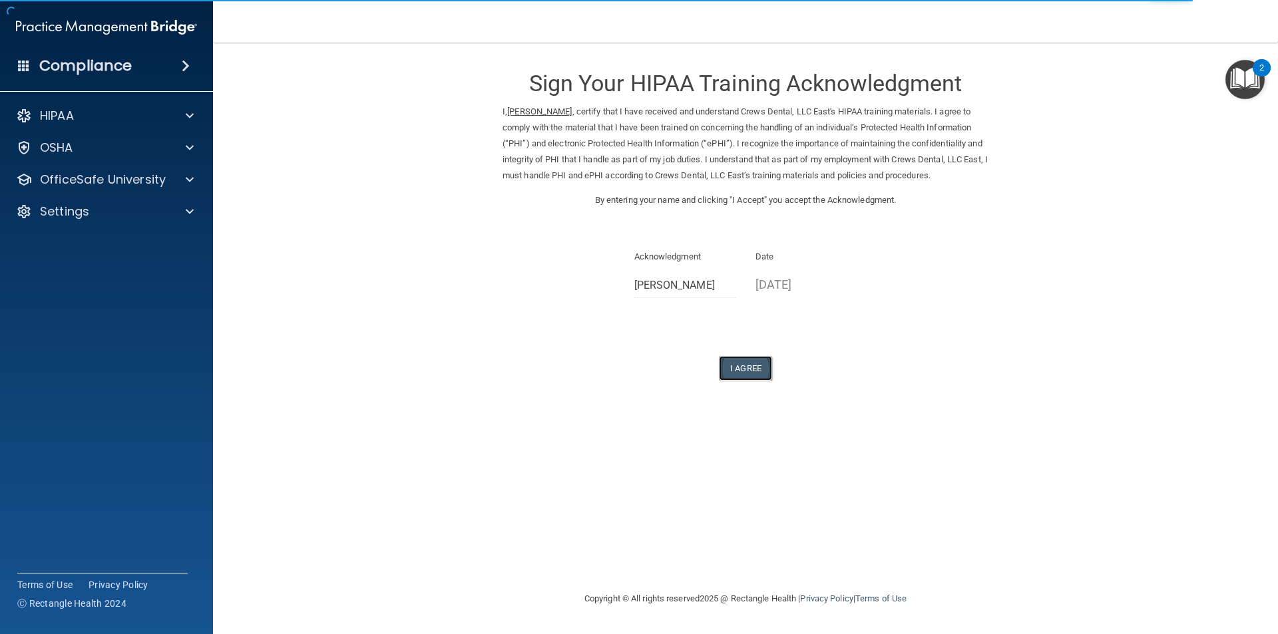
click at [750, 365] on button "I Agree" at bounding box center [745, 368] width 53 height 25
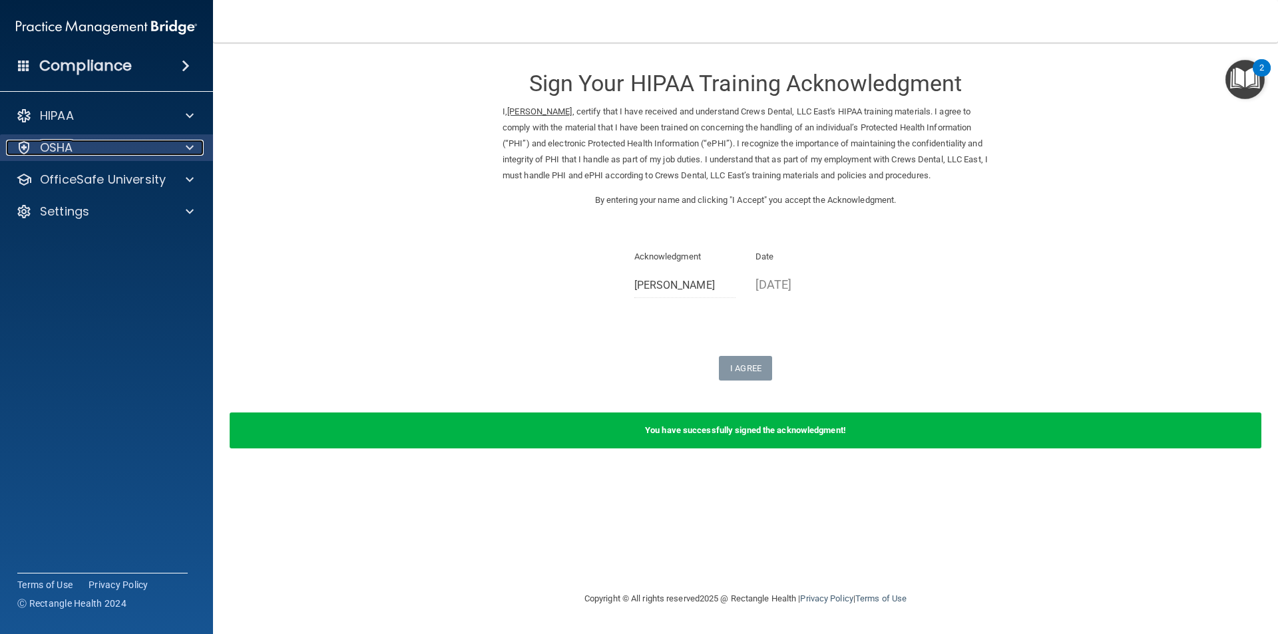
click at [63, 148] on p "OSHA" at bounding box center [56, 148] width 33 height 16
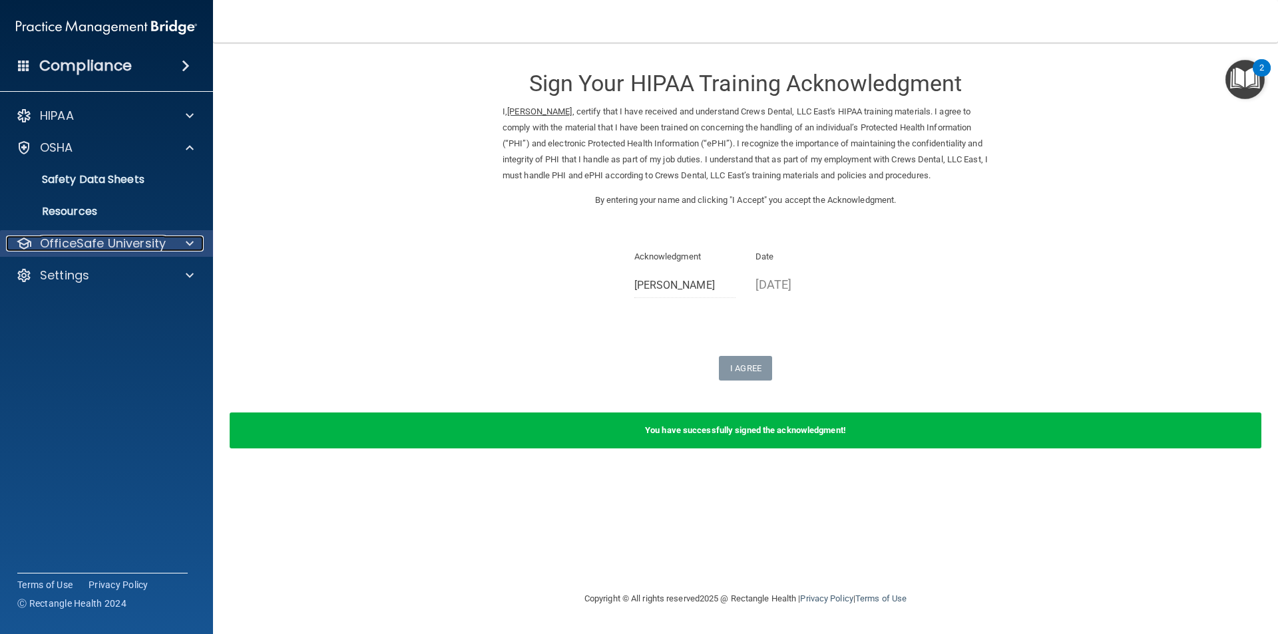
click at [84, 244] on p "OfficeSafe University" at bounding box center [103, 244] width 126 height 16
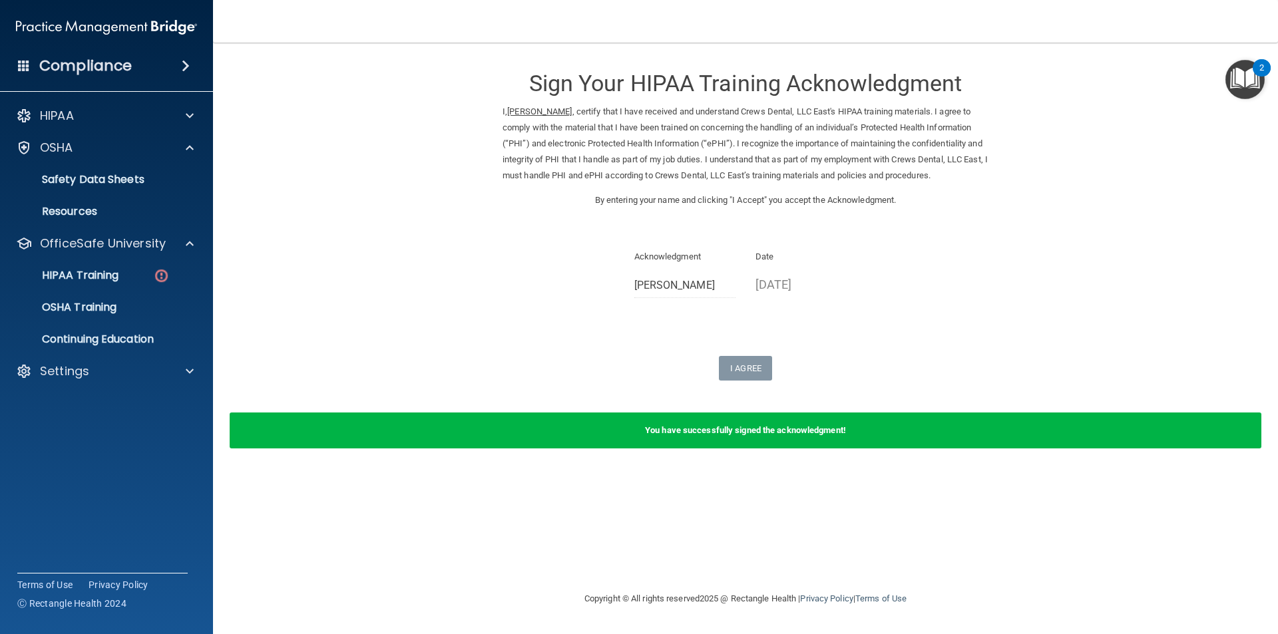
click at [77, 262] on ul "HIPAA Training OSHA Training Continuing Education" at bounding box center [107, 305] width 241 height 96
click at [73, 280] on p "HIPAA Training" at bounding box center [64, 275] width 110 height 13
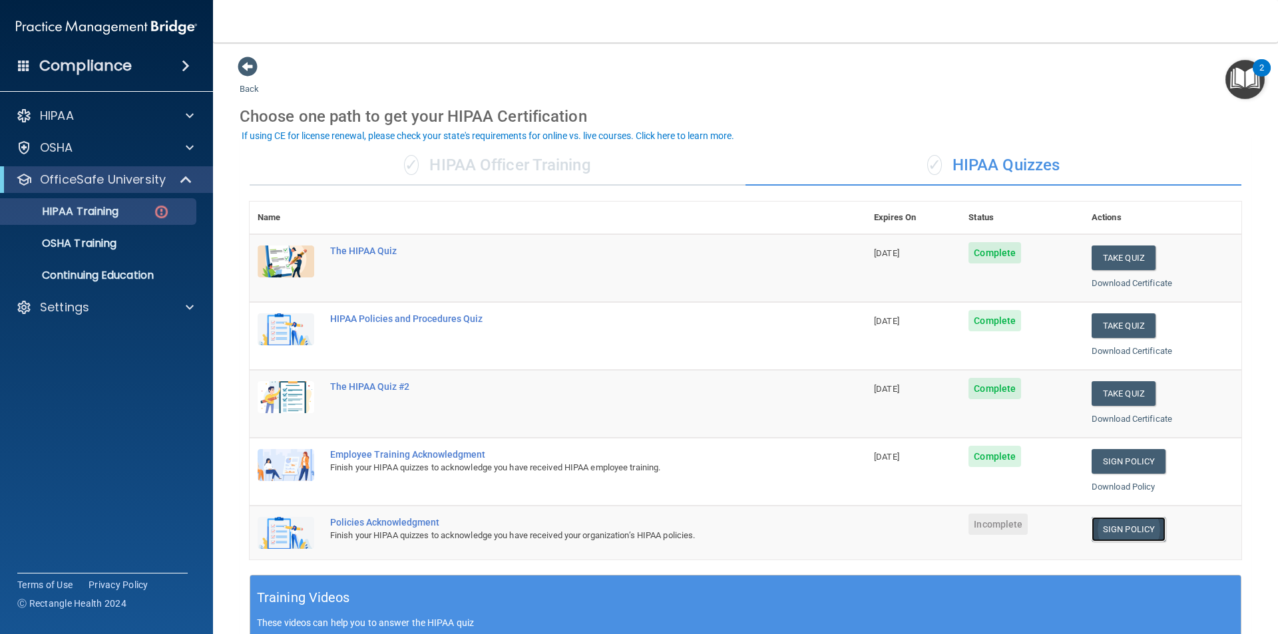
click at [1109, 519] on link "Sign Policy" at bounding box center [1129, 529] width 74 height 25
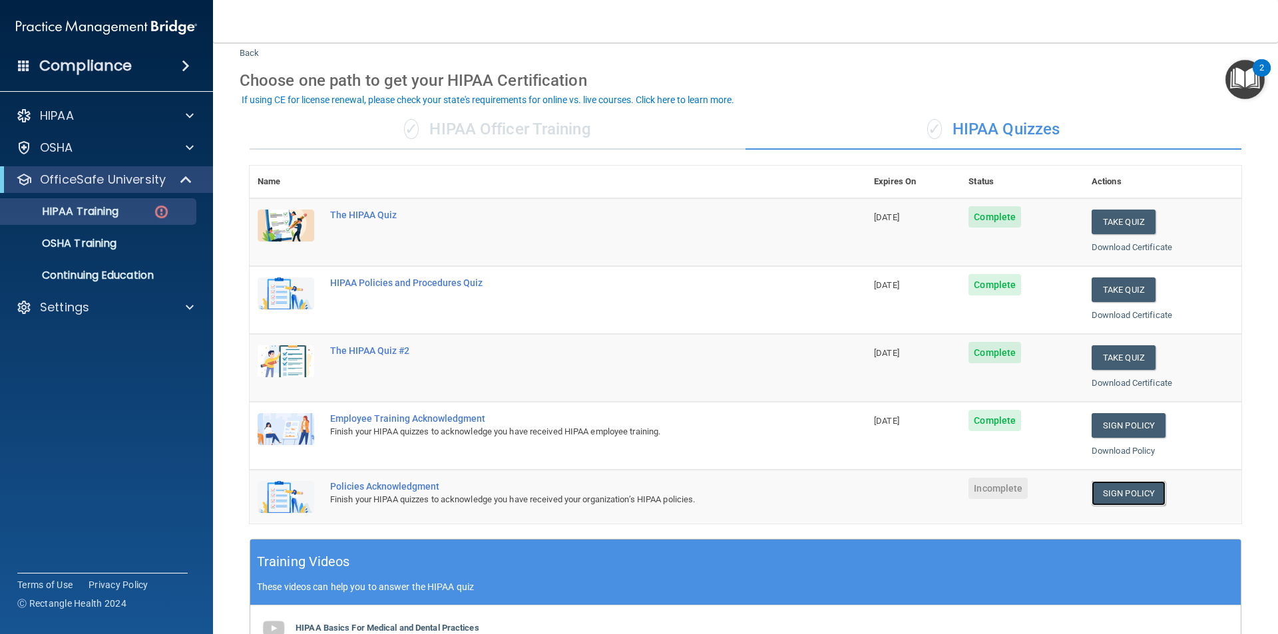
scroll to position [67, 0]
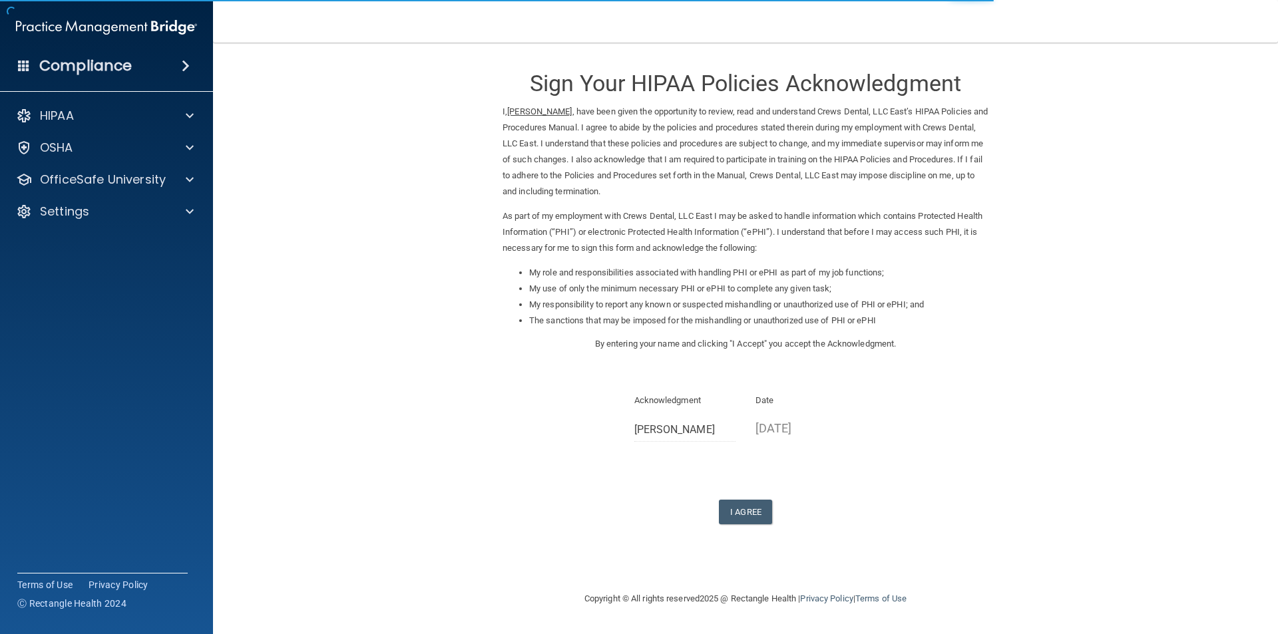
click at [742, 526] on form "Sign Your HIPAA Policies Acknowledgment I, [PERSON_NAME] , have been given the …" at bounding box center [746, 306] width 1012 height 501
click at [742, 519] on button "I Agree" at bounding box center [745, 512] width 53 height 25
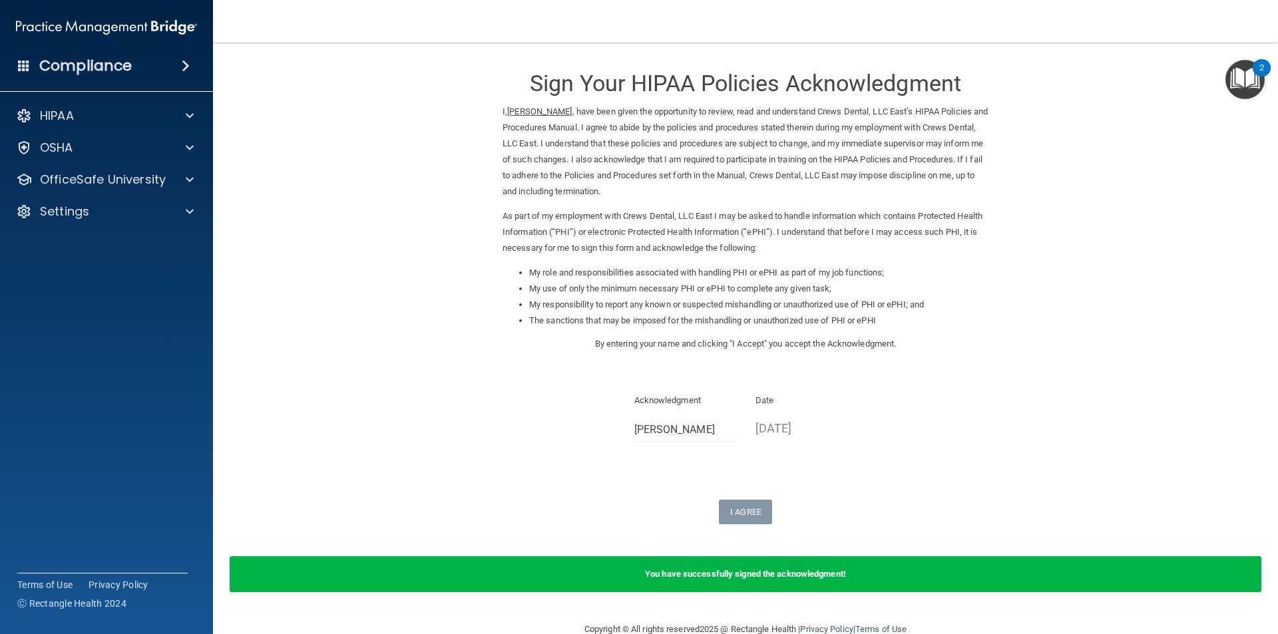
scroll to position [27, 0]
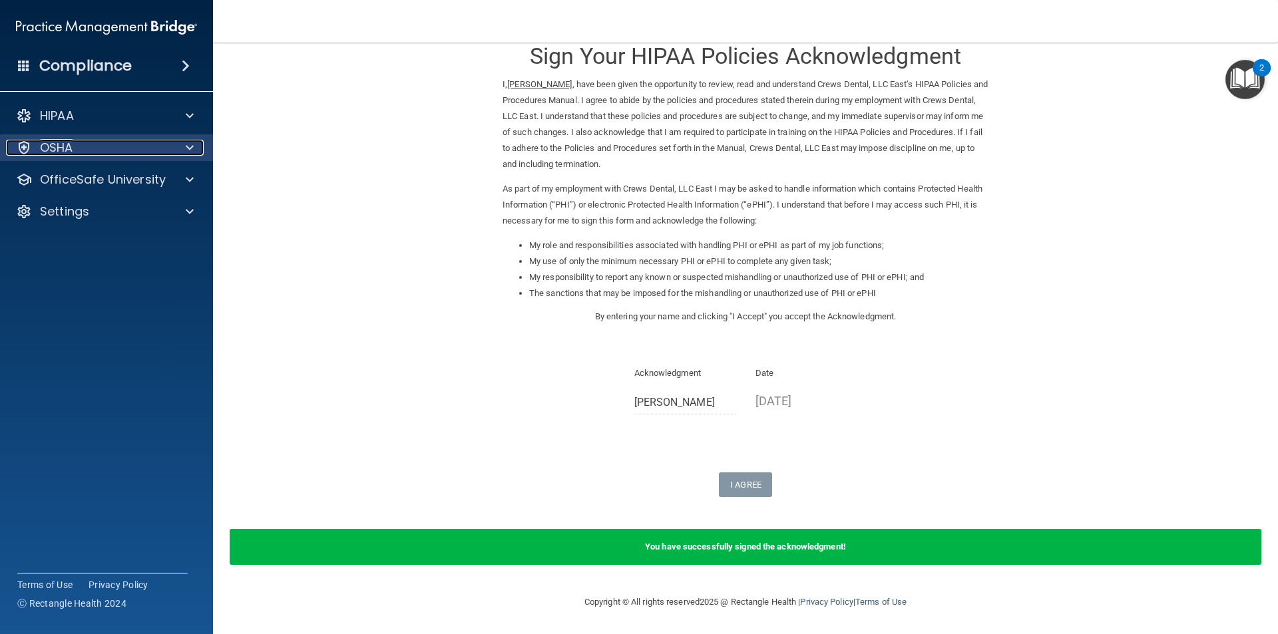
click at [75, 143] on div "OSHA" at bounding box center [88, 148] width 165 height 16
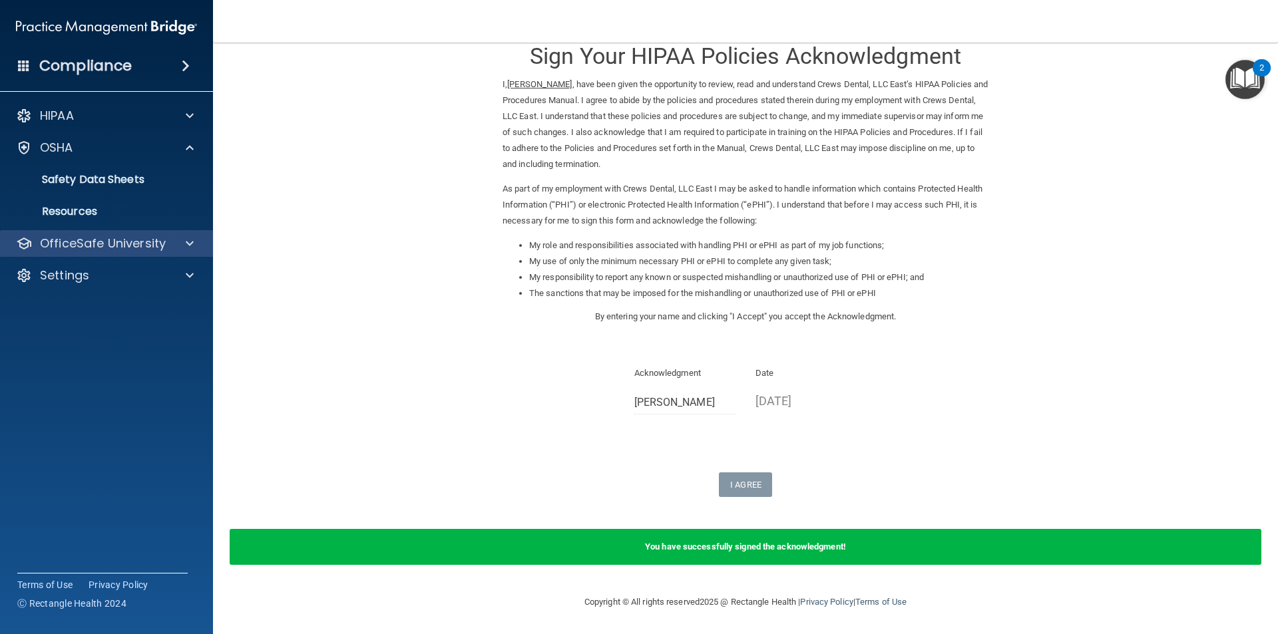
click at [97, 235] on div "OfficeSafe University" at bounding box center [107, 243] width 214 height 27
click at [161, 256] on div "OfficeSafe University" at bounding box center [107, 243] width 214 height 27
click at [194, 243] on div at bounding box center [187, 244] width 33 height 16
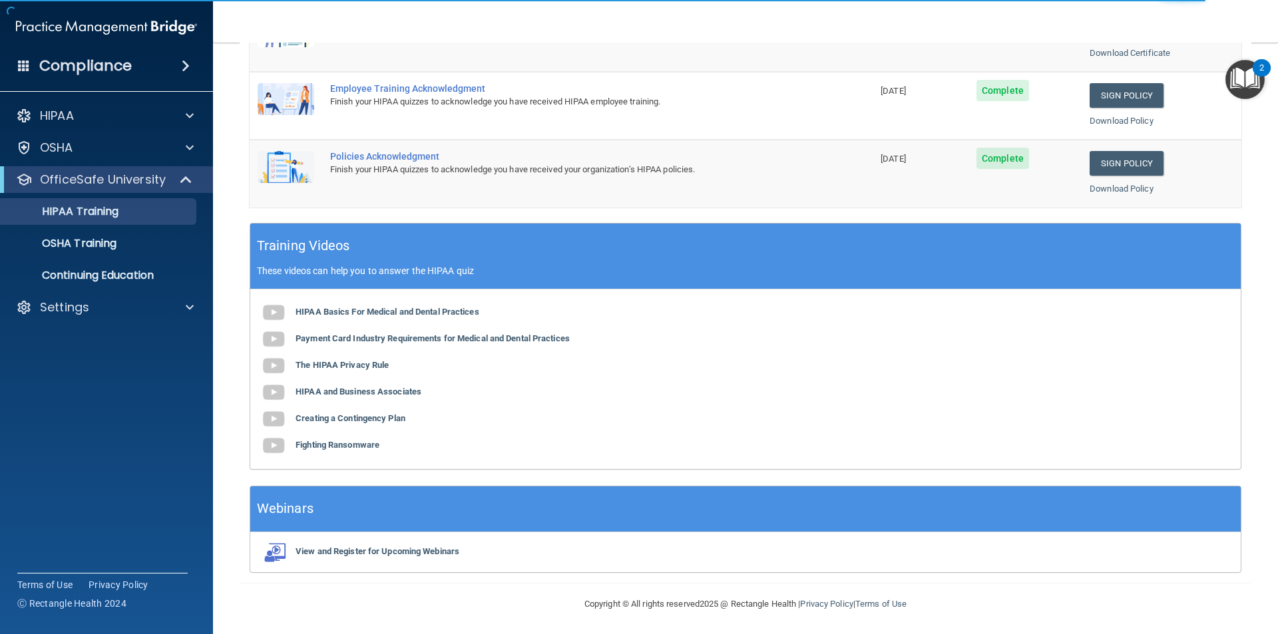
scroll to position [368, 0]
